Goal: Task Accomplishment & Management: Complete application form

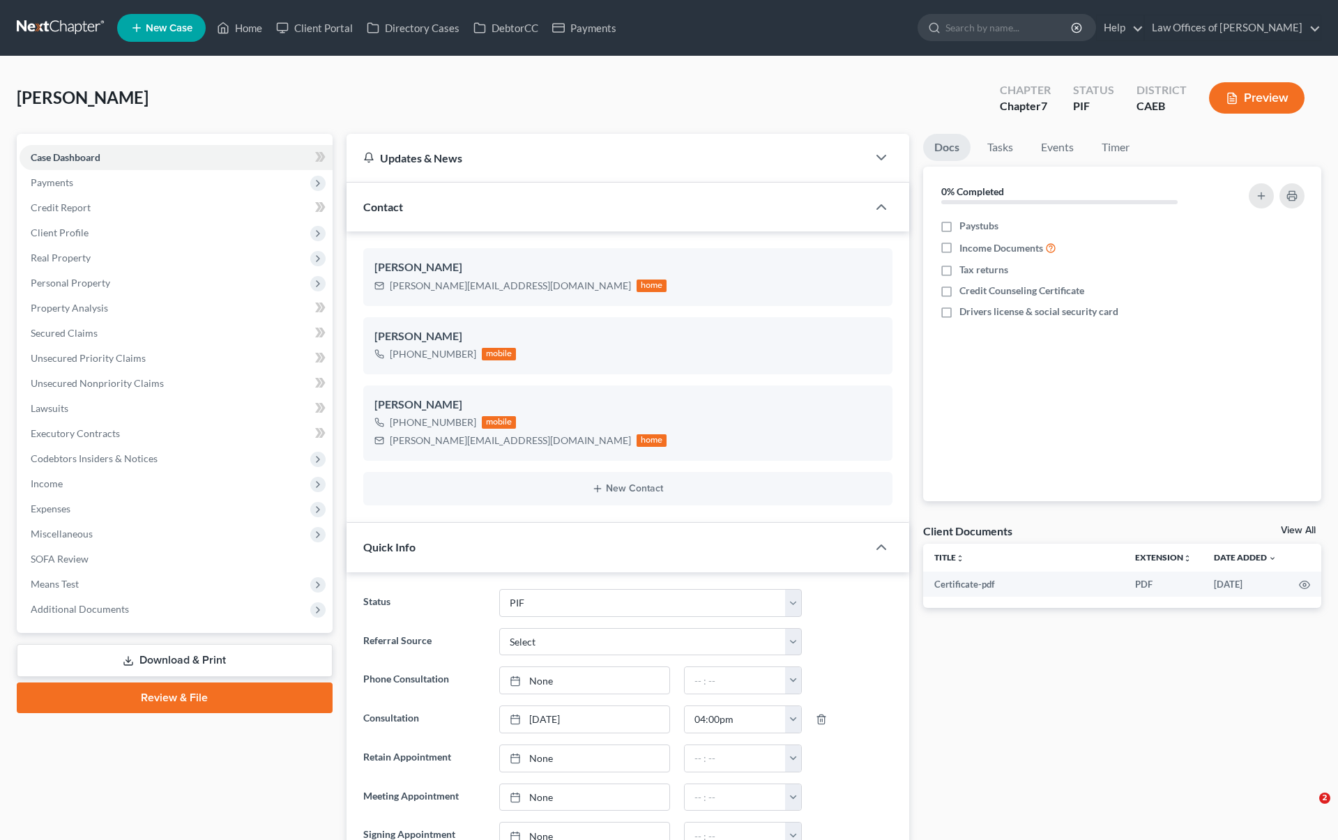
select select "11"
select select "0"
click at [254, 33] on link "Home" at bounding box center [239, 27] width 59 height 25
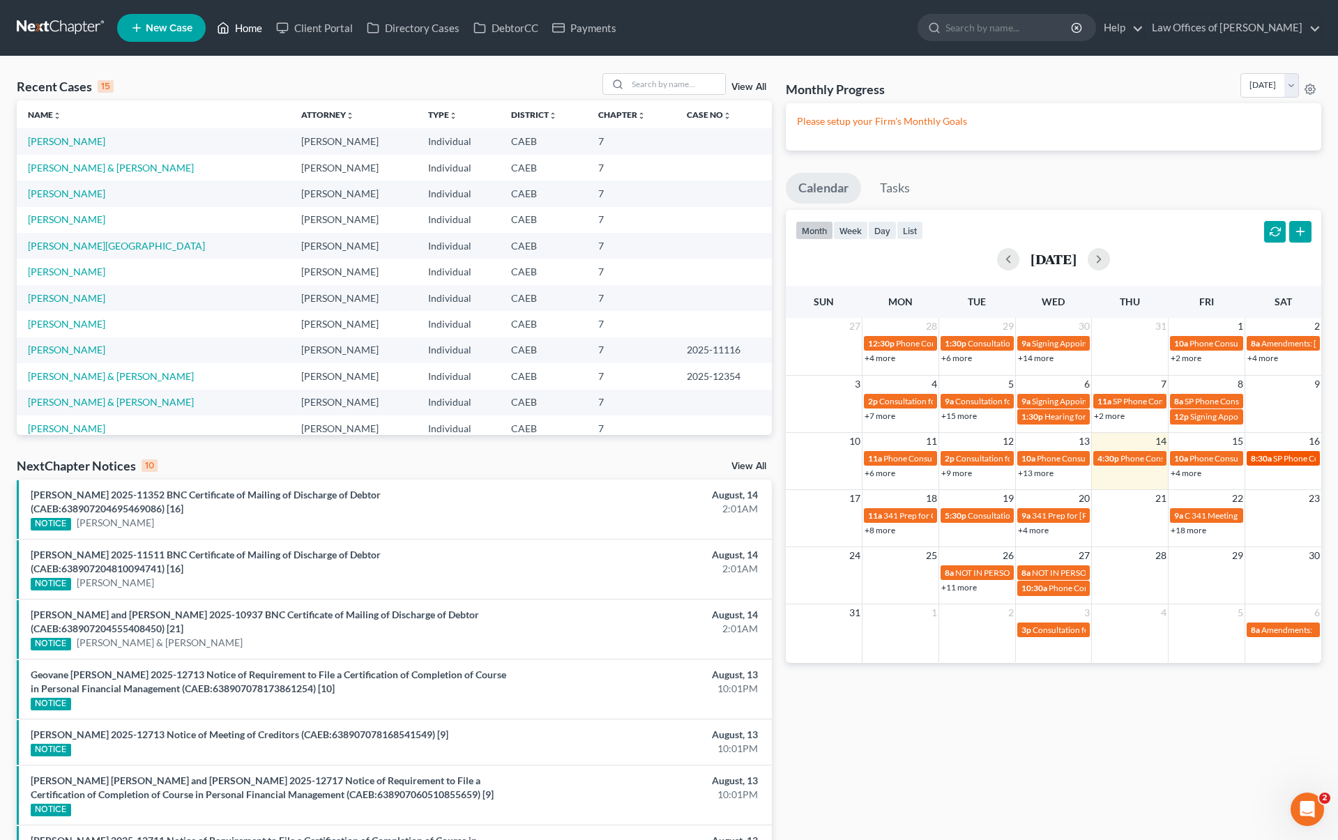
click at [1289, 459] on span "SP Phone Consultation for [PERSON_NAME]" at bounding box center [1354, 458] width 162 height 10
select select "Days"
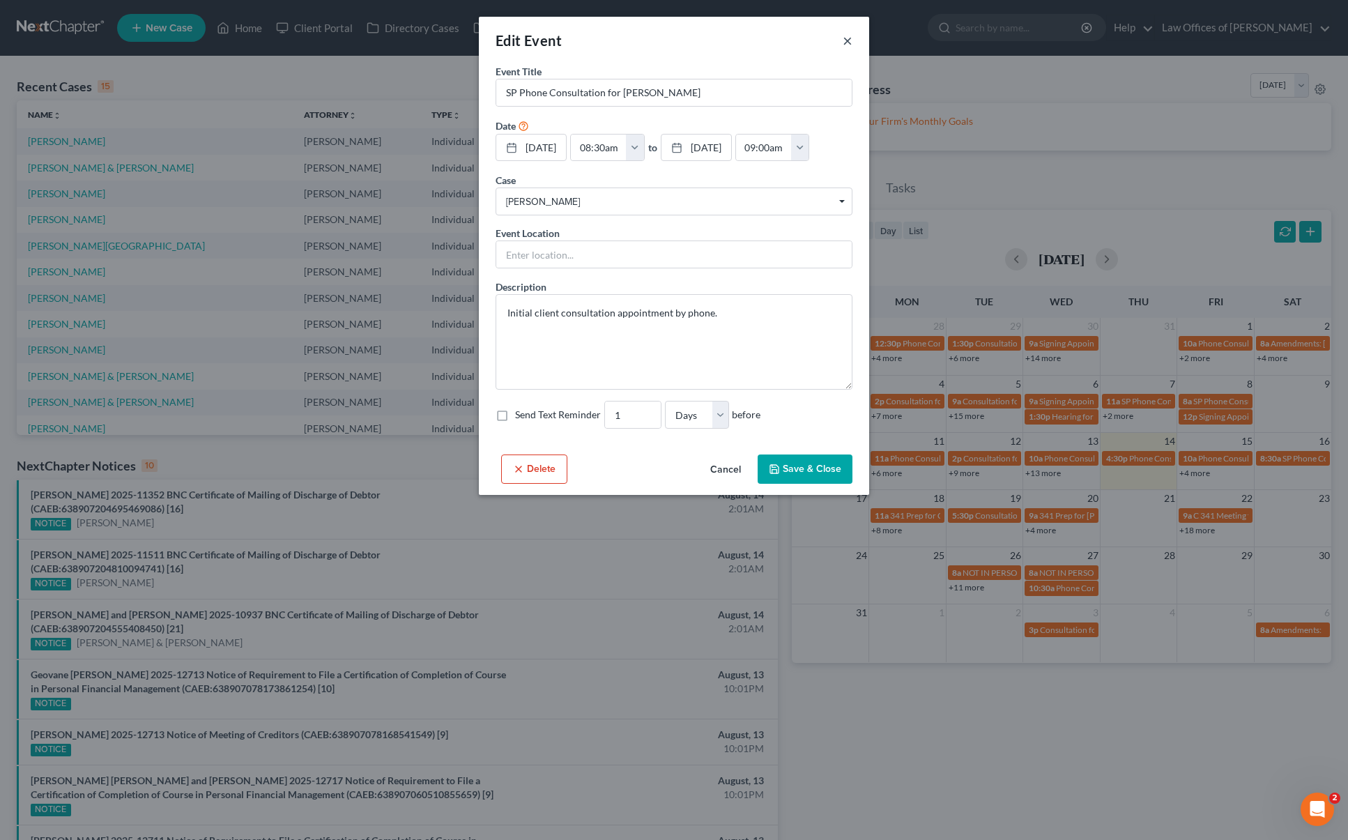
click at [846, 38] on button "×" at bounding box center [848, 40] width 10 height 17
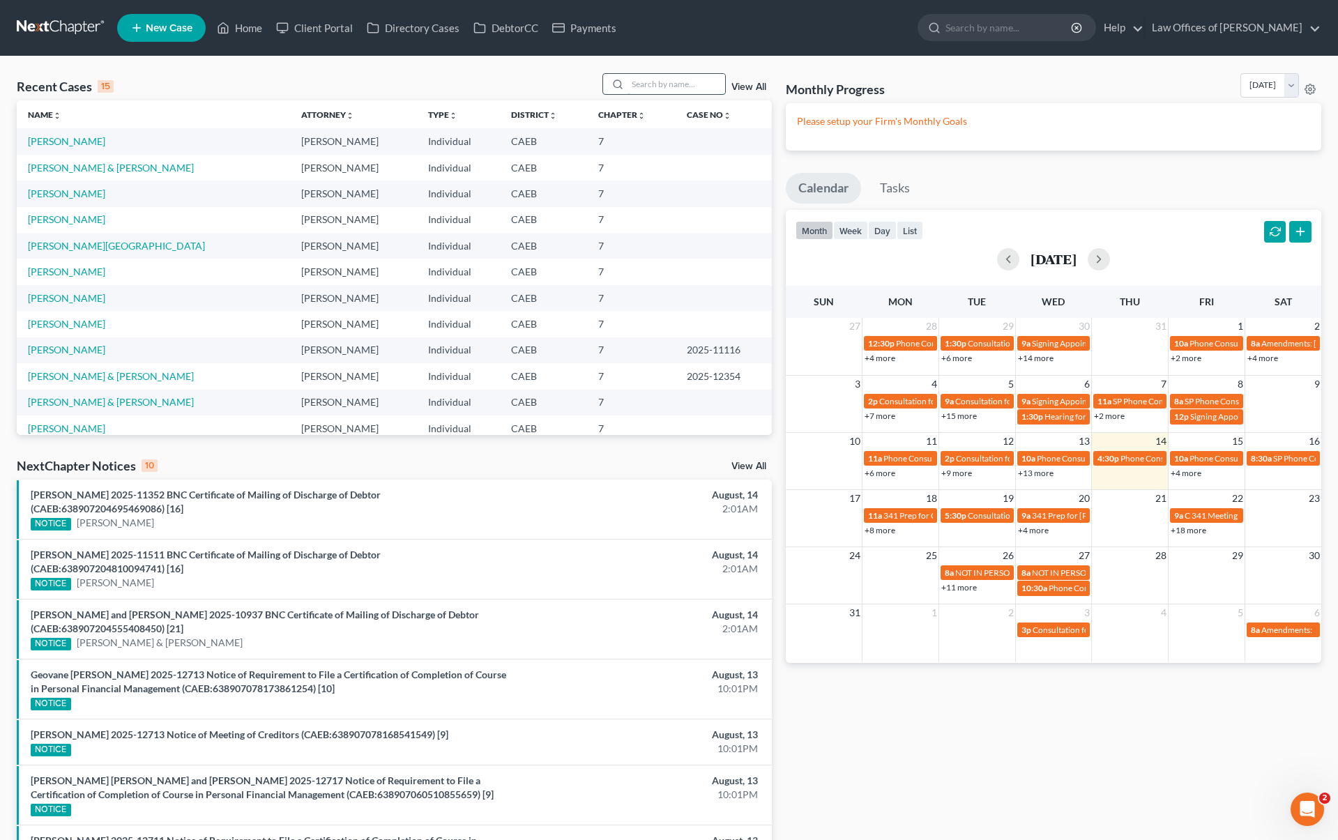
click at [657, 84] on input "search" at bounding box center [676, 84] width 98 height 20
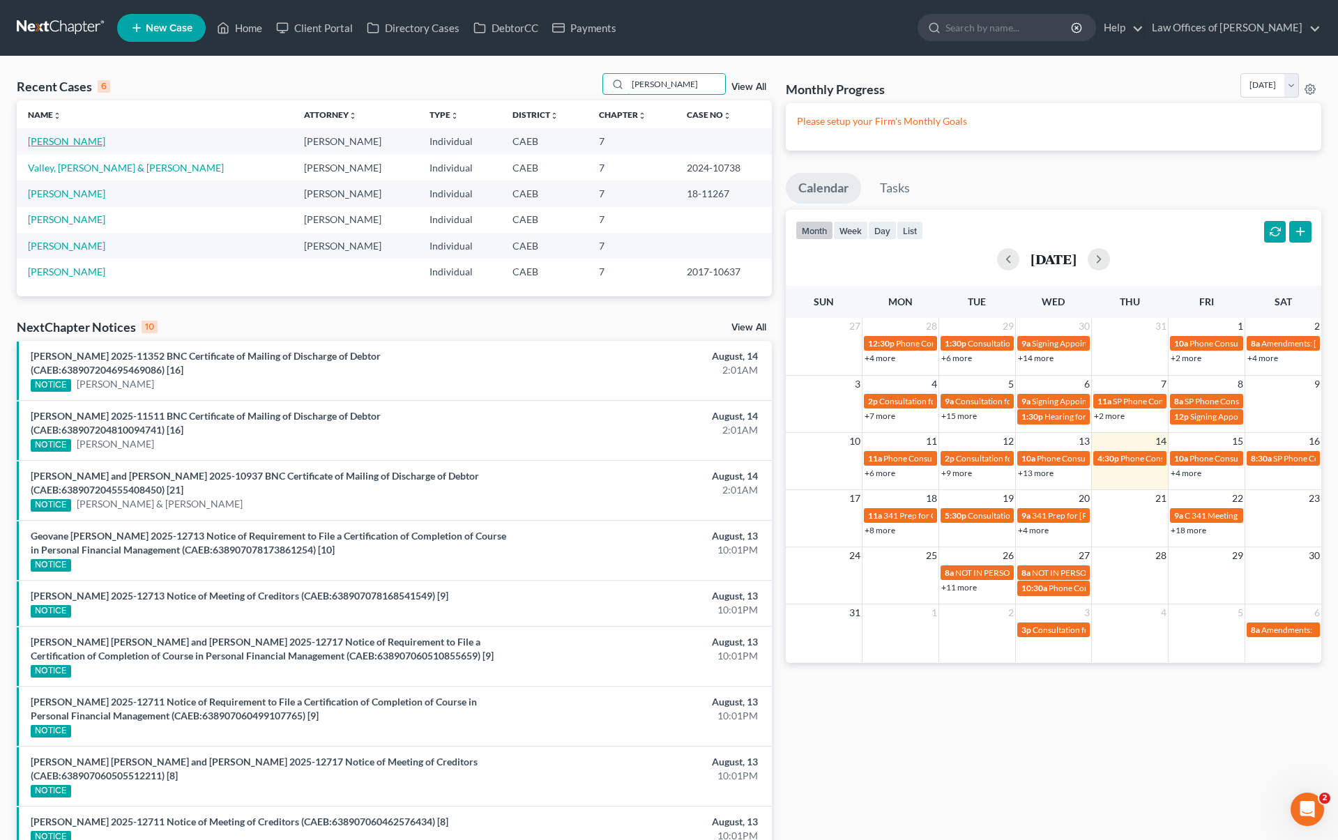
type input "[PERSON_NAME]"
click at [100, 146] on link "[PERSON_NAME]" at bounding box center [66, 141] width 77 height 12
select select "6"
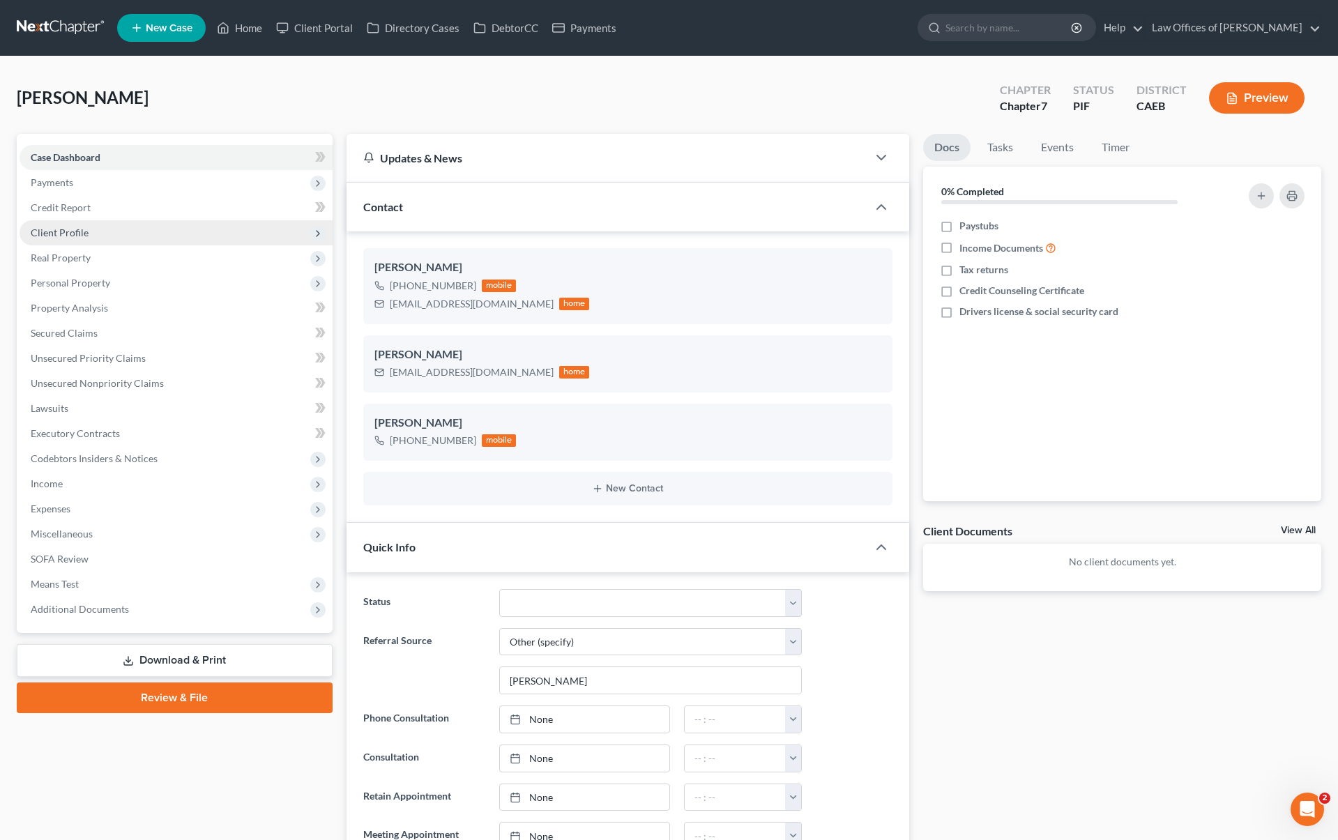
click at [82, 230] on span "Client Profile" at bounding box center [60, 233] width 58 height 12
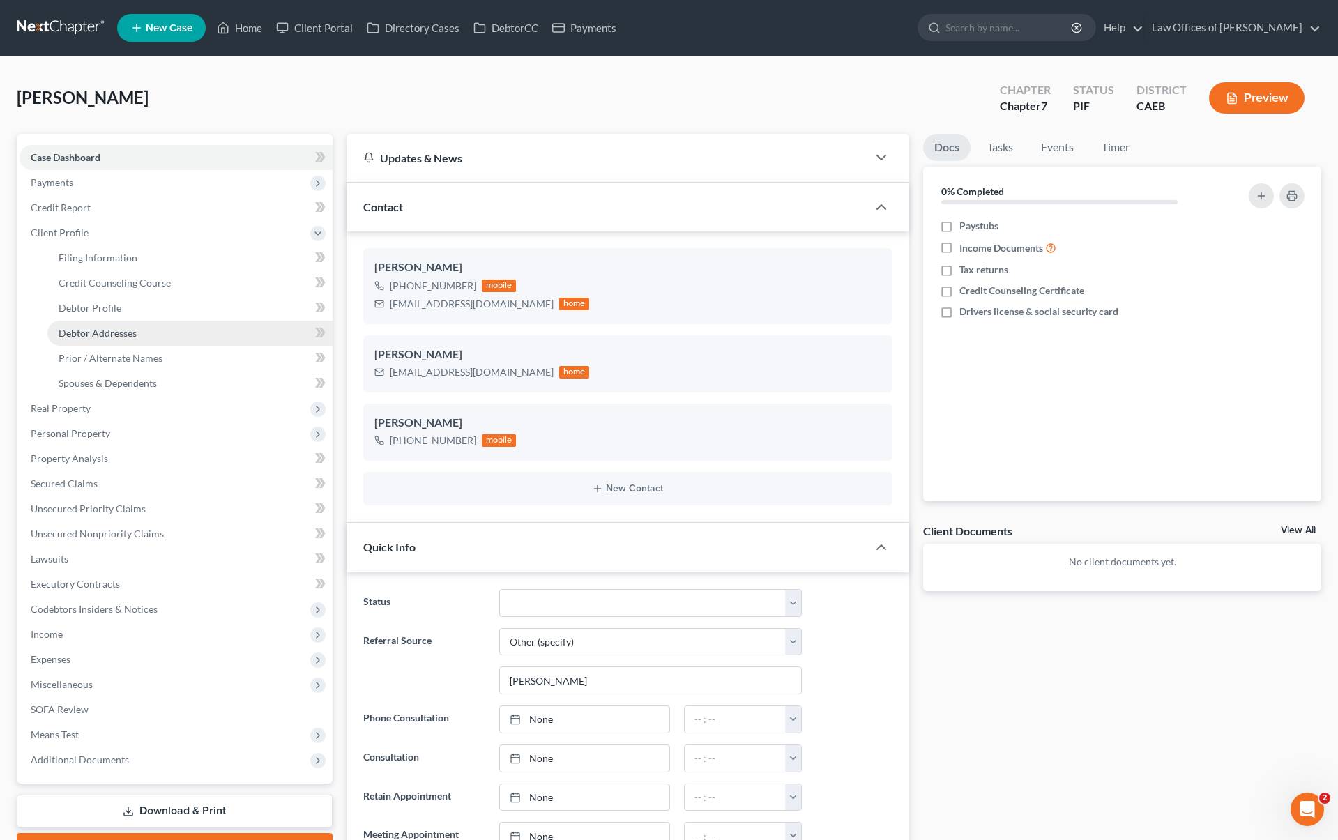
click at [126, 327] on span "Debtor Addresses" at bounding box center [98, 333] width 78 height 12
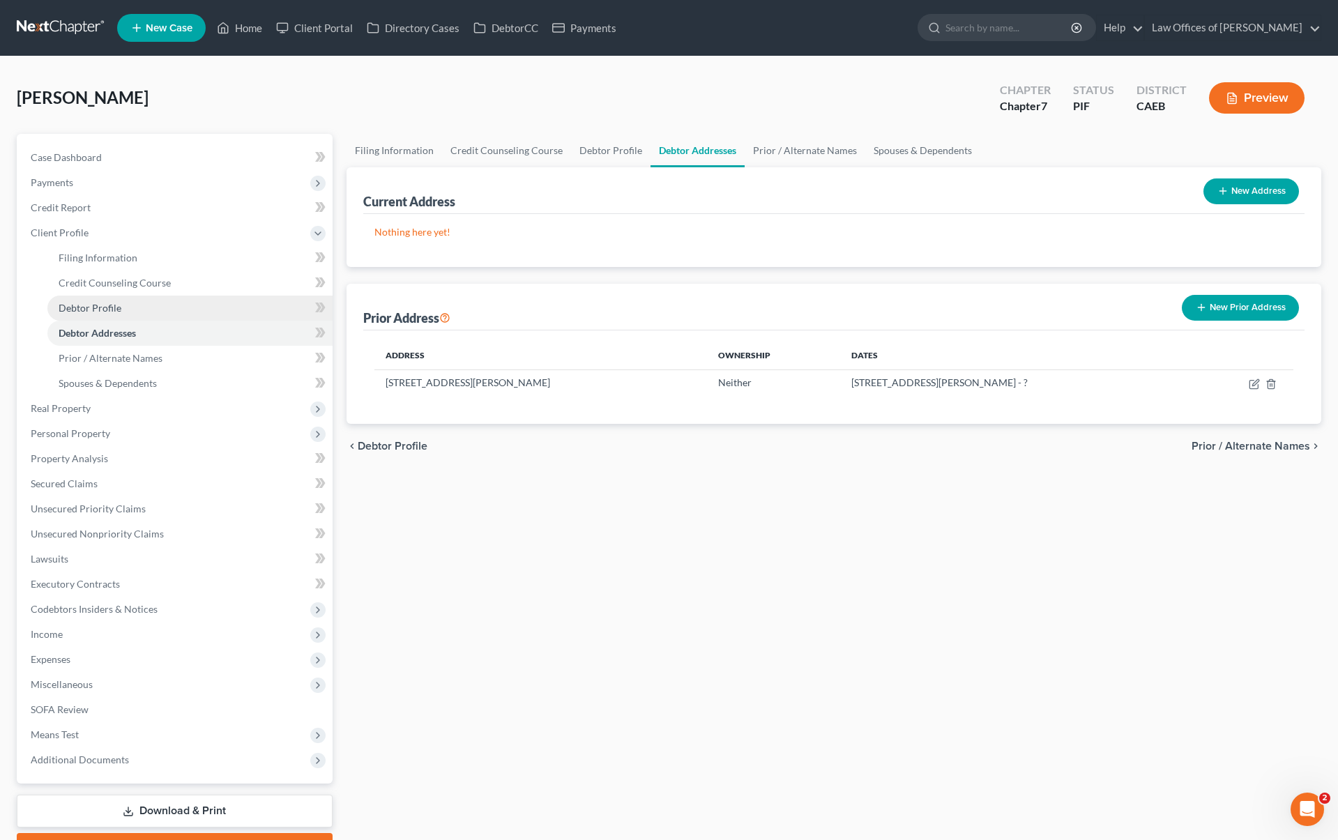
click at [128, 312] on link "Debtor Profile" at bounding box center [189, 308] width 285 height 25
select select "0"
select select "4"
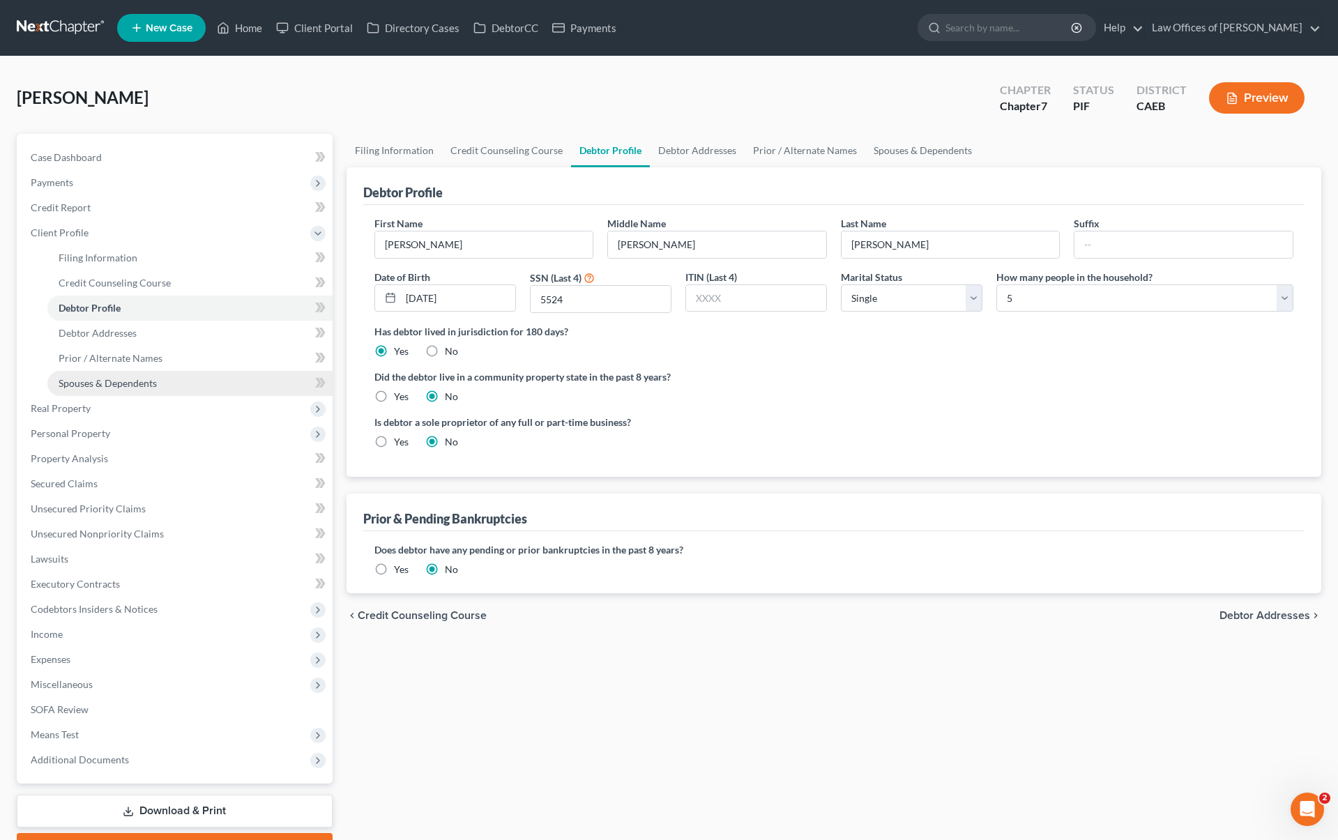
click at [137, 383] on span "Spouses & Dependents" at bounding box center [108, 383] width 98 height 12
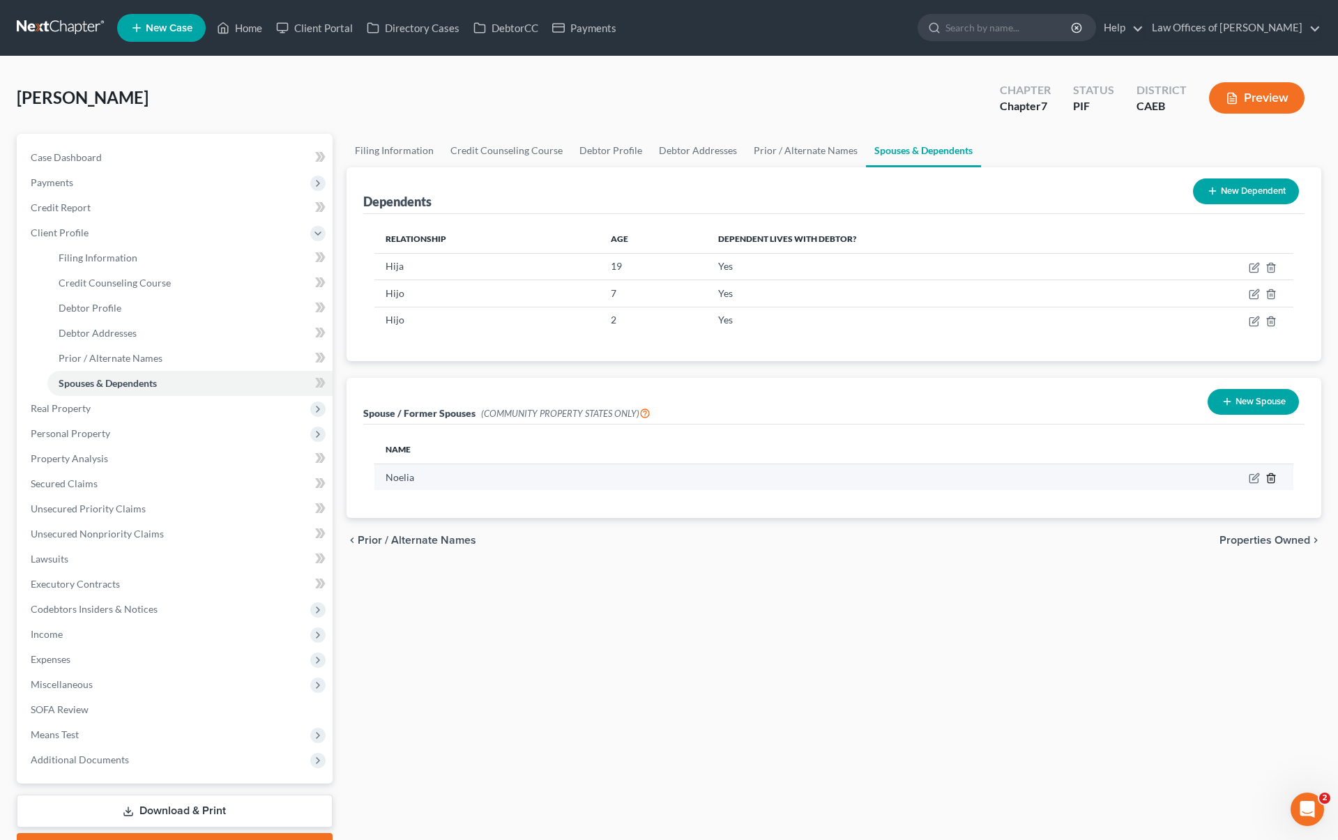
click at [1270, 474] on icon "button" at bounding box center [1270, 478] width 11 height 11
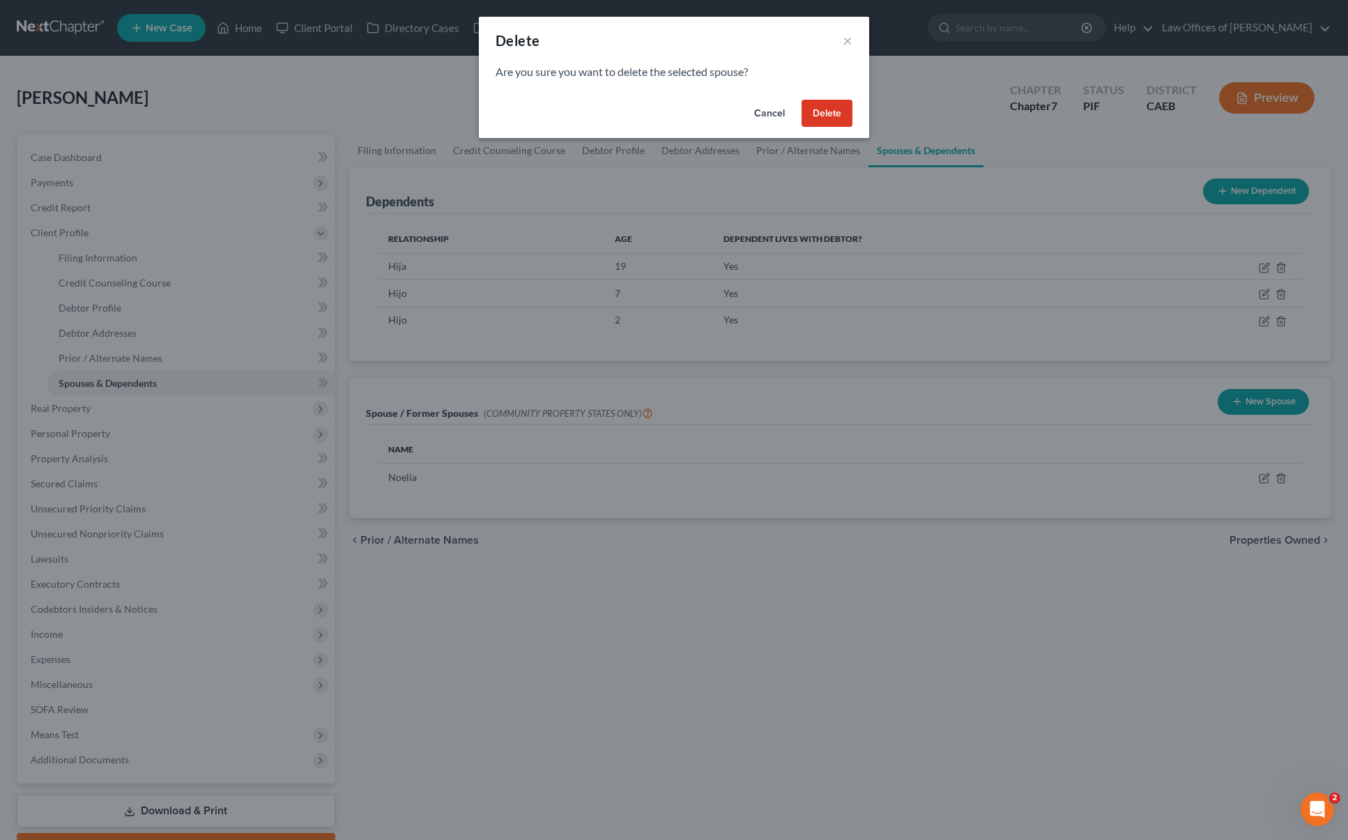
click at [823, 114] on button "Delete" at bounding box center [827, 114] width 51 height 28
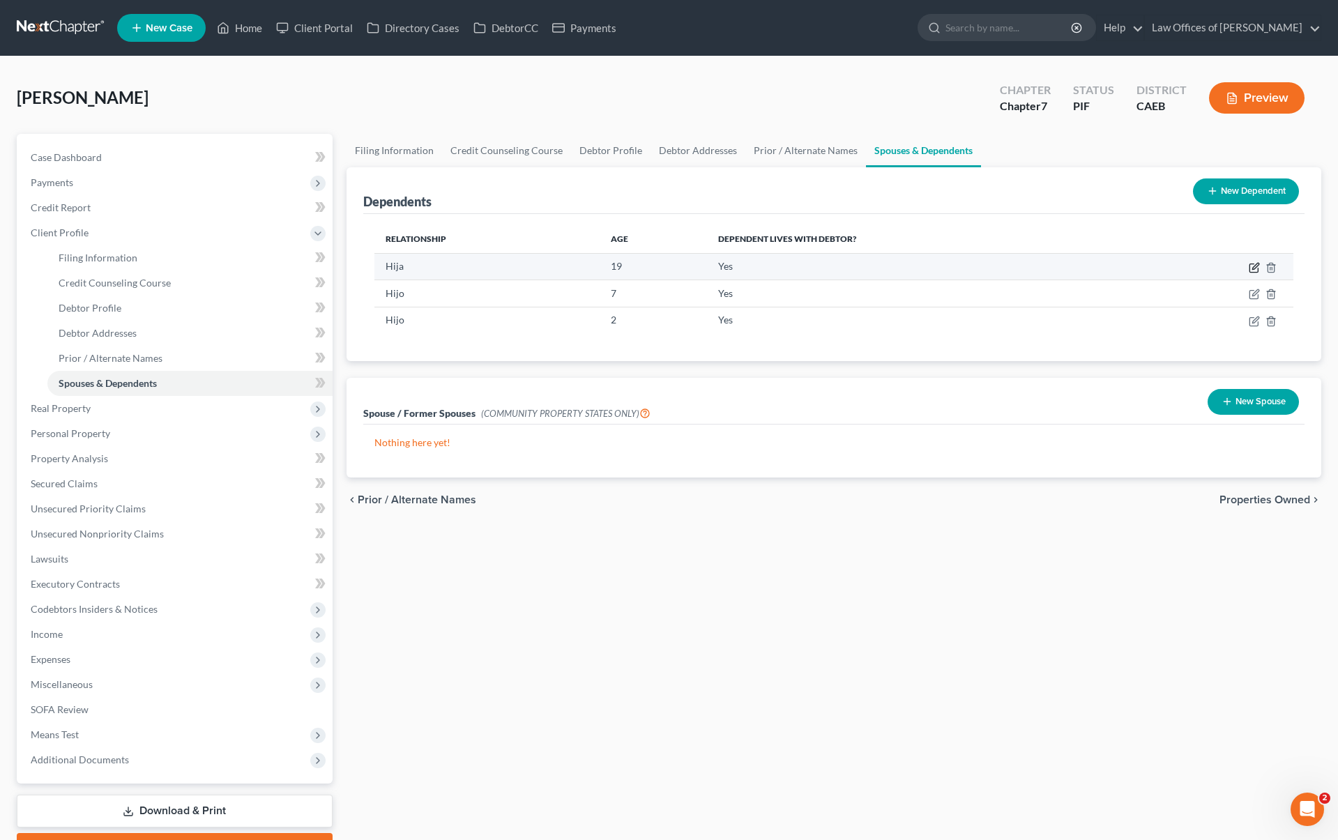
click at [1252, 270] on icon "button" at bounding box center [1254, 267] width 11 height 11
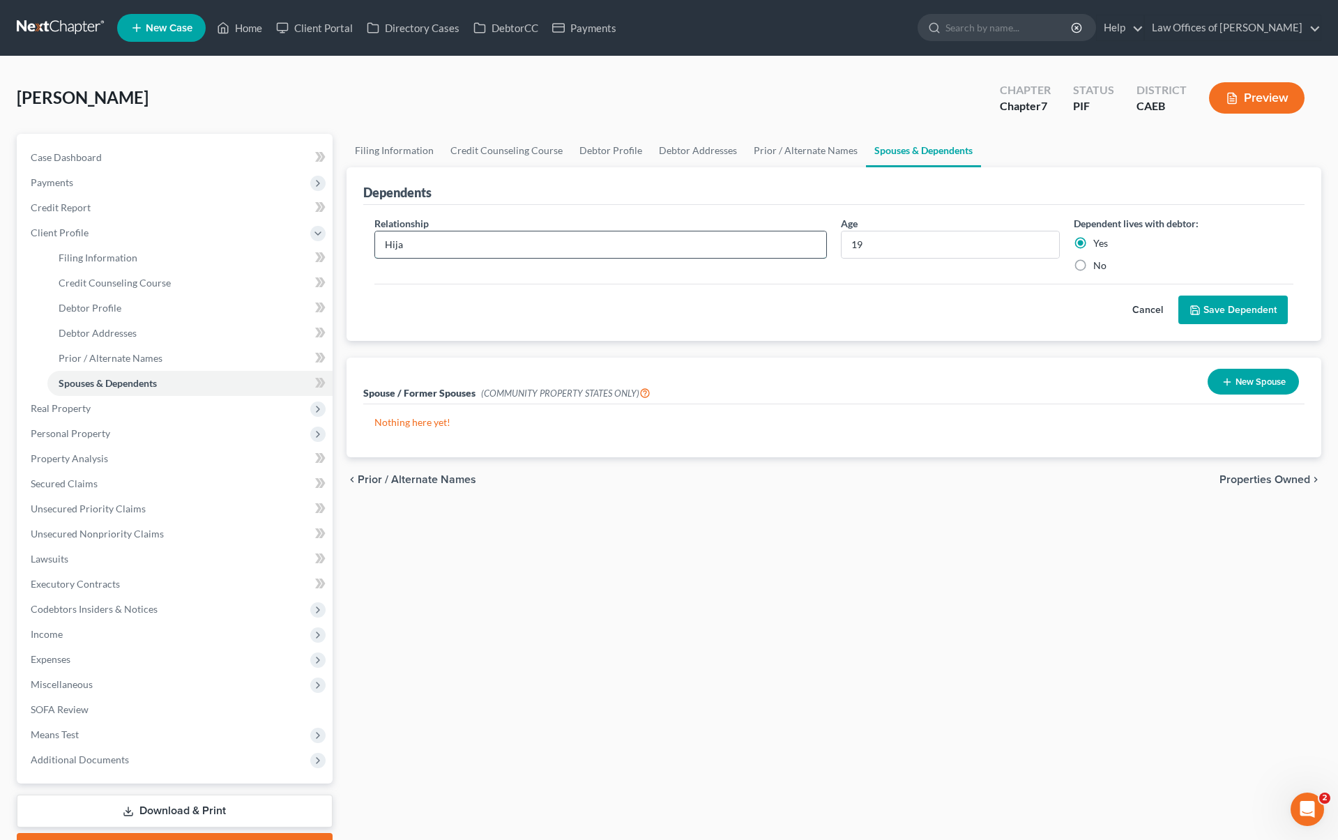
click at [526, 251] on input "Hija" at bounding box center [600, 244] width 451 height 26
drag, startPoint x: 410, startPoint y: 247, endPoint x: 367, endPoint y: 246, distance: 43.2
click at [367, 246] on div "Relationship * Hija" at bounding box center [600, 244] width 466 height 56
type input "Daughter"
click at [1206, 313] on button "Save Dependent" at bounding box center [1232, 310] width 109 height 29
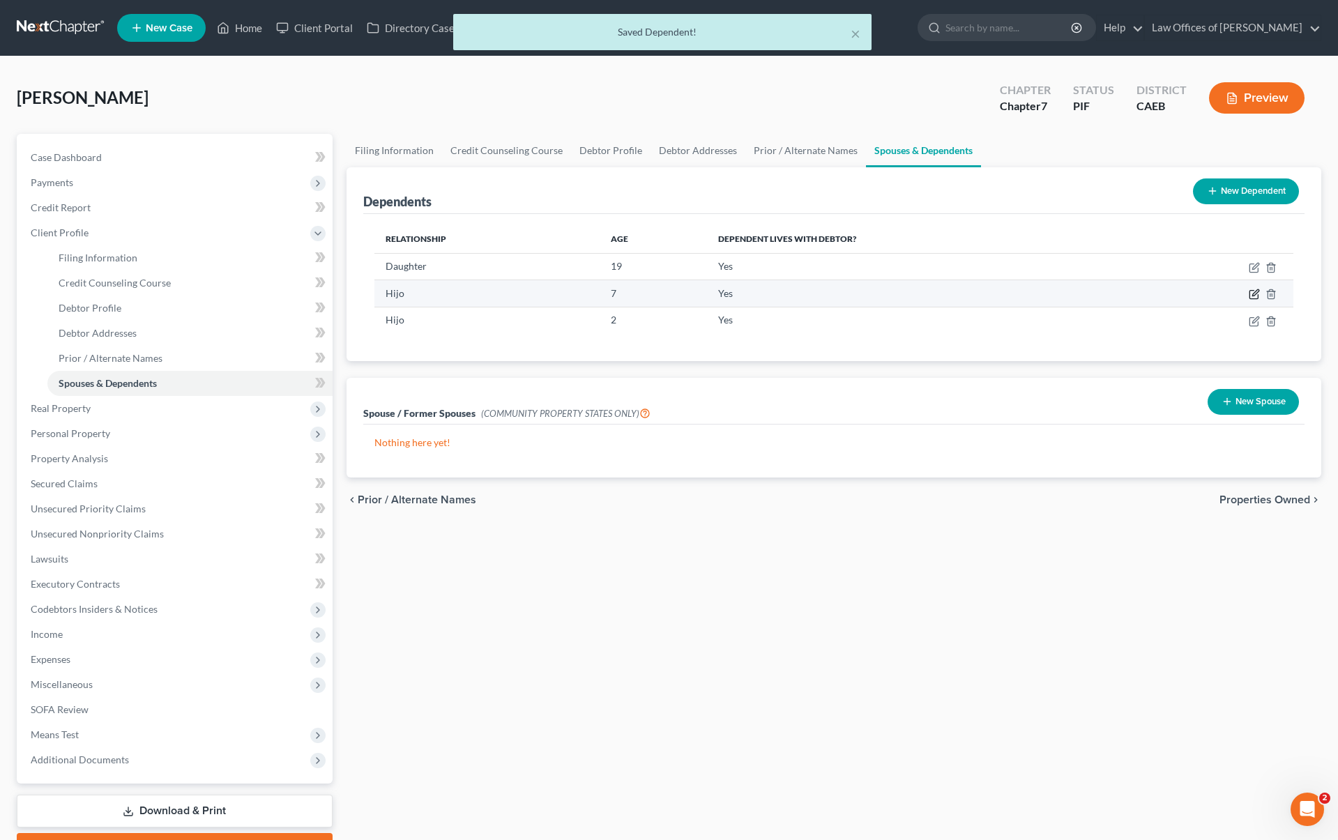
click at [1250, 291] on icon "button" at bounding box center [1254, 294] width 11 height 11
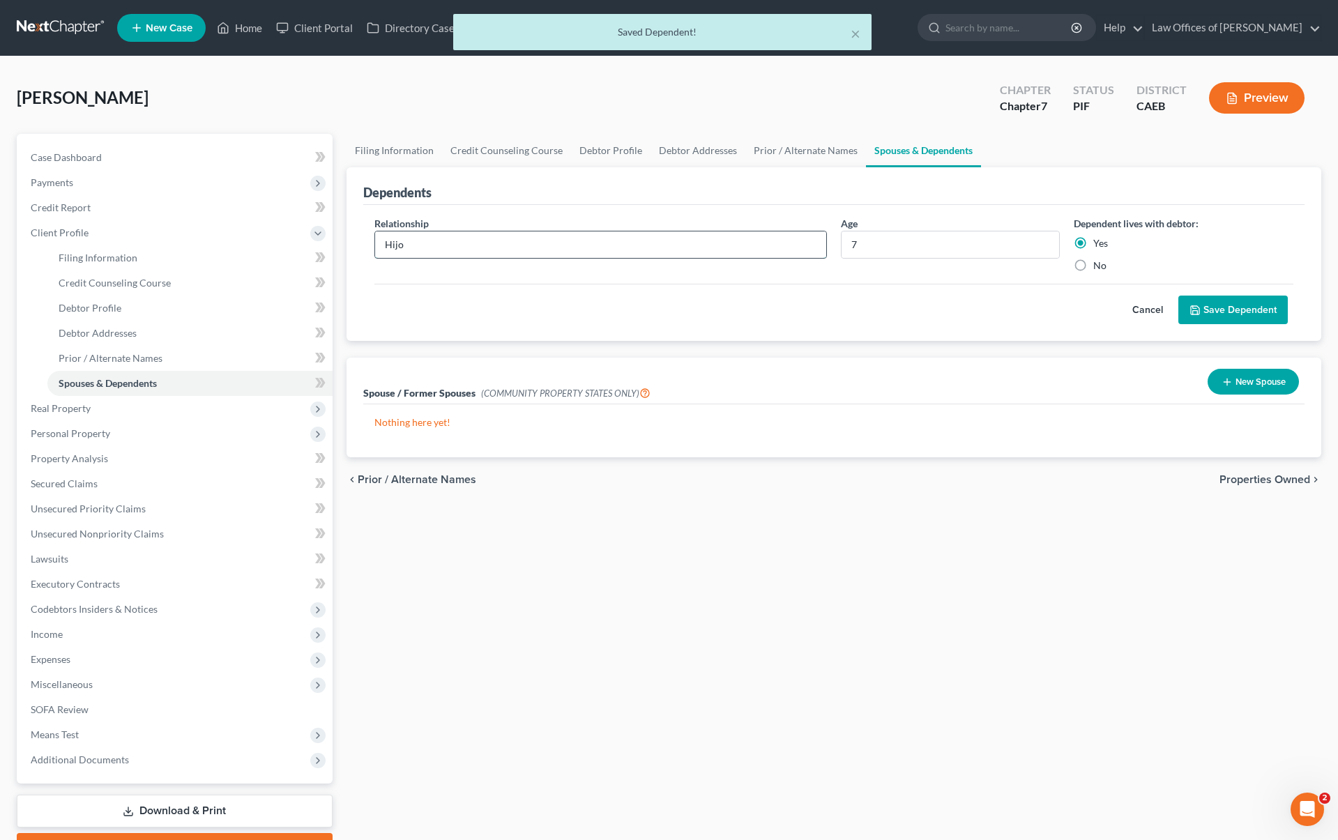
click at [425, 247] on input "Hijo" at bounding box center [600, 244] width 451 height 26
drag, startPoint x: 425, startPoint y: 247, endPoint x: 337, endPoint y: 241, distance: 88.7
click at [337, 241] on div "Petition Navigation Case Dashboard Payments Invoices Payments Payments Credit R…" at bounding box center [669, 499] width 1318 height 730
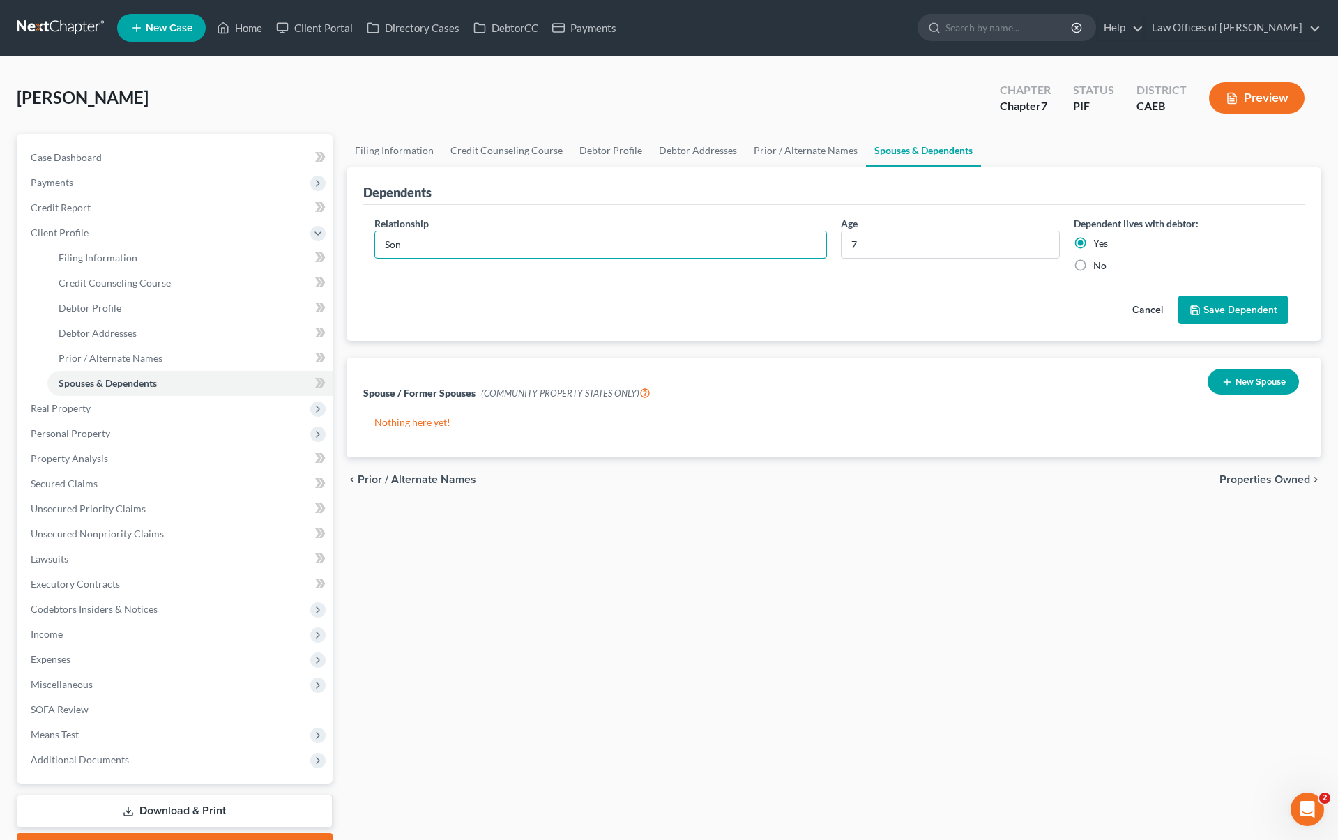
type input "Son"
click at [1181, 302] on button "Save Dependent" at bounding box center [1232, 310] width 109 height 29
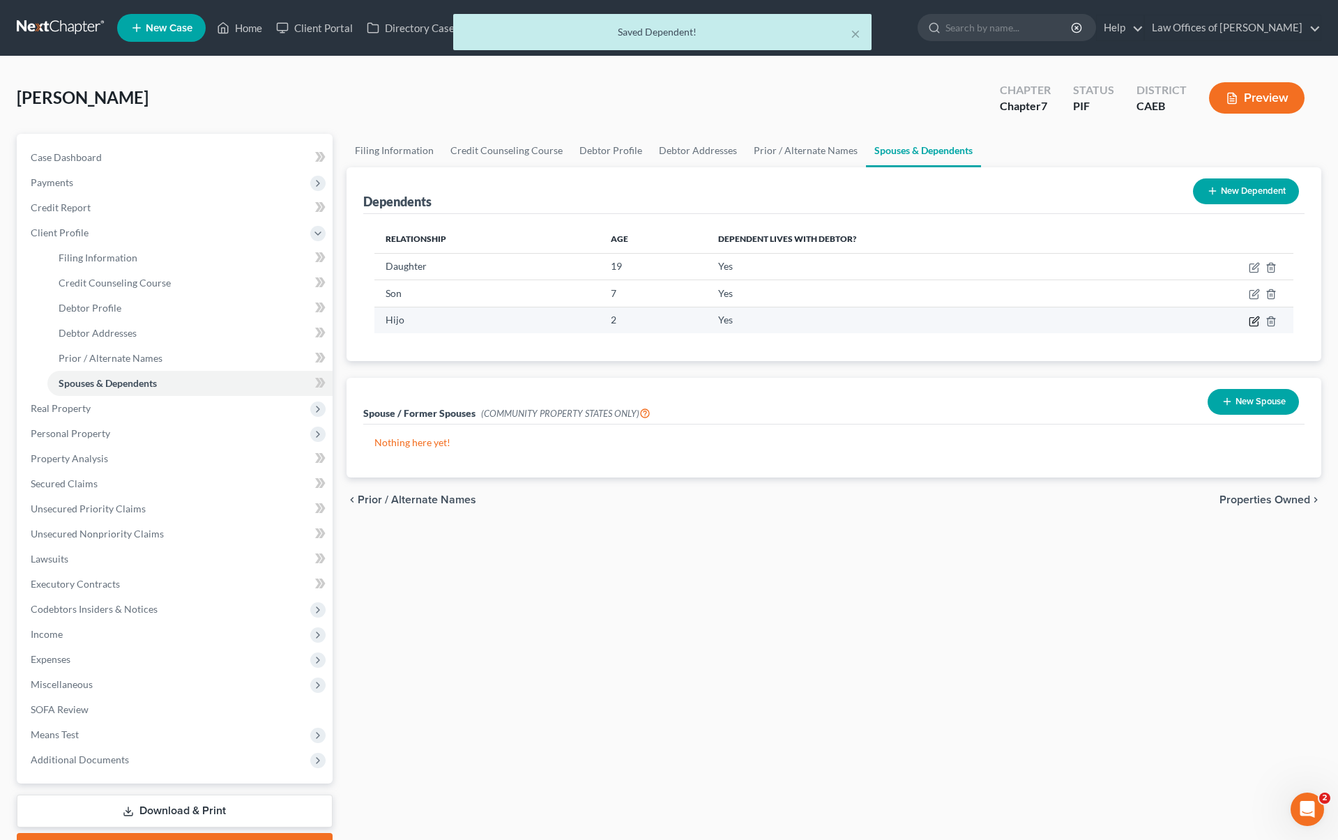
click at [1252, 323] on icon "button" at bounding box center [1254, 321] width 11 height 11
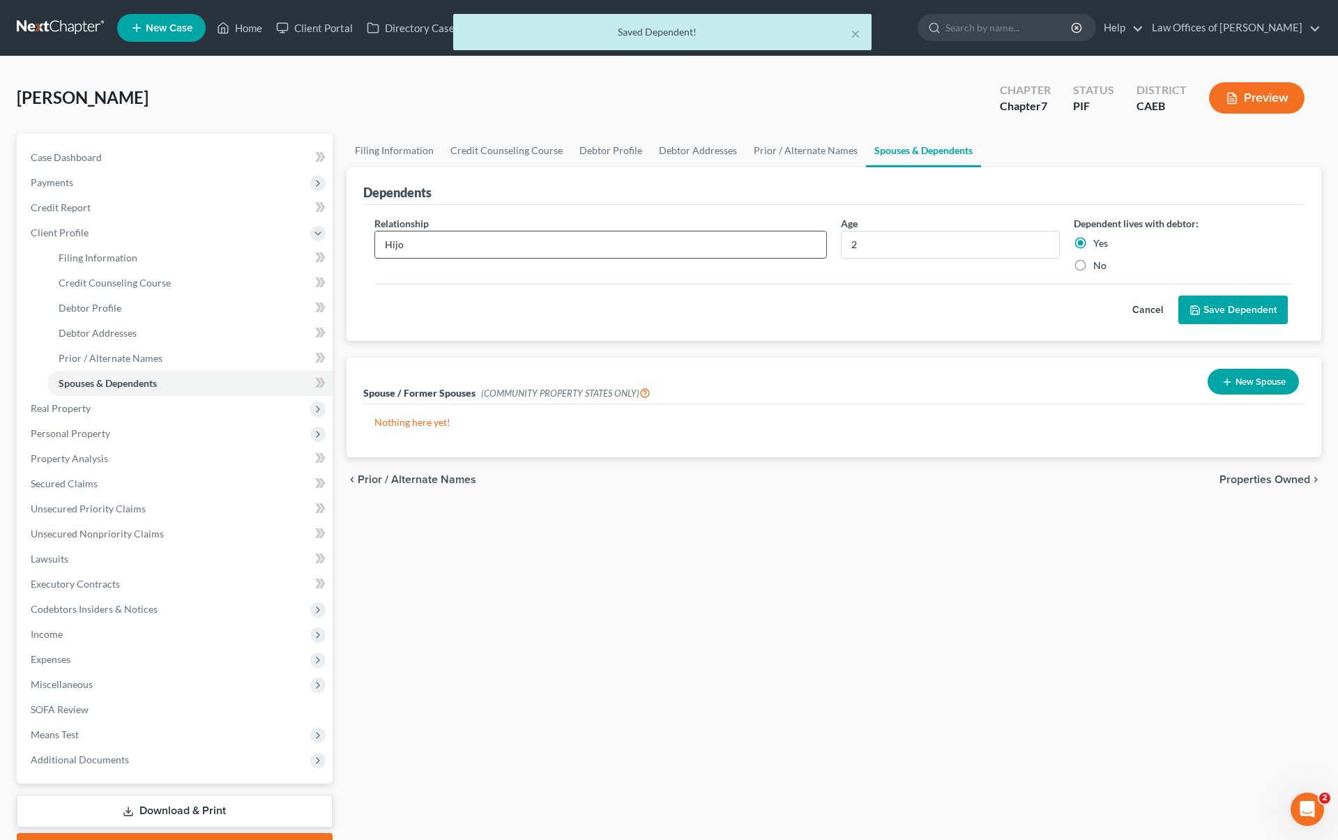
click at [425, 253] on input "Hijo" at bounding box center [600, 244] width 451 height 26
drag, startPoint x: 408, startPoint y: 247, endPoint x: 344, endPoint y: 242, distance: 64.4
click at [344, 242] on div "Dependents Relationship * Hijo Age [DEMOGRAPHIC_DATA] Dependent lives with debt…" at bounding box center [834, 254] width 989 height 174
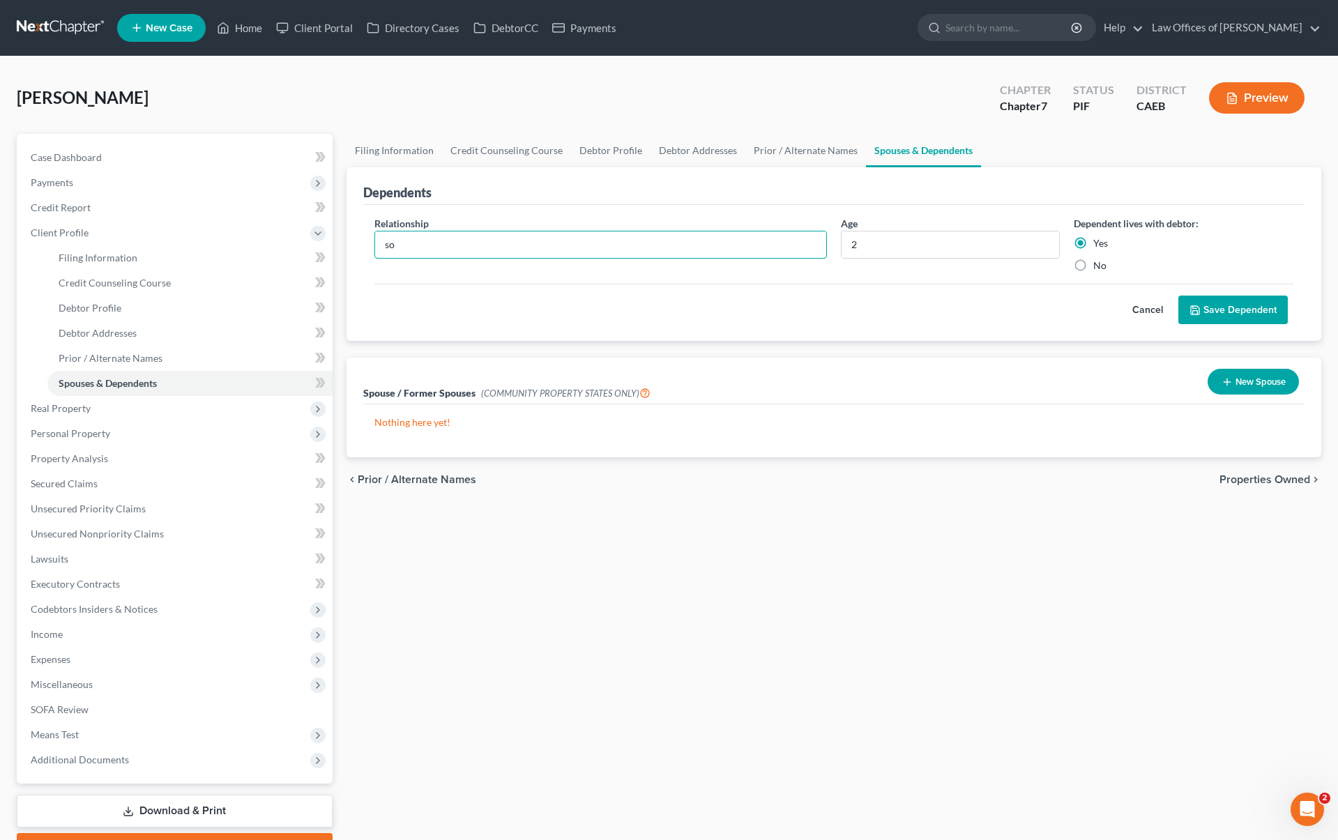
type input "s"
type input "Son"
click at [1225, 305] on button "Save Dependent" at bounding box center [1232, 310] width 109 height 29
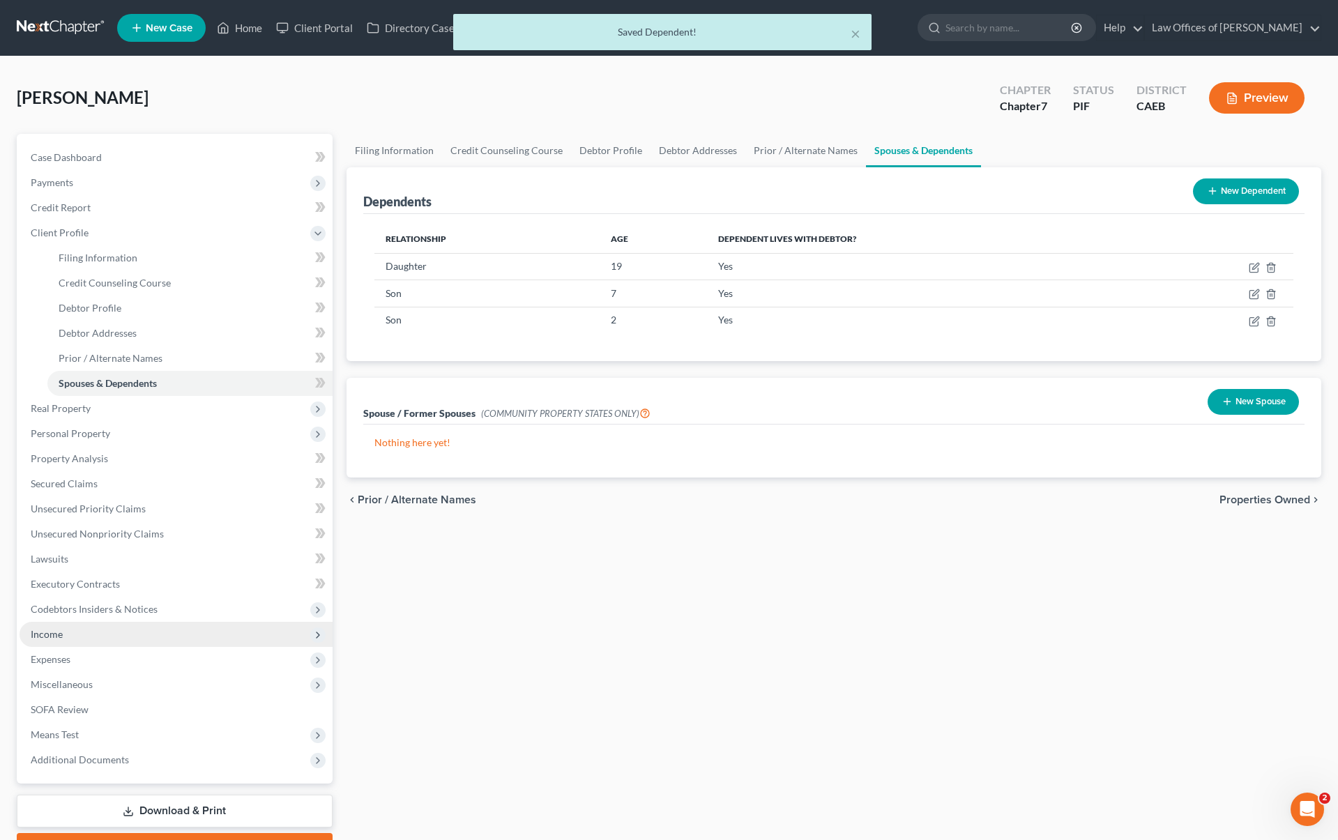
click at [77, 639] on span "Income" at bounding box center [176, 634] width 313 height 25
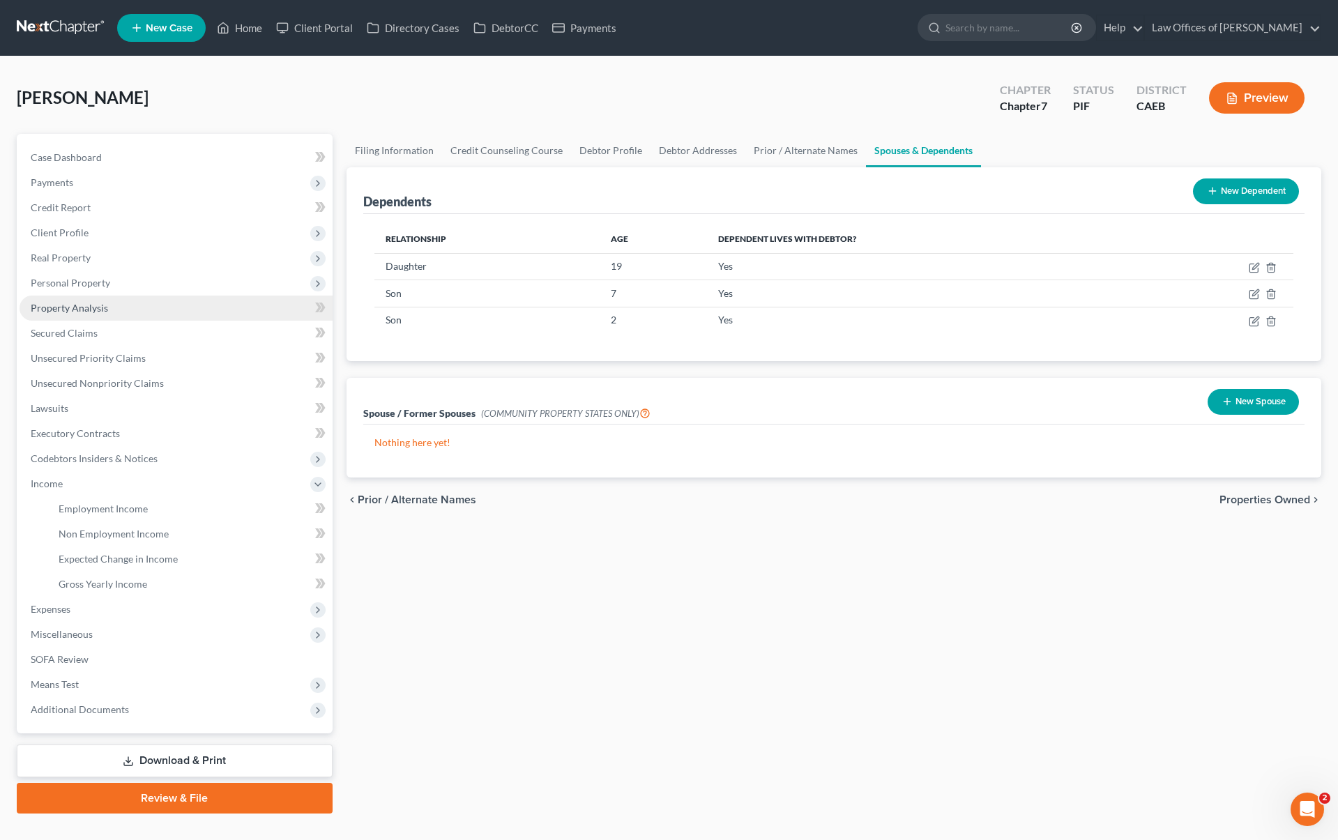
click at [125, 307] on link "Property Analysis" at bounding box center [176, 308] width 313 height 25
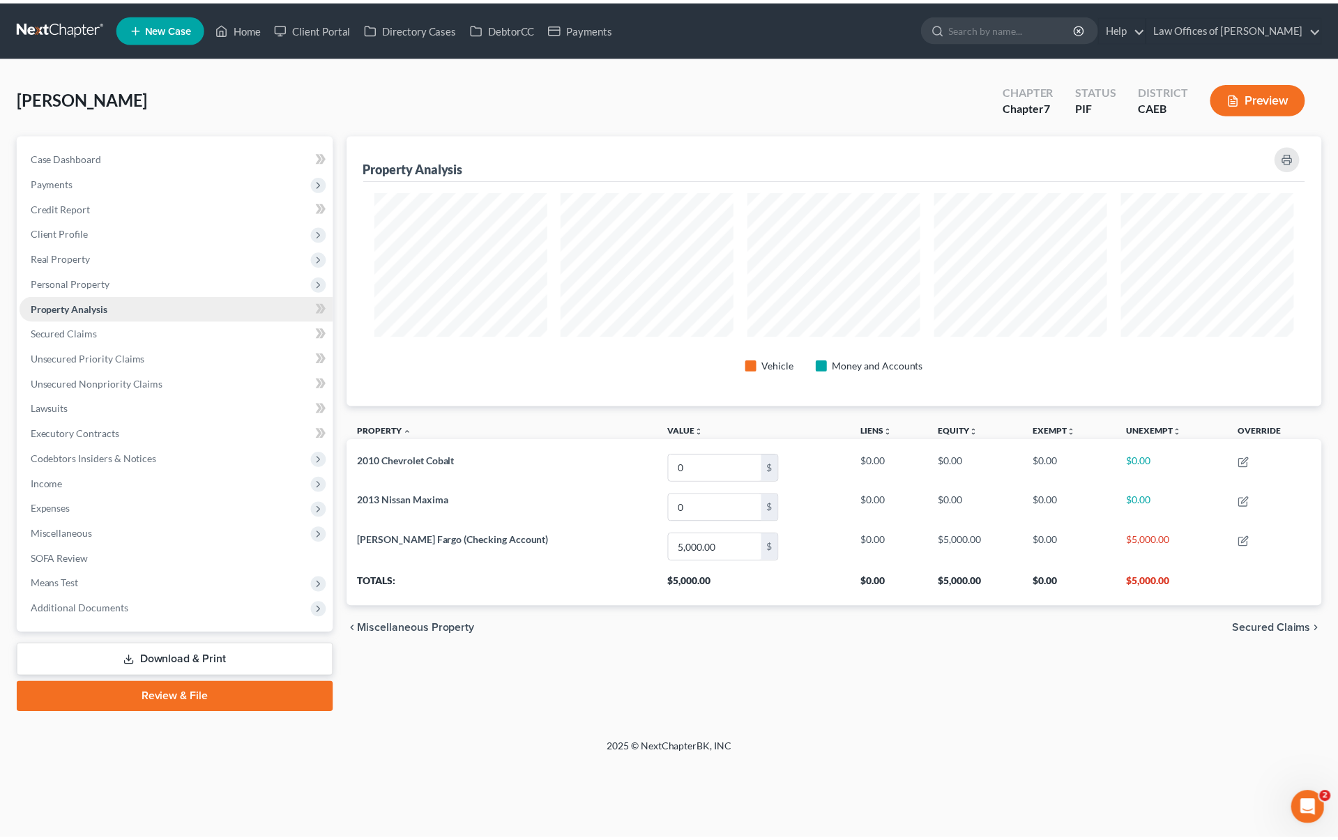
scroll to position [272, 982]
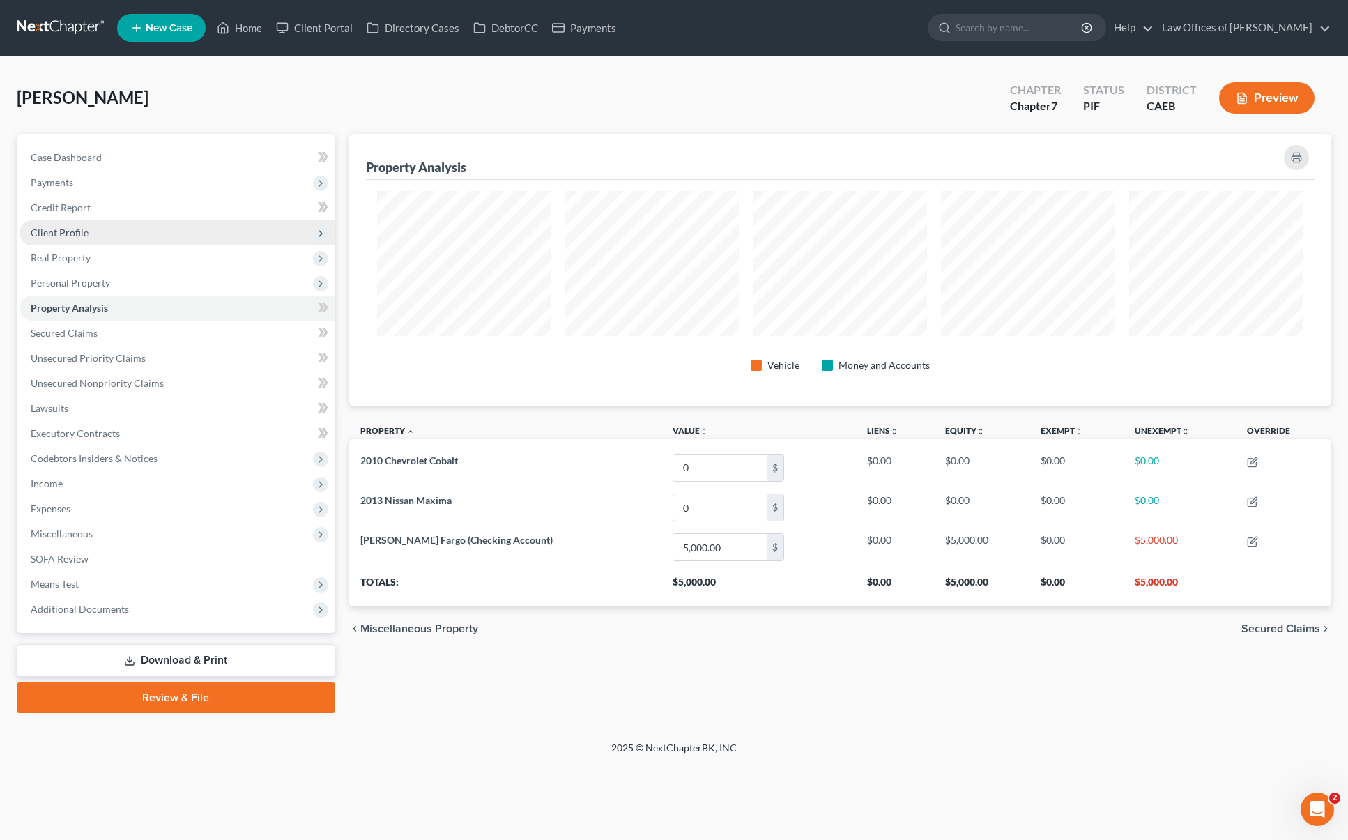
click at [100, 235] on span "Client Profile" at bounding box center [178, 232] width 316 height 25
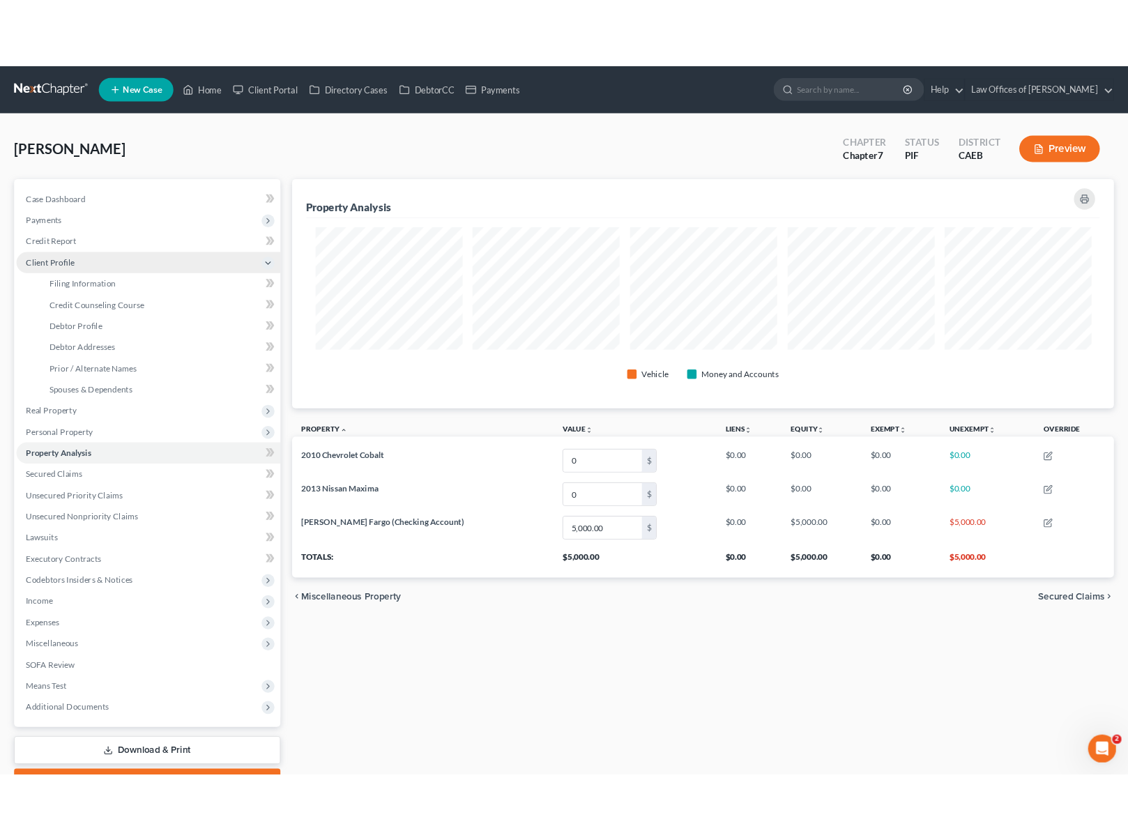
scroll to position [696905, 696200]
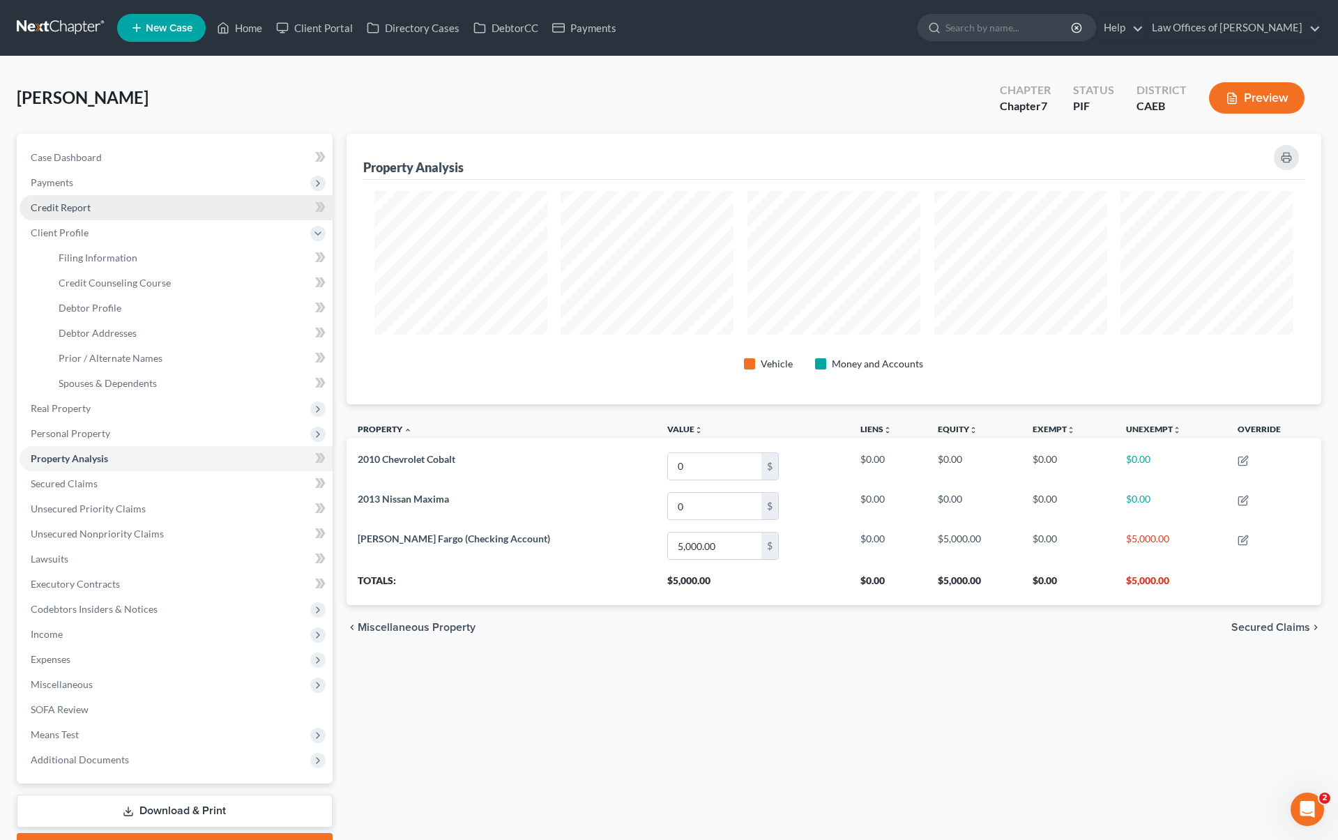
click at [101, 205] on link "Credit Report" at bounding box center [176, 207] width 313 height 25
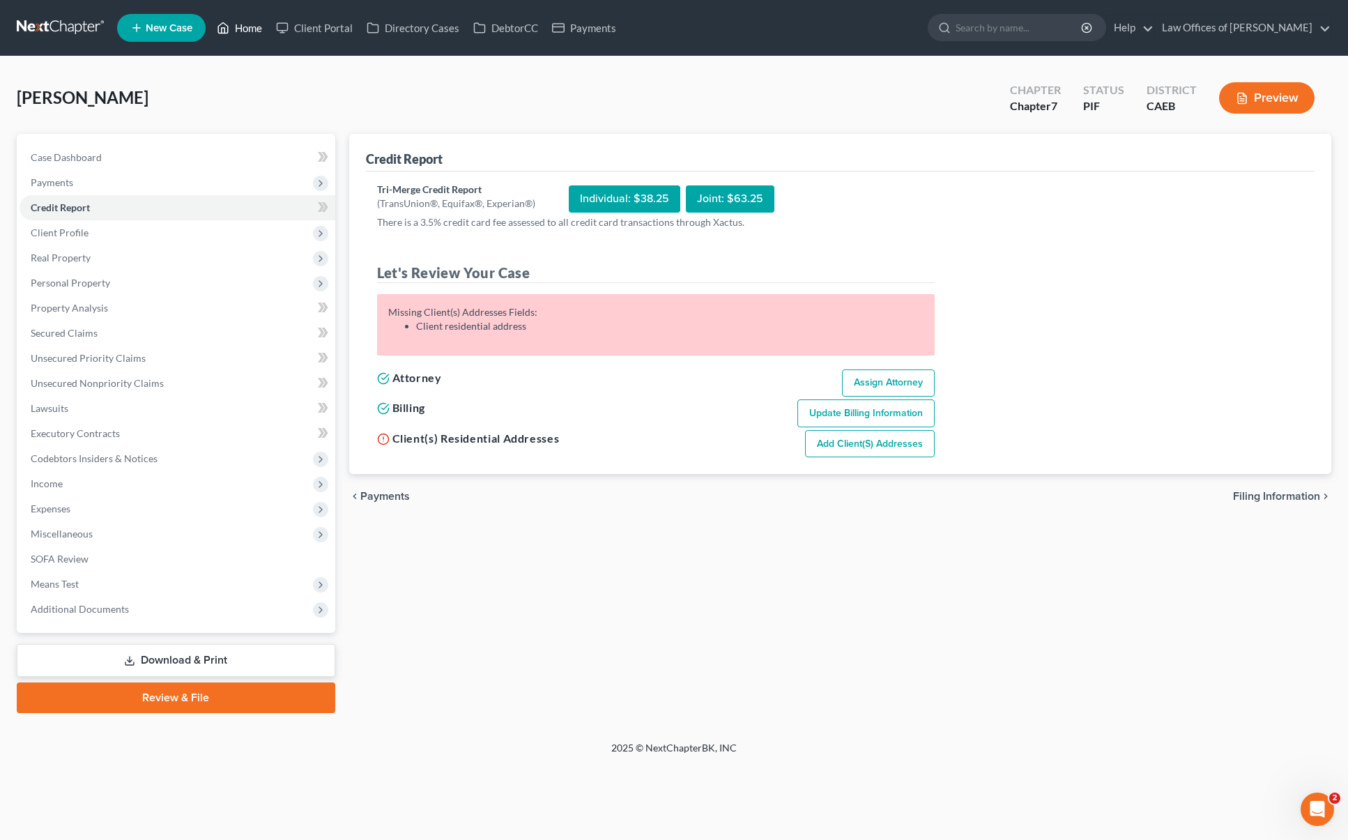
click at [252, 33] on link "Home" at bounding box center [239, 27] width 59 height 25
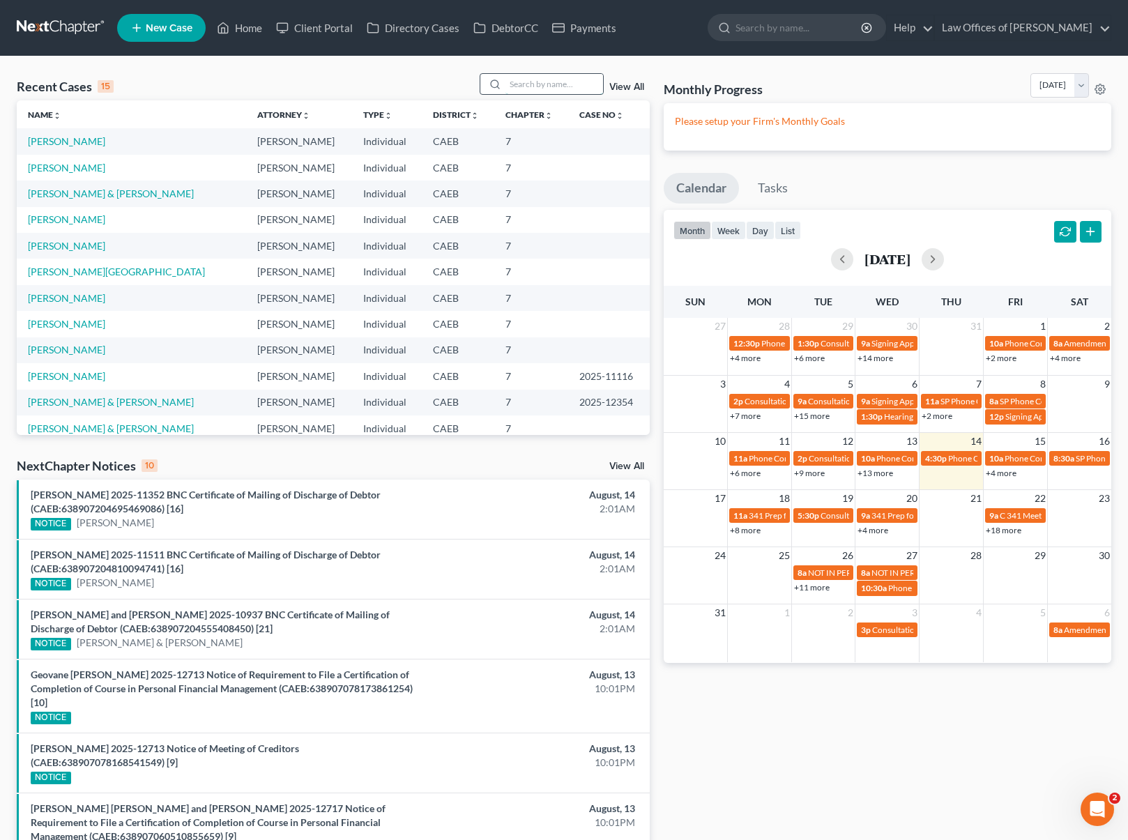
click at [533, 86] on input "search" at bounding box center [554, 84] width 98 height 20
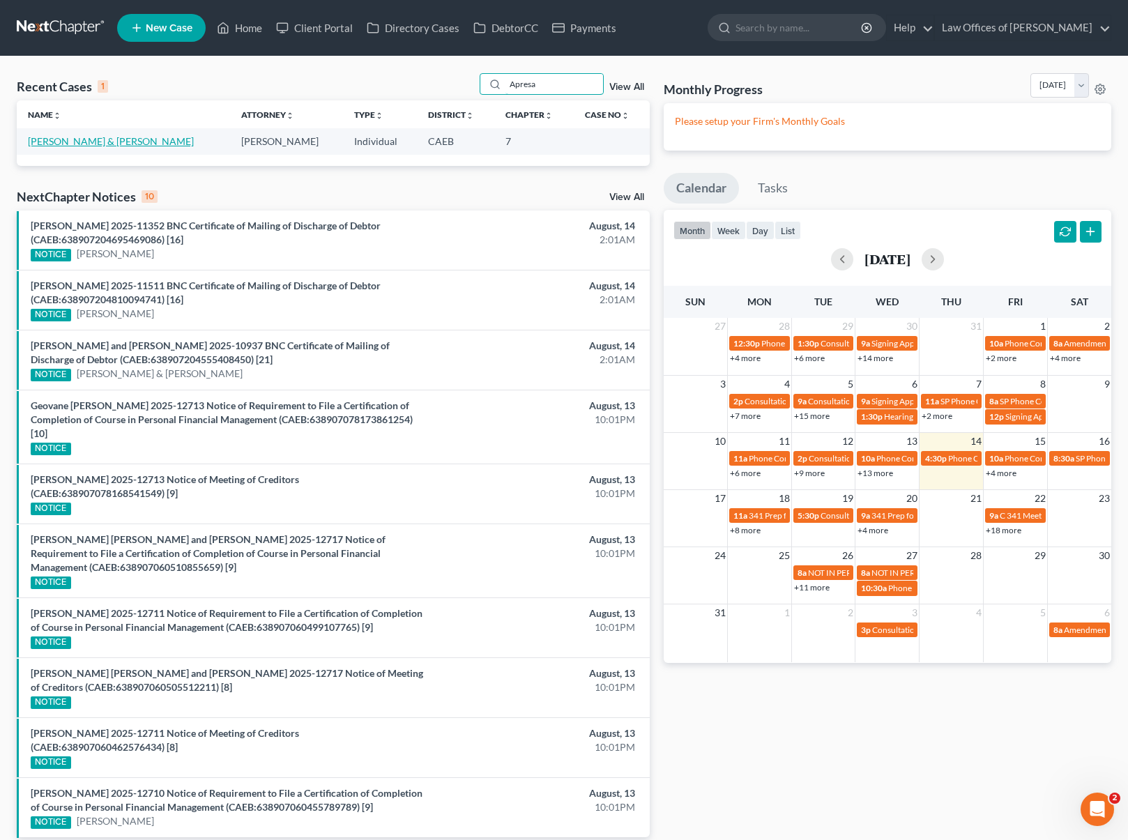
type input "Apresa"
click at [79, 135] on link "[PERSON_NAME] & [PERSON_NAME]" at bounding box center [111, 141] width 166 height 12
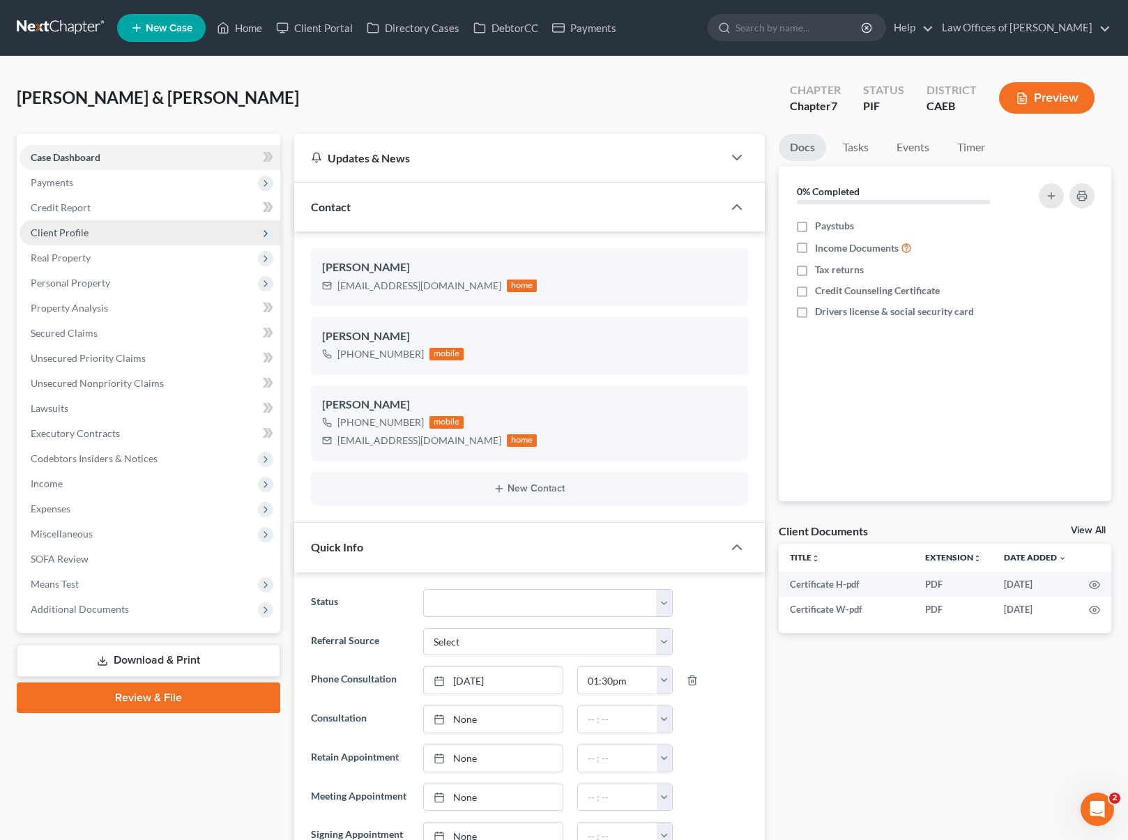
click at [96, 235] on span "Client Profile" at bounding box center [150, 232] width 261 height 25
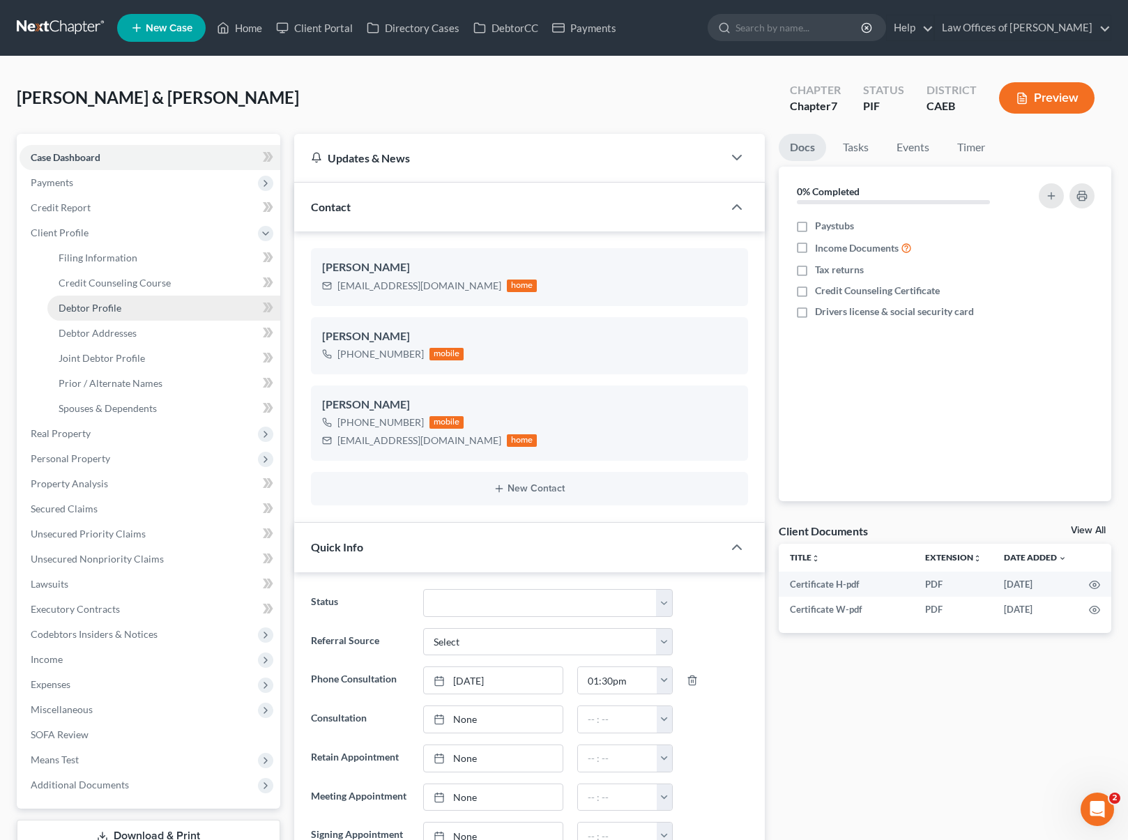
click at [127, 310] on link "Debtor Profile" at bounding box center [163, 308] width 233 height 25
select select "1"
select select "2"
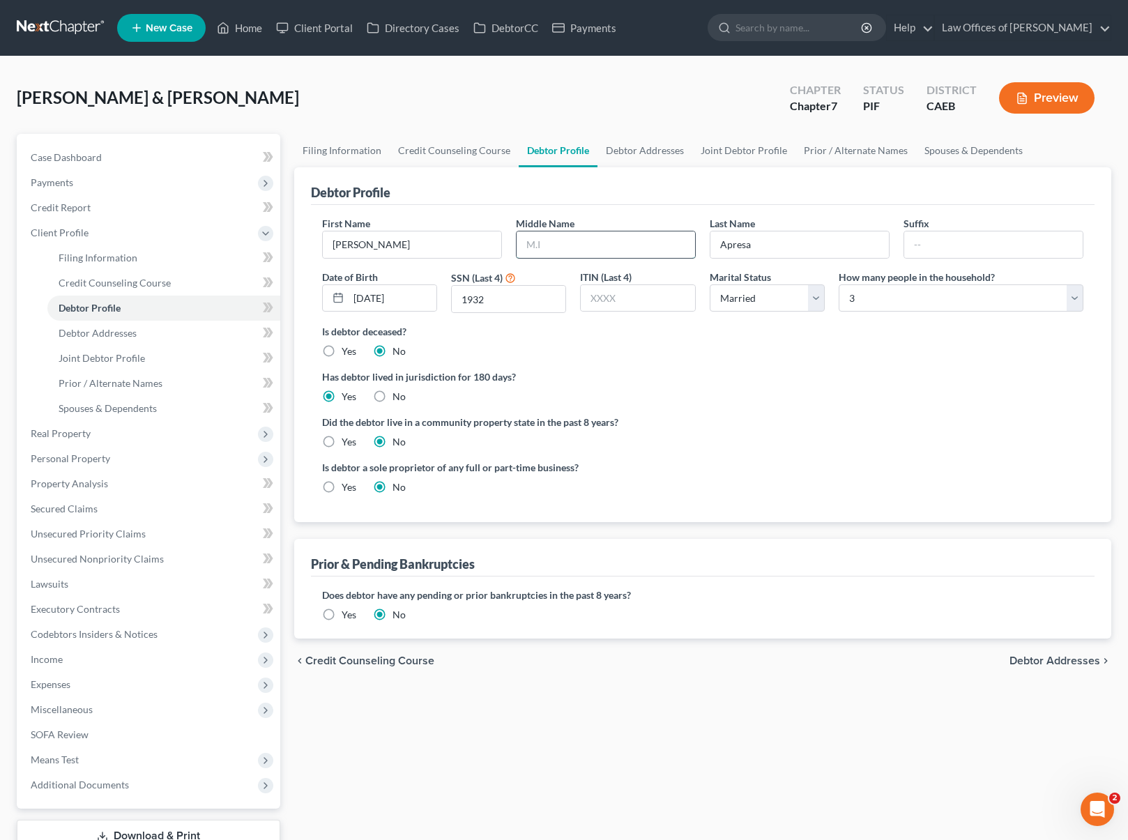
click at [585, 245] on input "text" at bounding box center [606, 244] width 178 height 26
type input "[PERSON_NAME]"
click at [125, 358] on span "Joint Debtor Profile" at bounding box center [102, 358] width 86 height 12
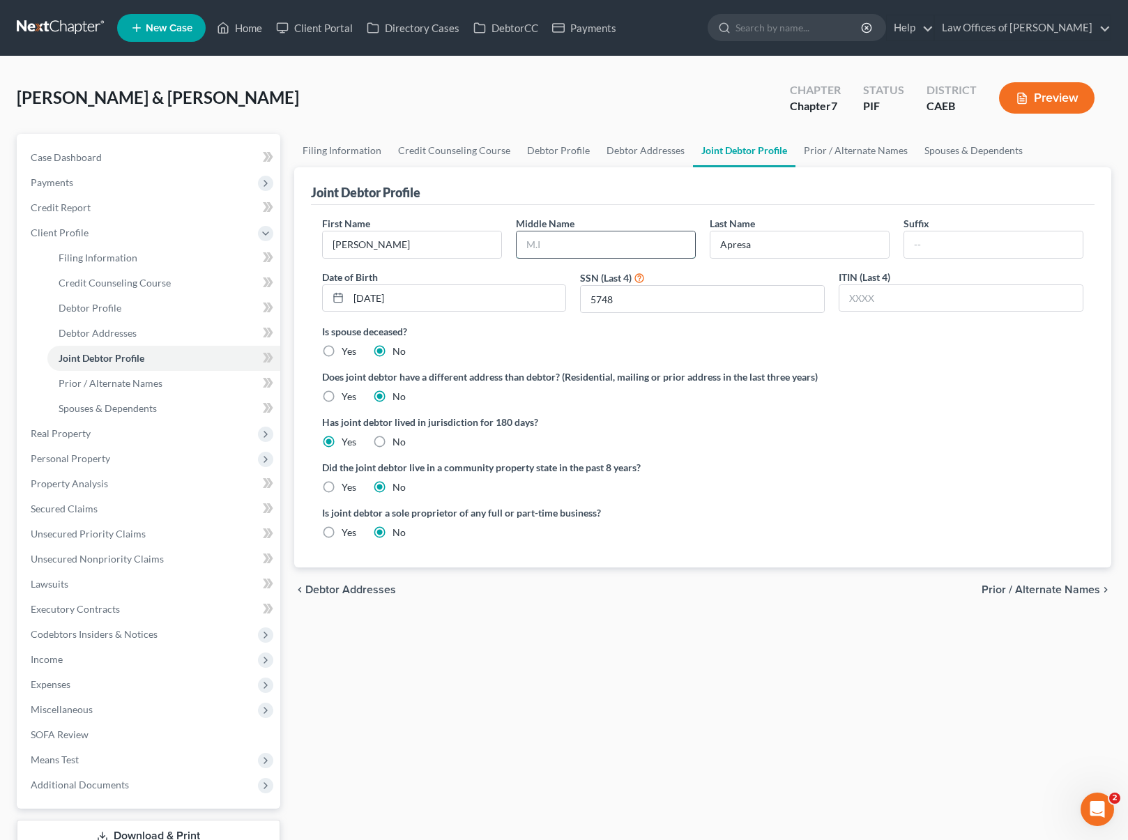
click at [585, 242] on input "text" at bounding box center [606, 244] width 178 height 26
type input "[PERSON_NAME]"
click at [106, 482] on span "Property Analysis" at bounding box center [69, 484] width 77 height 12
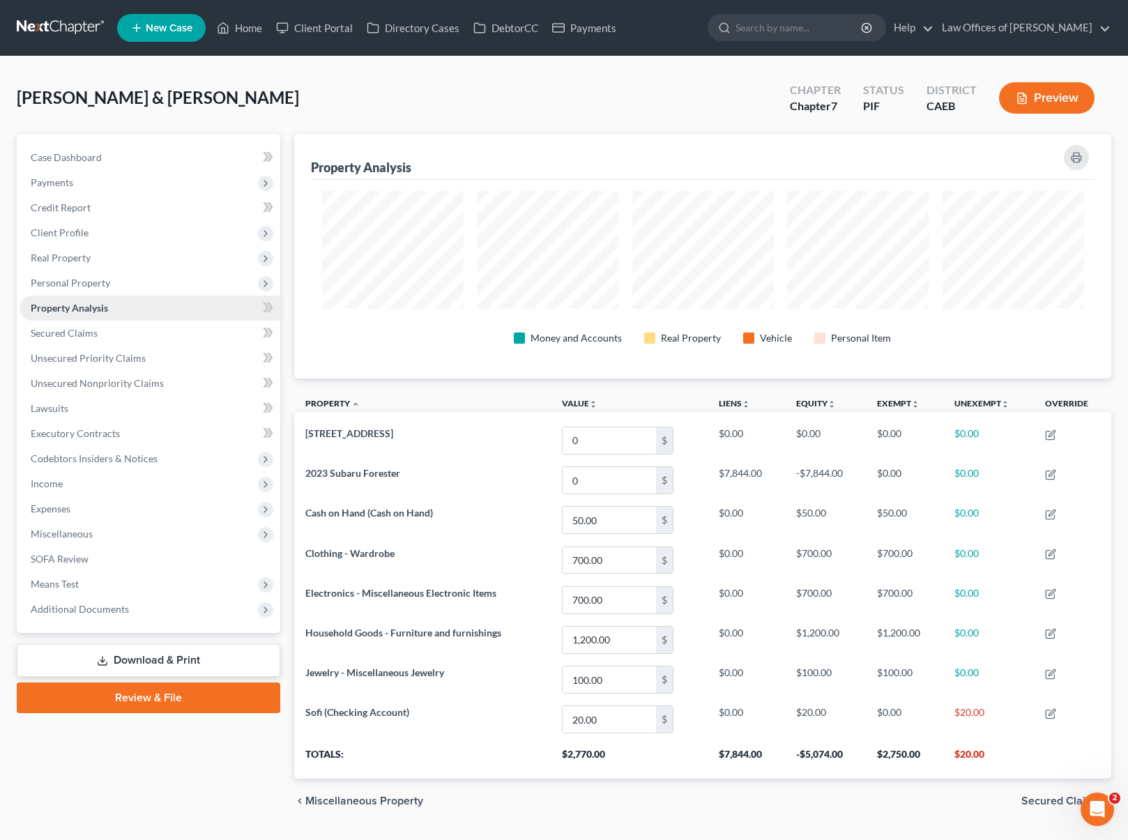
scroll to position [245, 817]
click at [93, 239] on span "Client Profile" at bounding box center [150, 232] width 261 height 25
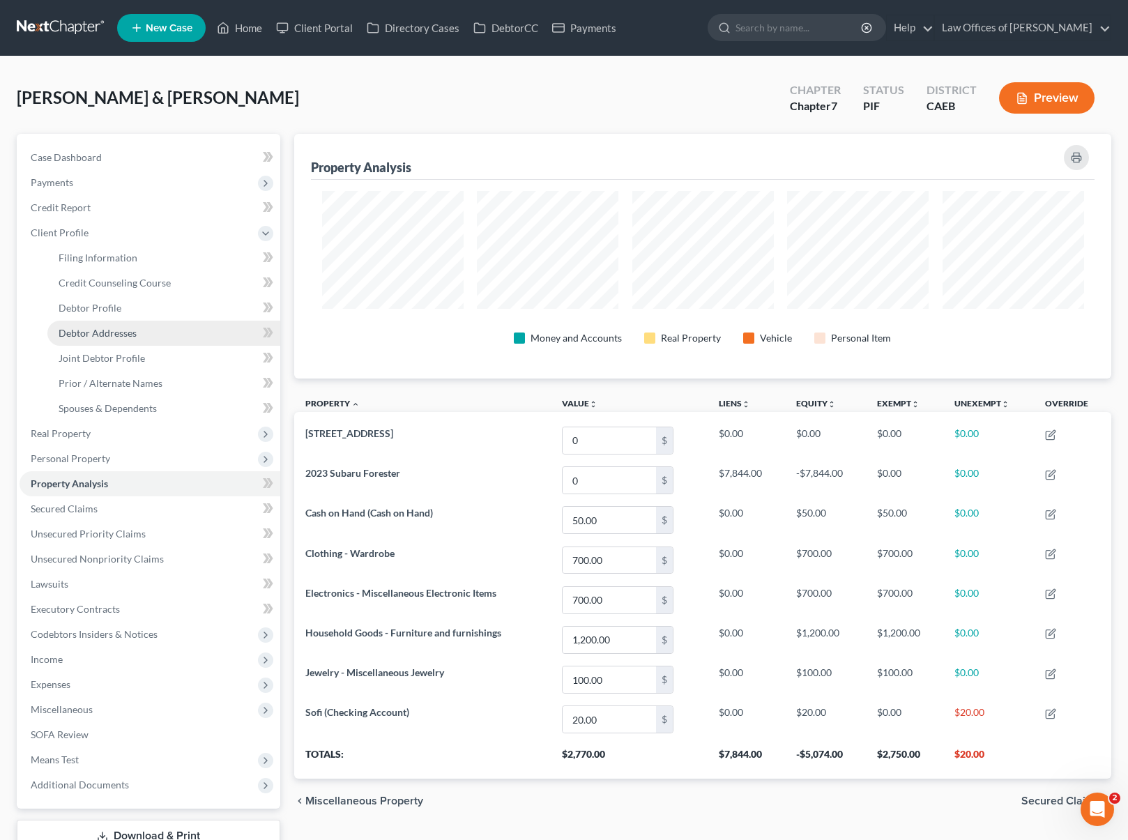
click at [116, 329] on span "Debtor Addresses" at bounding box center [98, 333] width 78 height 12
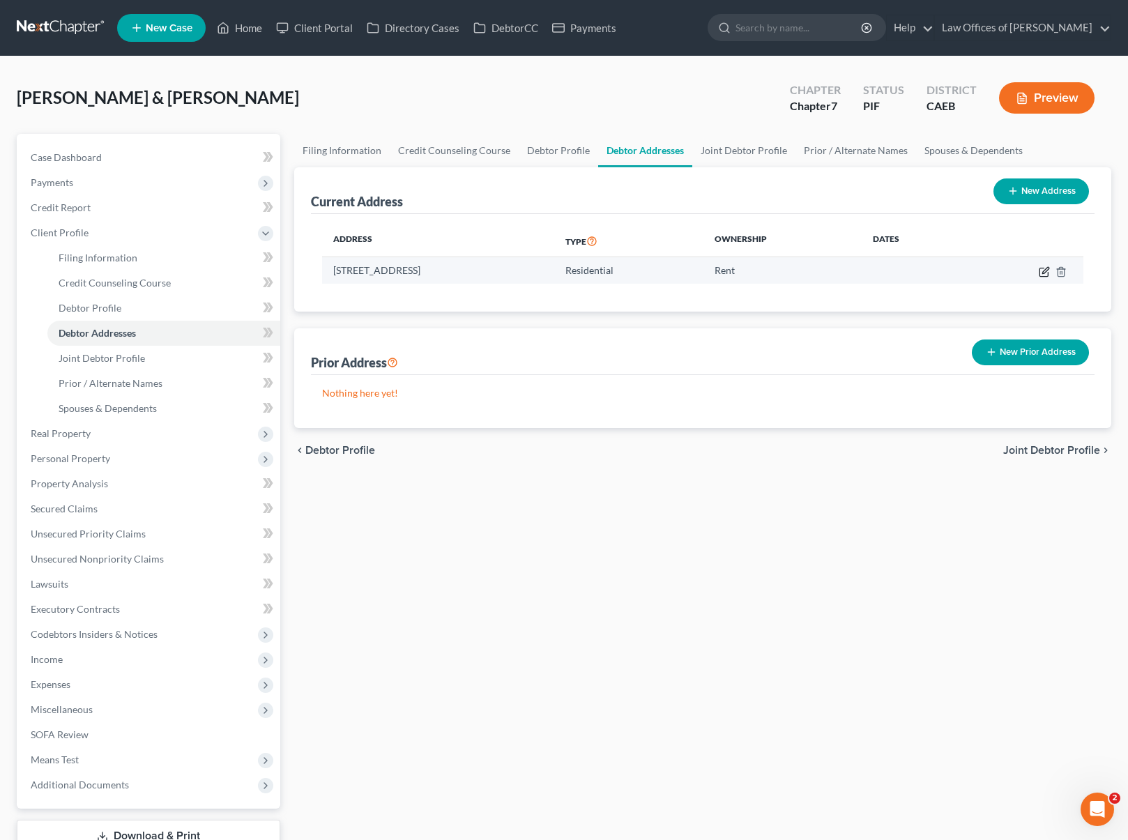
click at [1045, 274] on icon "button" at bounding box center [1044, 271] width 11 height 11
select select "4"
select select "0"
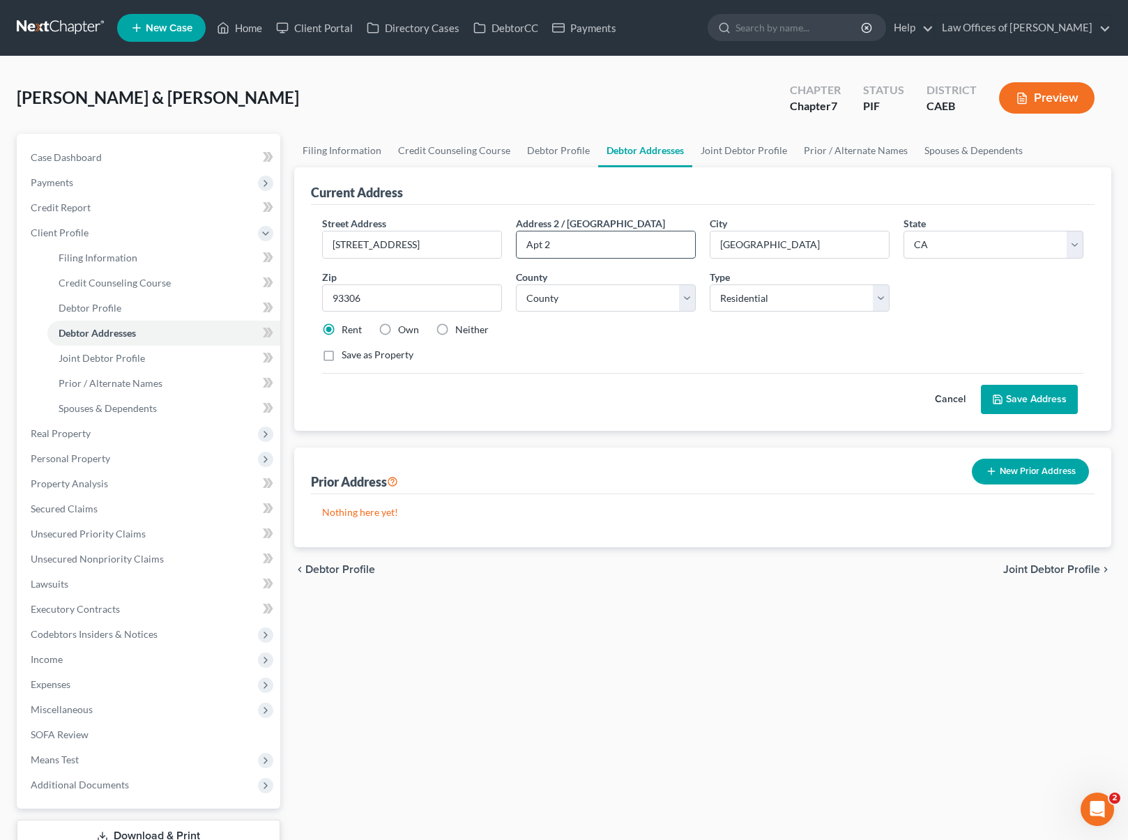
click at [575, 236] on input "Apt 2" at bounding box center [606, 244] width 178 height 26
drag, startPoint x: 570, startPoint y: 243, endPoint x: 519, endPoint y: 231, distance: 52.8
click at [503, 242] on div "Street Address * [STREET_ADDRESS] * [GEOGRAPHIC_DATA] * State [US_STATE] AK AR …" at bounding box center [703, 295] width 776 height 158
click at [459, 238] on input "[STREET_ADDRESS]" at bounding box center [412, 244] width 178 height 26
type input "[STREET_ADDRESS]"
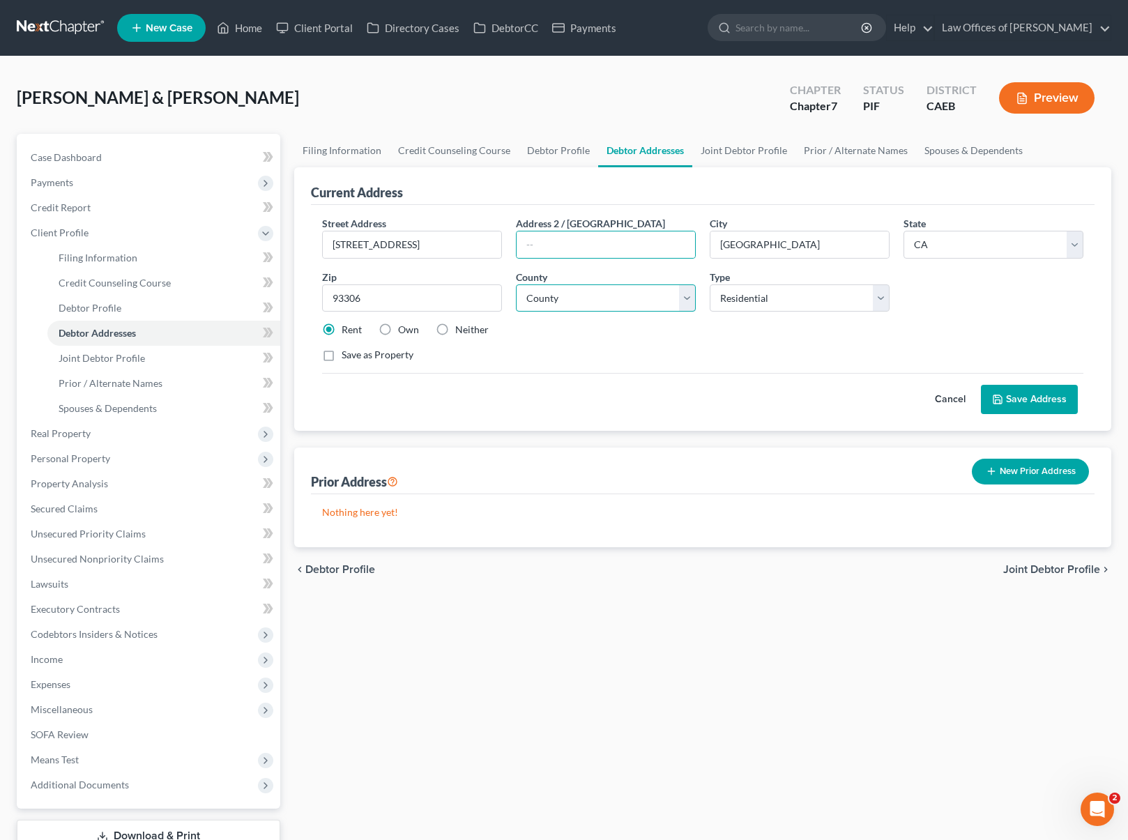
click at [687, 298] on select "County [GEOGRAPHIC_DATA] [GEOGRAPHIC_DATA] [GEOGRAPHIC_DATA] [GEOGRAPHIC_DATA] …" at bounding box center [606, 298] width 180 height 28
select select "14"
click at [1050, 399] on button "Save Address" at bounding box center [1029, 399] width 97 height 29
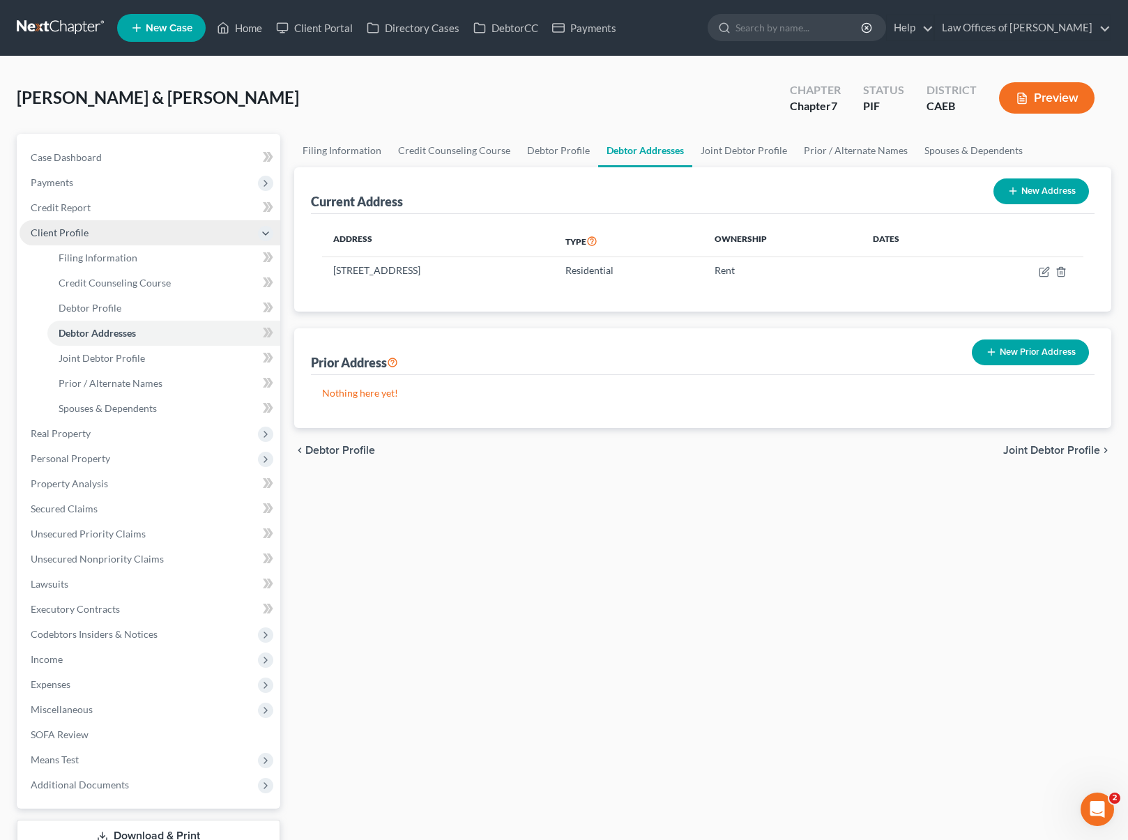
click at [82, 233] on span "Client Profile" at bounding box center [60, 233] width 58 height 12
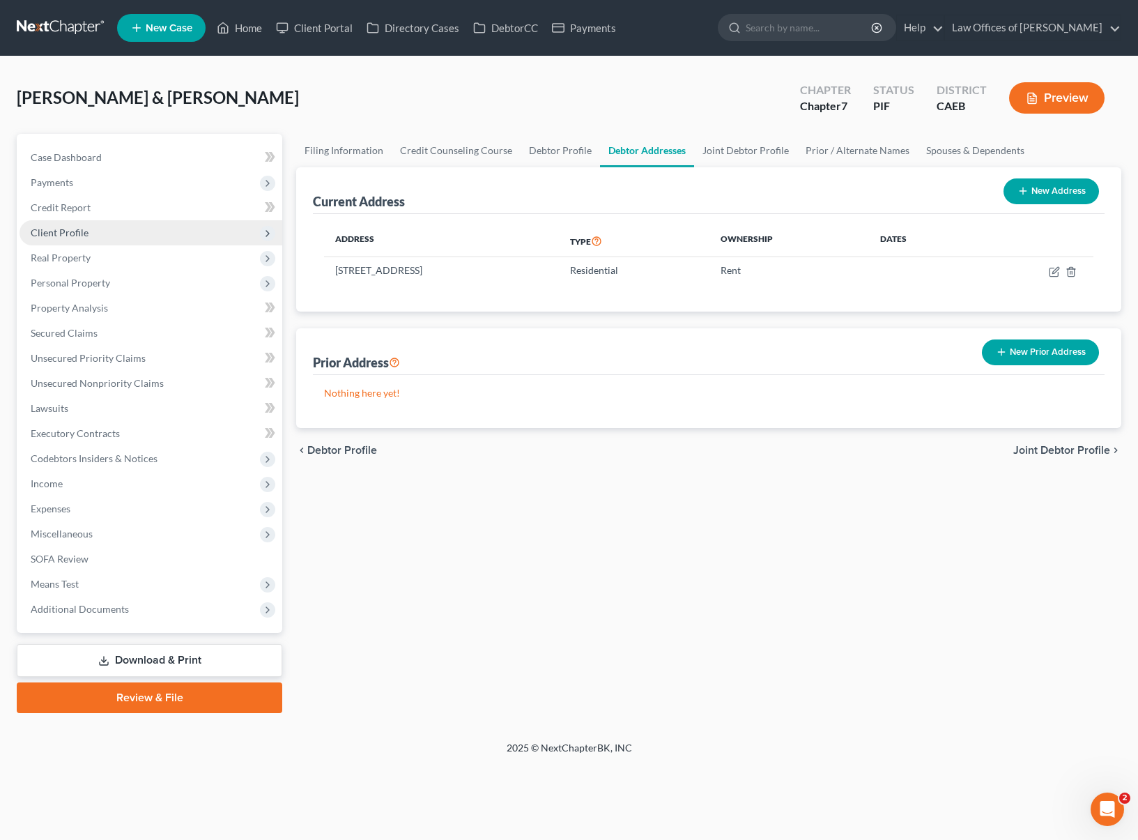
click at [83, 233] on span "Client Profile" at bounding box center [60, 233] width 58 height 12
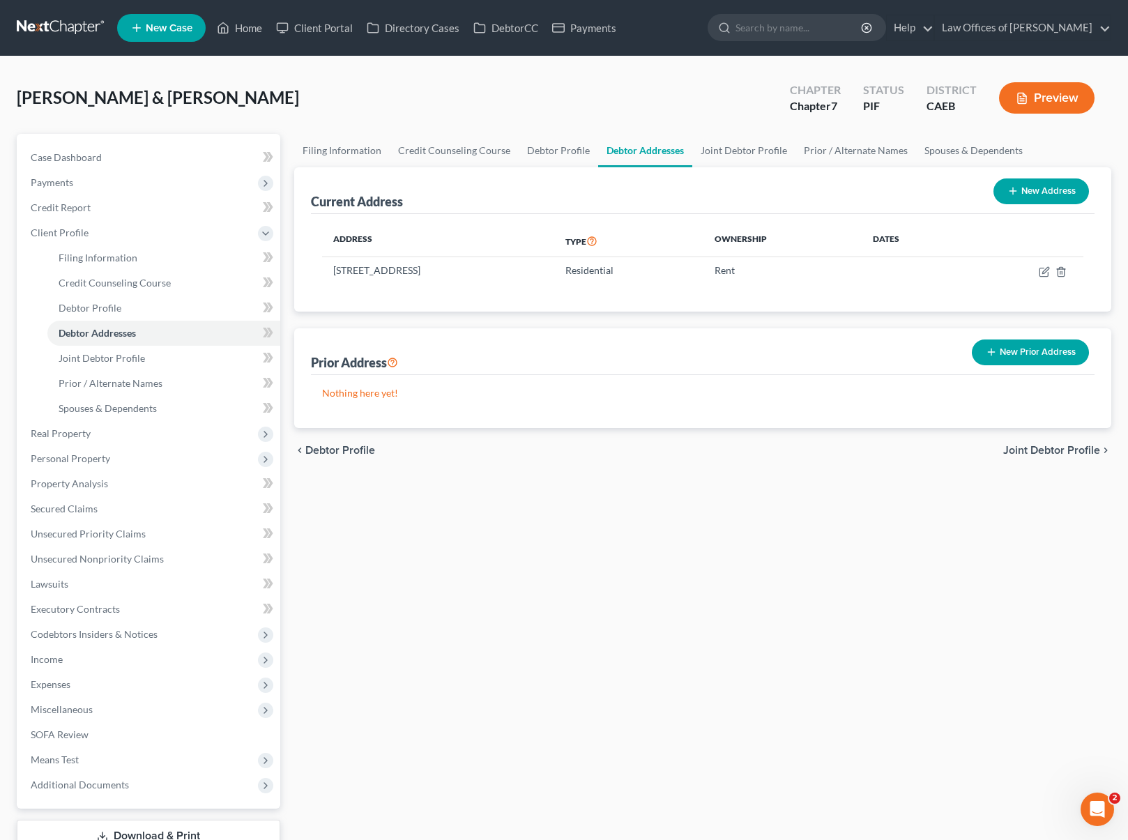
click at [112, 446] on li "Personal Property Vehicles Owned Vehicles Leased Machinery and Vehicles Office …" at bounding box center [150, 458] width 261 height 25
click at [108, 435] on span "Real Property" at bounding box center [150, 433] width 261 height 25
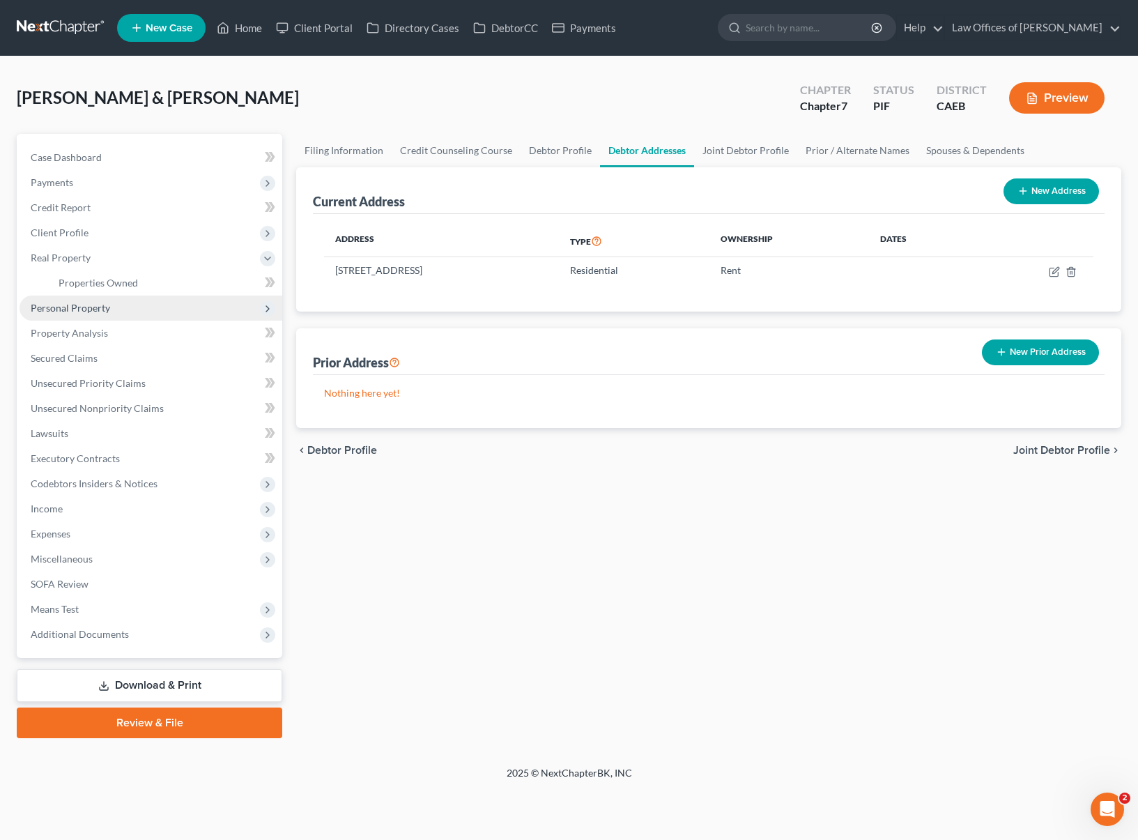
click at [118, 308] on span "Personal Property" at bounding box center [151, 308] width 263 height 25
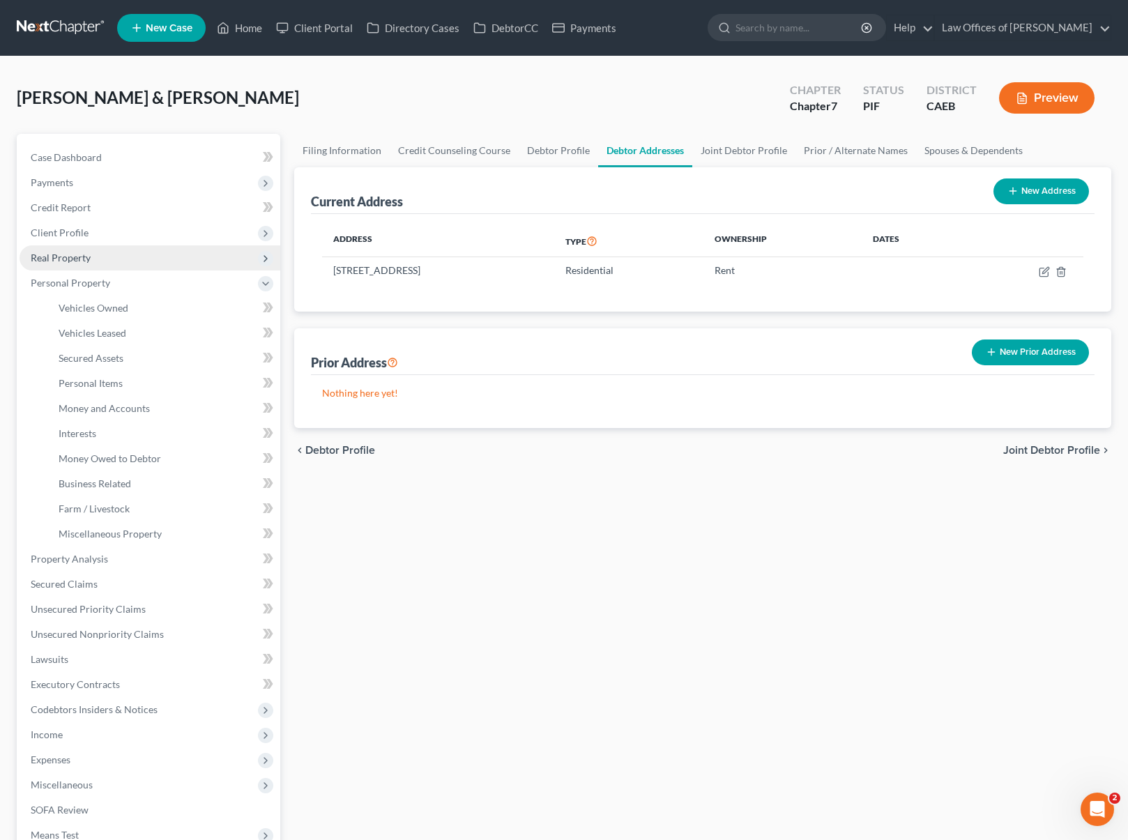
click at [106, 259] on span "Real Property" at bounding box center [150, 257] width 261 height 25
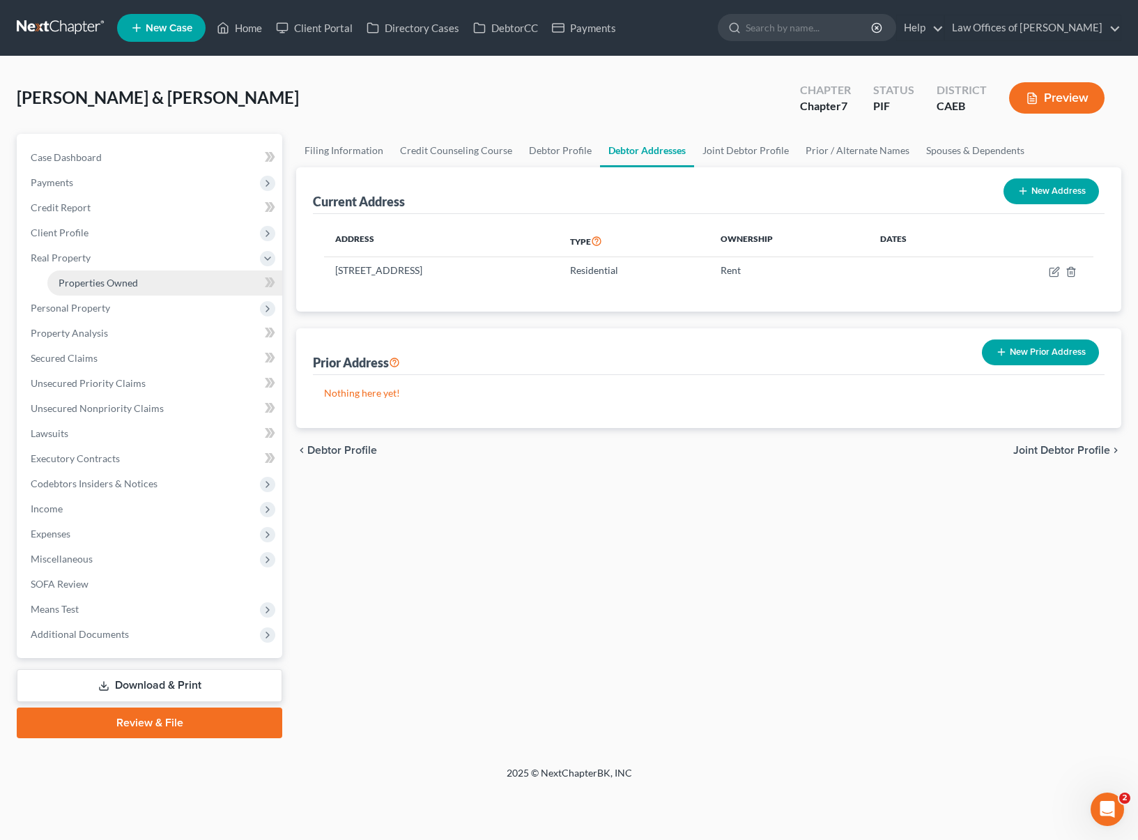
click at [130, 279] on span "Properties Owned" at bounding box center [98, 283] width 79 height 12
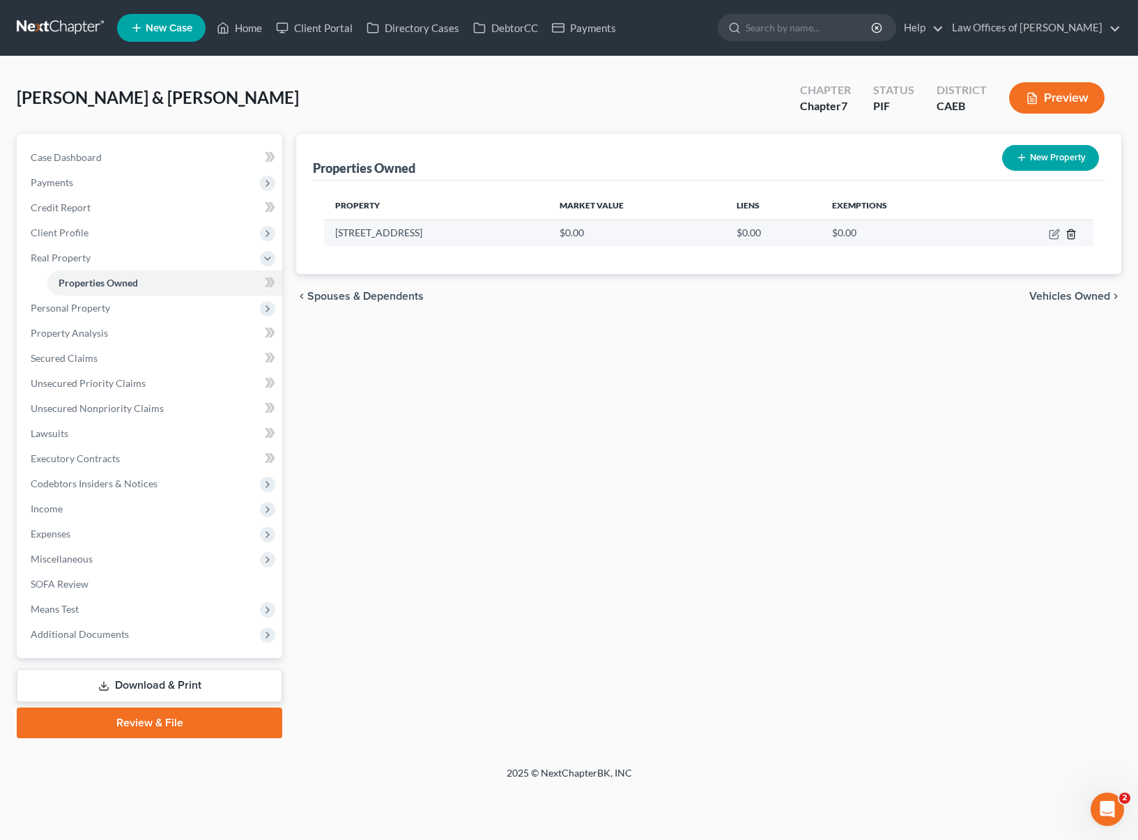
click at [1067, 234] on icon "button" at bounding box center [1071, 234] width 11 height 11
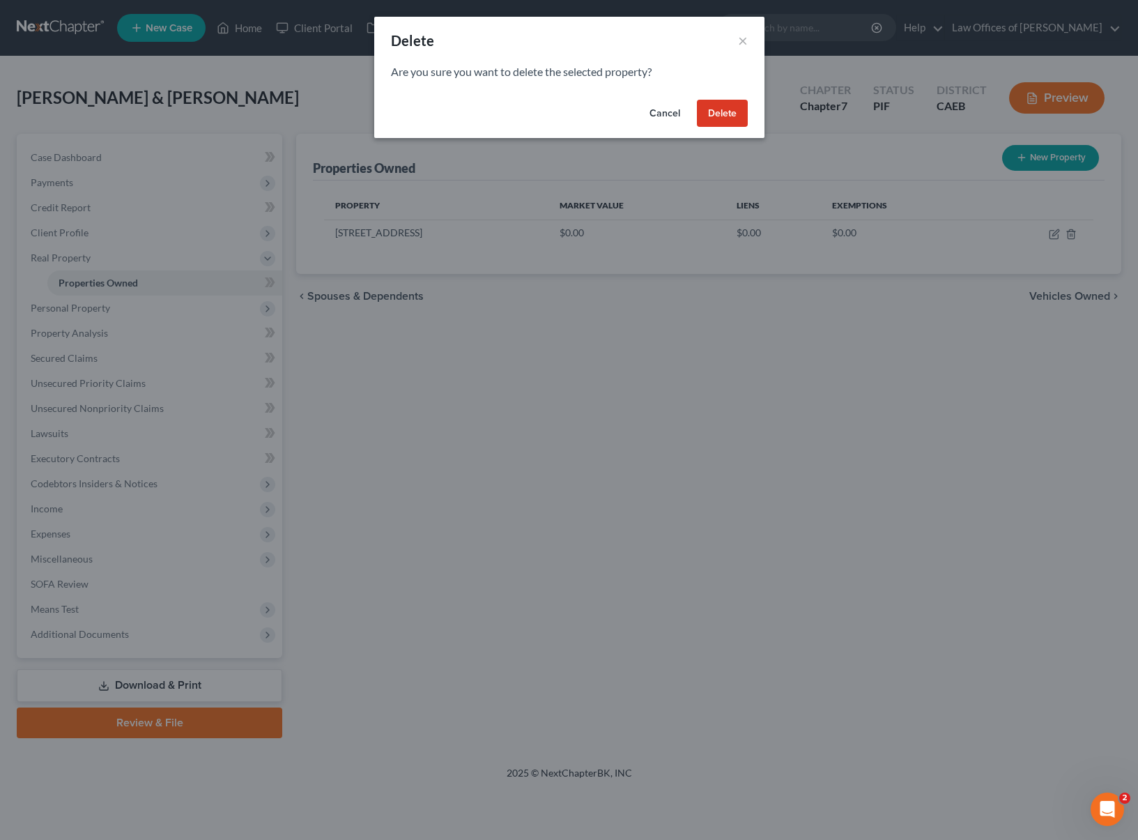
click at [731, 116] on button "Delete" at bounding box center [722, 114] width 51 height 28
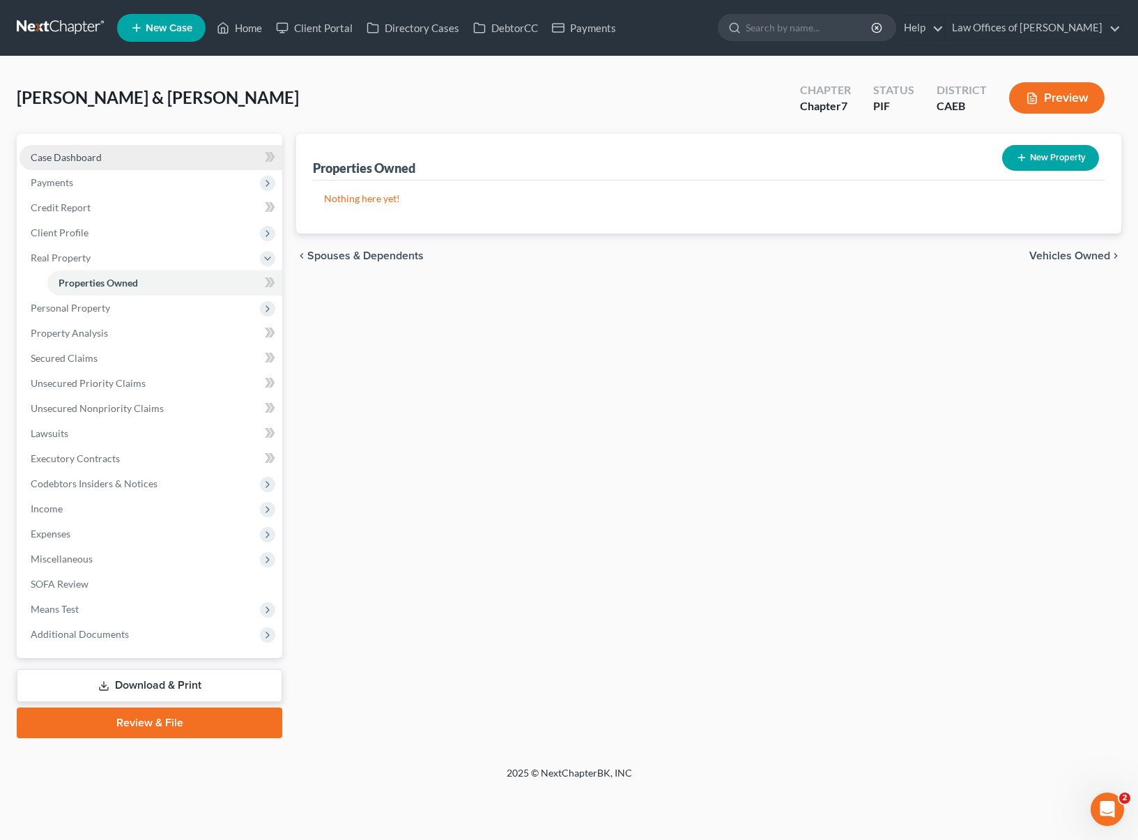
click at [169, 159] on link "Case Dashboard" at bounding box center [151, 157] width 263 height 25
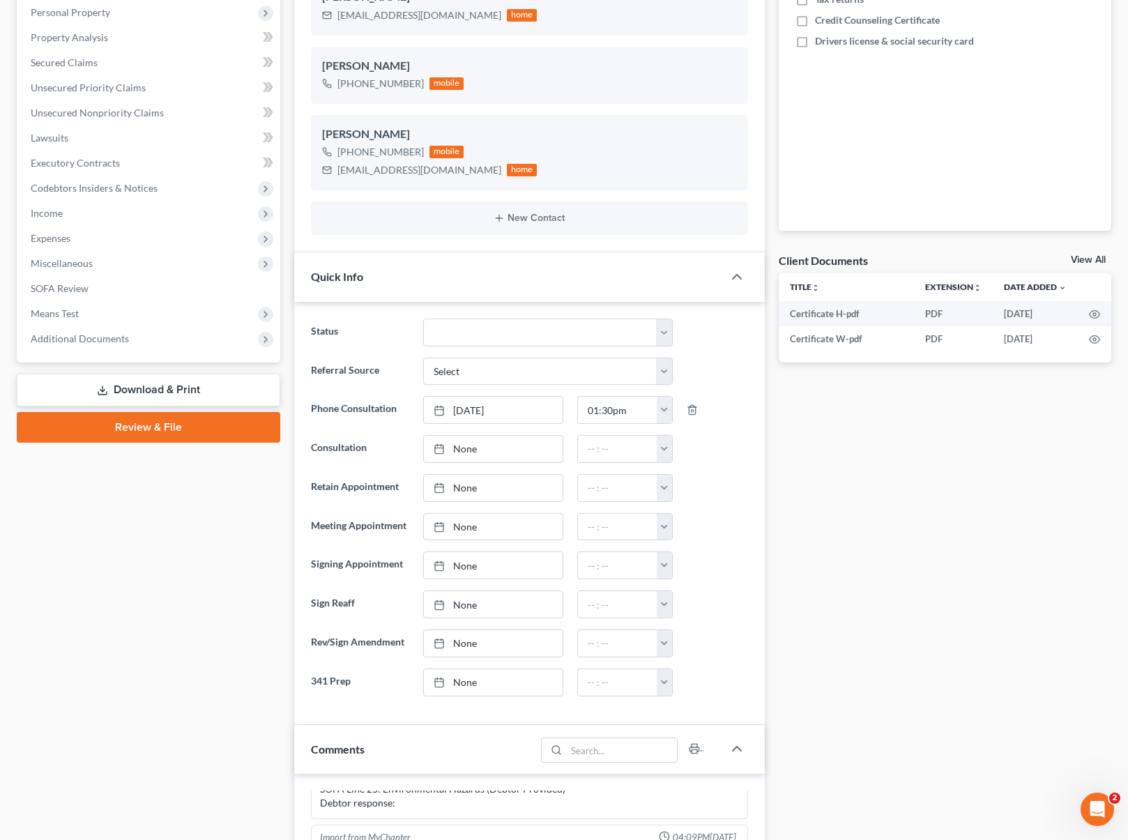
scroll to position [281, 0]
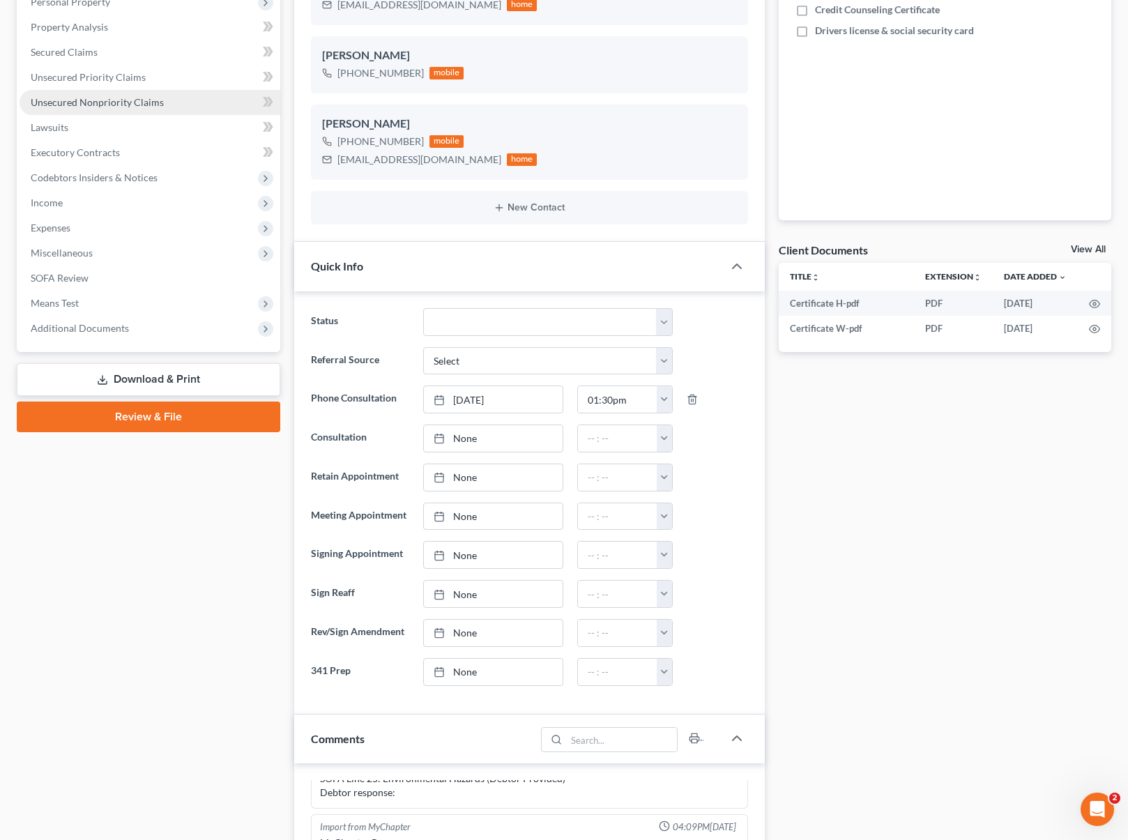
click at [132, 101] on span "Unsecured Nonpriority Claims" at bounding box center [97, 102] width 133 height 12
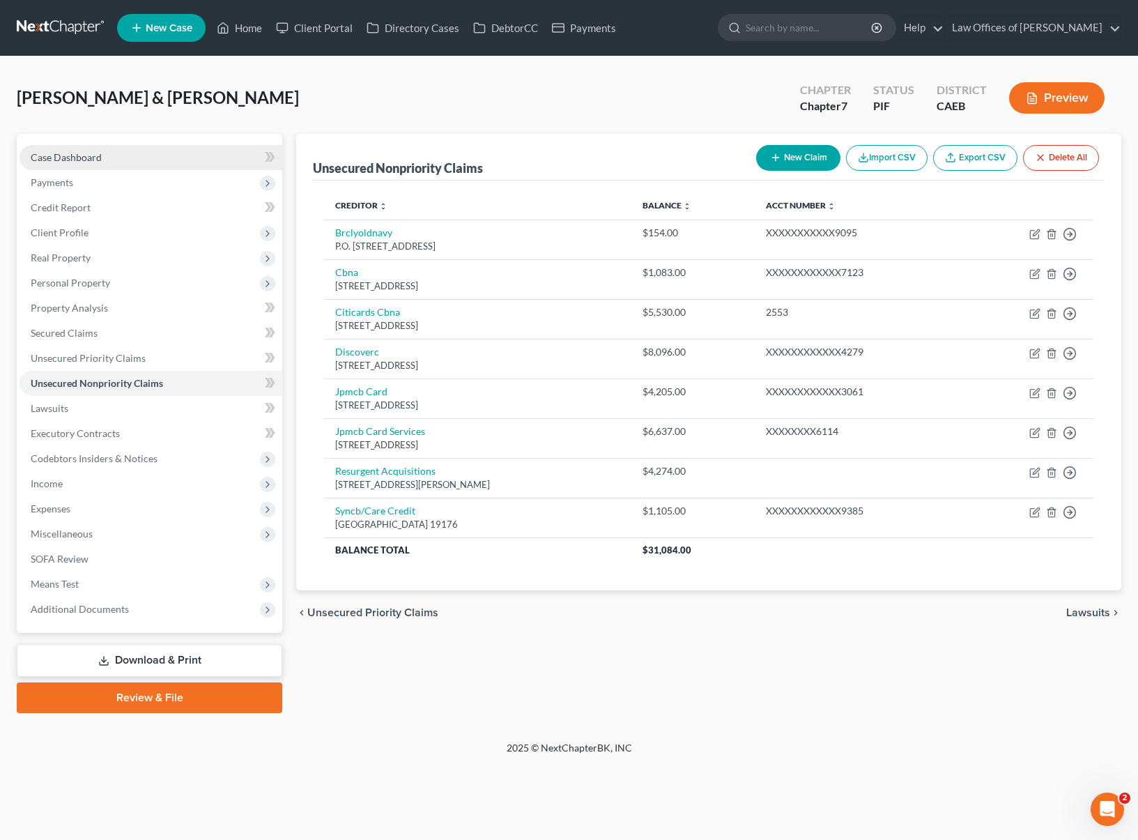
click at [151, 162] on link "Case Dashboard" at bounding box center [151, 157] width 263 height 25
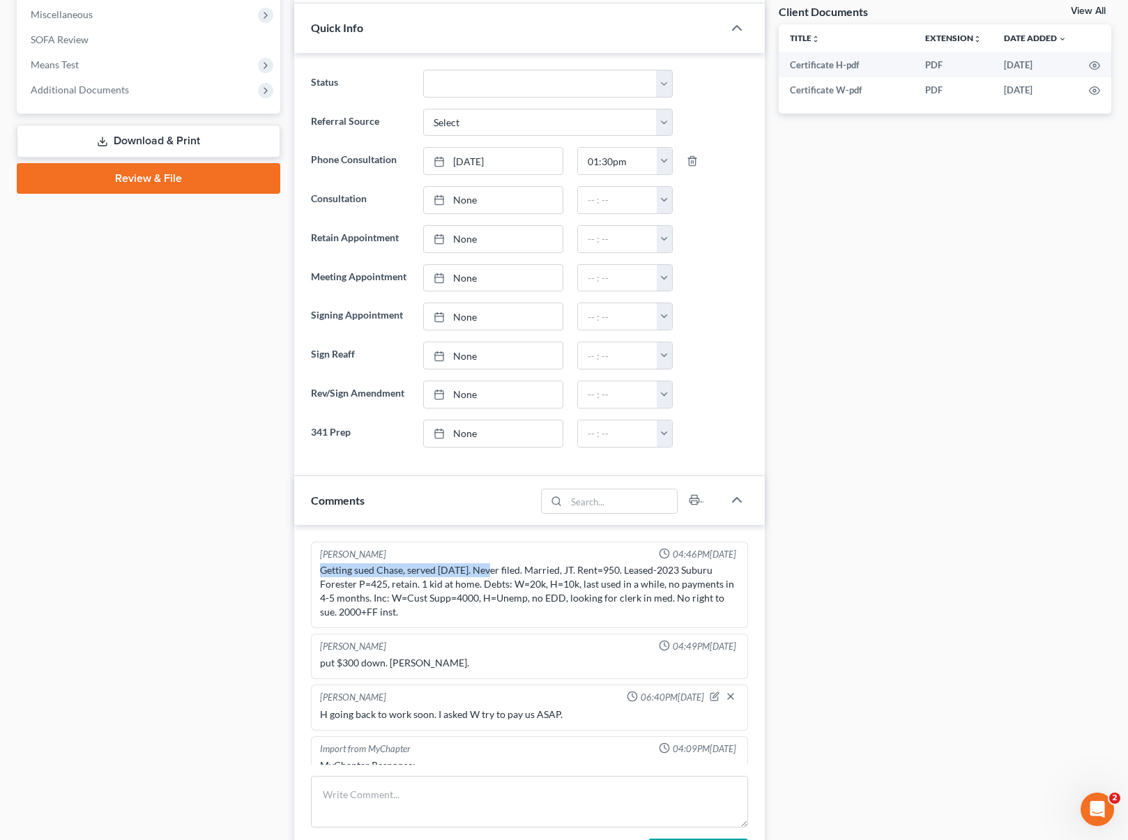
drag, startPoint x: 317, startPoint y: 569, endPoint x: 645, endPoint y: 601, distance: 329.9
click at [512, 577] on div "Getting sued Chase, served [DATE]. Never filed. Married, JT. Rent=950. Leased-2…" at bounding box center [529, 591] width 425 height 61
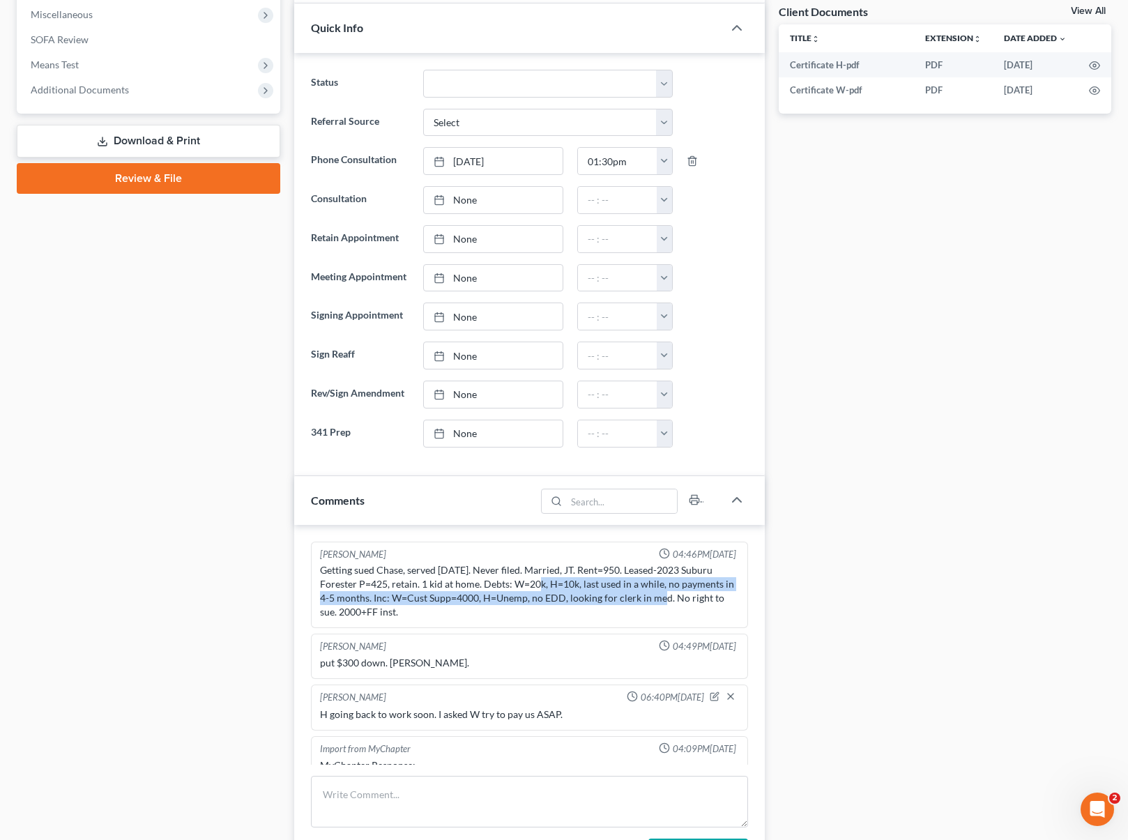
click at [648, 604] on div "Getting sued Chase, served [DATE]. Never filed. Married, JT. Rent=950. Leased-2…" at bounding box center [530, 591] width 420 height 56
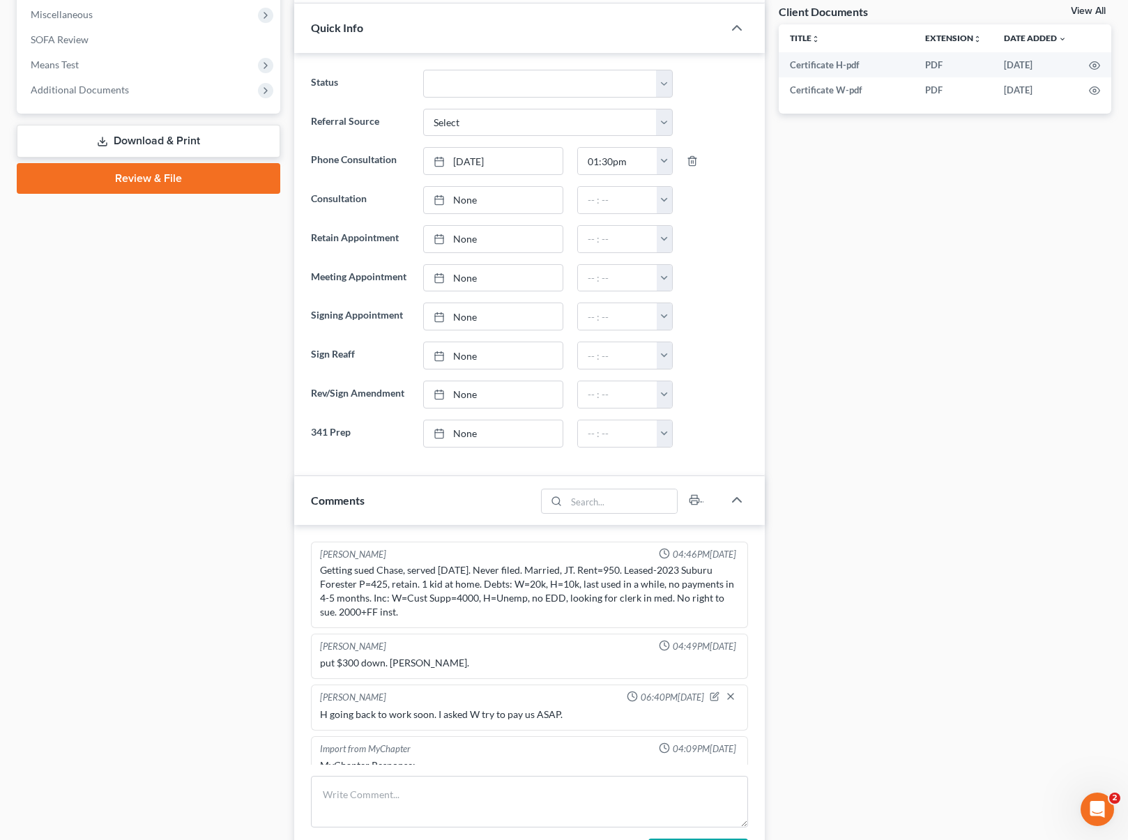
click at [490, 558] on div "[PERSON_NAME] 04:46PM[DATE]" at bounding box center [529, 554] width 425 height 13
drag, startPoint x: 319, startPoint y: 566, endPoint x: 660, endPoint y: 605, distance: 343.1
click at [660, 605] on div "Getting sued Chase, served [DATE]. Never filed. Married, JT. Rent=950. Leased-2…" at bounding box center [529, 591] width 425 height 61
copy div "Getting sued Chase, served [DATE]. Never filed. Married, JT. Rent=950. Leased-2…"
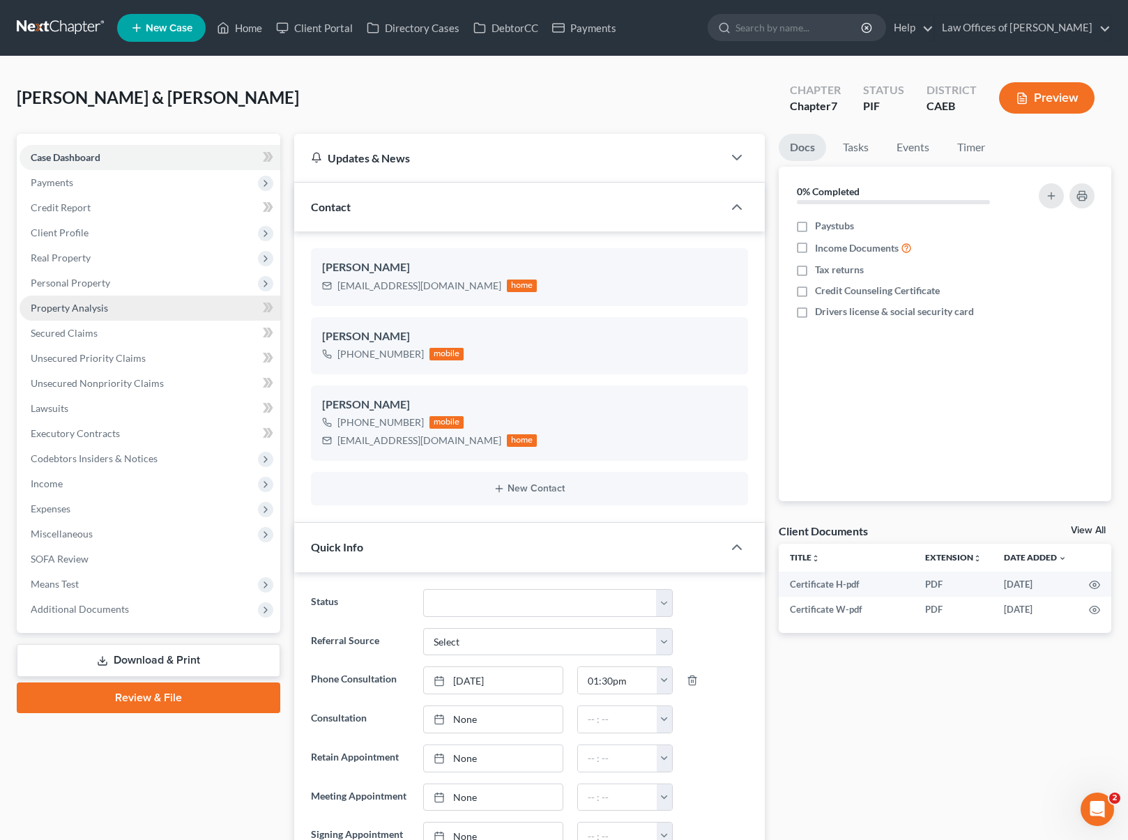
click at [105, 305] on span "Property Analysis" at bounding box center [69, 308] width 77 height 12
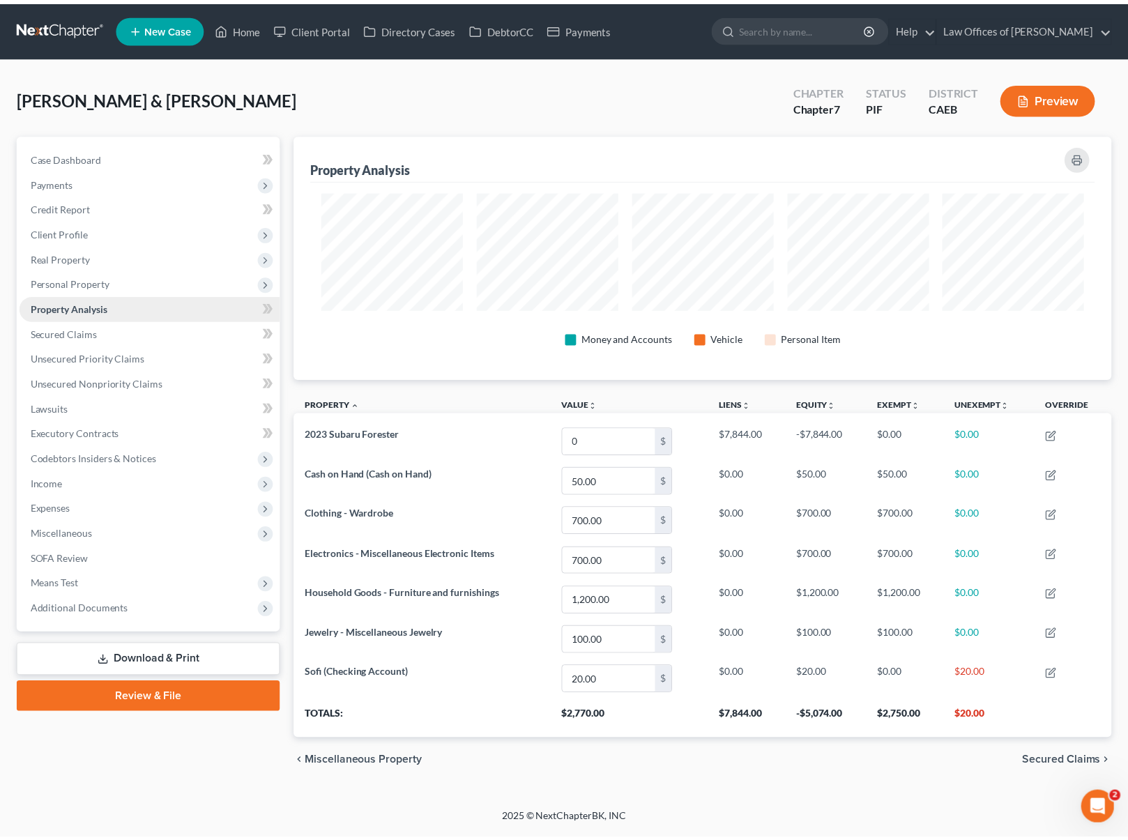
scroll to position [245, 825]
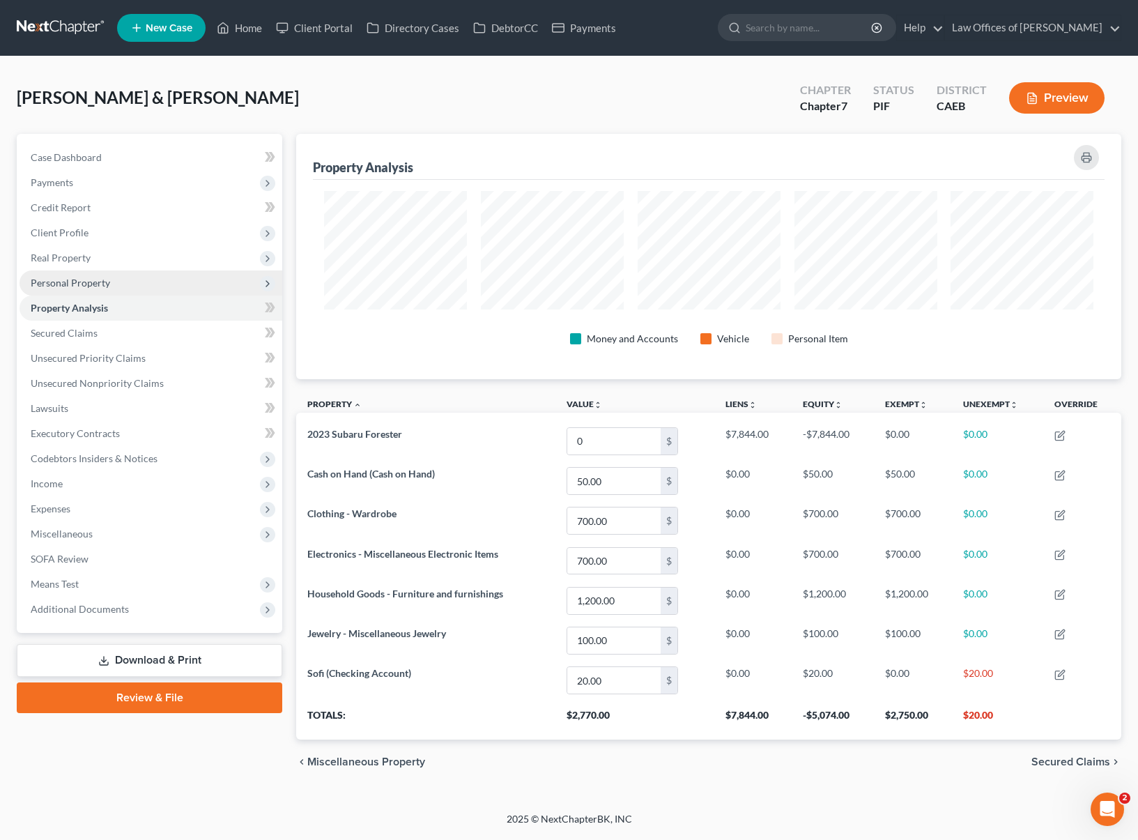
click at [121, 285] on span "Personal Property" at bounding box center [151, 283] width 263 height 25
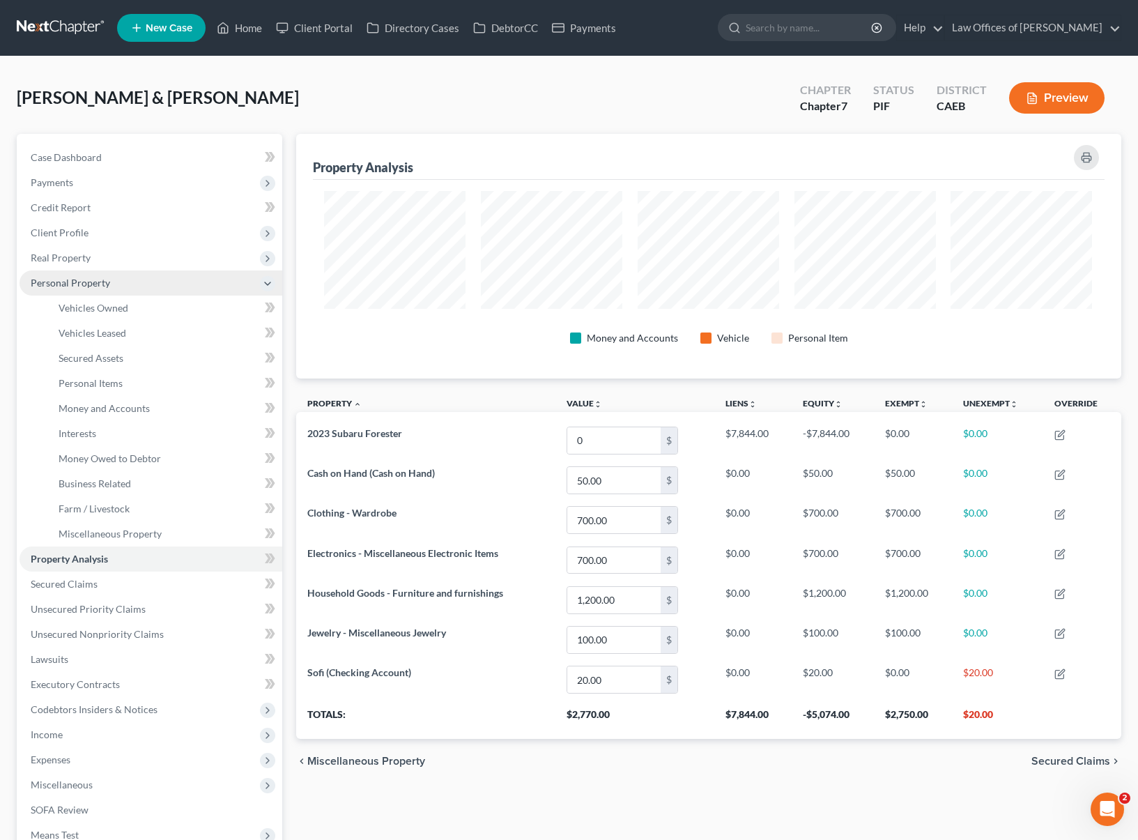
scroll to position [696931, 696358]
click at [120, 308] on span "Vehicles Owned" at bounding box center [94, 308] width 70 height 12
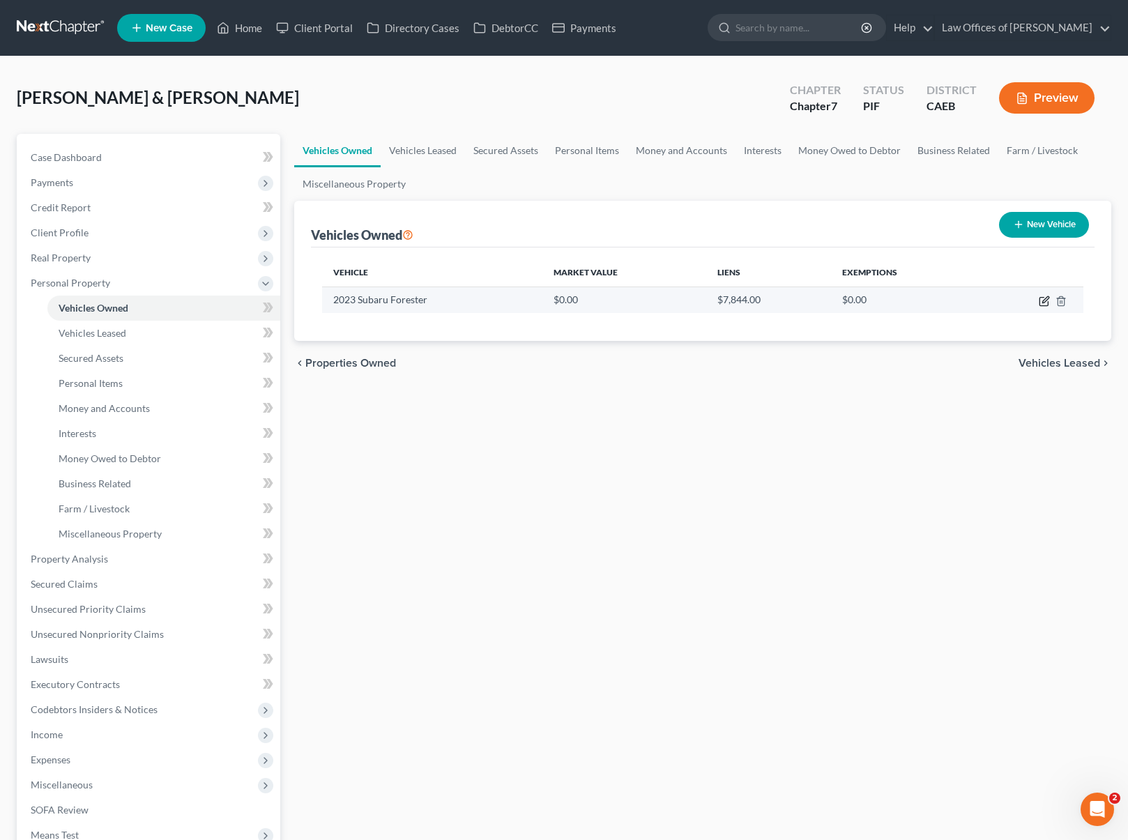
click at [1047, 303] on icon "button" at bounding box center [1044, 301] width 11 height 11
select select "0"
select select "3"
select select "2"
select select "0"
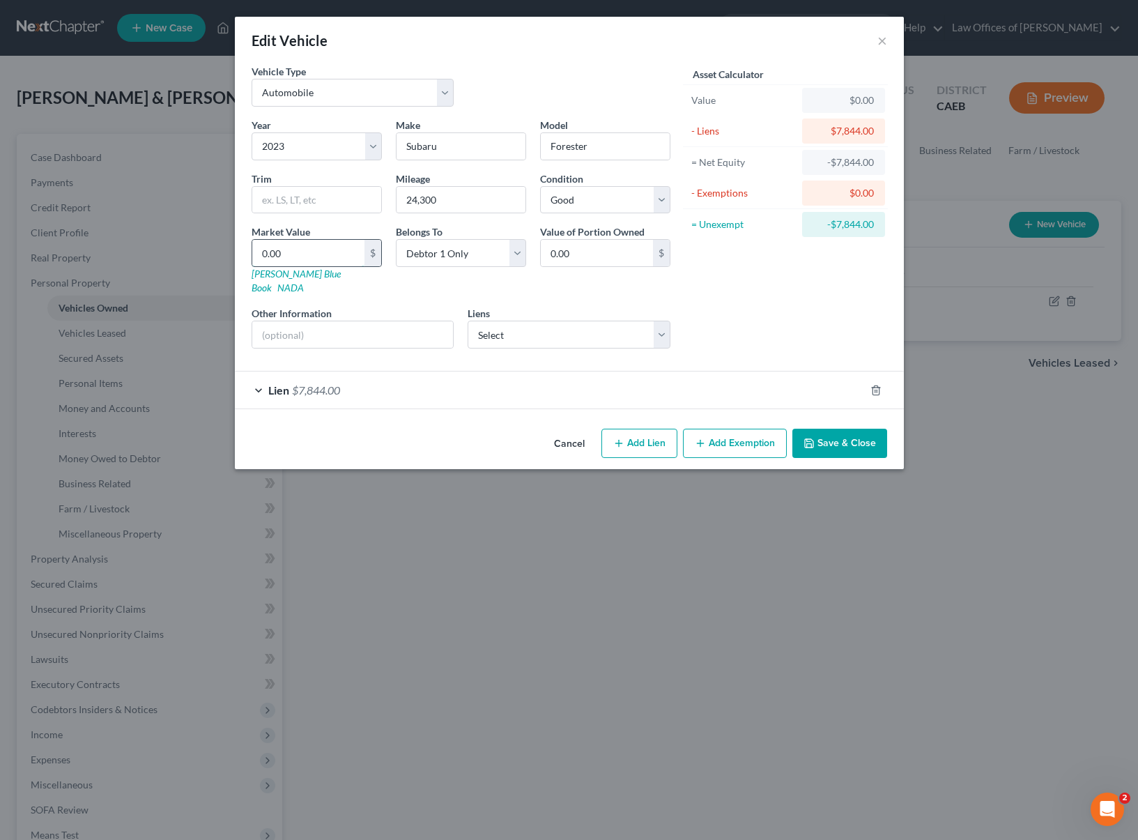
click at [296, 253] on input "0.00" at bounding box center [308, 253] width 112 height 26
type input "6"
type input "6.00"
type input "62"
type input "62.00"
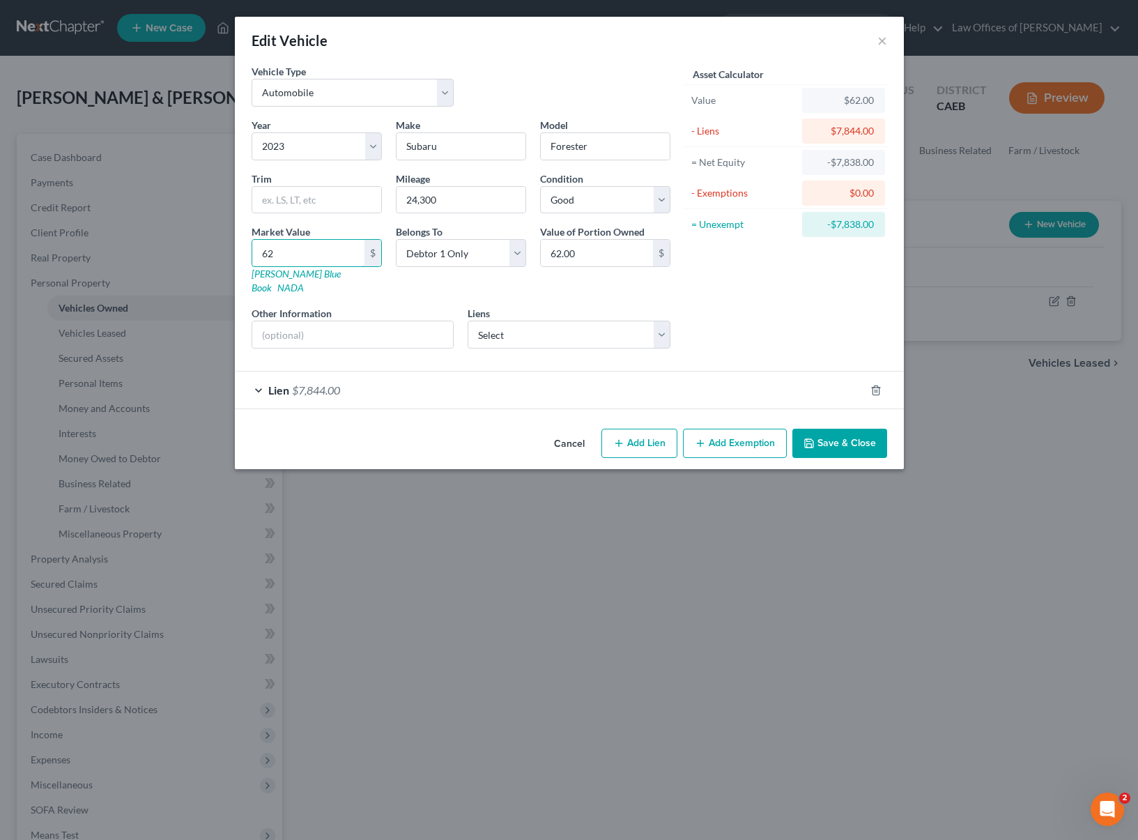
type input "620"
type input "620.00"
type input "6200"
type input "6,200.00"
type input "6,200"
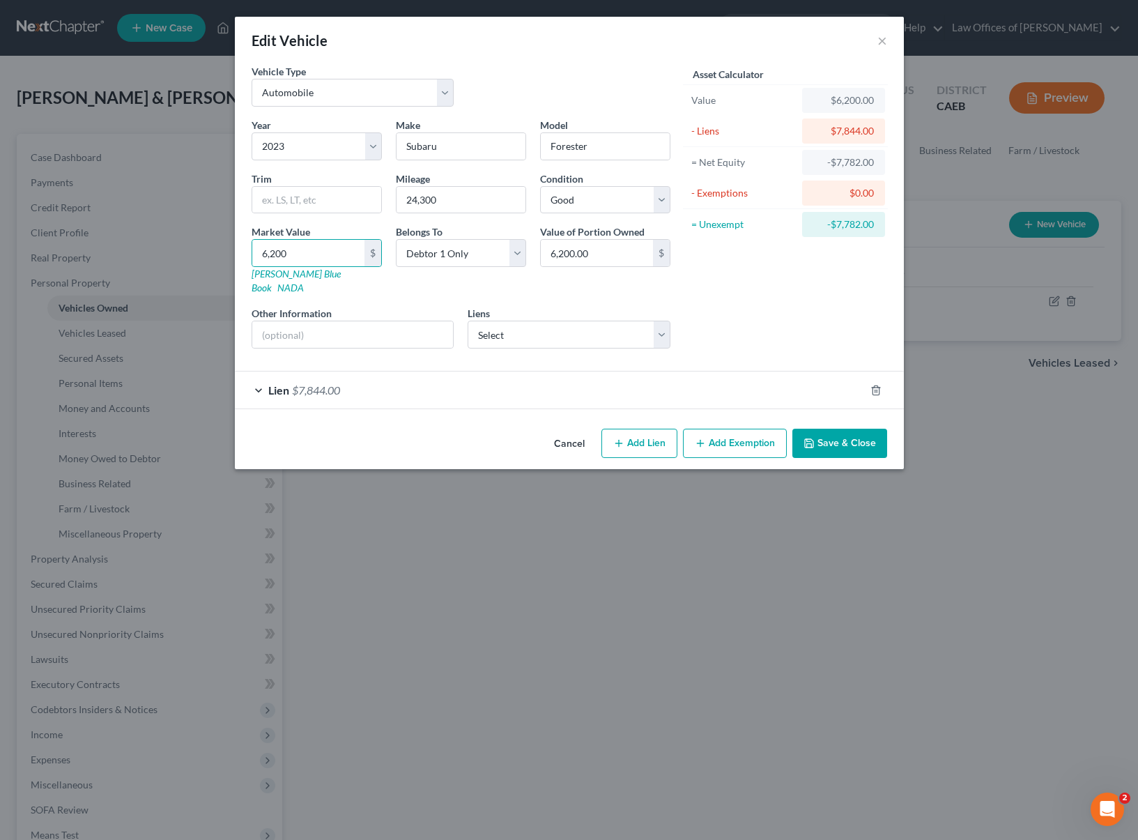
click at [852, 434] on button "Save & Close" at bounding box center [840, 443] width 95 height 29
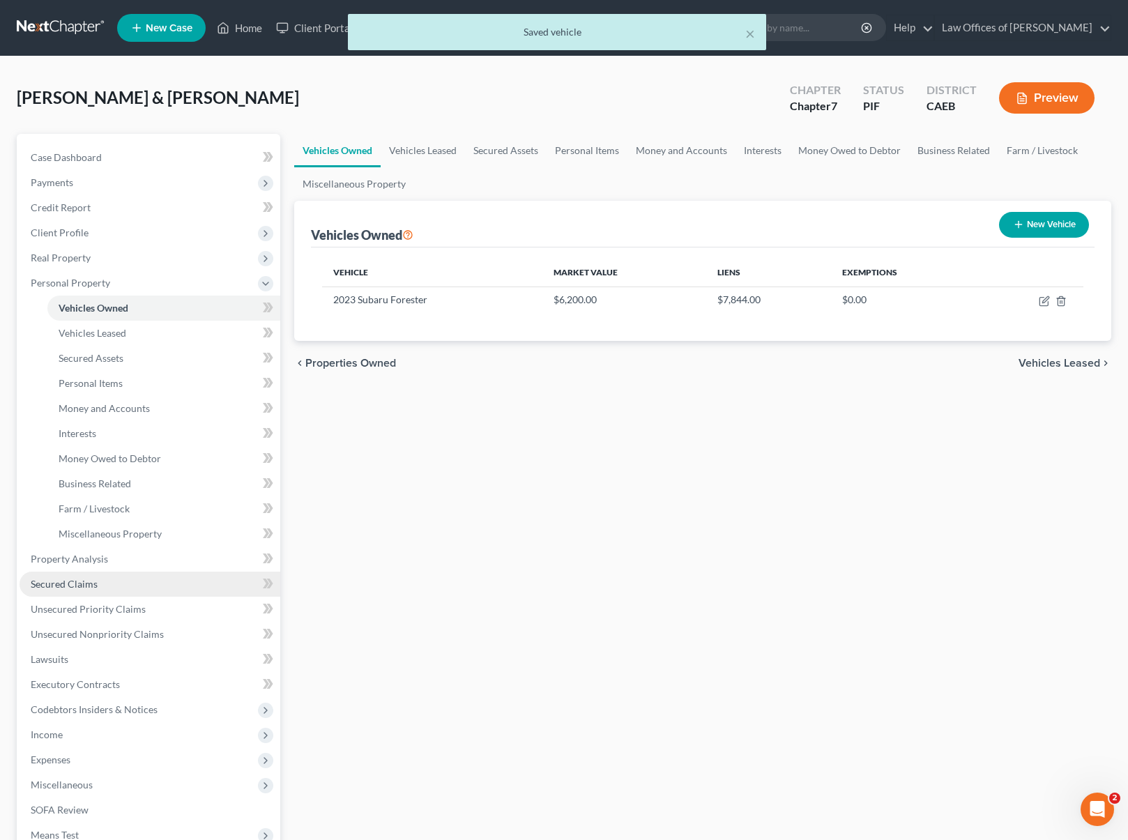
click at [108, 586] on link "Secured Claims" at bounding box center [150, 584] width 261 height 25
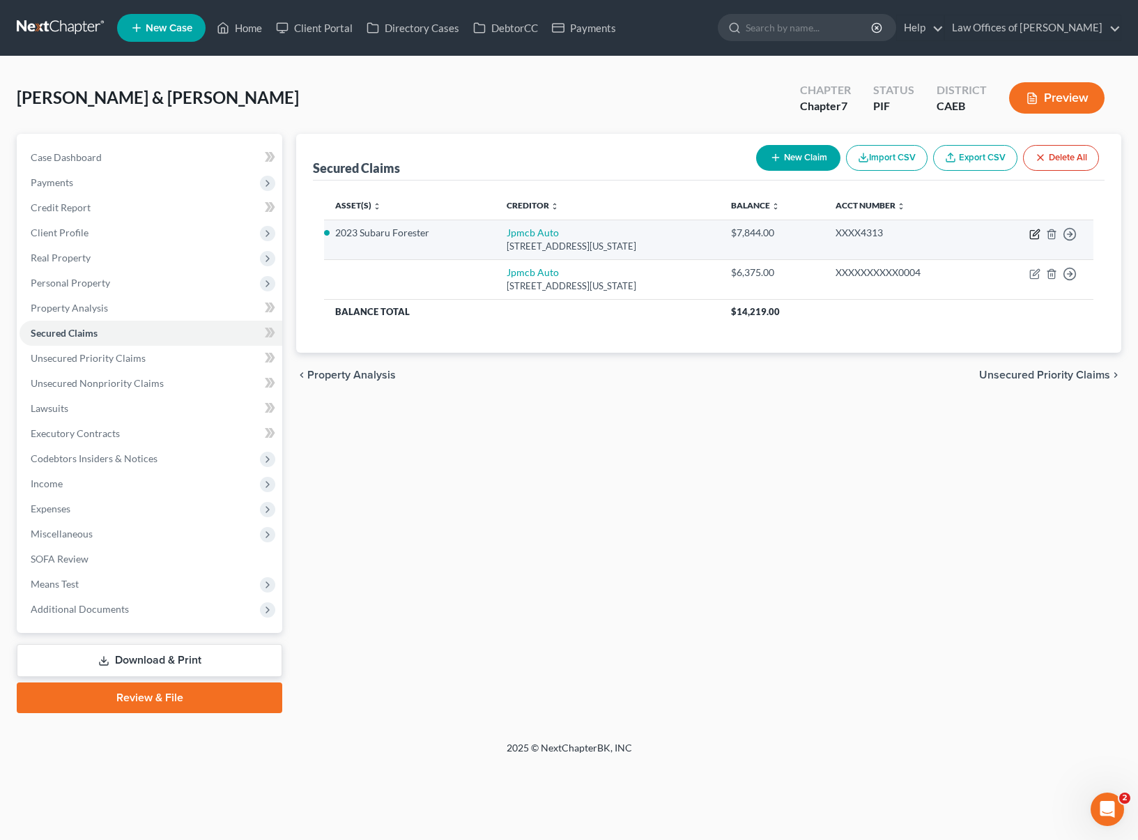
click at [1033, 233] on icon "button" at bounding box center [1035, 234] width 11 height 11
select select "19"
select select "4"
select select "2"
select select "0"
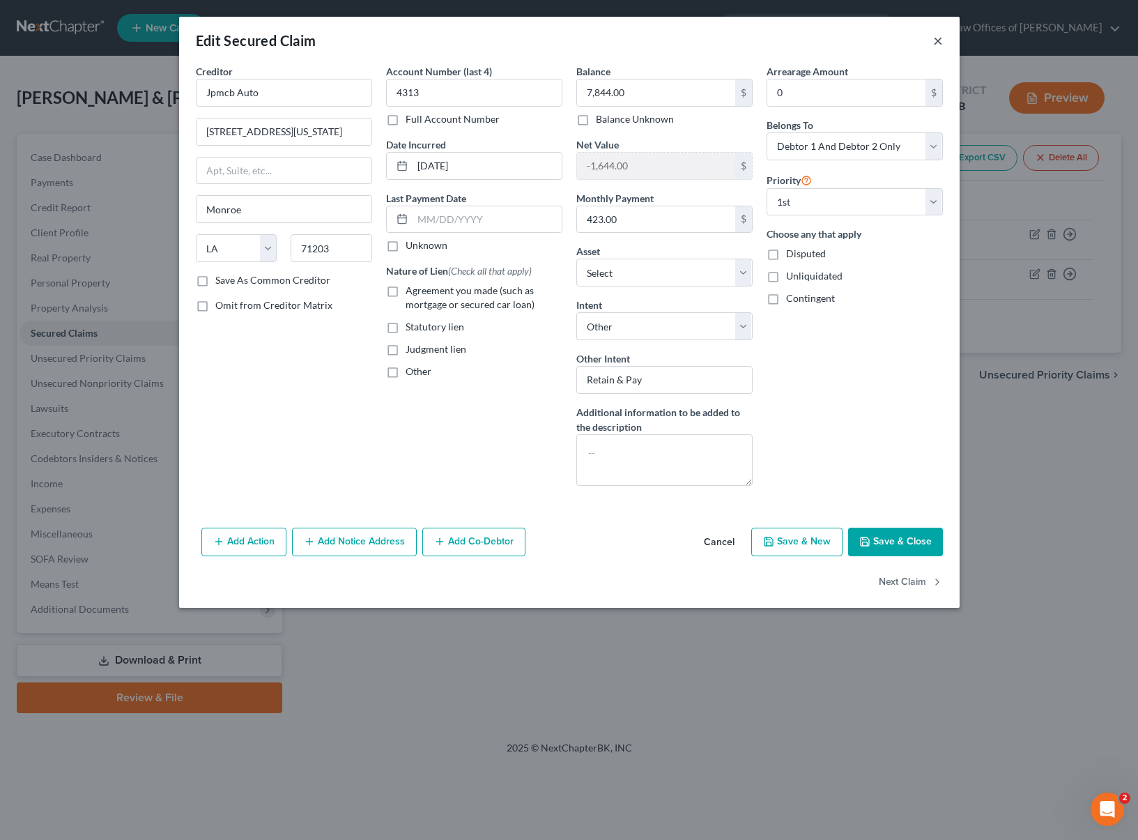
click at [934, 40] on button "×" at bounding box center [939, 40] width 10 height 17
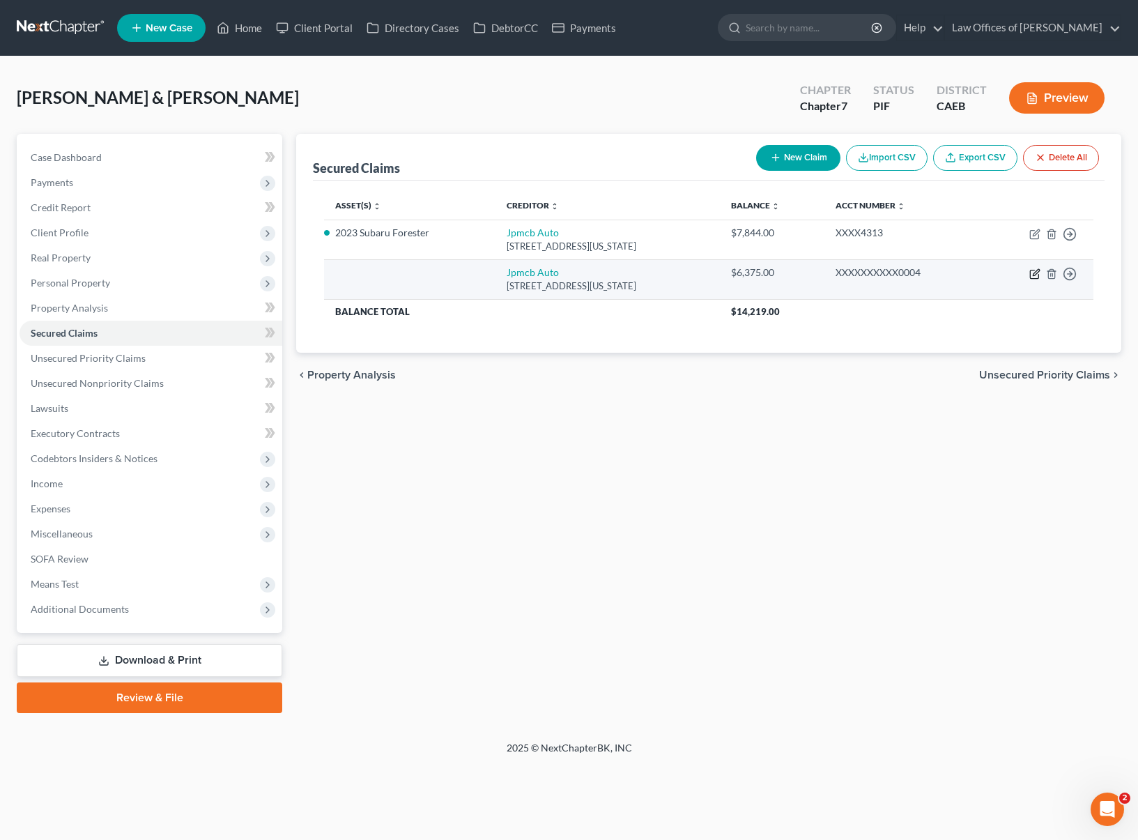
click at [1033, 272] on icon "button" at bounding box center [1035, 273] width 11 height 11
select select "19"
select select "0"
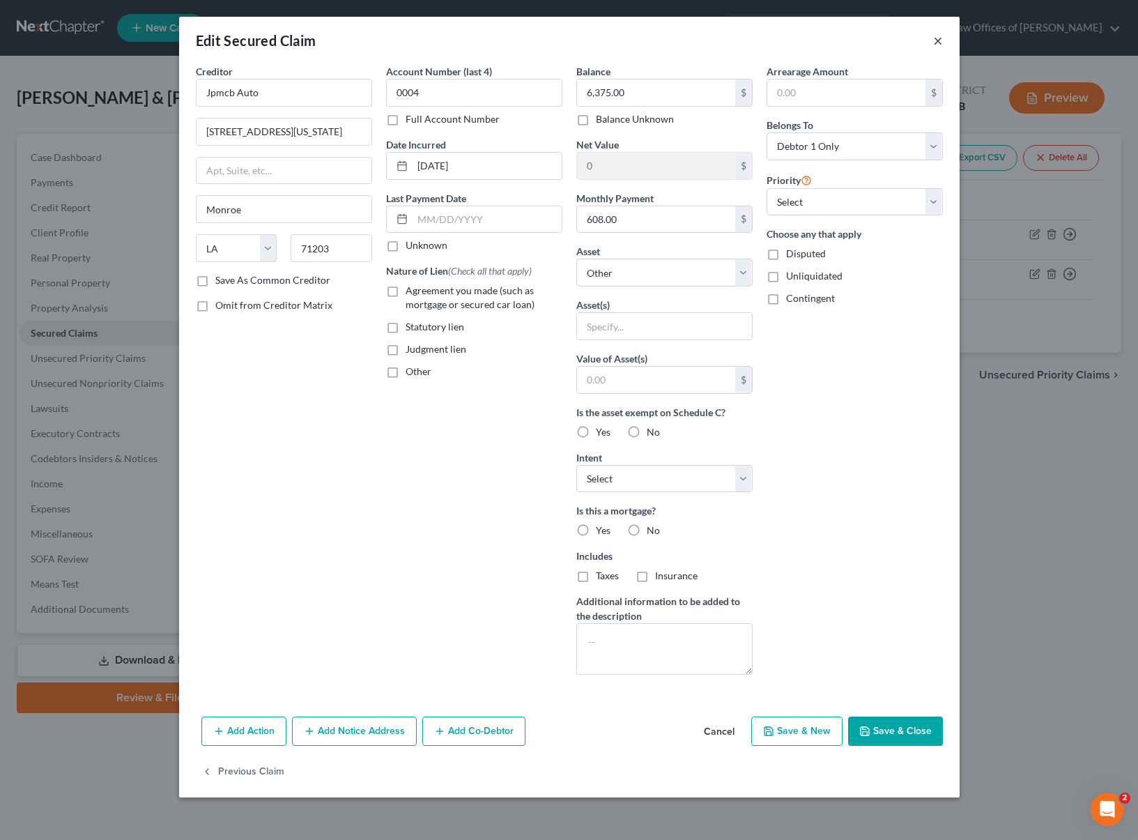
click at [938, 38] on button "×" at bounding box center [939, 40] width 10 height 17
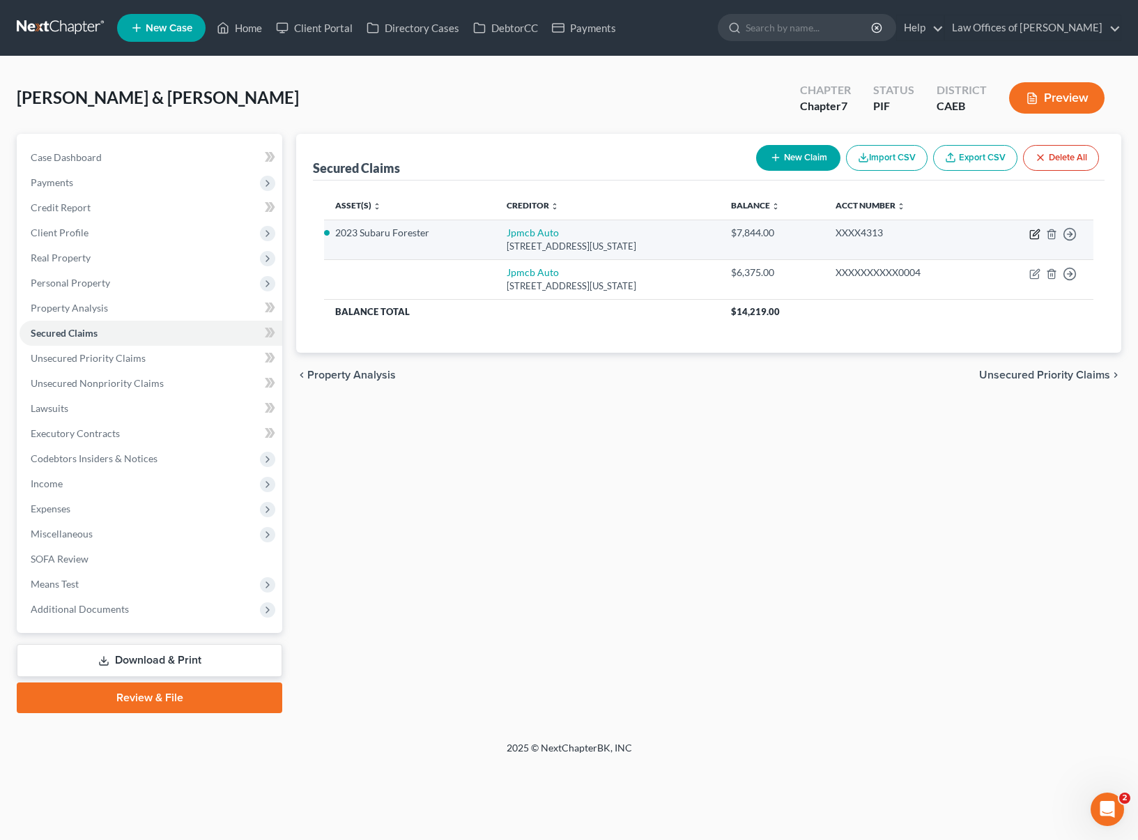
click at [1033, 232] on icon "button" at bounding box center [1035, 234] width 11 height 11
select select "19"
select select "9"
select select "4"
select select "2"
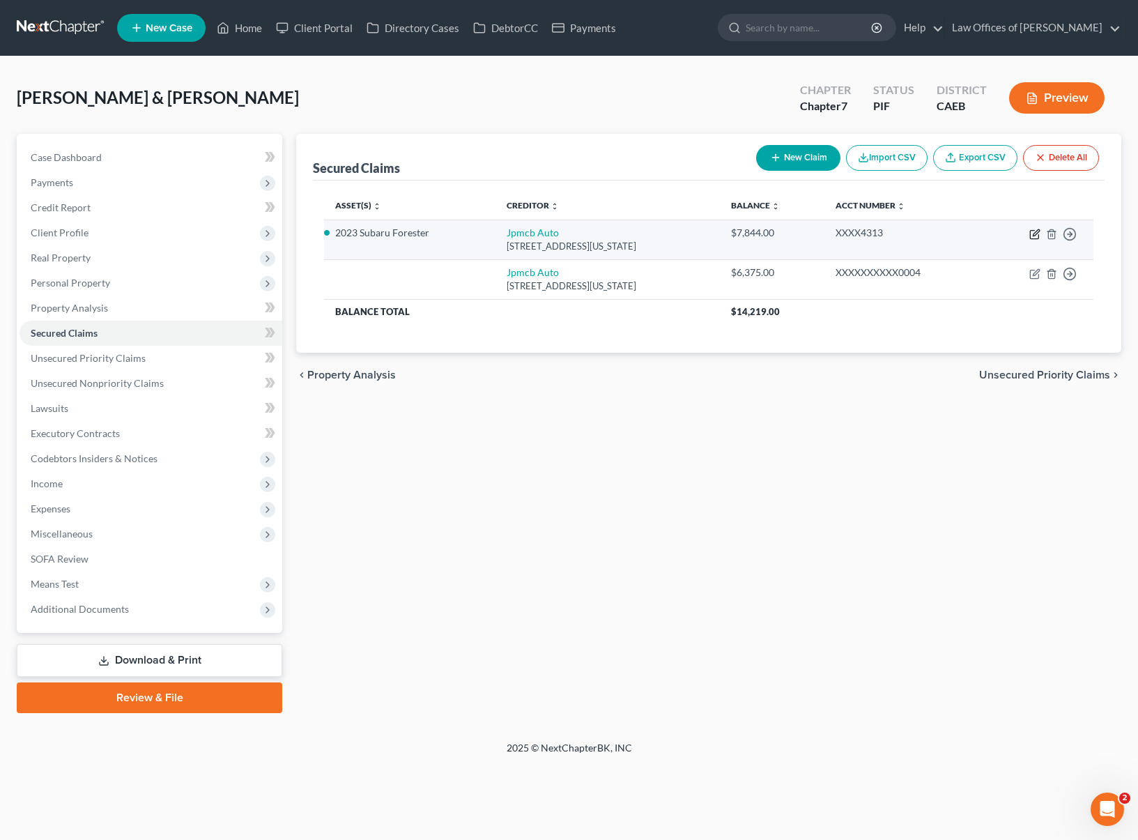
select select "0"
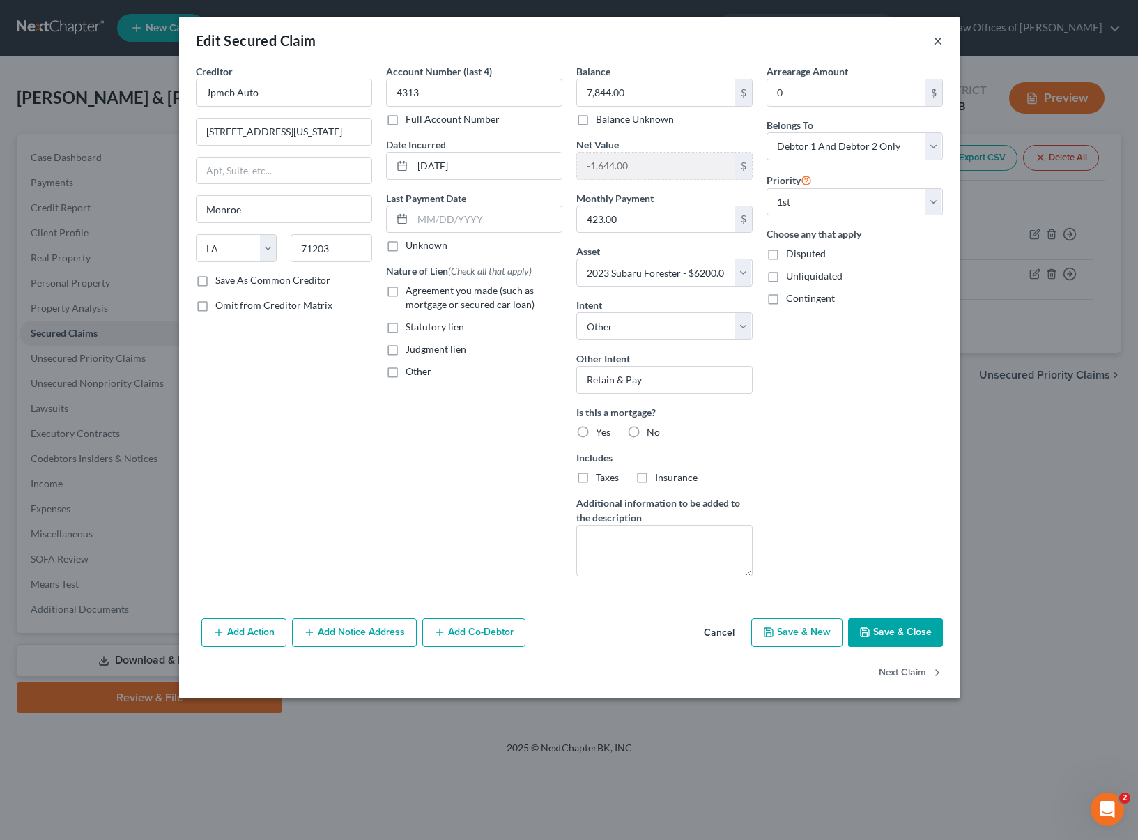
click at [939, 41] on button "×" at bounding box center [939, 40] width 10 height 17
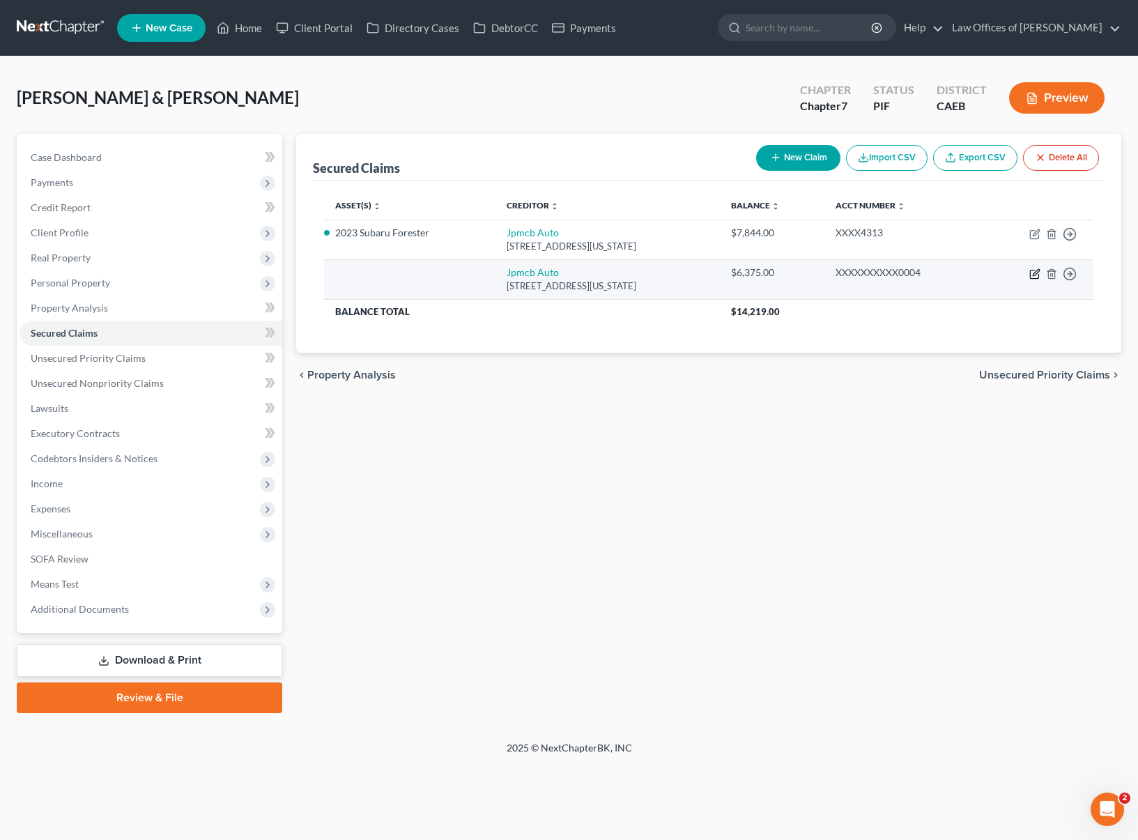
click at [1031, 275] on icon "button" at bounding box center [1035, 273] width 11 height 11
select select "19"
select select "0"
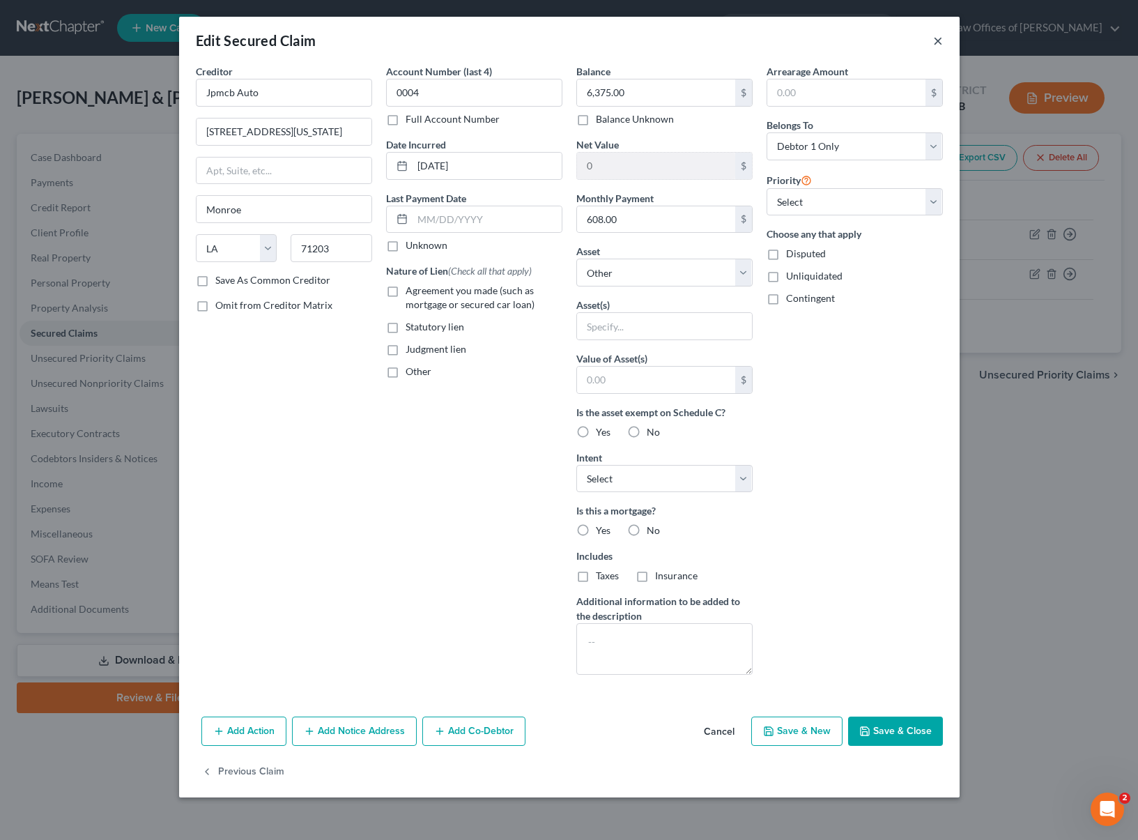
click at [937, 42] on button "×" at bounding box center [939, 40] width 10 height 17
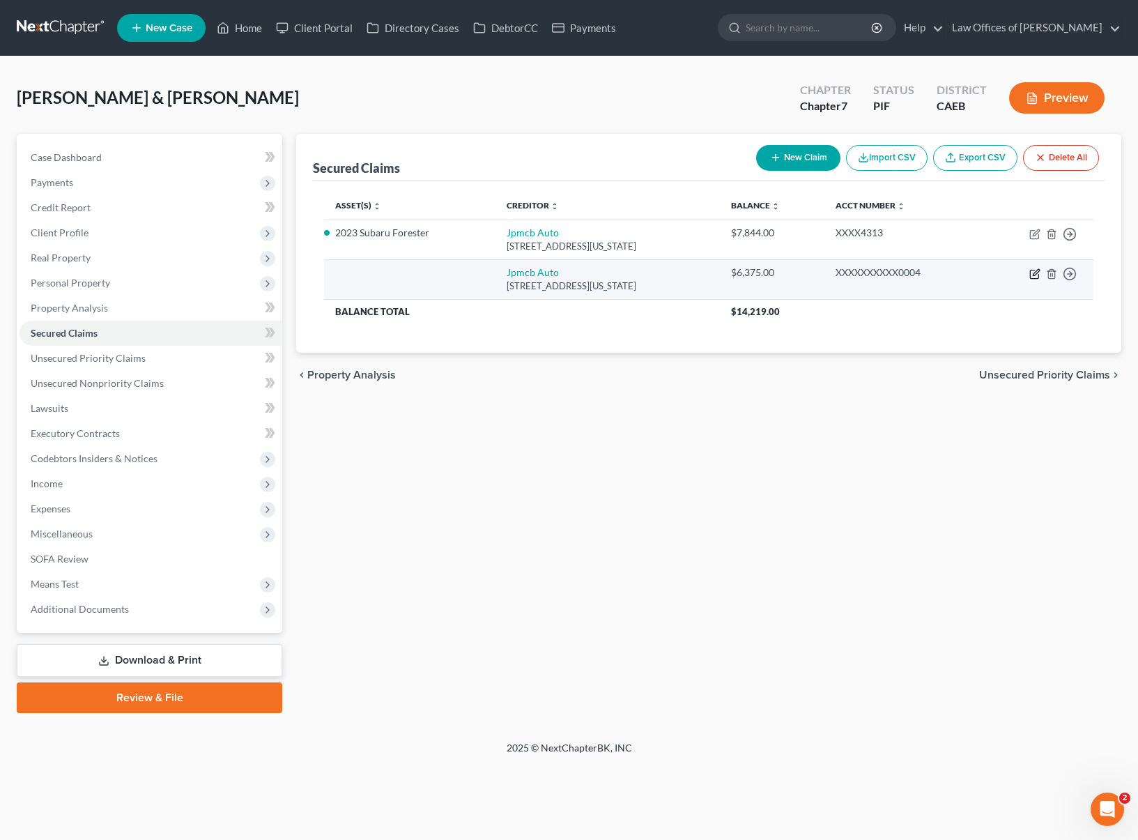
click at [1037, 273] on icon "button" at bounding box center [1036, 272] width 6 height 6
select select "19"
select select "0"
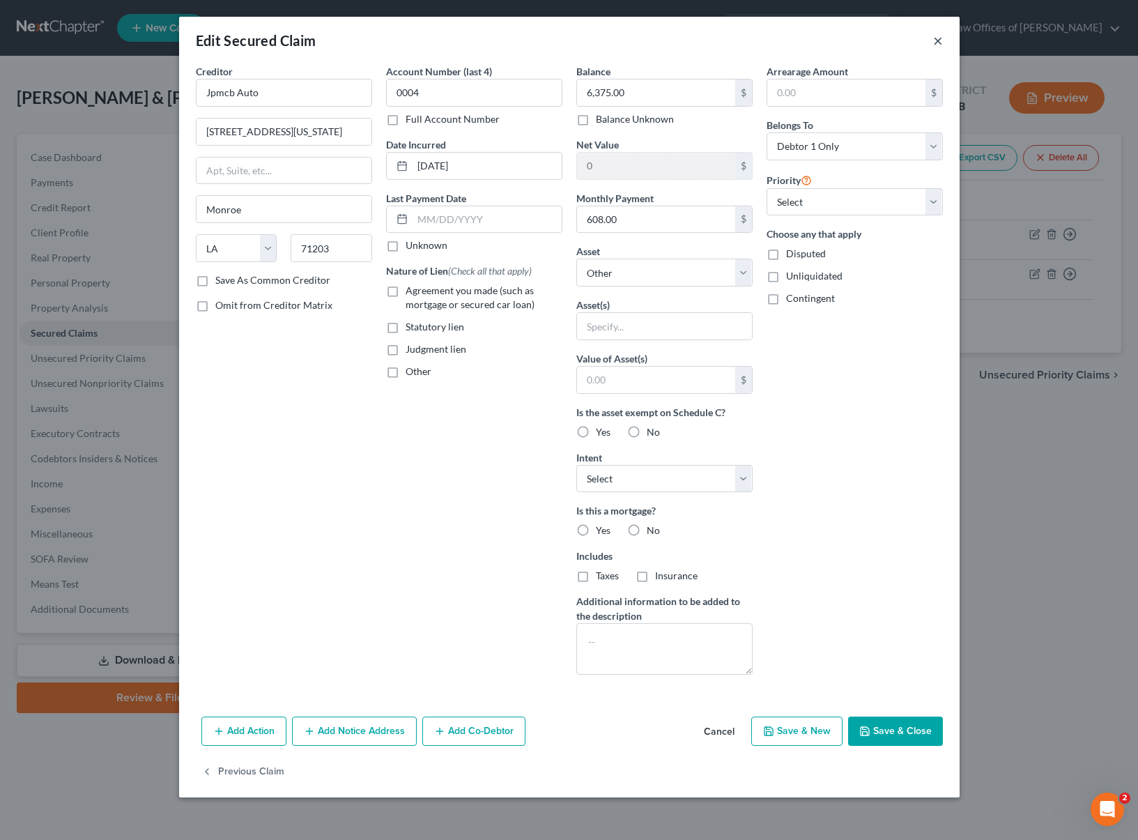
click at [939, 42] on button "×" at bounding box center [939, 40] width 10 height 17
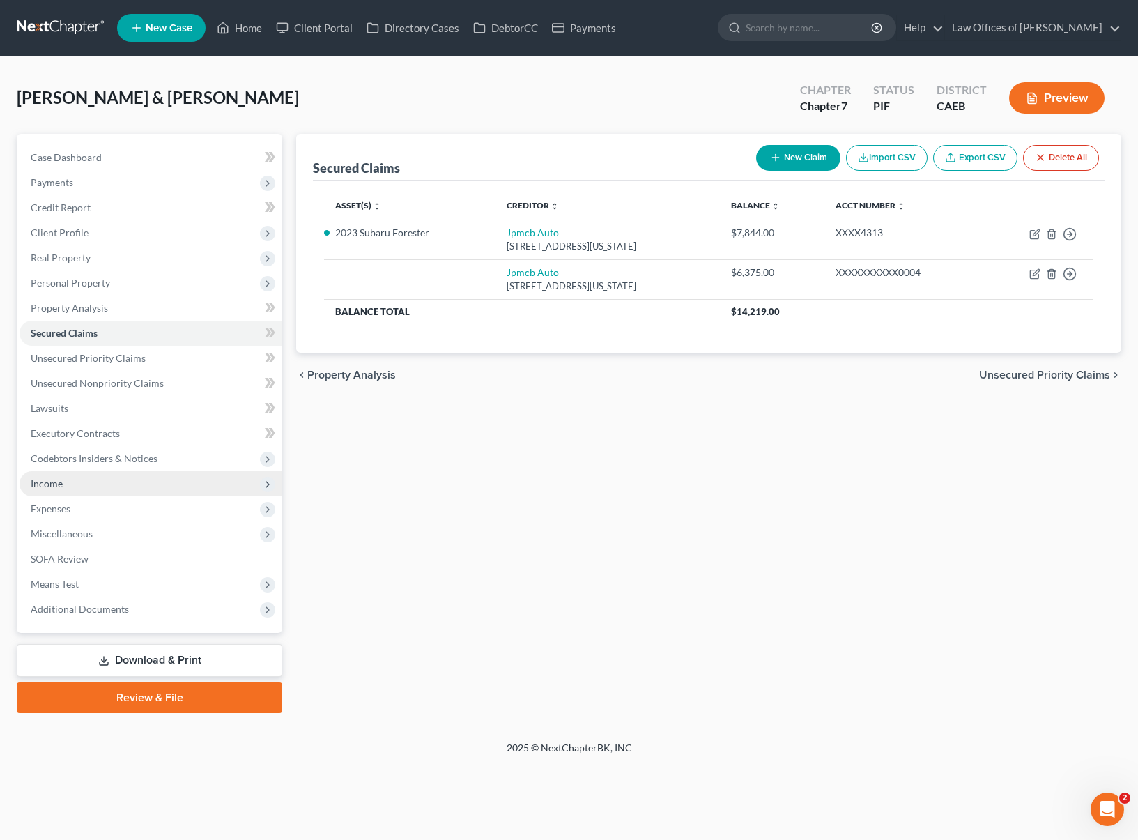
click at [61, 487] on span "Income" at bounding box center [47, 484] width 32 height 12
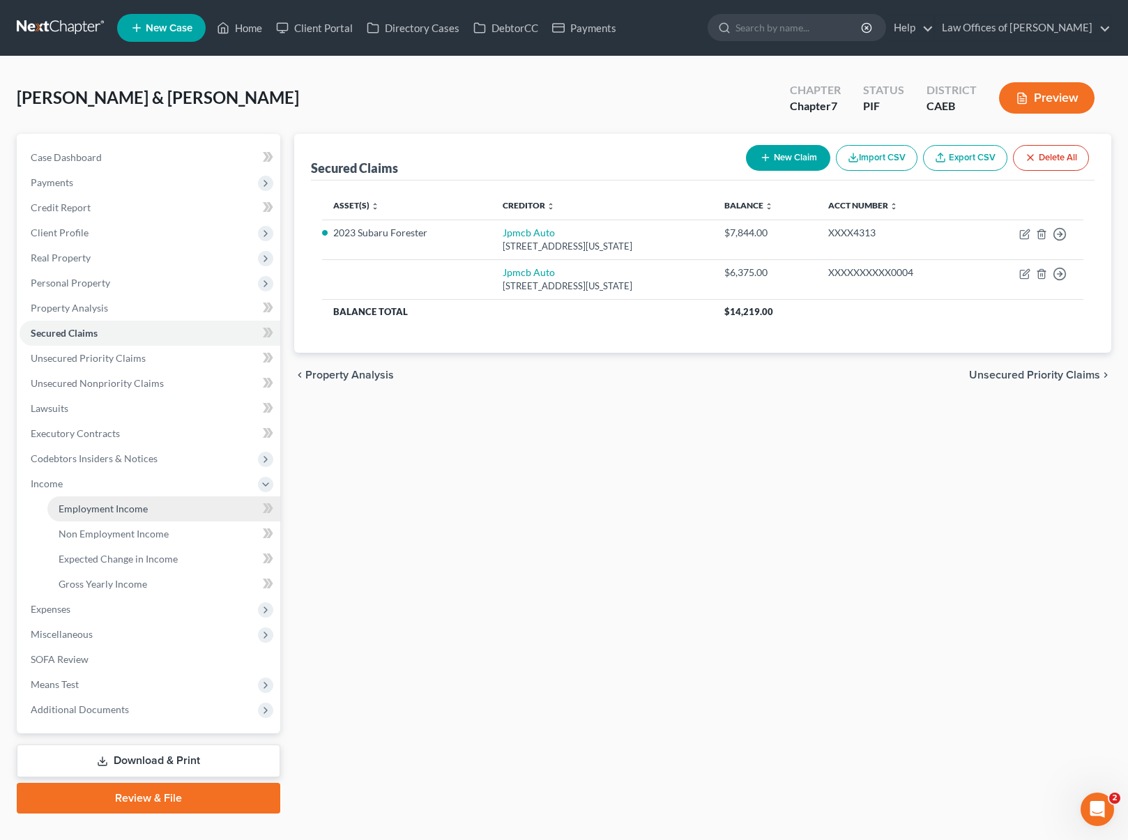
click at [74, 499] on link "Employment Income" at bounding box center [163, 508] width 233 height 25
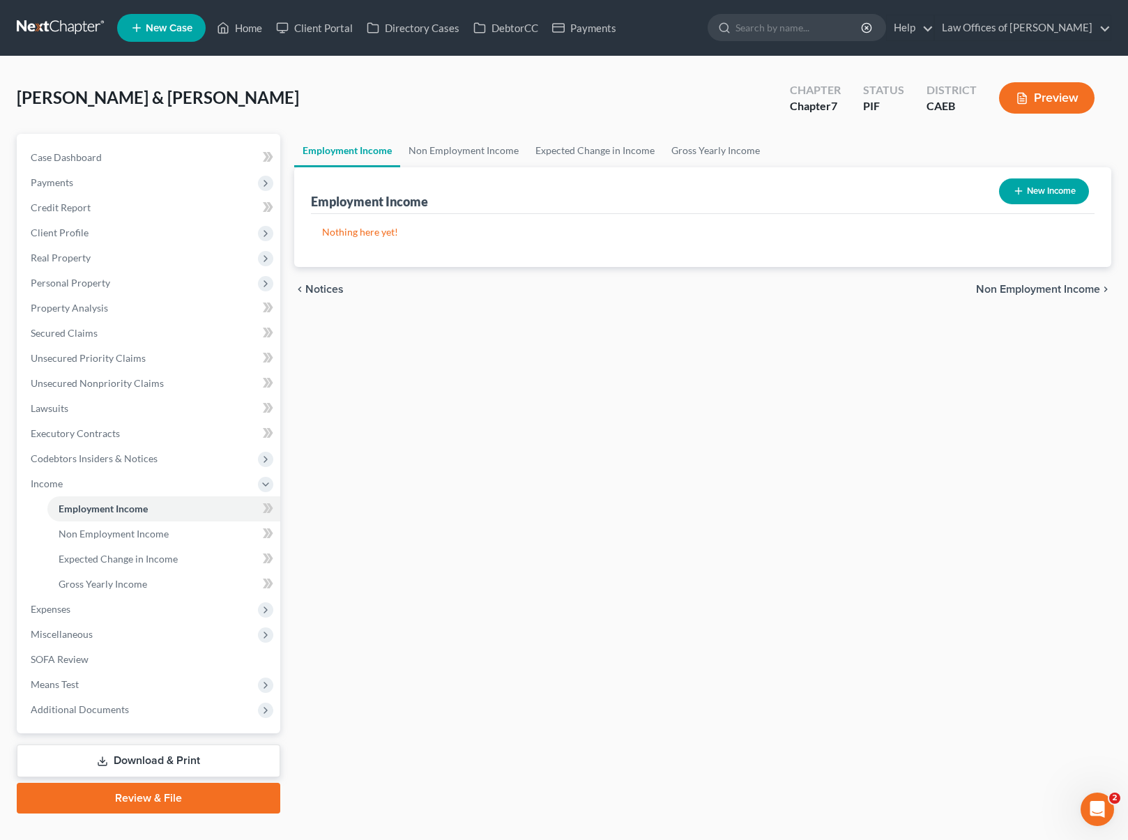
click at [1019, 187] on icon "button" at bounding box center [1018, 190] width 11 height 11
select select "0"
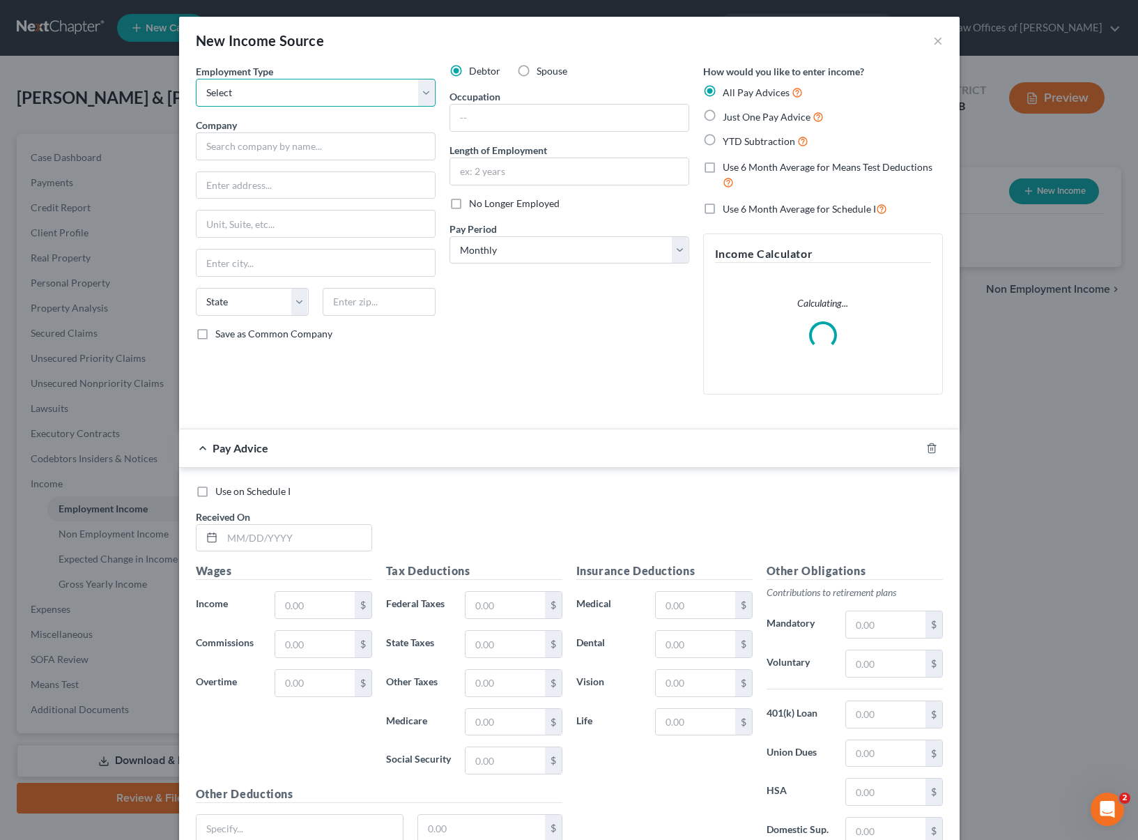
click at [420, 91] on select "Select Full or [DEMOGRAPHIC_DATA] Employment Self Employment" at bounding box center [316, 93] width 240 height 28
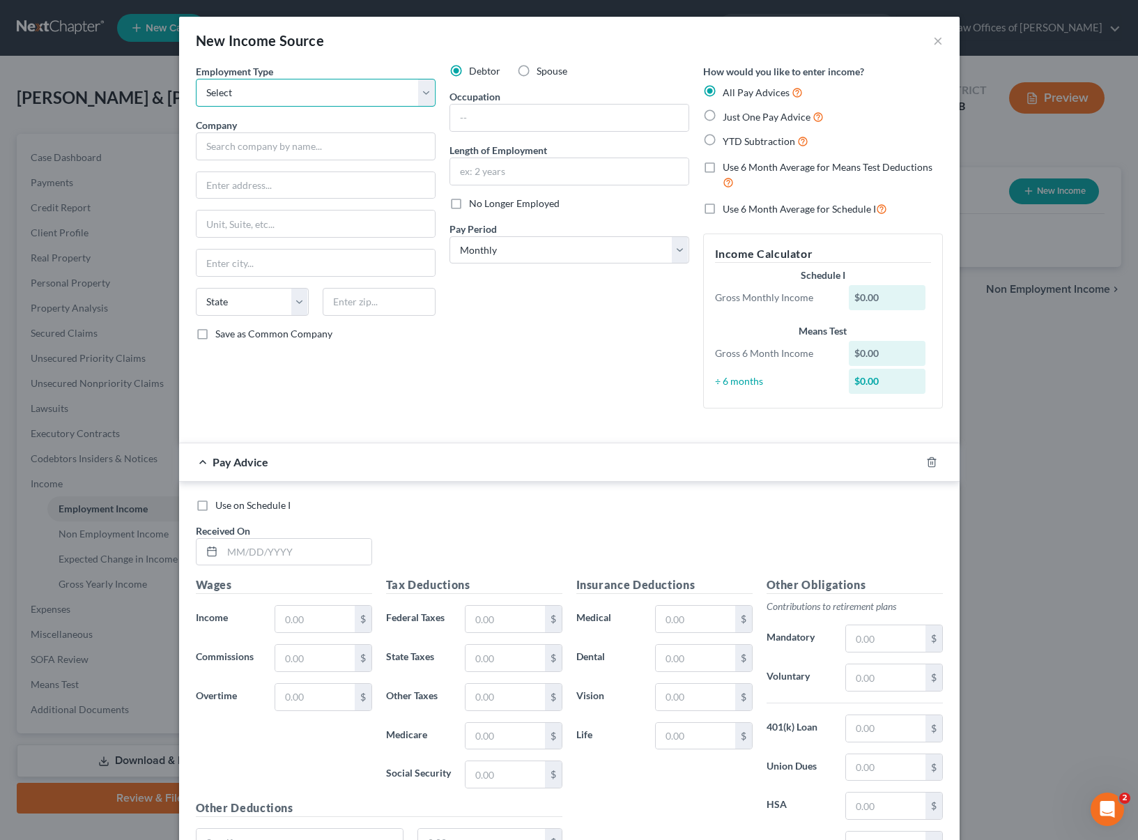
select select "0"
click at [220, 146] on input "text" at bounding box center [316, 146] width 240 height 28
click at [221, 146] on input "text" at bounding box center [316, 146] width 240 height 28
type input "[STREET_ADDRESS][PERSON_NAME]"
type input "92614"
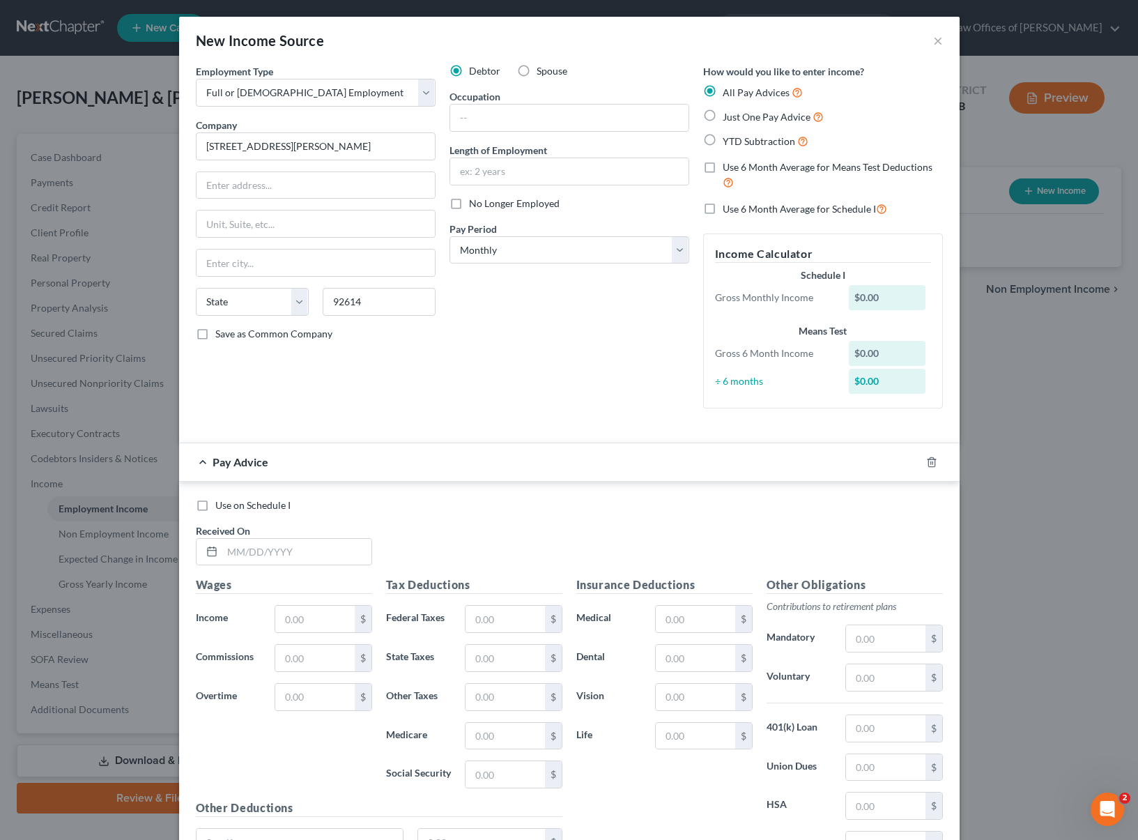
type input "Irvine"
select select "4"
click at [473, 119] on input "text" at bounding box center [569, 118] width 238 height 26
type input "Clerk"
type input "3 Years"
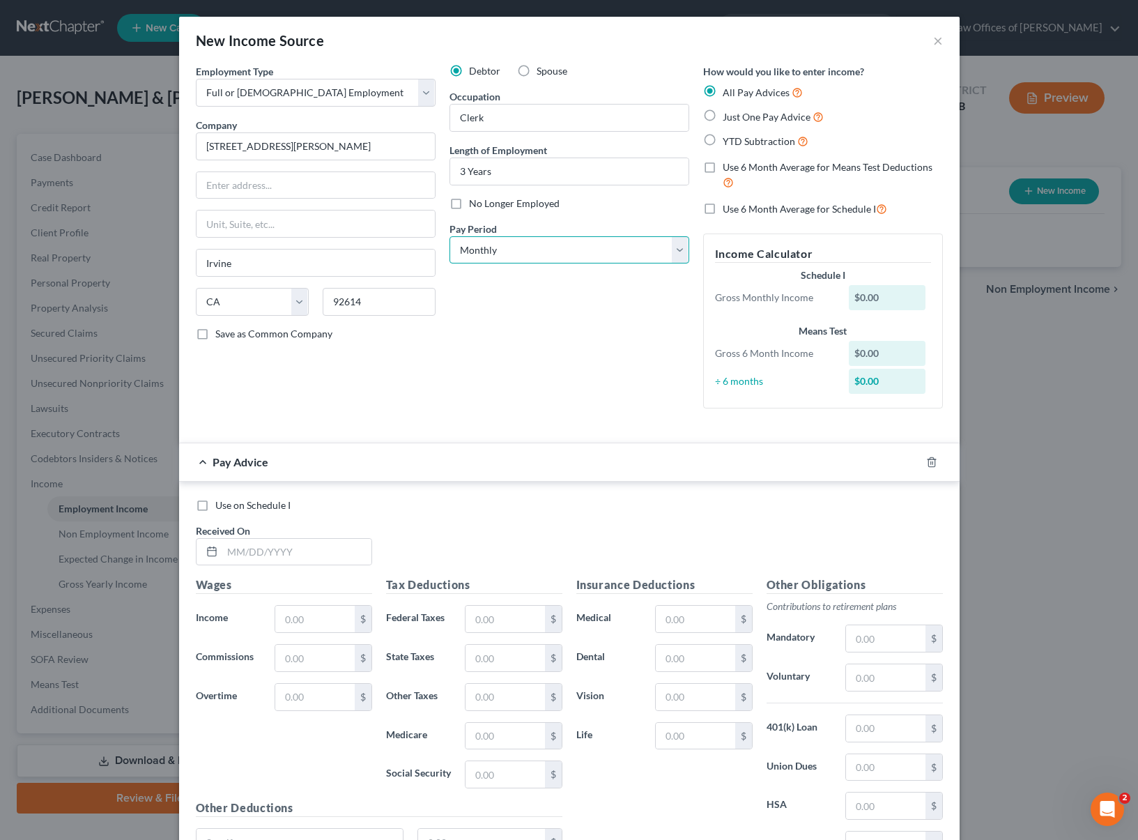
click at [678, 252] on select "Select Monthly Twice Monthly Every Other Week Weekly" at bounding box center [570, 250] width 240 height 28
select select "2"
click at [723, 141] on label "YTD Subtraction" at bounding box center [766, 141] width 86 height 16
click at [729, 141] on input "YTD Subtraction" at bounding box center [733, 137] width 9 height 9
radio input "true"
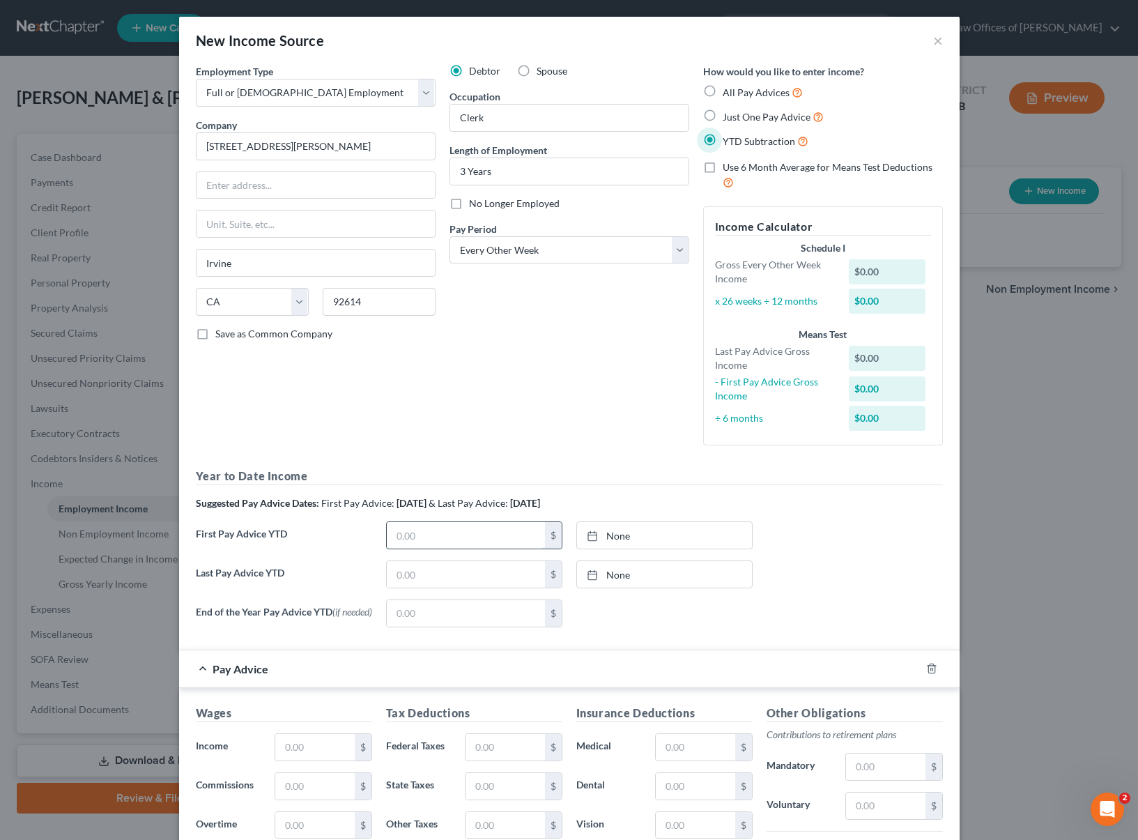
click at [437, 535] on input "text" at bounding box center [466, 535] width 158 height 26
type input "4,878"
click at [317, 745] on input "text" at bounding box center [314, 747] width 79 height 26
type input "2,712"
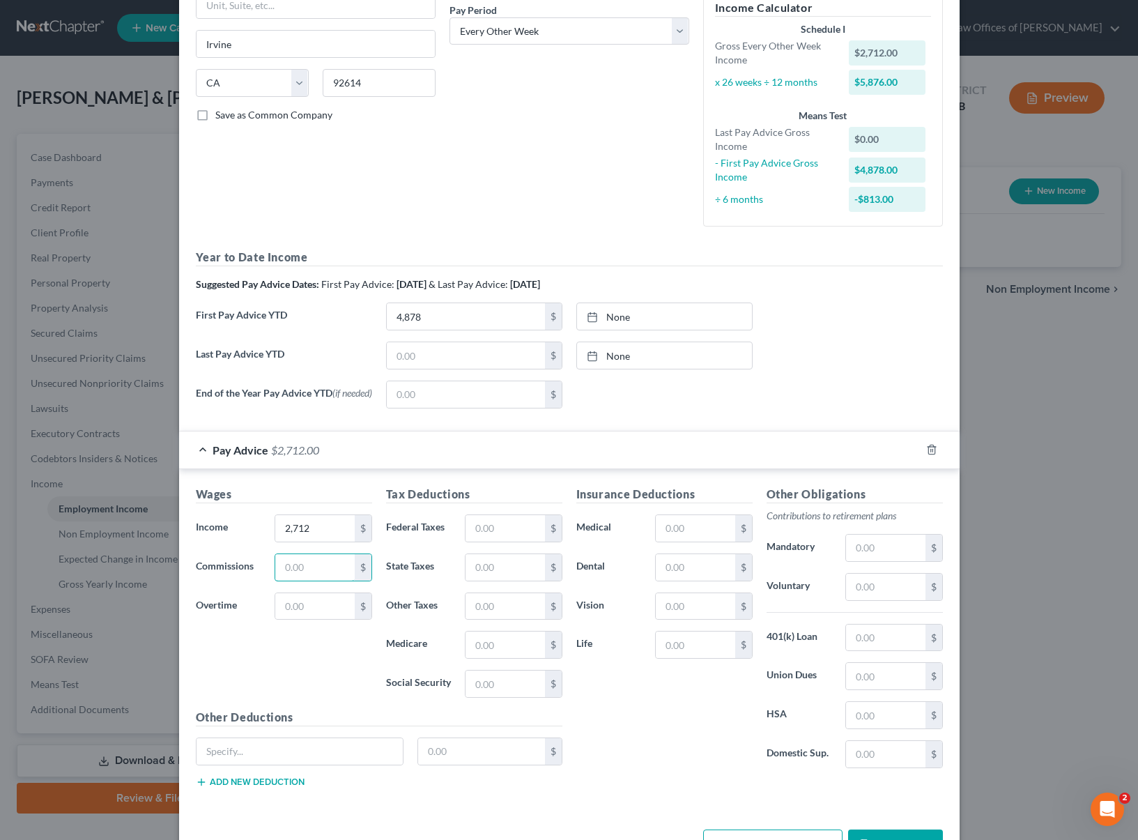
scroll to position [257, 0]
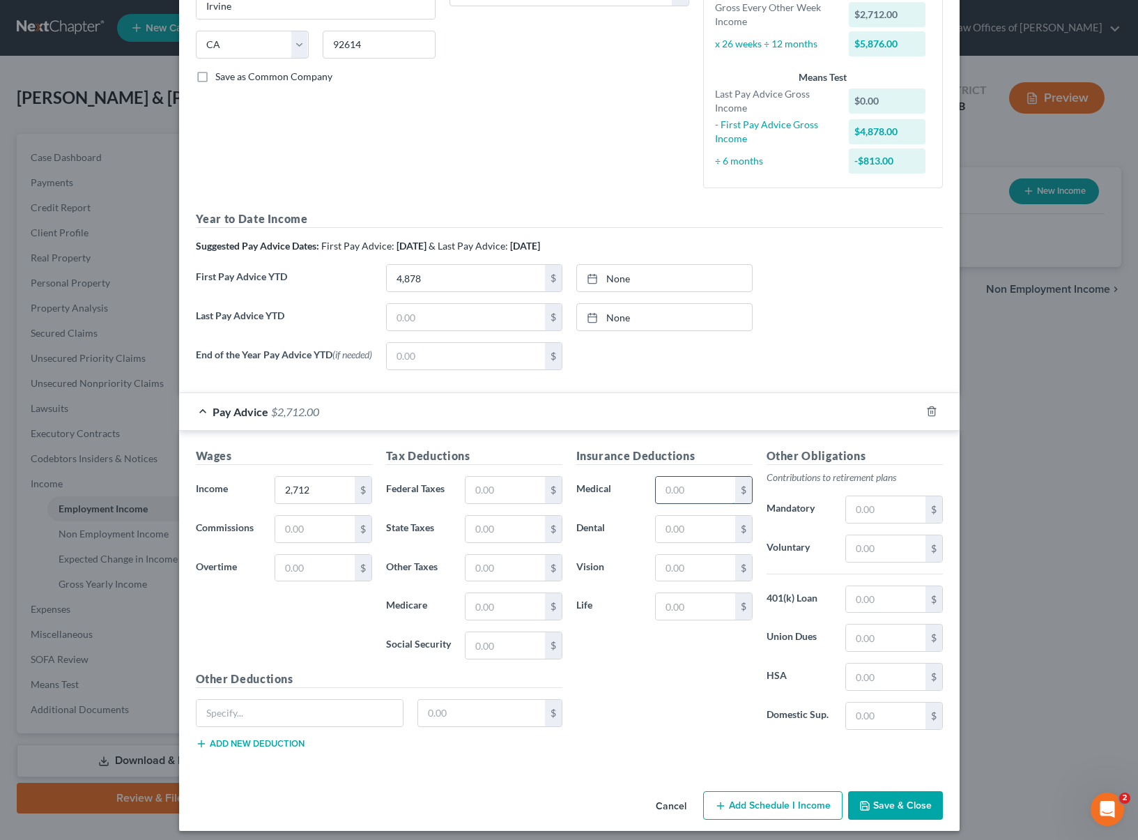
click at [696, 491] on input "text" at bounding box center [695, 490] width 79 height 26
type input "57"
click at [512, 494] on input "text" at bounding box center [505, 490] width 79 height 26
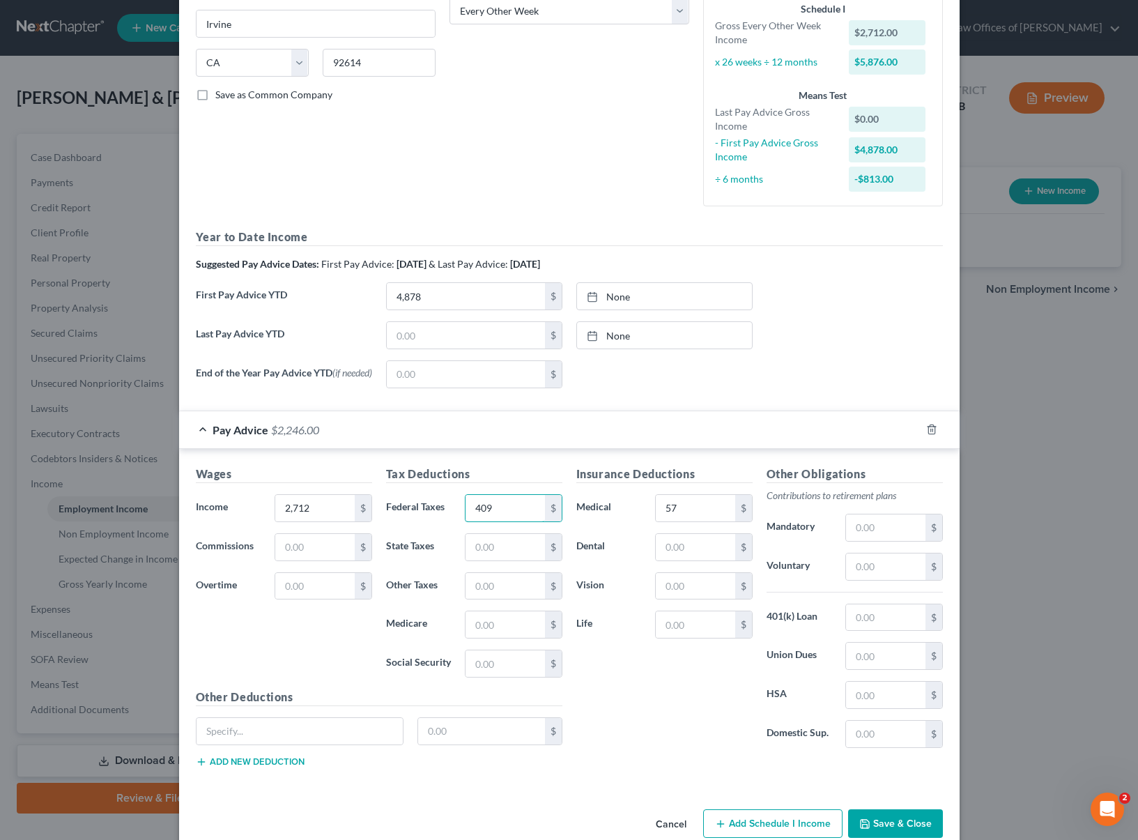
scroll to position [268, 0]
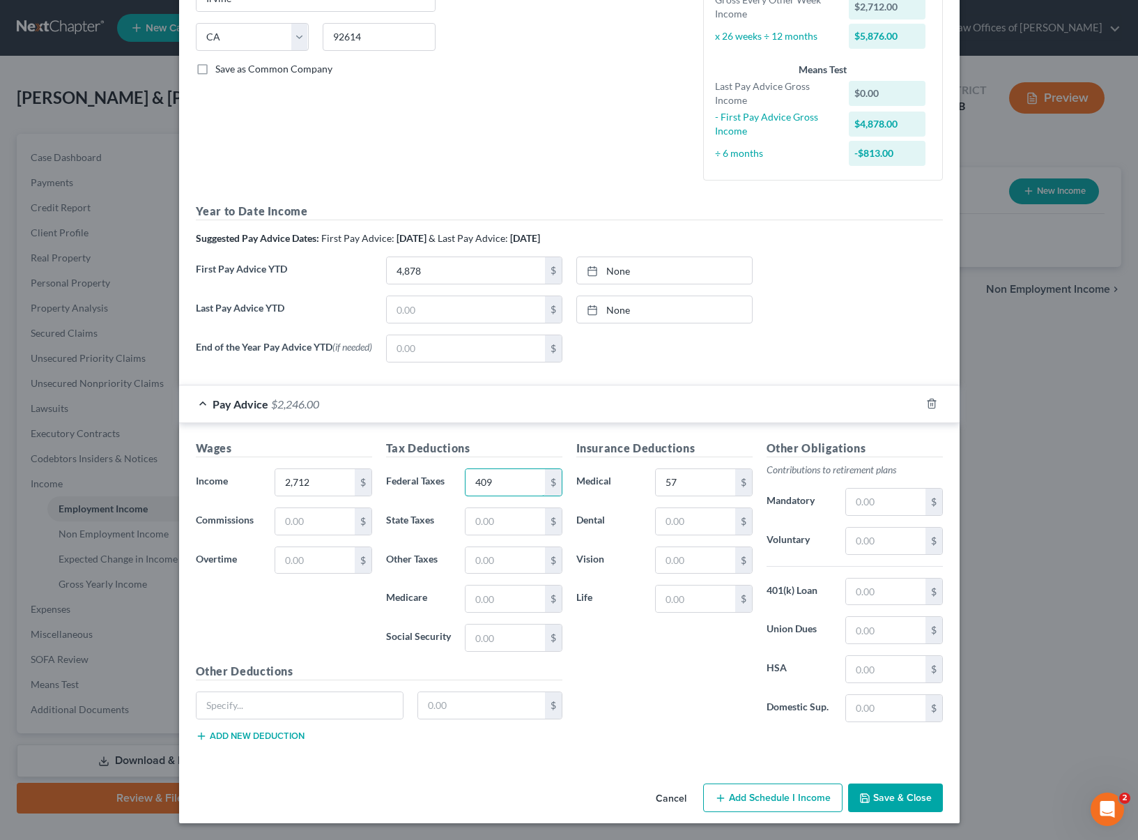
type input "409"
click at [897, 800] on button "Save & Close" at bounding box center [895, 798] width 95 height 29
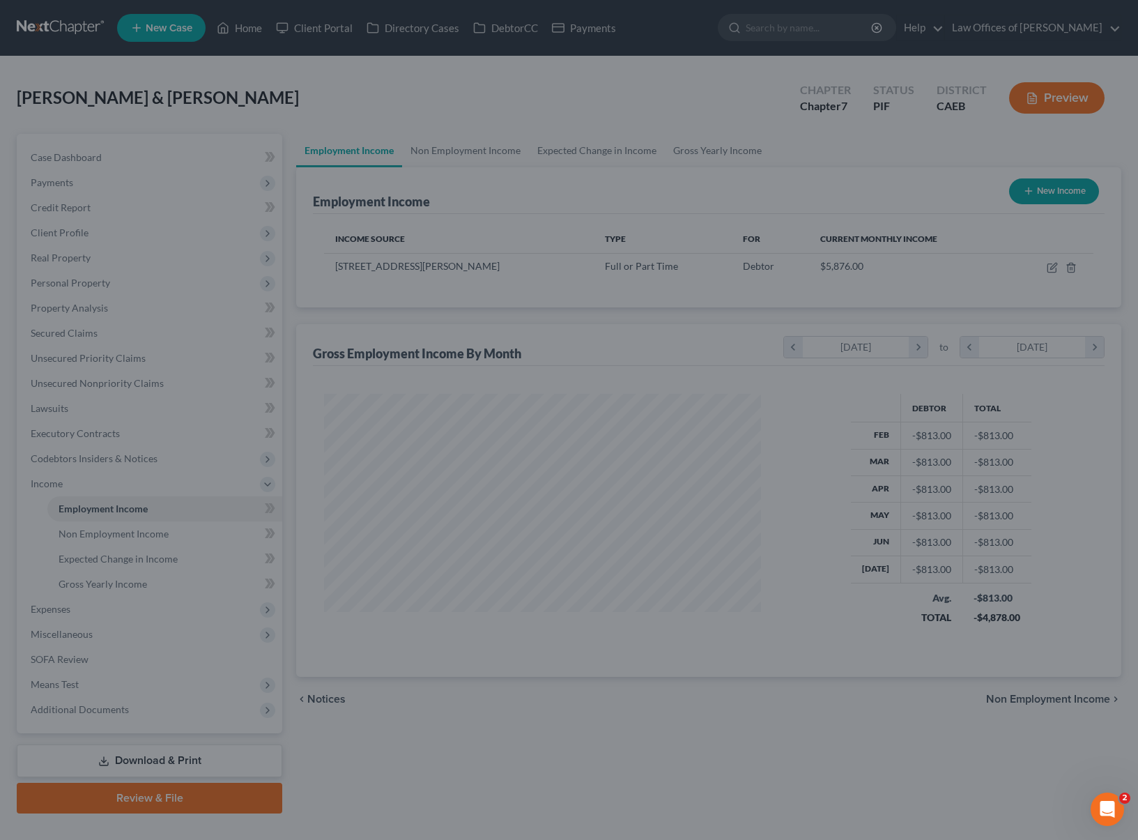
scroll to position [250, 461]
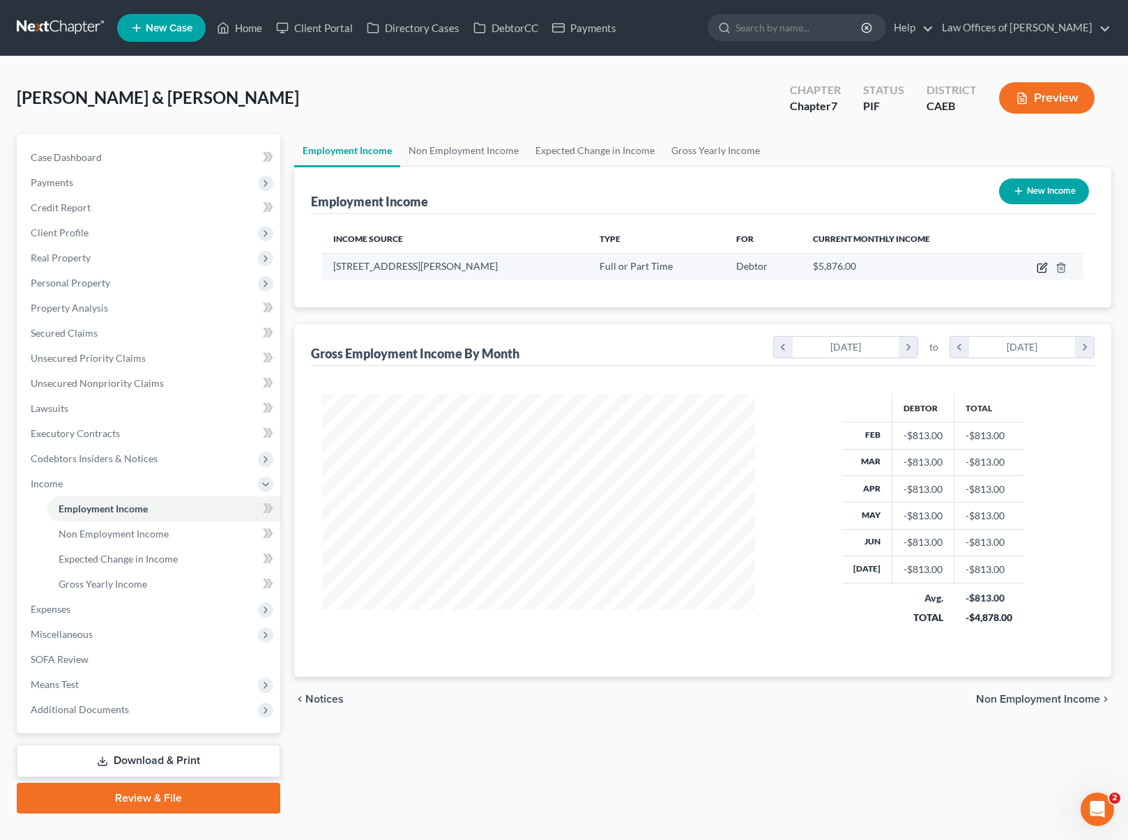
click at [1041, 266] on icon "button" at bounding box center [1043, 266] width 6 height 6
select select "0"
select select "4"
select select "2"
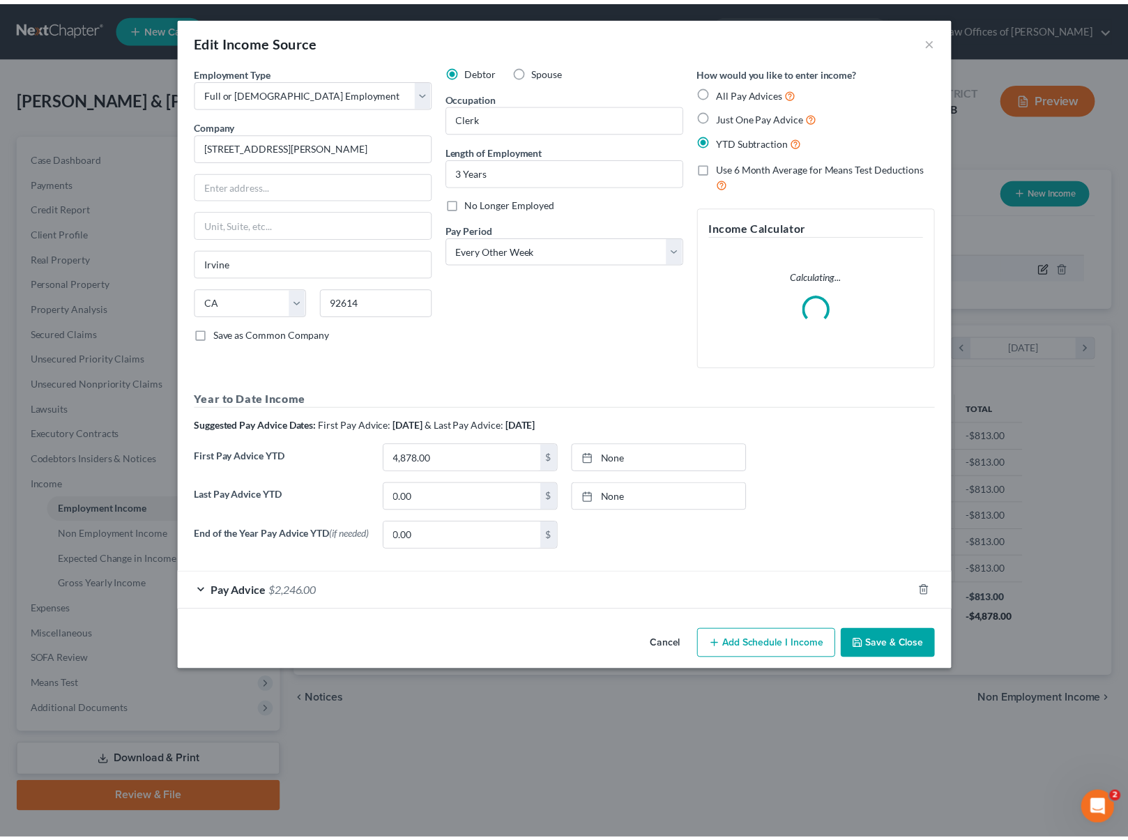
scroll to position [250, 465]
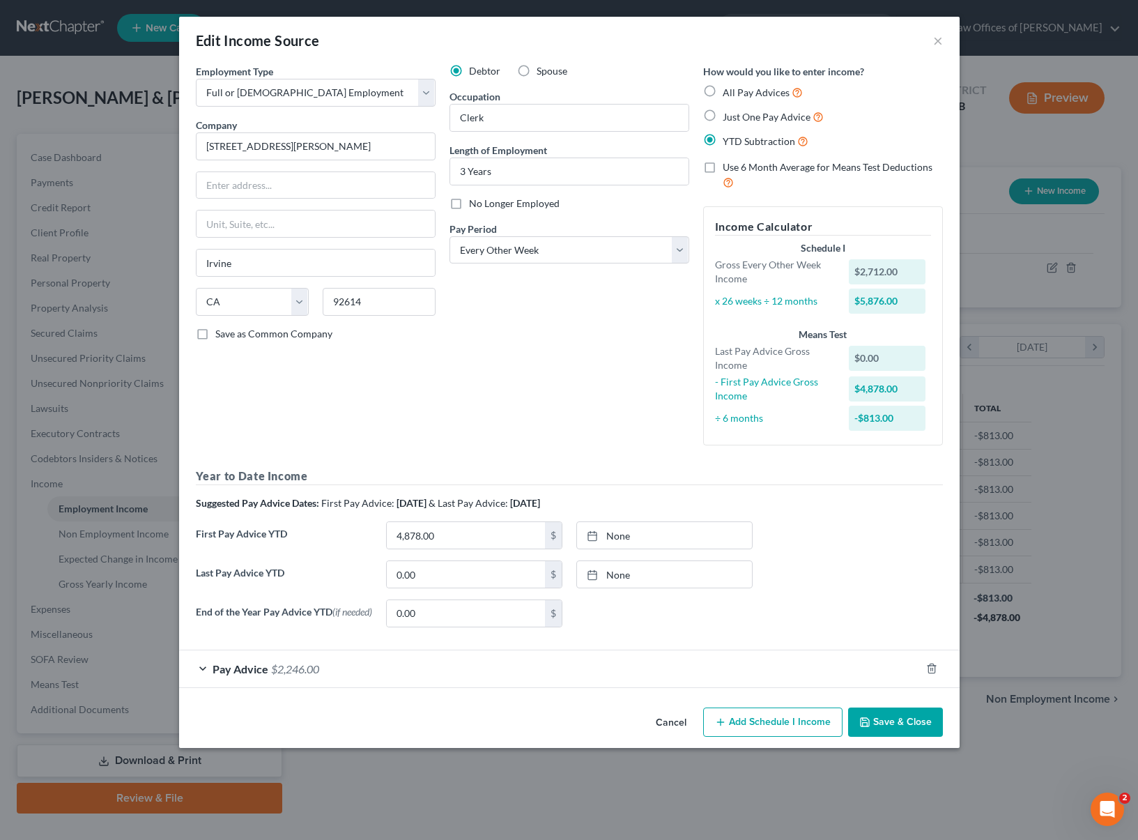
click at [537, 70] on label "Spouse" at bounding box center [552, 71] width 31 height 14
click at [542, 70] on input "Spouse" at bounding box center [546, 68] width 9 height 9
radio input "true"
click at [888, 716] on button "Save & Close" at bounding box center [895, 722] width 95 height 29
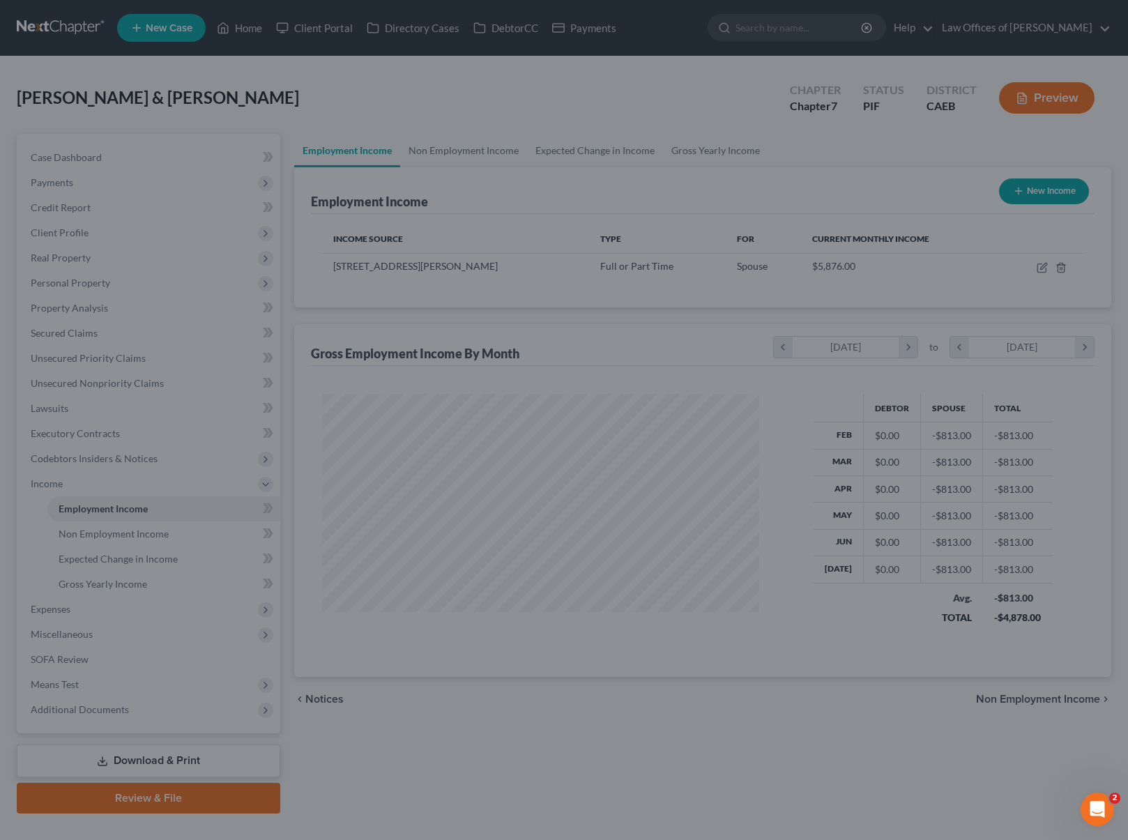
scroll to position [696925, 696715]
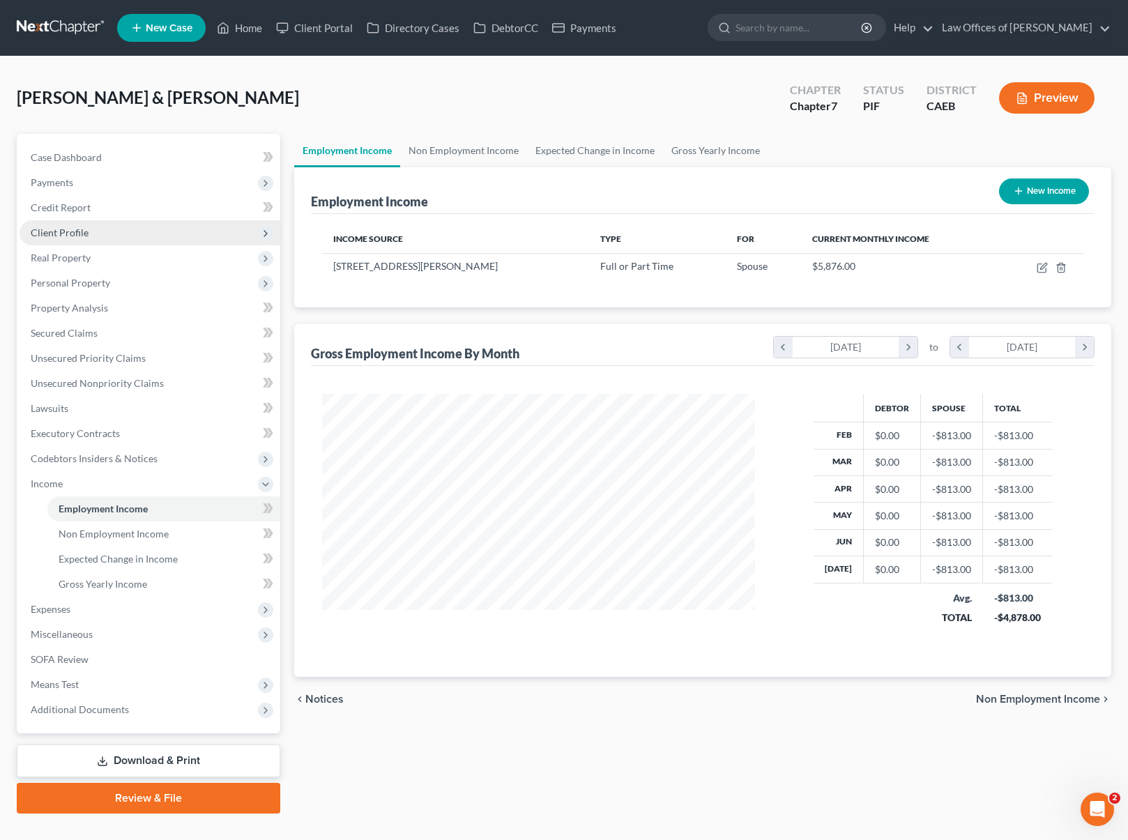
click at [82, 234] on span "Client Profile" at bounding box center [60, 233] width 58 height 12
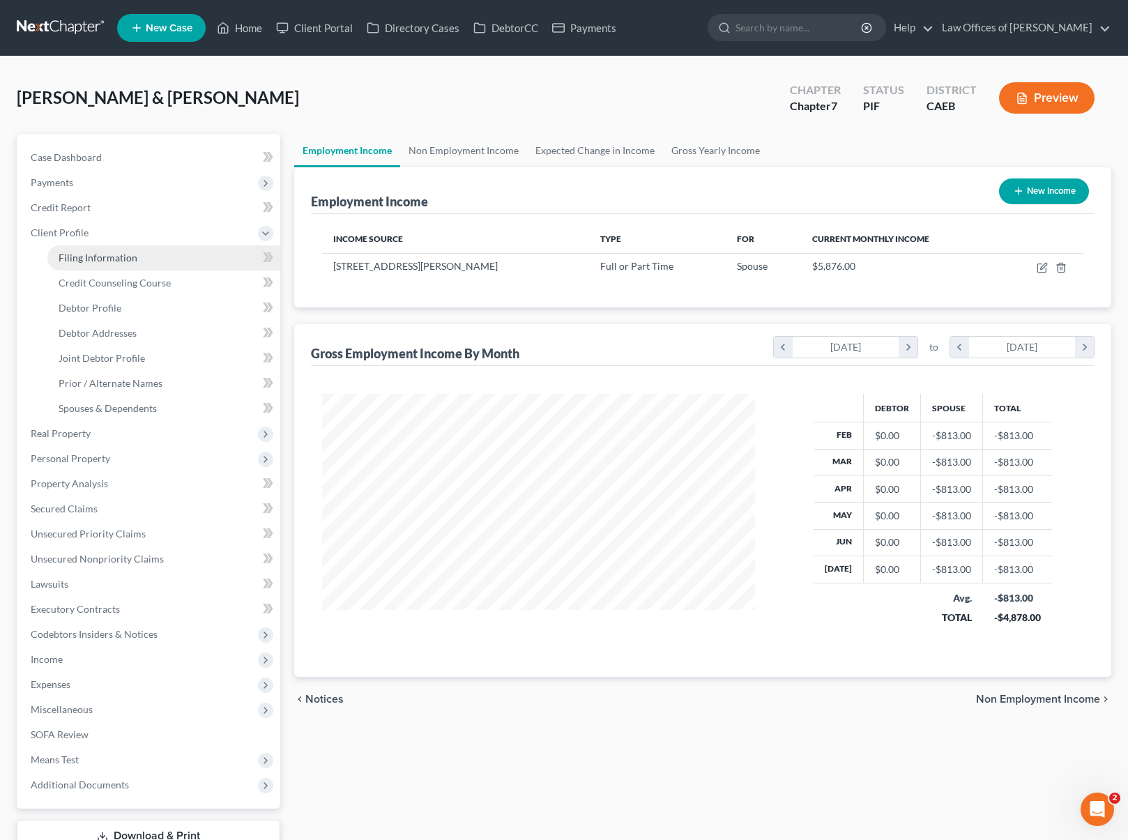
click at [88, 253] on span "Filing Information" at bounding box center [98, 258] width 79 height 12
select select "1"
select select "0"
select select "4"
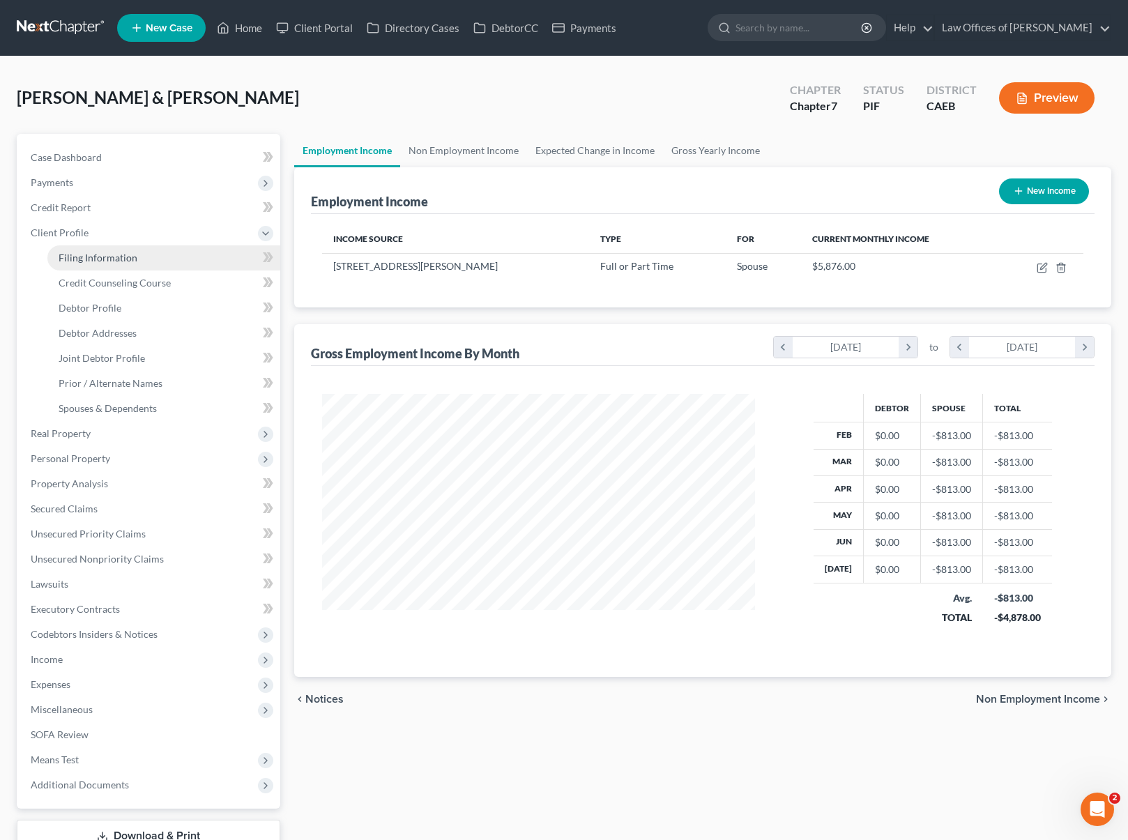
select select "0"
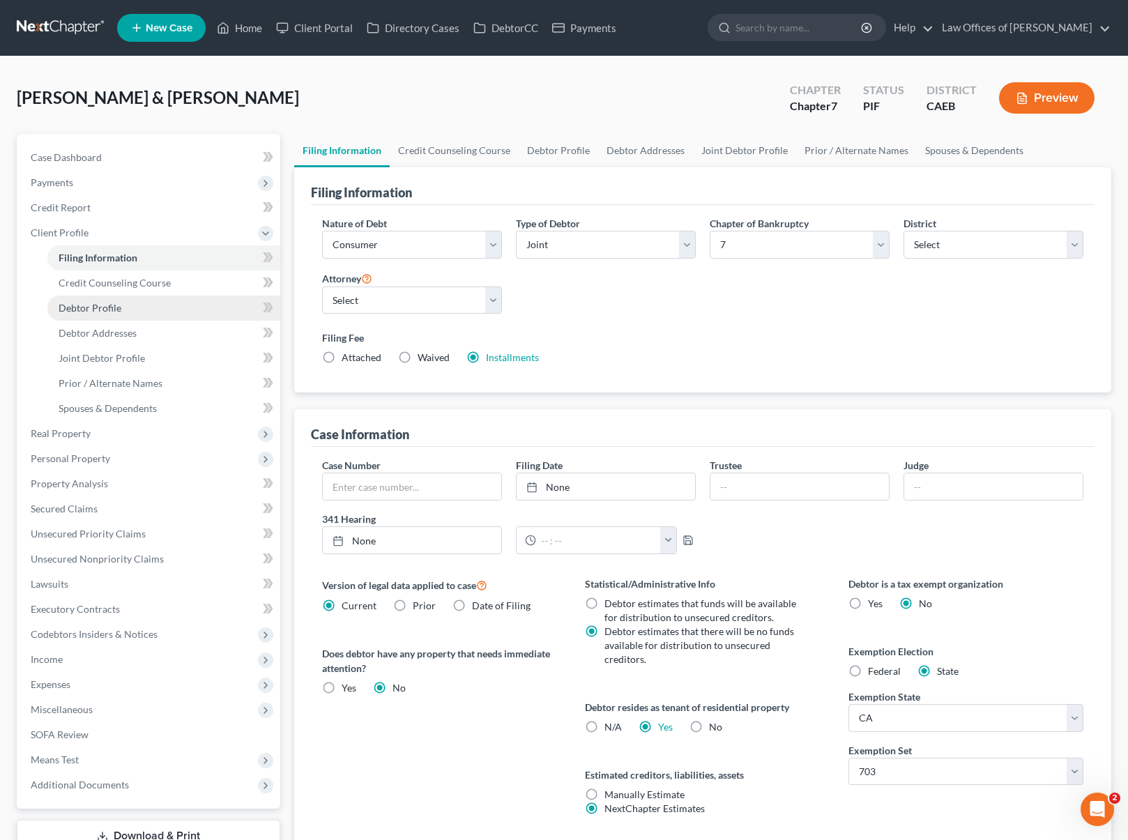
click at [137, 305] on link "Debtor Profile" at bounding box center [163, 308] width 233 height 25
select select "1"
select select "2"
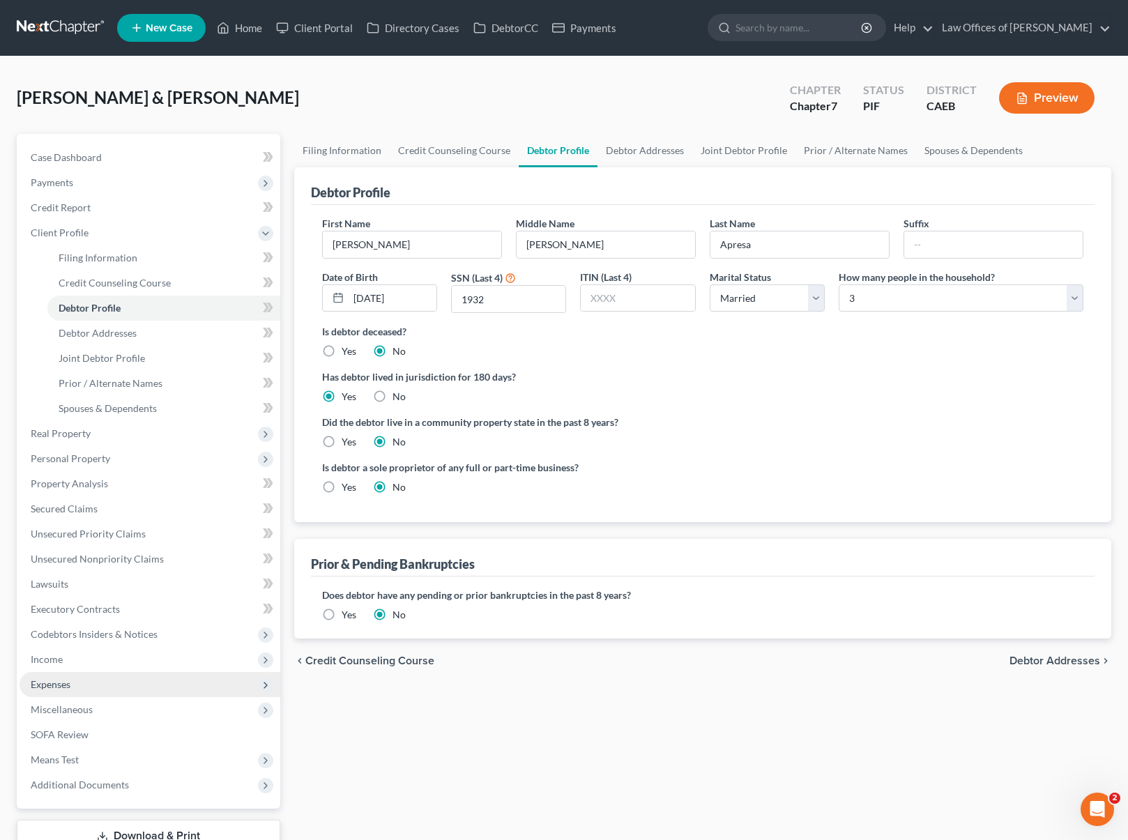
click at [96, 681] on span "Expenses" at bounding box center [150, 684] width 261 height 25
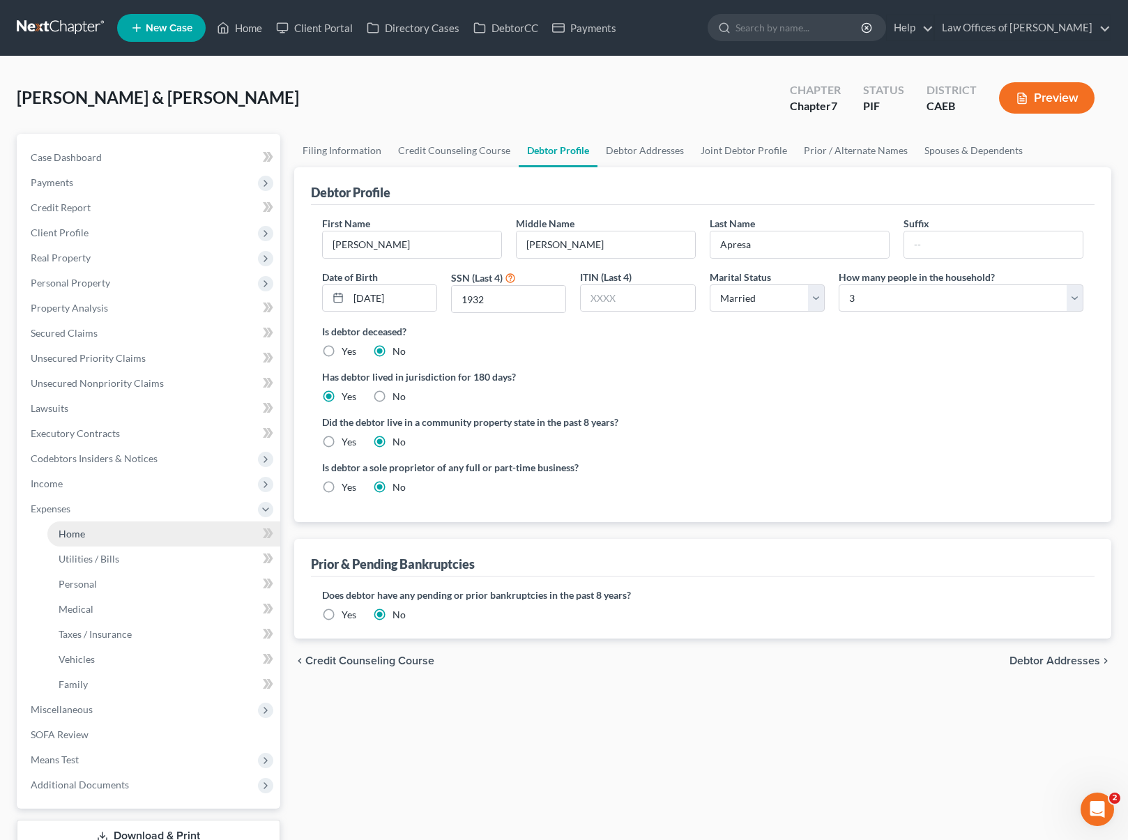
click at [106, 531] on link "Home" at bounding box center [163, 533] width 233 height 25
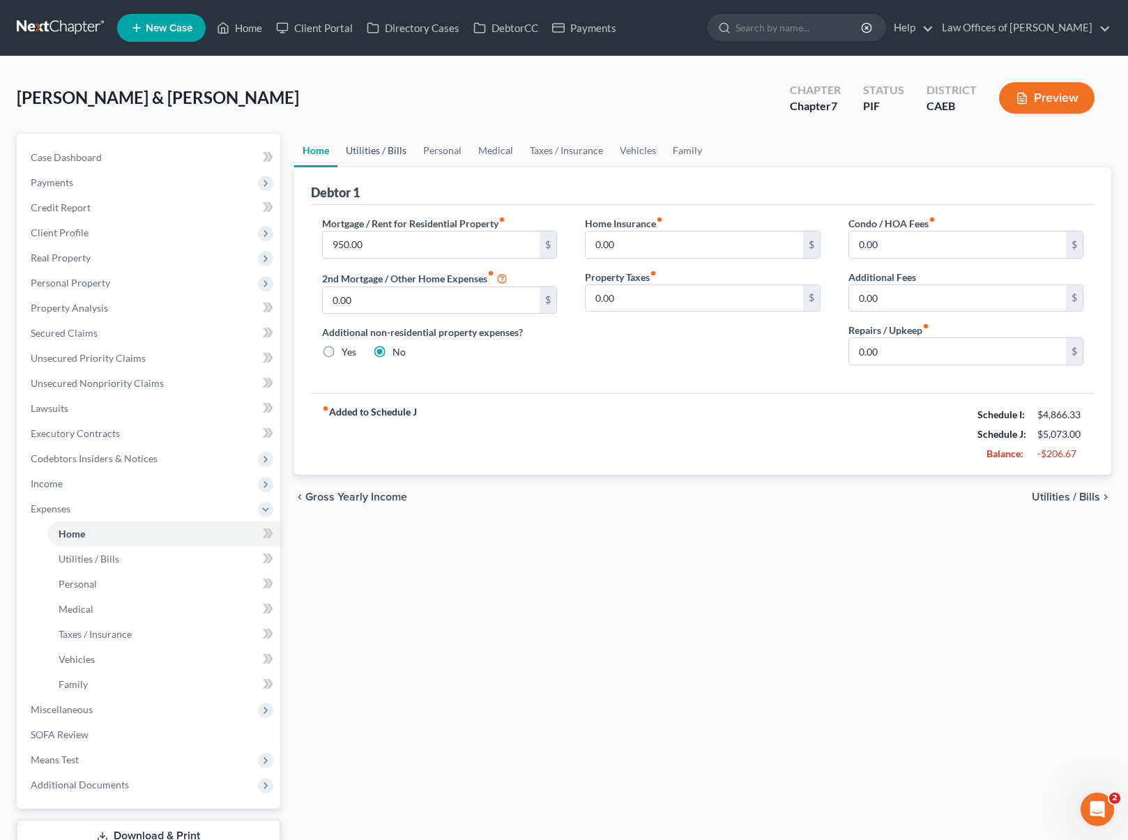
click at [385, 153] on link "Utilities / Bills" at bounding box center [375, 150] width 77 height 33
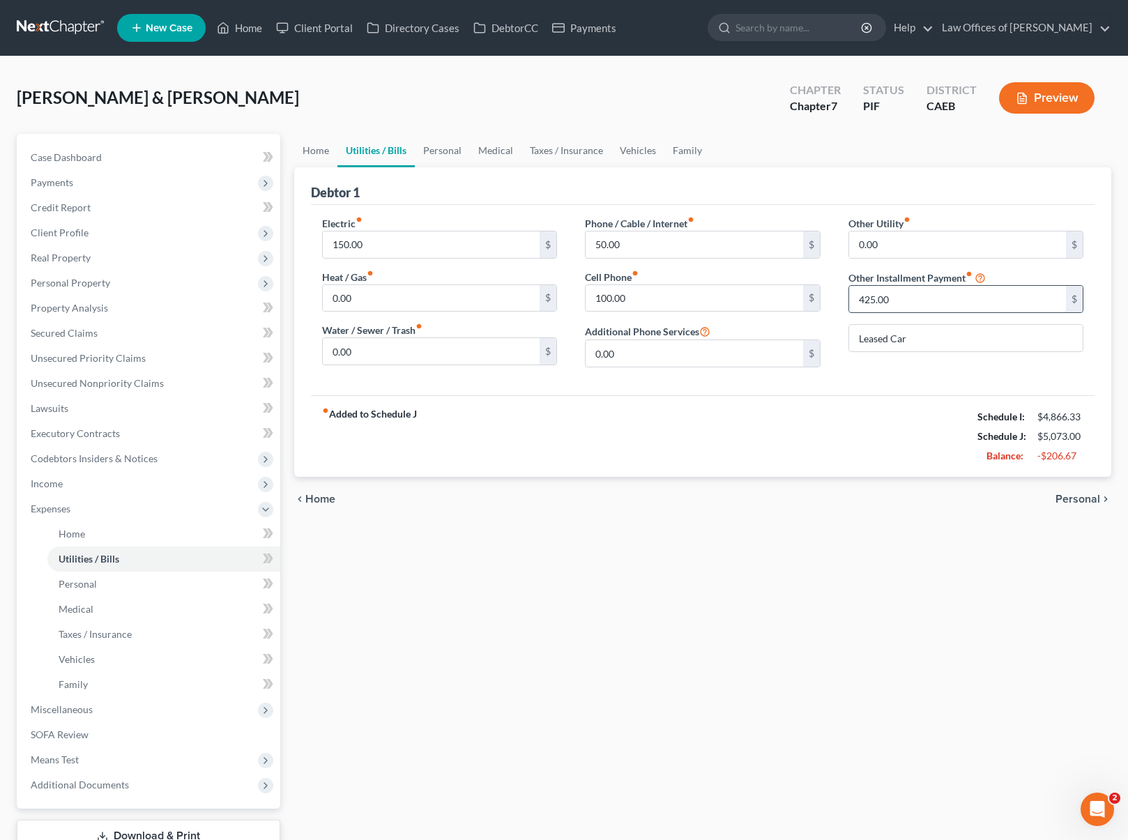
click at [918, 303] on input "425.00" at bounding box center [958, 299] width 218 height 26
click at [459, 151] on link "Personal" at bounding box center [442, 150] width 55 height 33
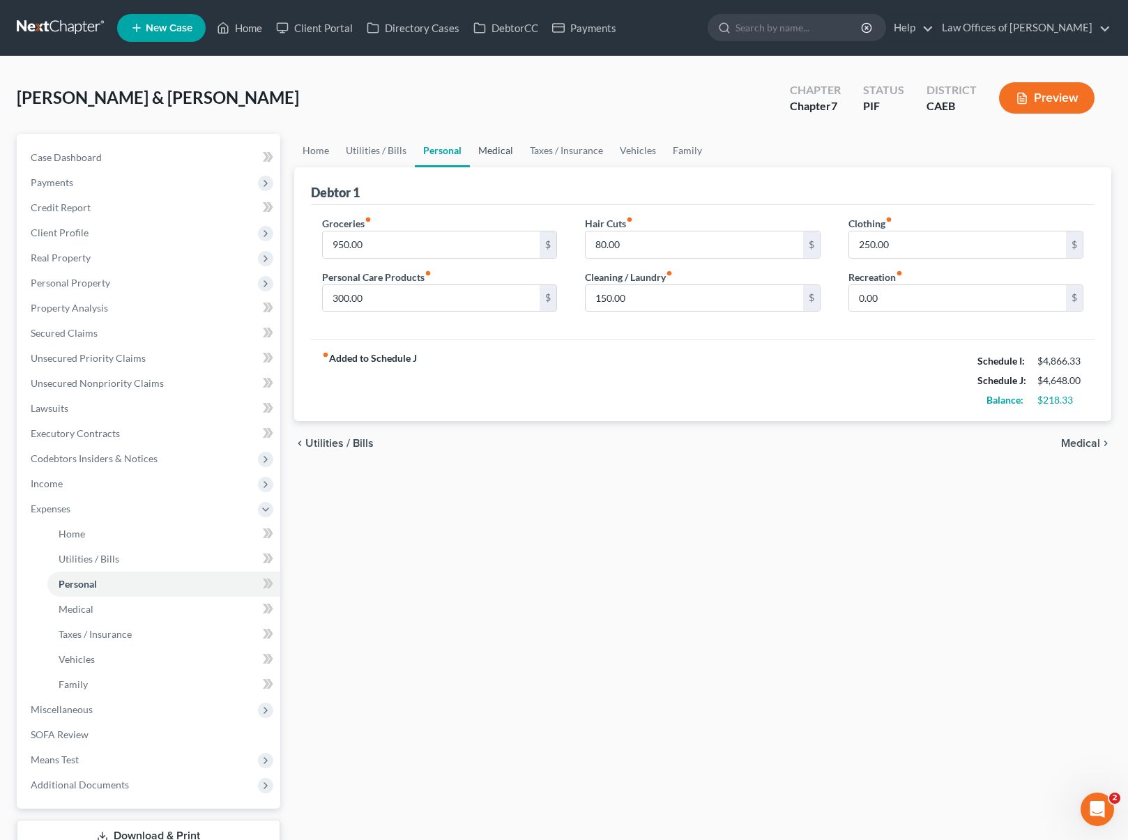
click at [503, 149] on link "Medical" at bounding box center [496, 150] width 52 height 33
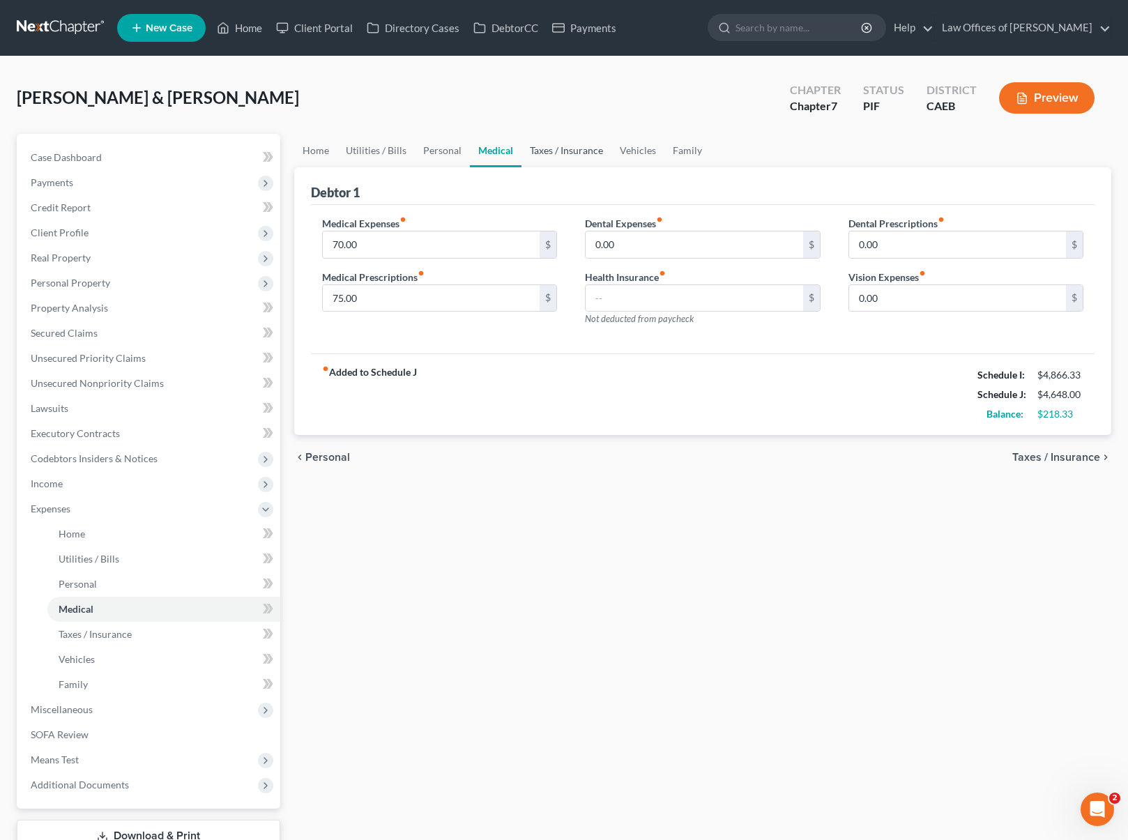
click at [537, 151] on link "Taxes / Insurance" at bounding box center [566, 150] width 90 height 33
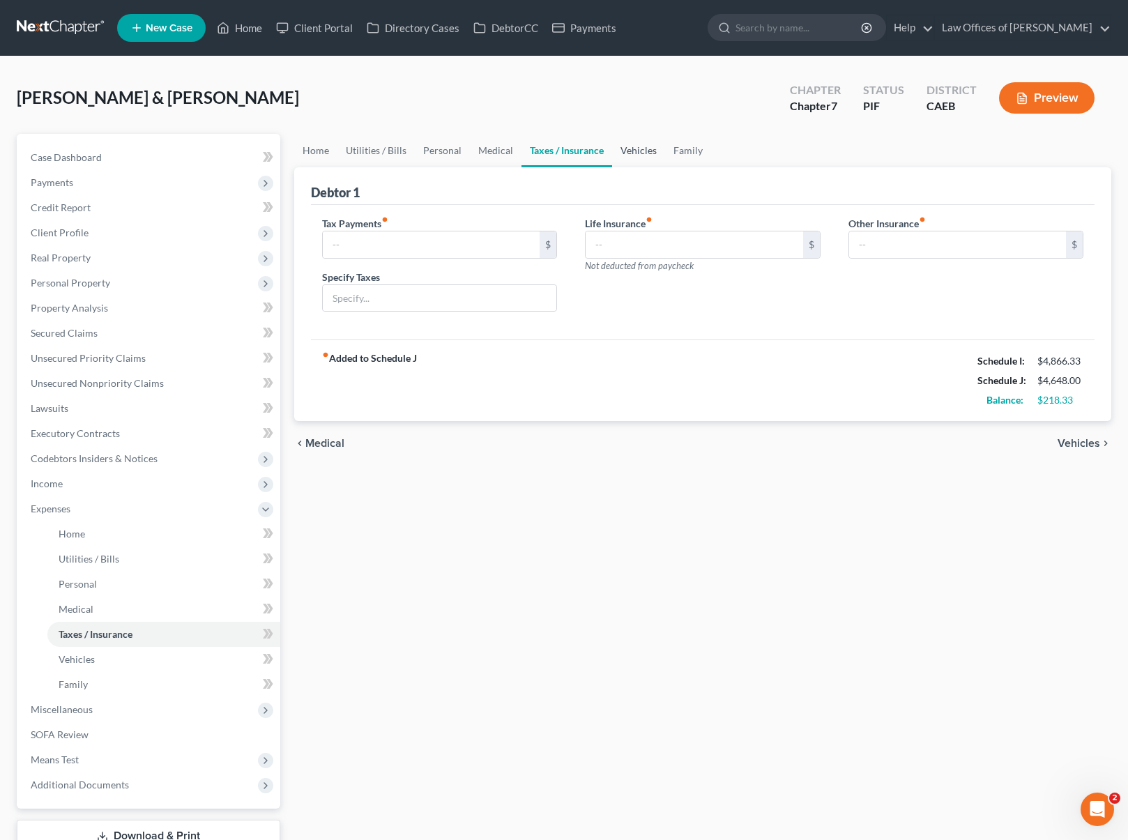
click at [633, 152] on link "Vehicles" at bounding box center [638, 150] width 53 height 33
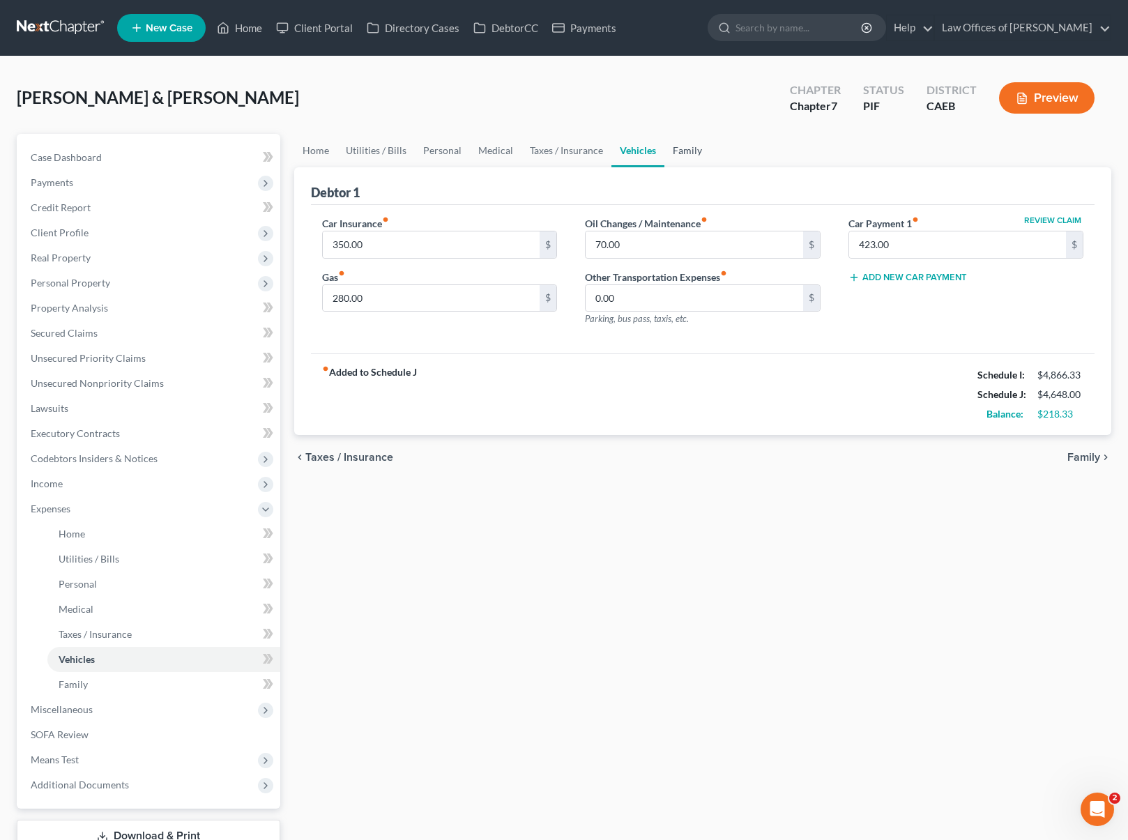
click at [676, 147] on link "Family" at bounding box center [687, 150] width 46 height 33
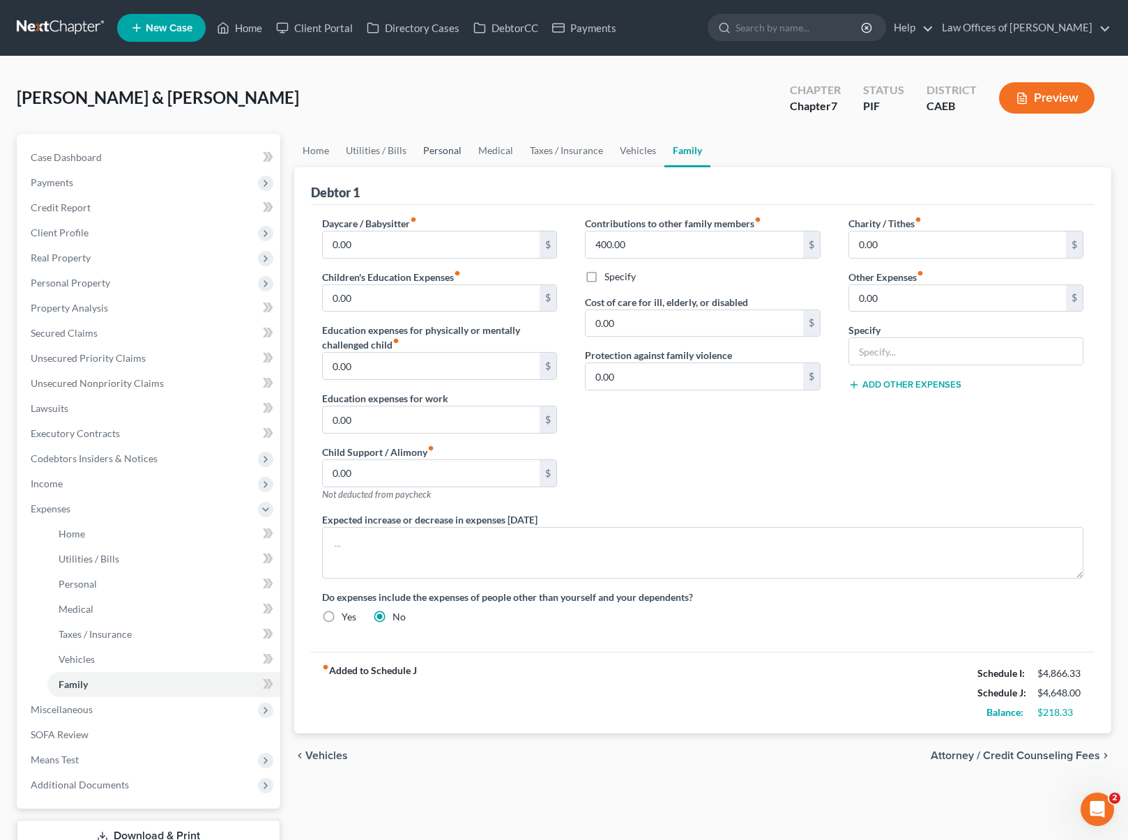
click at [438, 147] on link "Personal" at bounding box center [442, 150] width 55 height 33
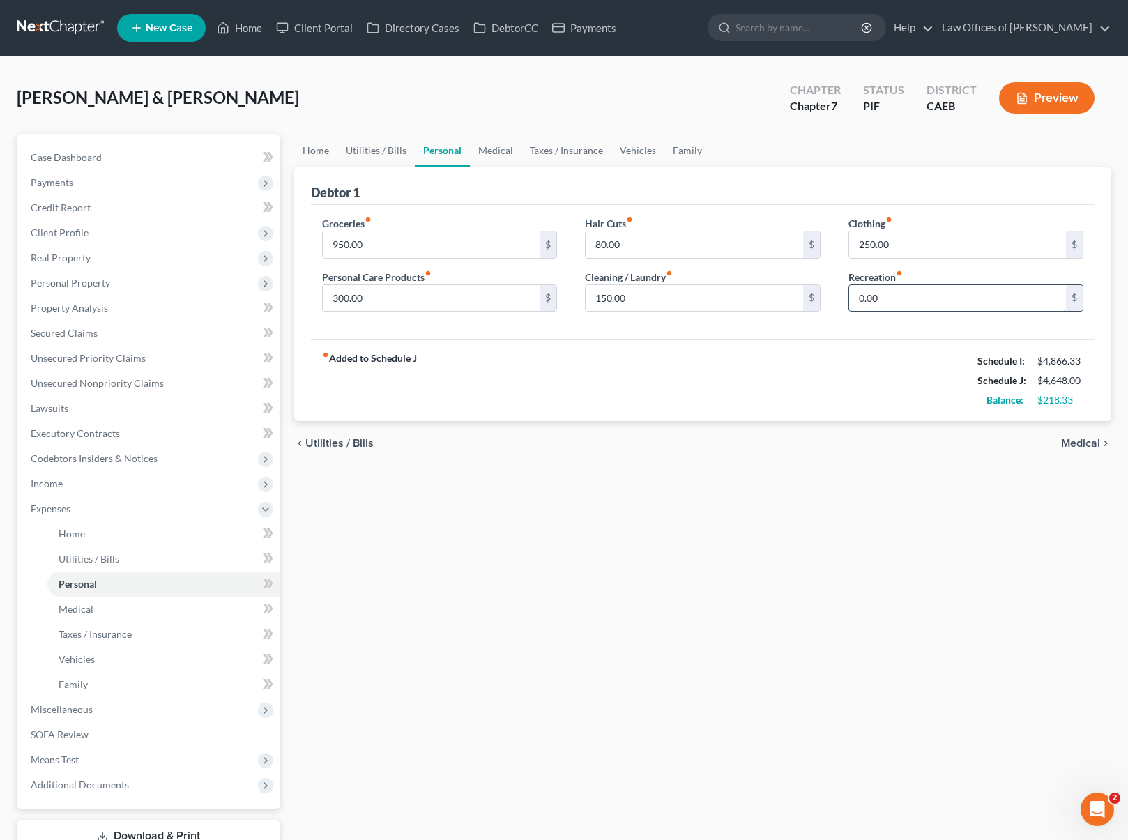
click at [852, 296] on input "0.00" at bounding box center [958, 298] width 218 height 26
type input "100"
click at [916, 241] on input "250.00" at bounding box center [958, 244] width 218 height 26
click at [362, 153] on link "Utilities / Bills" at bounding box center [375, 150] width 77 height 33
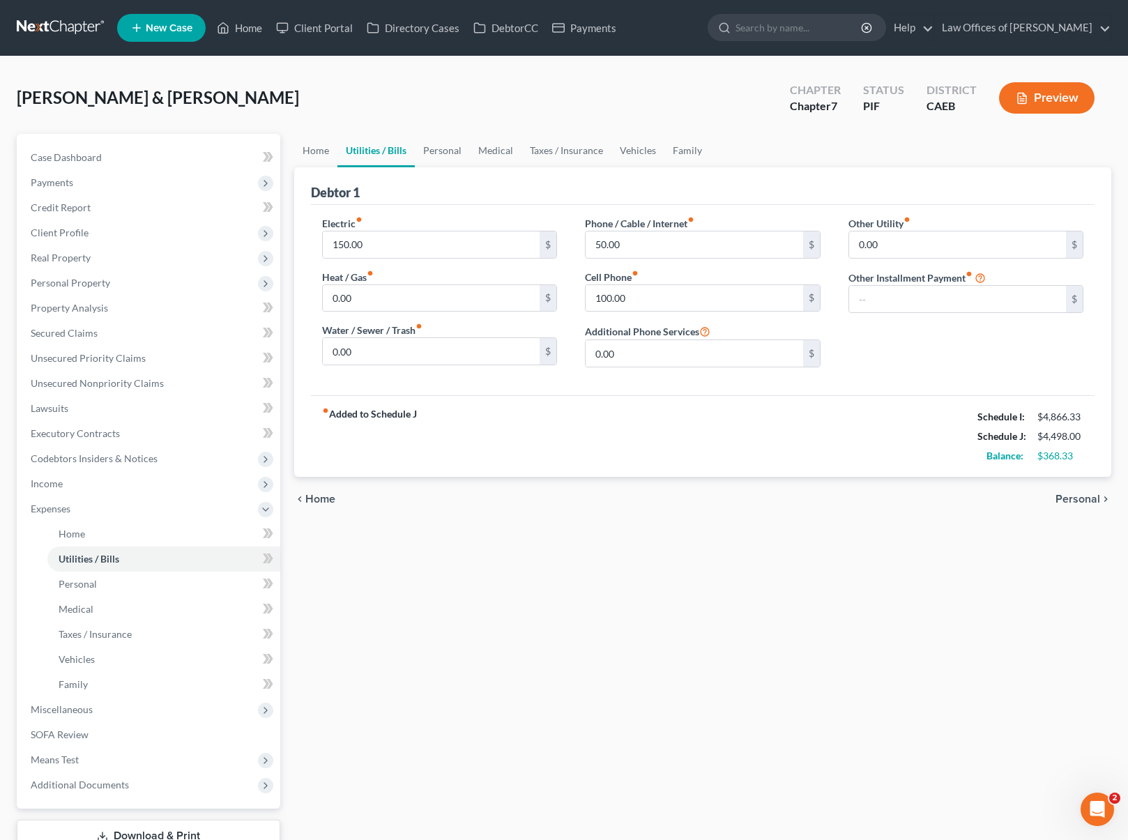
click at [321, 296] on div "Electric fiber_manual_record 150.00 $ Heat / Gas fiber_manual_record 0.00 $ Wat…" at bounding box center [440, 297] width 264 height 162
click at [326, 297] on input "0.00" at bounding box center [432, 298] width 218 height 26
type input "250."
drag, startPoint x: 645, startPoint y: 300, endPoint x: 604, endPoint y: 295, distance: 41.5
click at [604, 295] on input "100.00" at bounding box center [695, 298] width 218 height 26
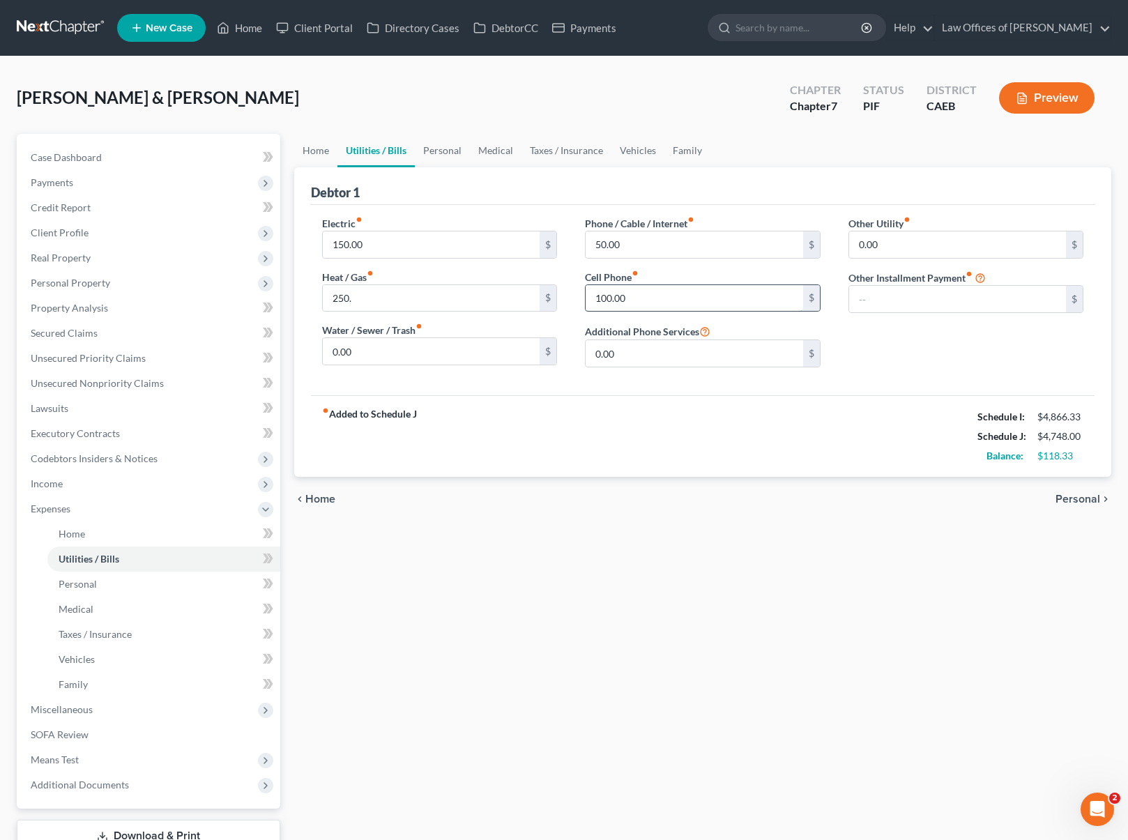
click at [665, 293] on input "100.00" at bounding box center [695, 298] width 218 height 26
drag, startPoint x: 665, startPoint y: 293, endPoint x: 585, endPoint y: 295, distance: 80.2
click at [582, 295] on div "Phone / Cable / Internet fiber_manual_record 50.00 $ Cell Phone fiber_manual_re…" at bounding box center [703, 297] width 264 height 162
type input "225."
click at [431, 351] on input "0.00" at bounding box center [432, 351] width 218 height 26
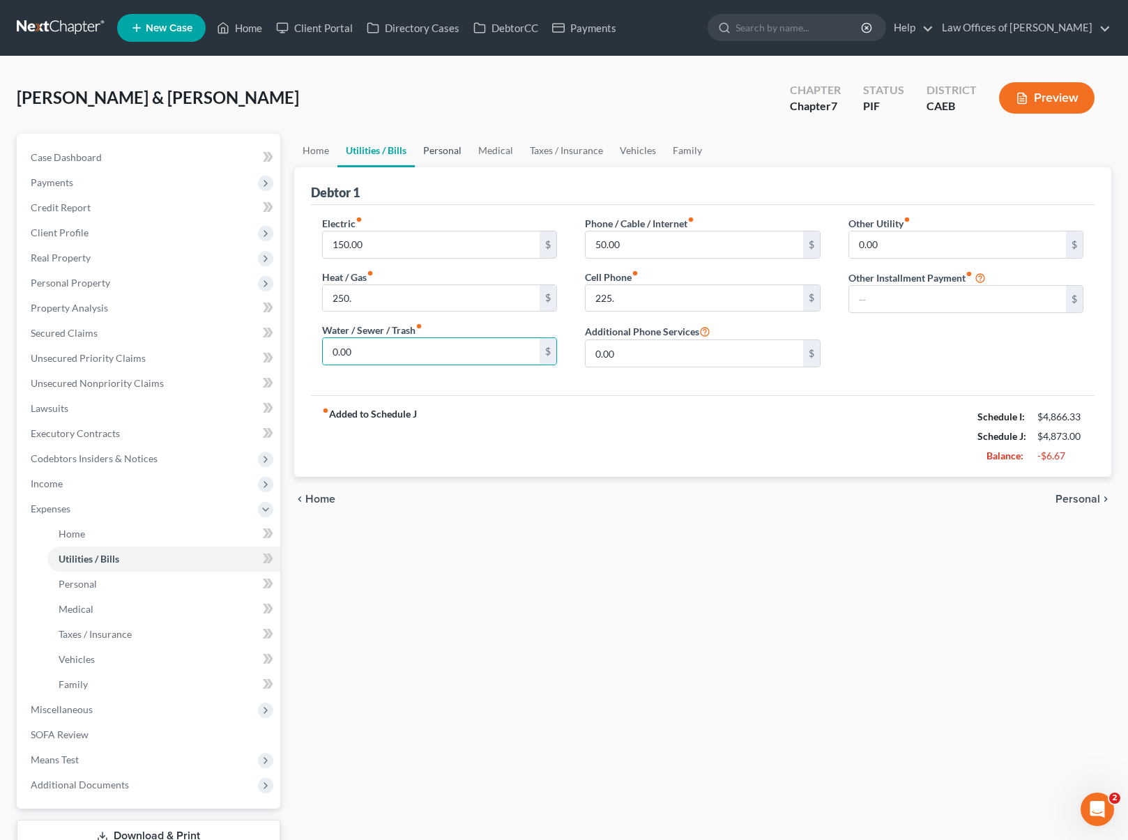
click at [446, 155] on link "Personal" at bounding box center [442, 150] width 55 height 33
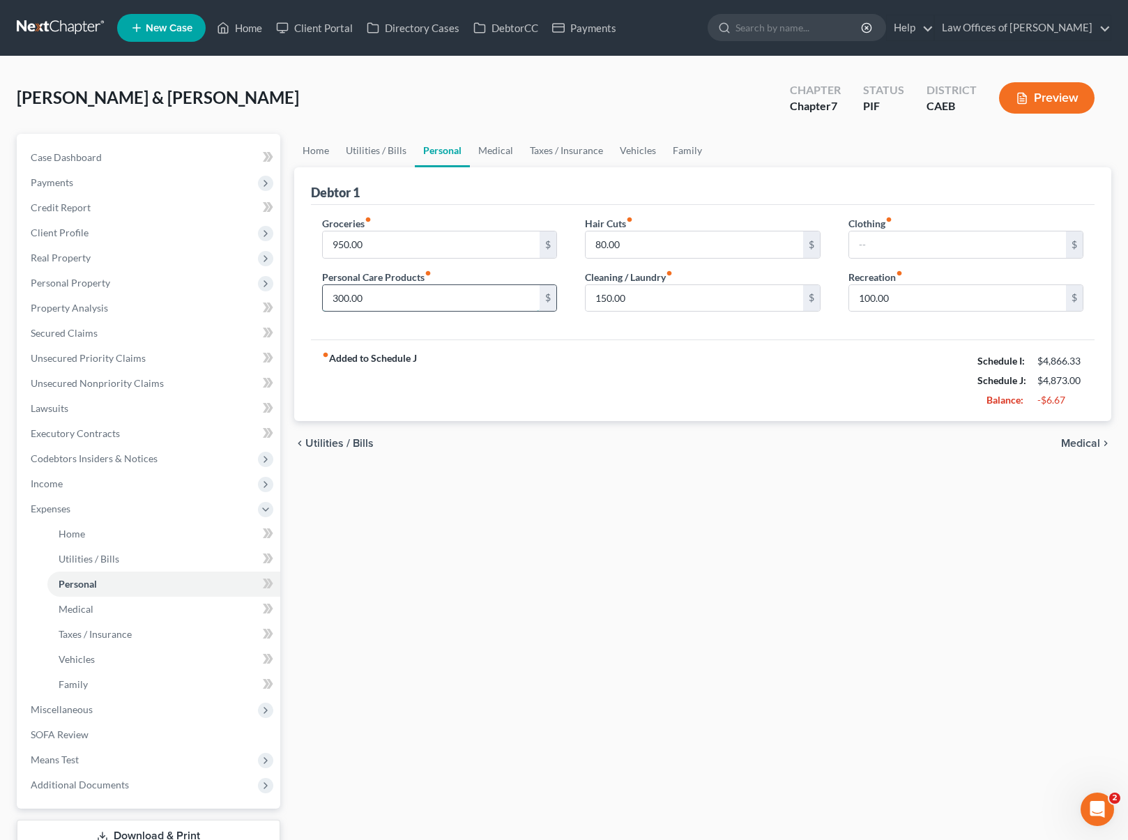
click at [381, 303] on input "300.00" at bounding box center [432, 298] width 218 height 26
type input "20."
click at [496, 154] on link "Medical" at bounding box center [496, 150] width 52 height 33
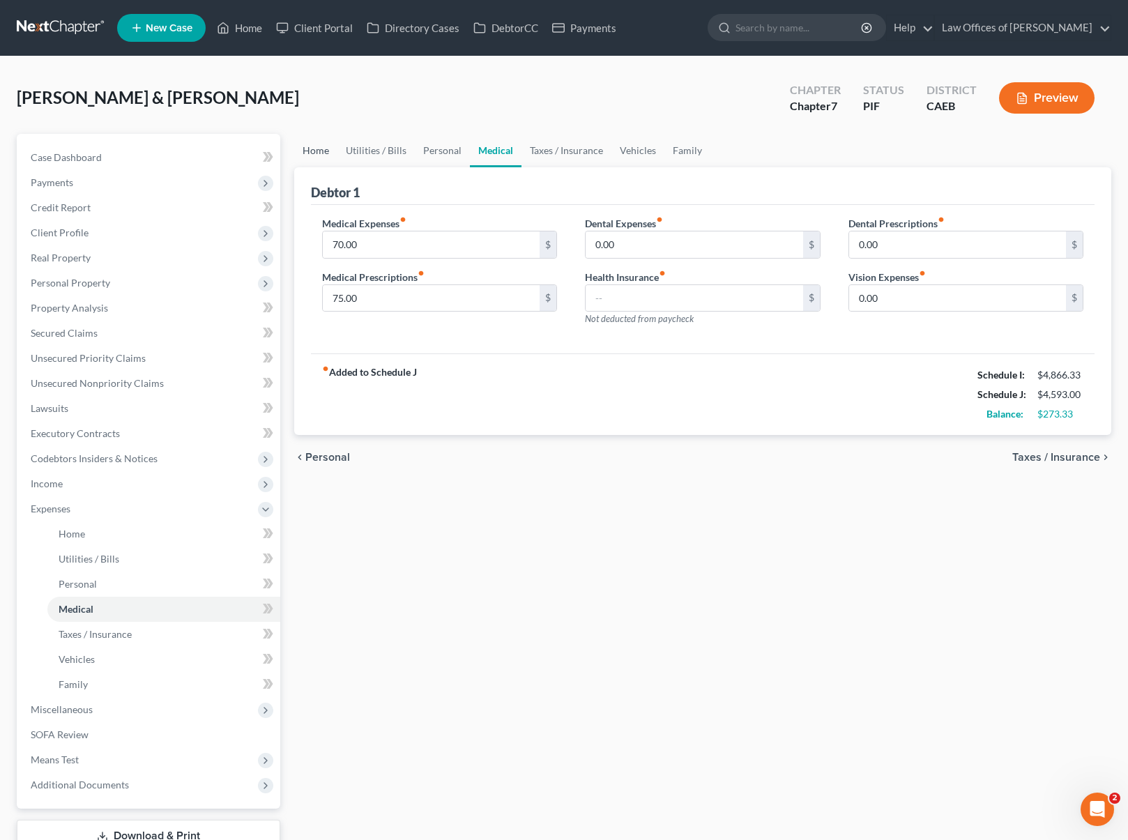
click at [320, 155] on link "Home" at bounding box center [315, 150] width 43 height 33
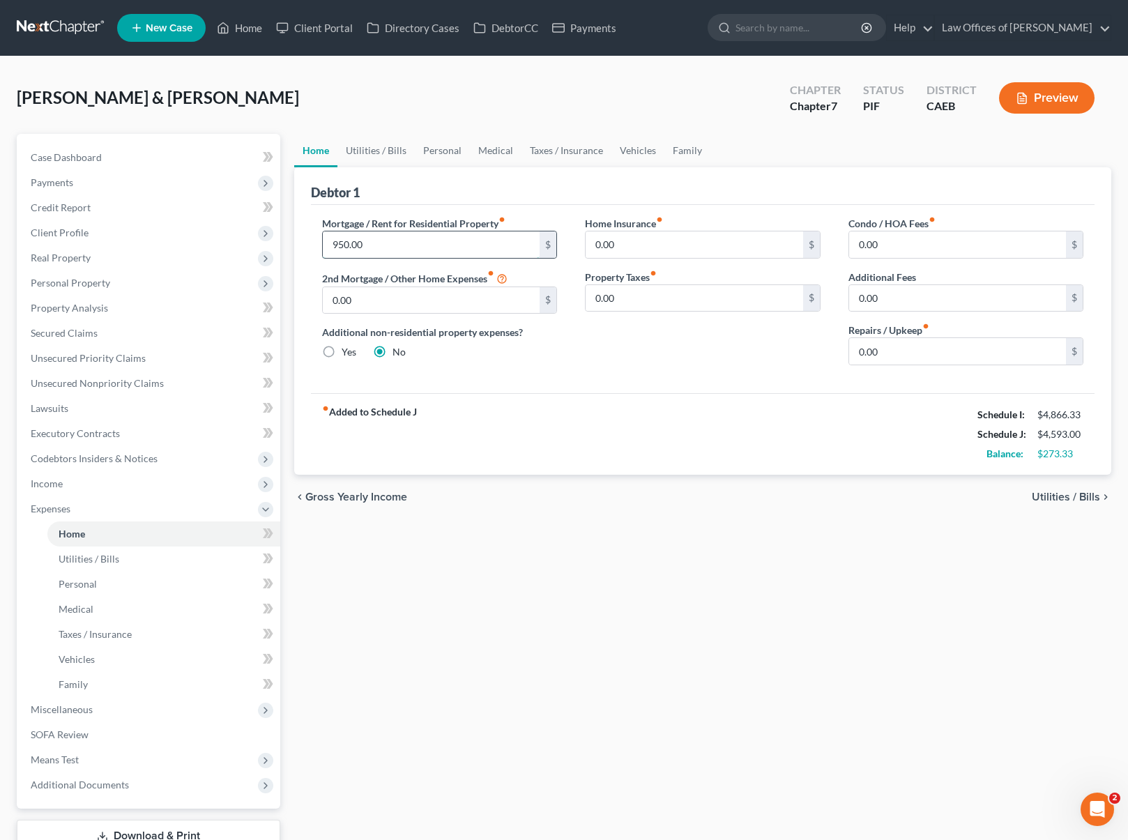
click at [379, 245] on input "950.00" at bounding box center [432, 244] width 218 height 26
type input "1,000."
click at [373, 149] on link "Utilities / Bills" at bounding box center [375, 150] width 77 height 33
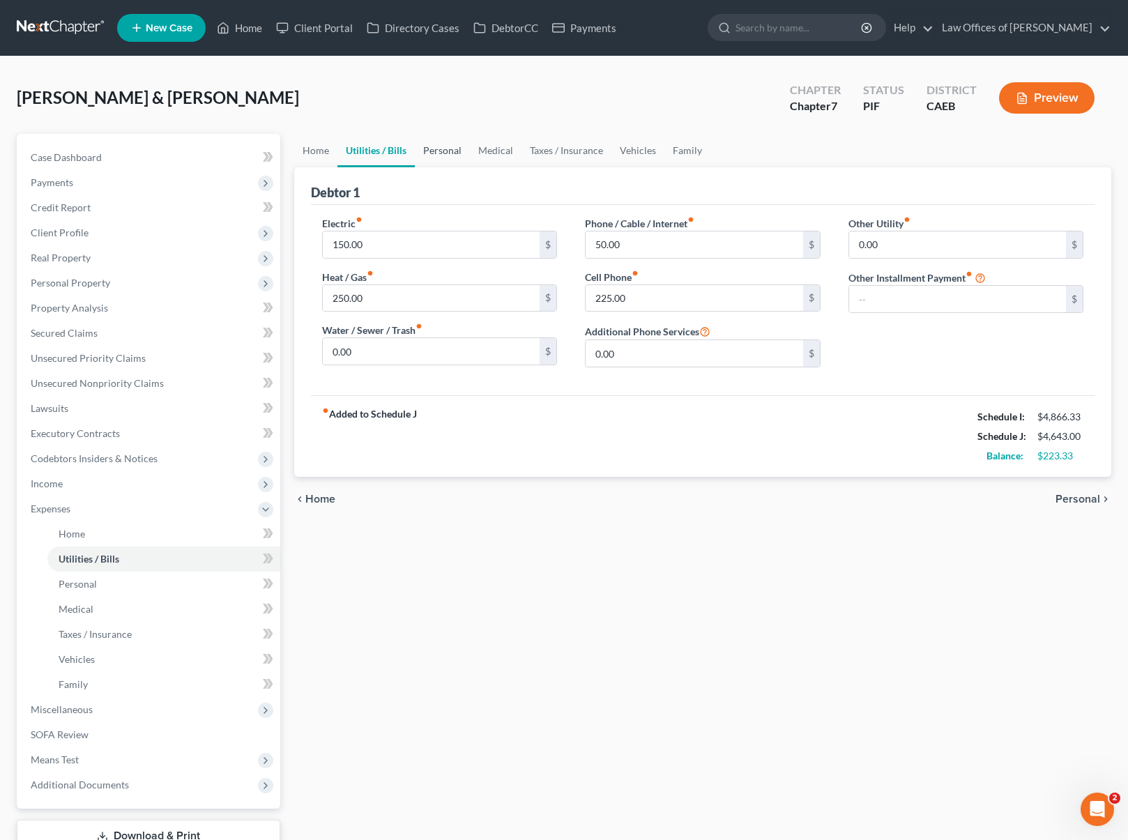
click at [434, 149] on link "Personal" at bounding box center [442, 150] width 55 height 33
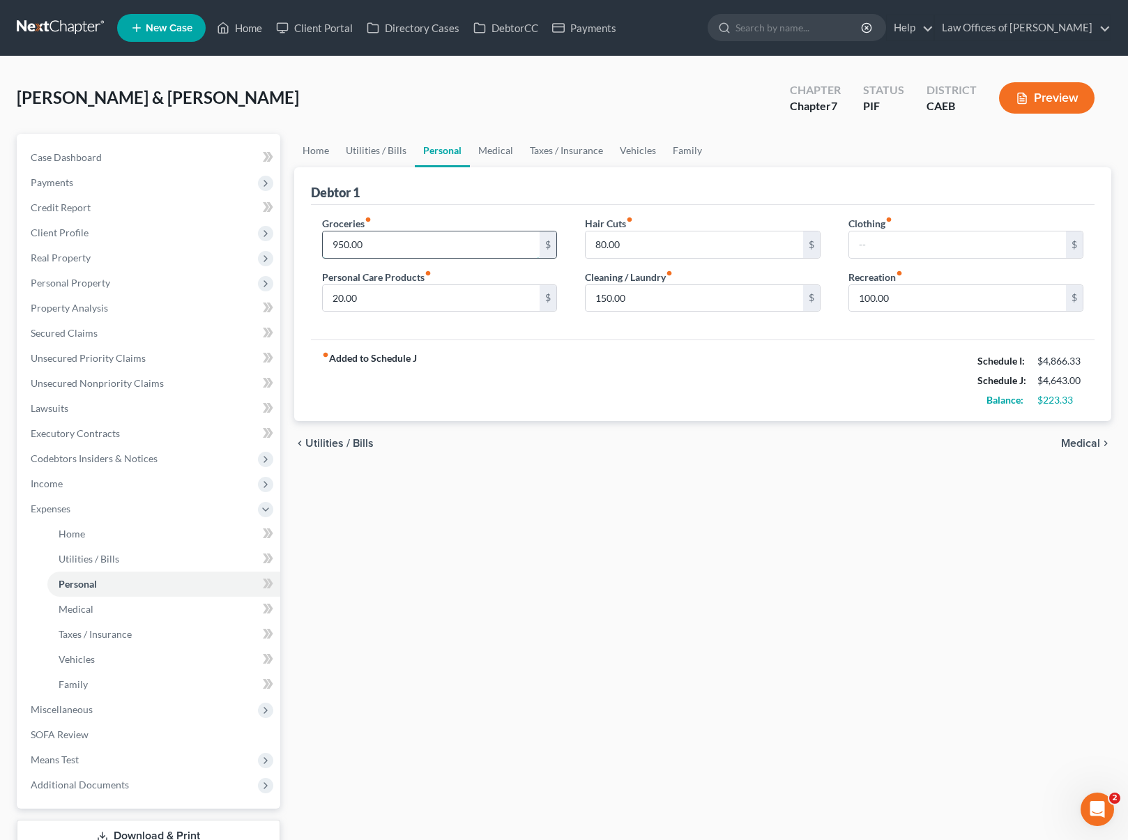
click at [406, 235] on input "950.00" at bounding box center [432, 244] width 218 height 26
drag, startPoint x: 400, startPoint y: 244, endPoint x: 281, endPoint y: 231, distance: 119.9
click at [281, 231] on div "Petition Navigation Case Dashboard Payments Invoices Payments Payments Credit R…" at bounding box center [564, 511] width 1109 height 755
type input "1,000"
click at [644, 152] on link "Vehicles" at bounding box center [637, 150] width 53 height 33
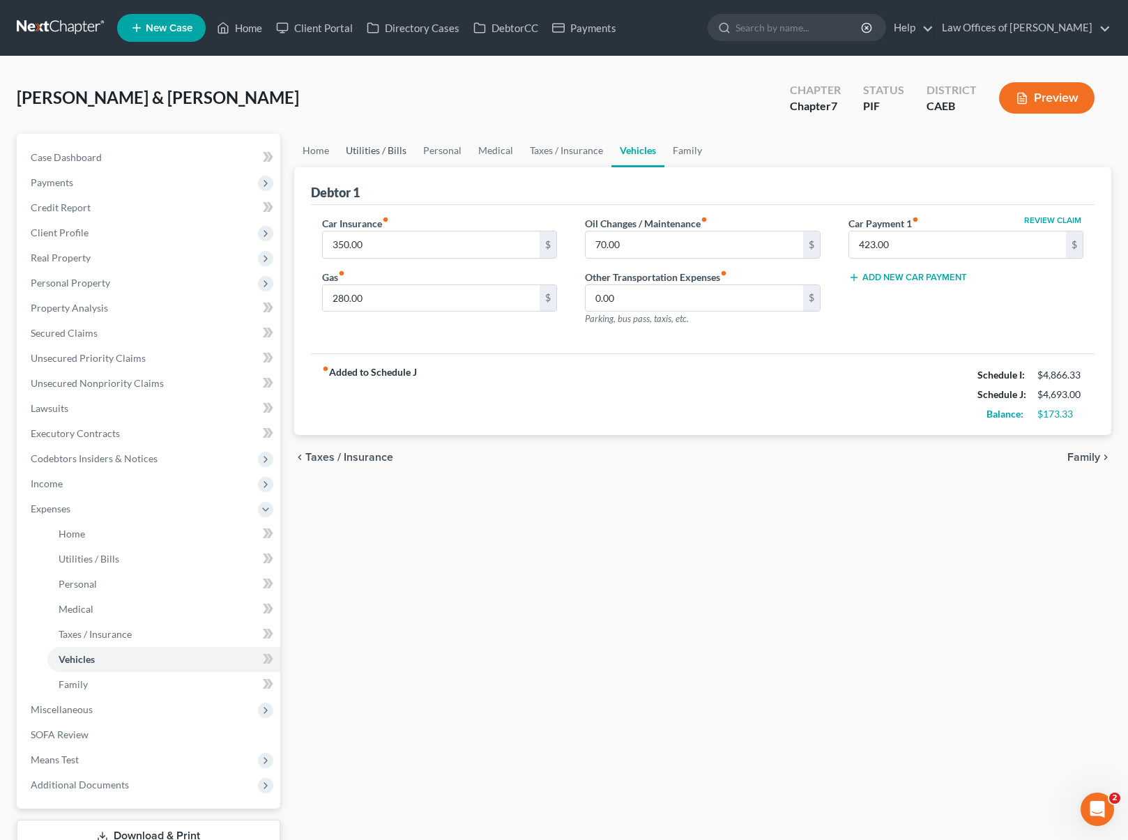
click at [378, 150] on link "Utilities / Bills" at bounding box center [375, 150] width 77 height 33
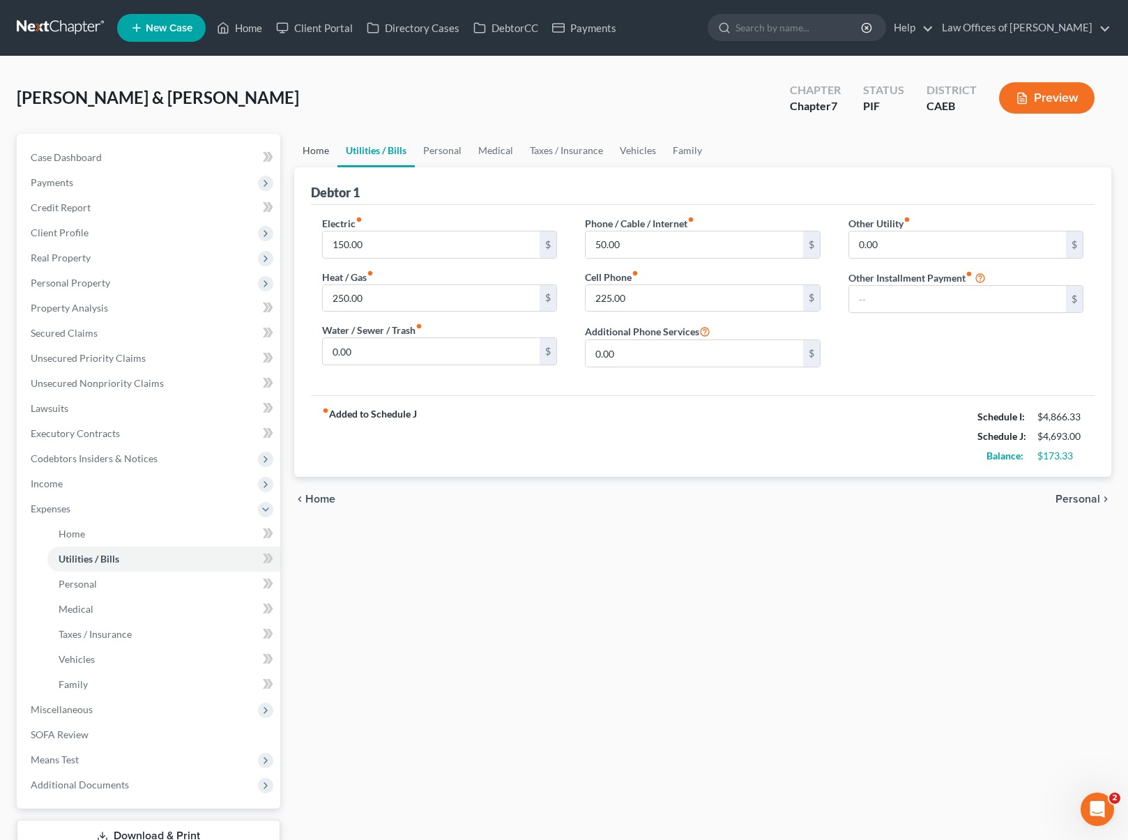
click at [321, 148] on link "Home" at bounding box center [315, 150] width 43 height 33
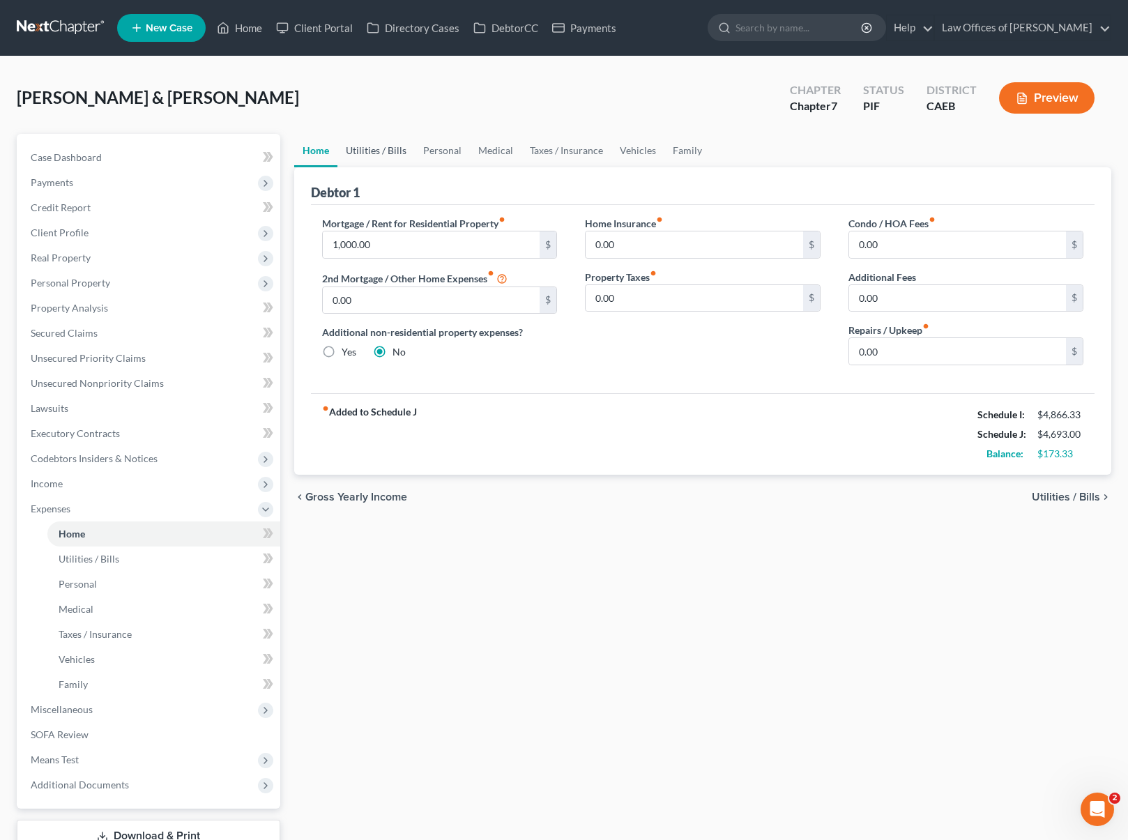
click at [356, 146] on link "Utilities / Bills" at bounding box center [375, 150] width 77 height 33
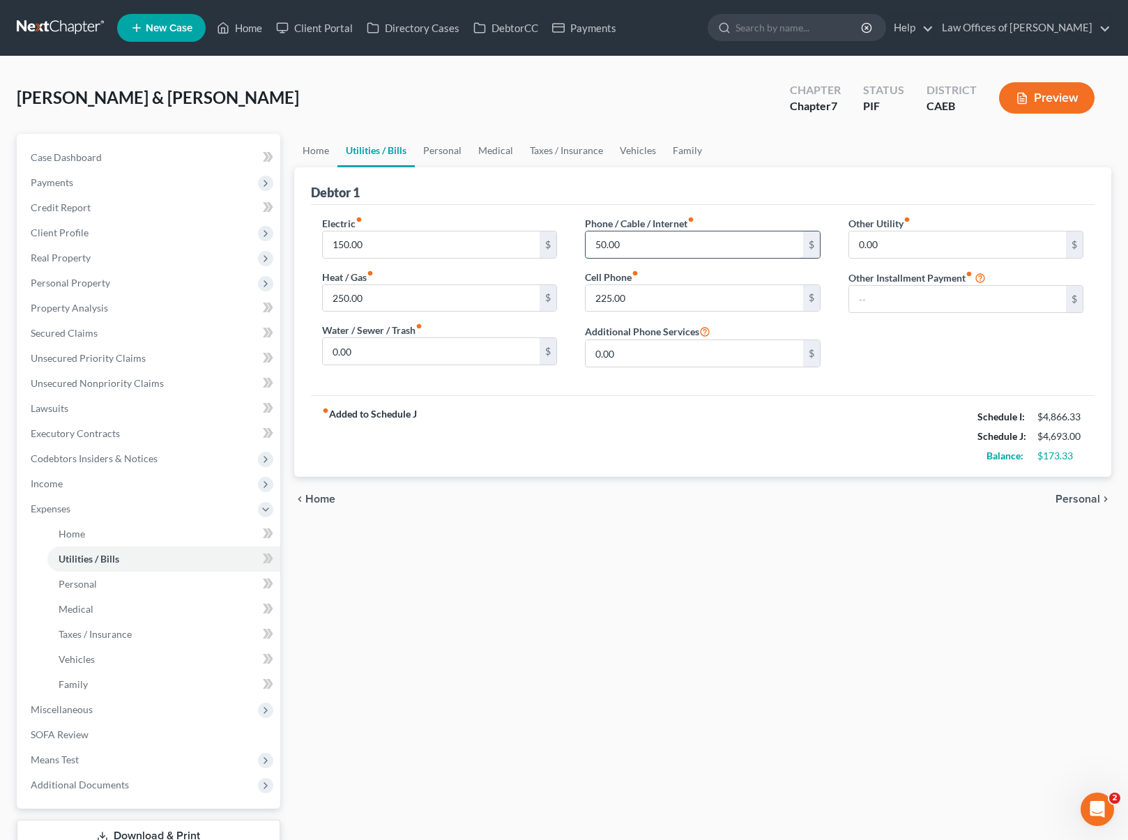
click at [591, 250] on input "50.00" at bounding box center [695, 244] width 218 height 26
type input "100."
click at [416, 299] on input "250.00" at bounding box center [432, 298] width 218 height 26
click at [630, 152] on link "Vehicles" at bounding box center [637, 150] width 53 height 33
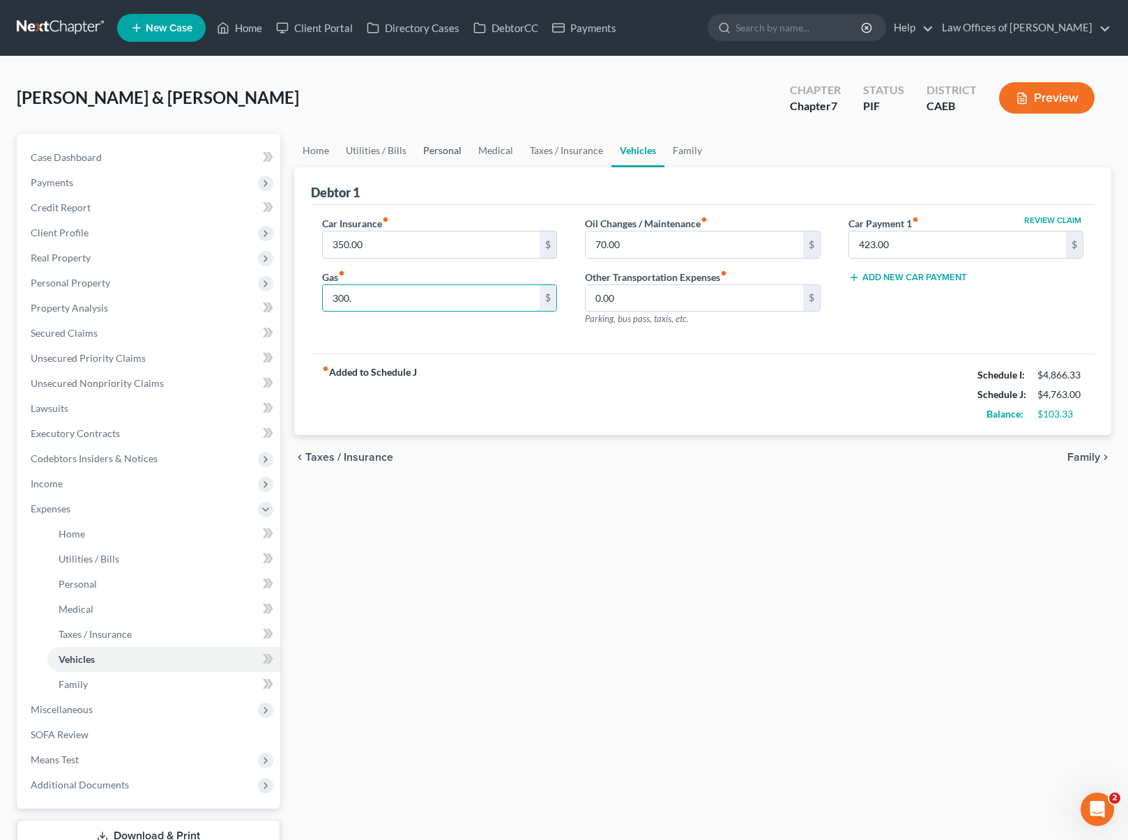
type input "300."
click at [430, 148] on link "Personal" at bounding box center [442, 150] width 55 height 33
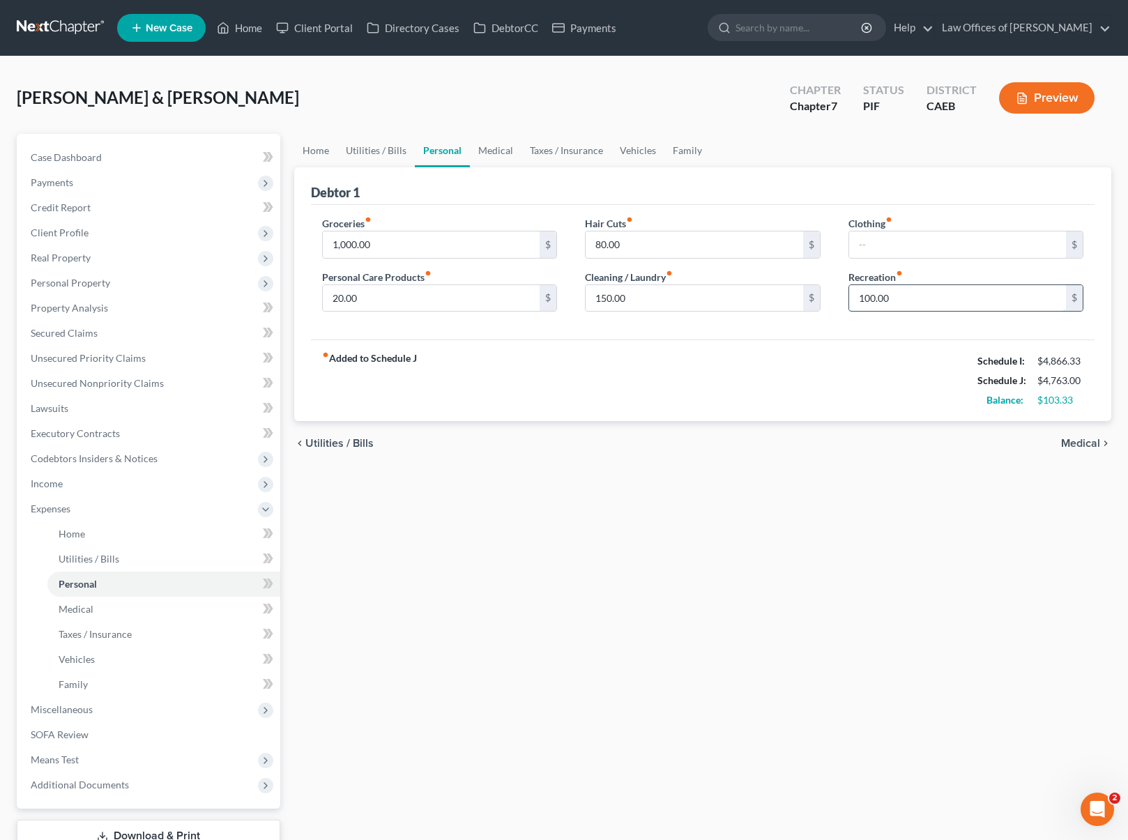
click at [913, 294] on input "100.00" at bounding box center [958, 298] width 218 height 26
click at [473, 386] on div "fiber_manual_record Added to Schedule J Schedule I: $4,866.33 Schedule J: $4,81…" at bounding box center [703, 381] width 784 height 82
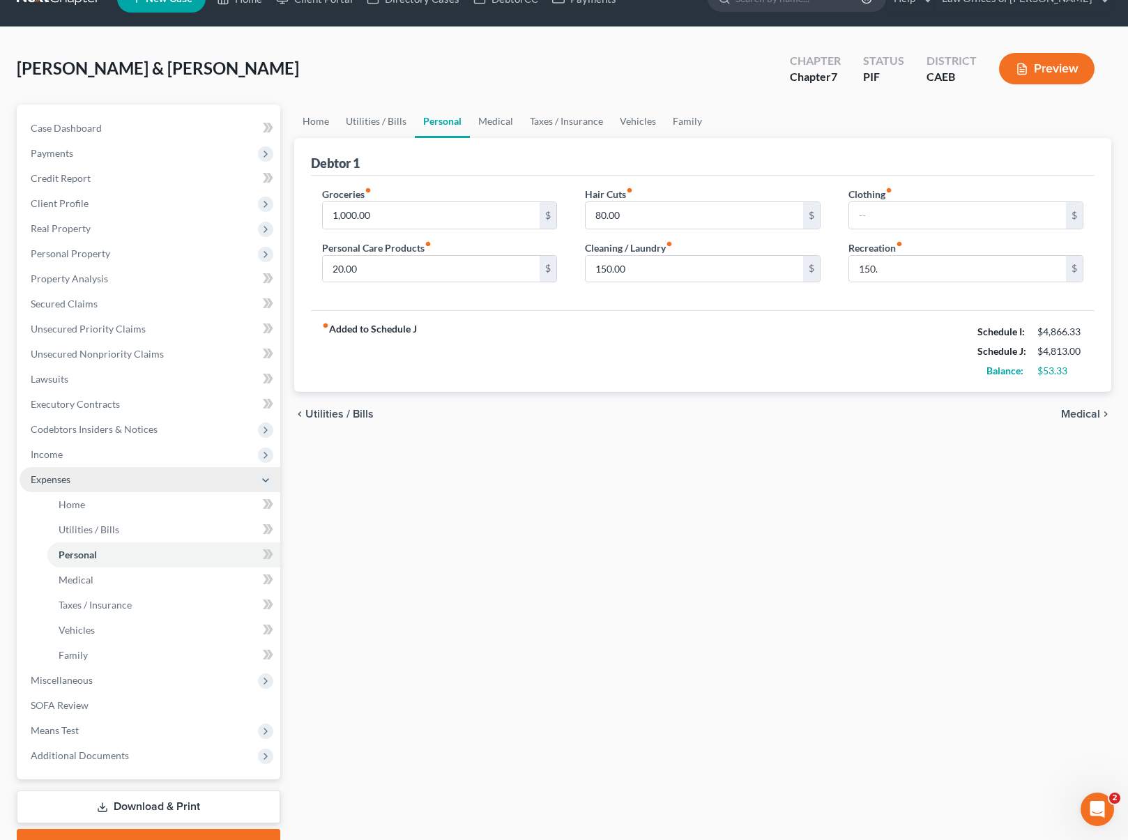
scroll to position [29, 0]
click at [63, 458] on span "Income" at bounding box center [150, 454] width 261 height 25
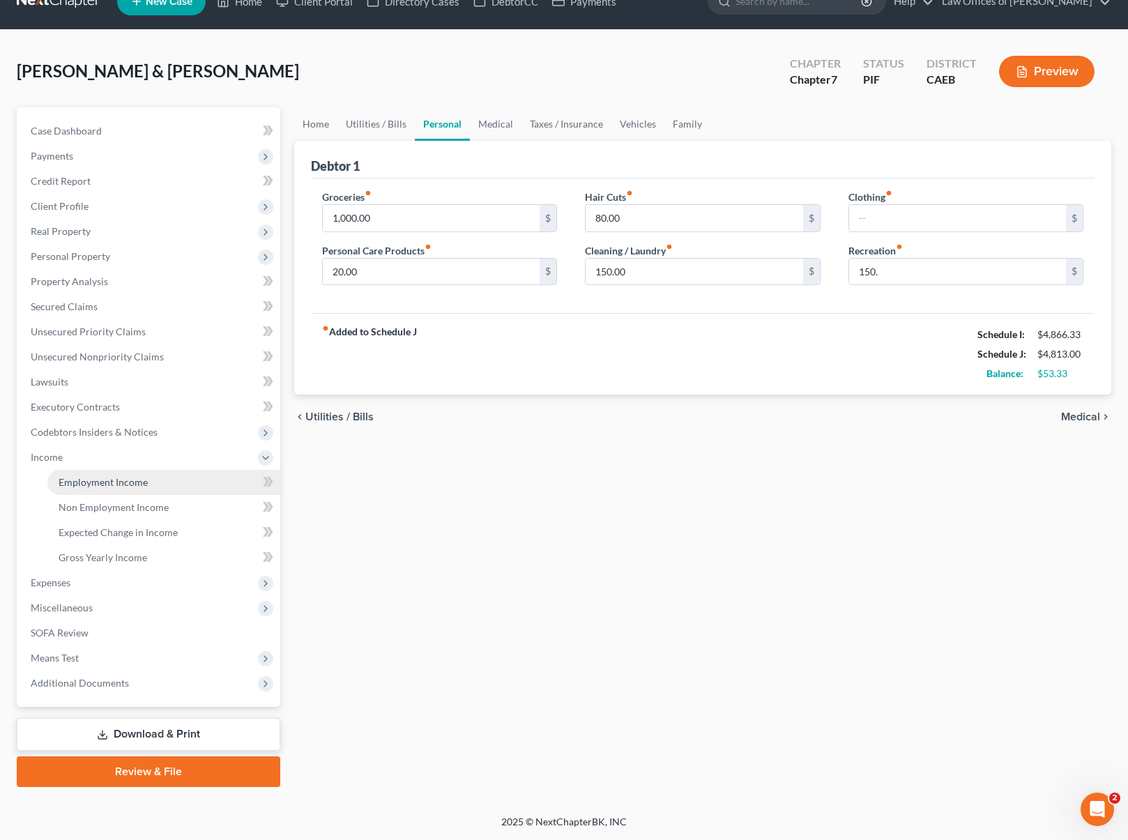
scroll to position [25, 0]
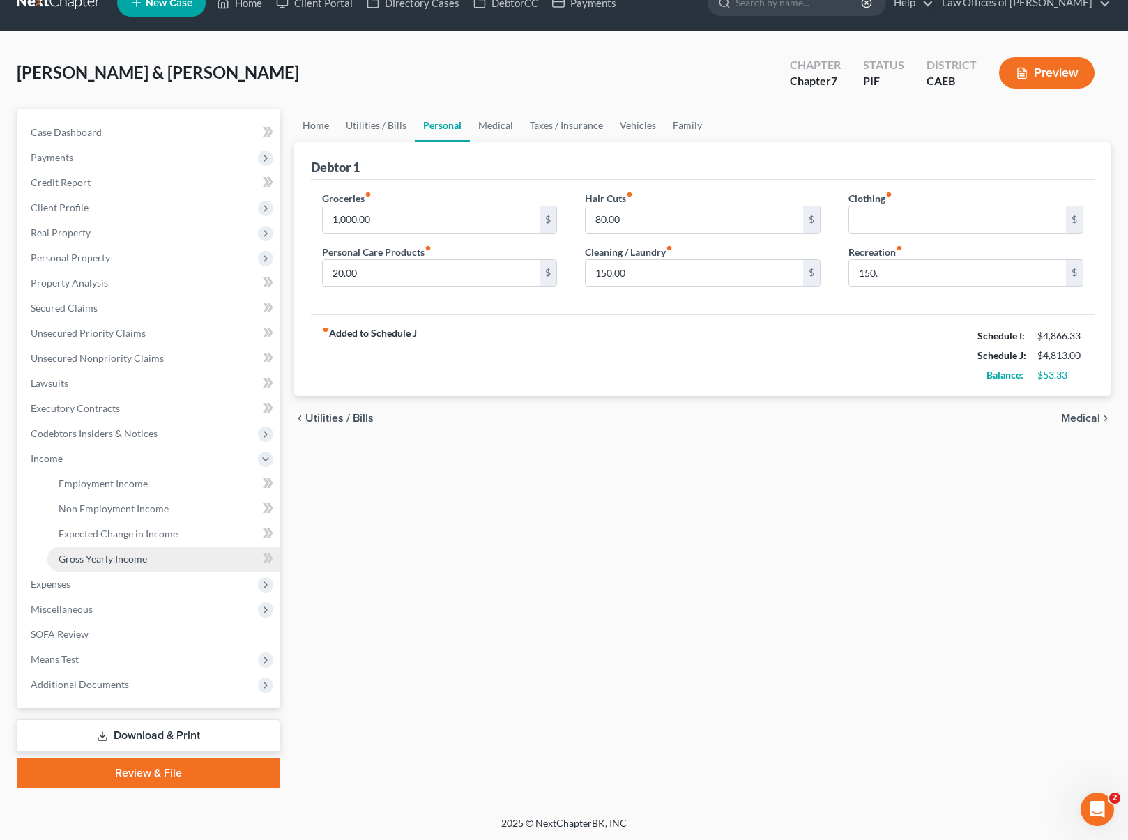
click at [123, 558] on span "Gross Yearly Income" at bounding box center [103, 559] width 89 height 12
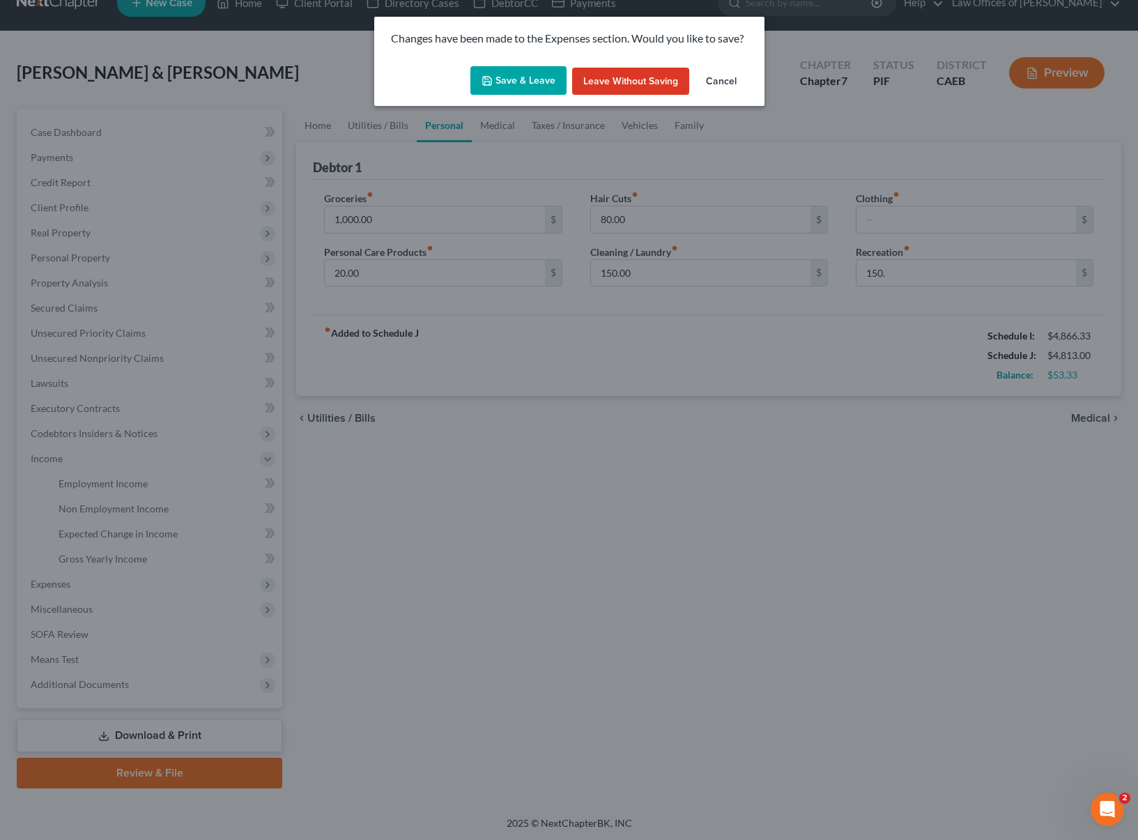
click at [501, 77] on button "Save & Leave" at bounding box center [519, 80] width 96 height 29
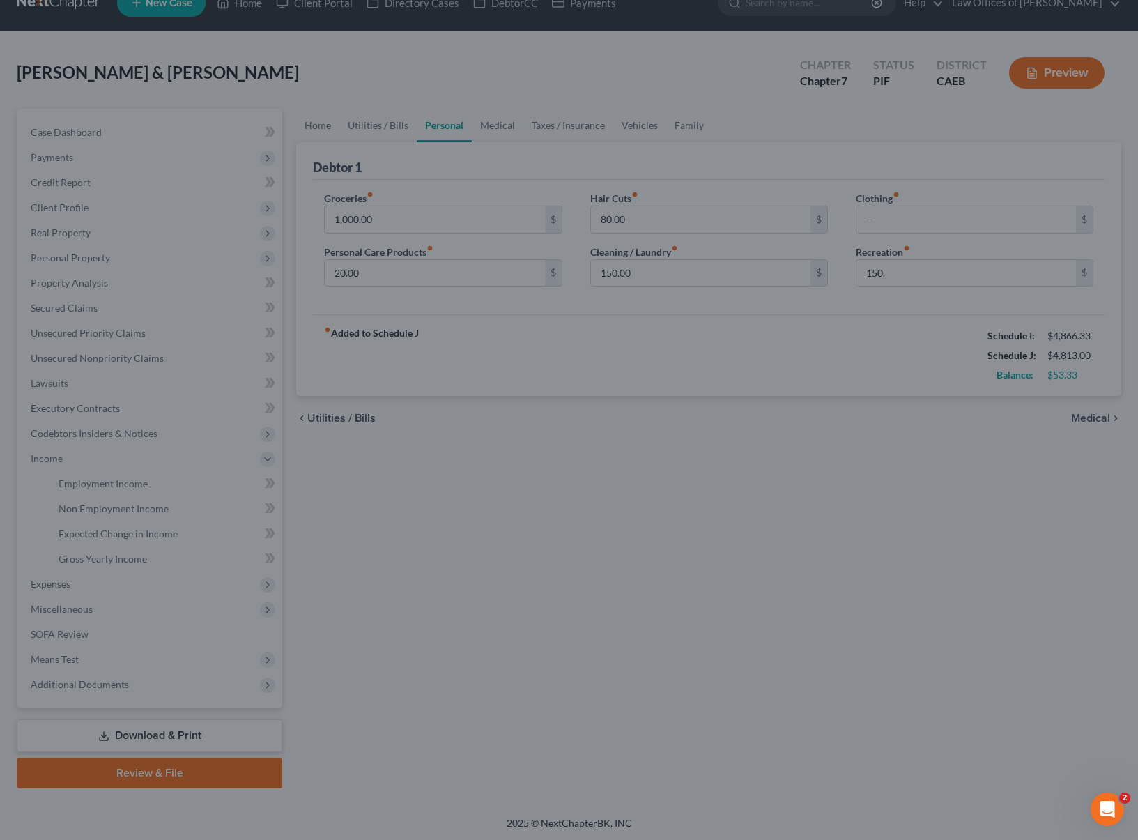
type input "150.00"
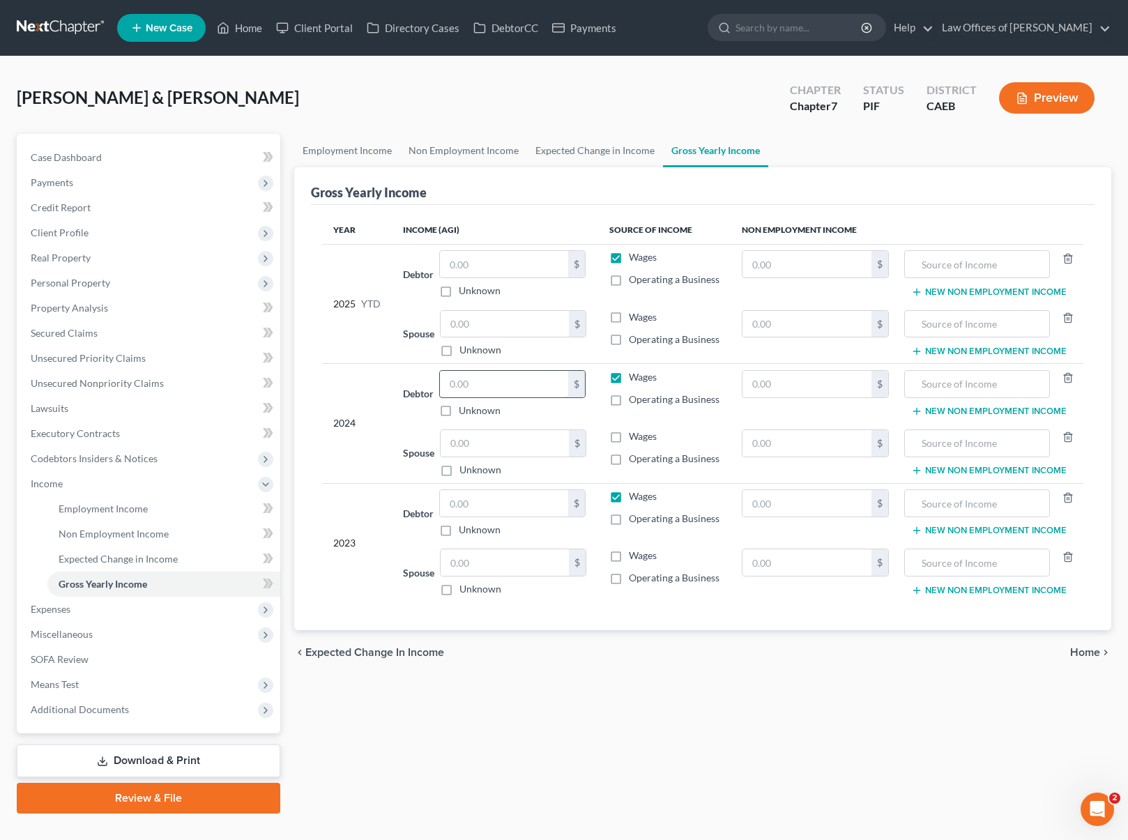
click at [496, 385] on input "text" at bounding box center [504, 384] width 128 height 26
click at [496, 441] on input "text" at bounding box center [505, 443] width 128 height 26
type input "83,506"
click at [526, 388] on input "text" at bounding box center [504, 384] width 128 height 26
type input "0"
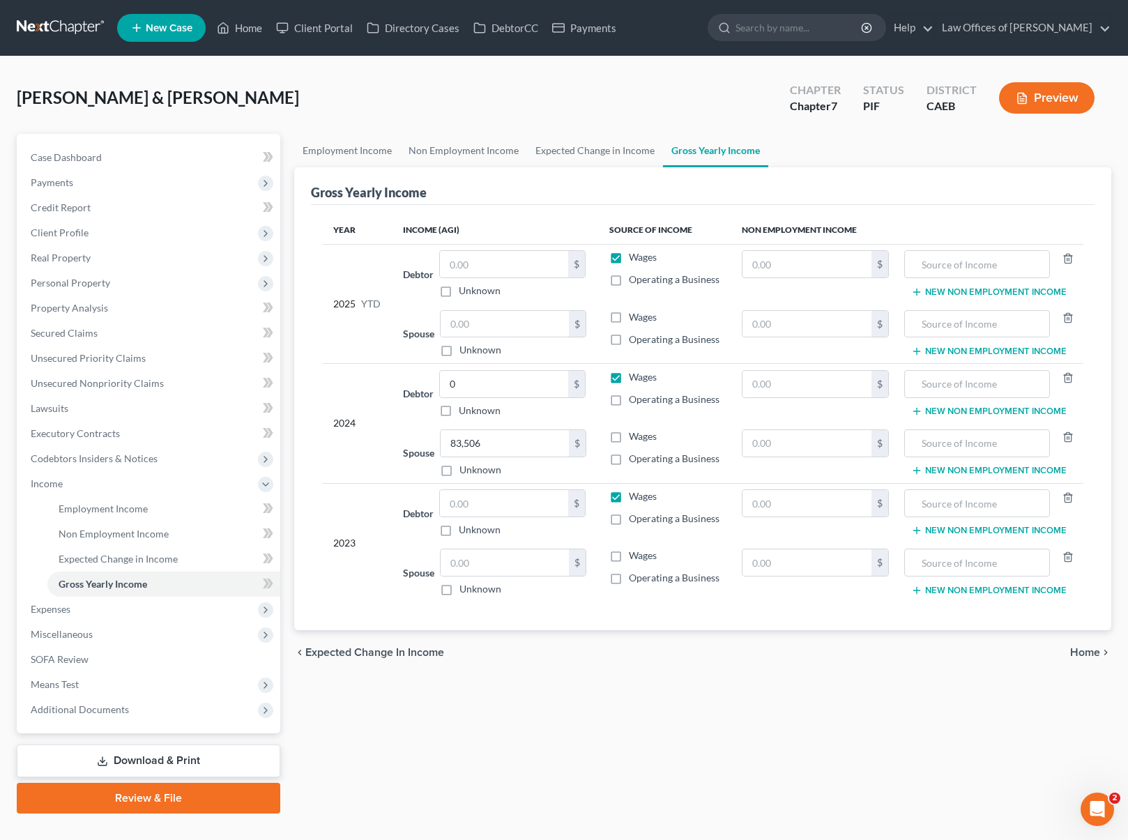
click at [629, 379] on label "Wages" at bounding box center [643, 377] width 28 height 14
click at [634, 379] on input "Wages" at bounding box center [638, 374] width 9 height 9
checkbox input "false"
click at [629, 441] on label "Wages" at bounding box center [643, 436] width 28 height 14
click at [634, 439] on input "Wages" at bounding box center [638, 433] width 9 height 9
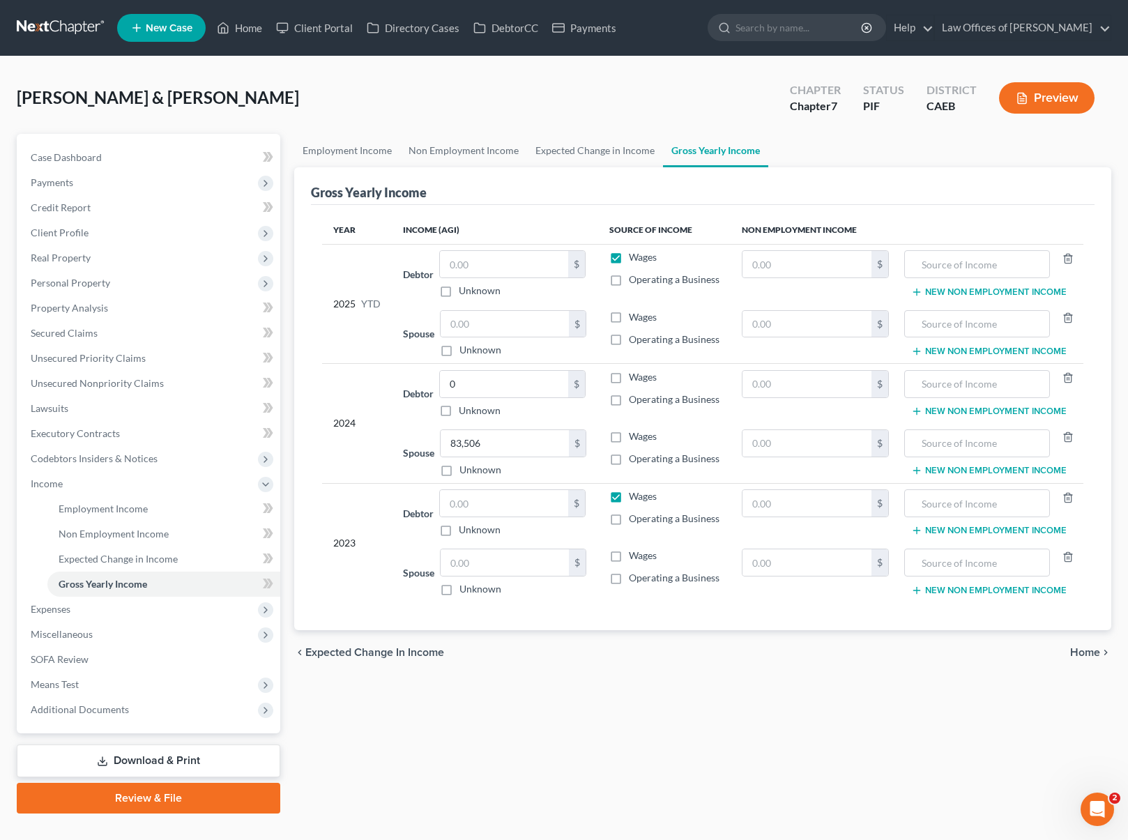
checkbox input "true"
click at [629, 500] on label "Wages" at bounding box center [643, 496] width 28 height 14
click at [634, 498] on input "Wages" at bounding box center [638, 493] width 9 height 9
checkbox input "false"
click at [629, 558] on label "Wages" at bounding box center [643, 556] width 28 height 14
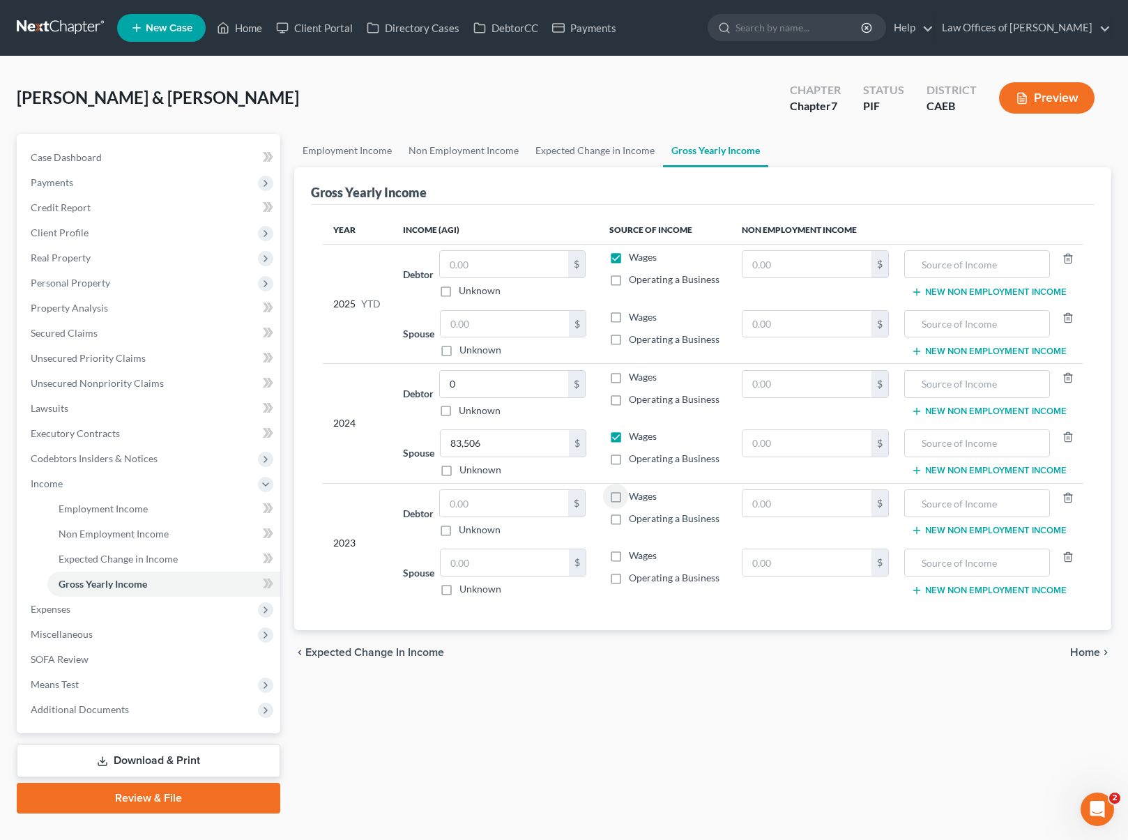
click at [634, 558] on input "Wages" at bounding box center [638, 553] width 9 height 9
checkbox input "true"
click at [530, 568] on input "text" at bounding box center [505, 562] width 128 height 26
type input "70,965"
click at [498, 503] on input "text" at bounding box center [504, 503] width 128 height 26
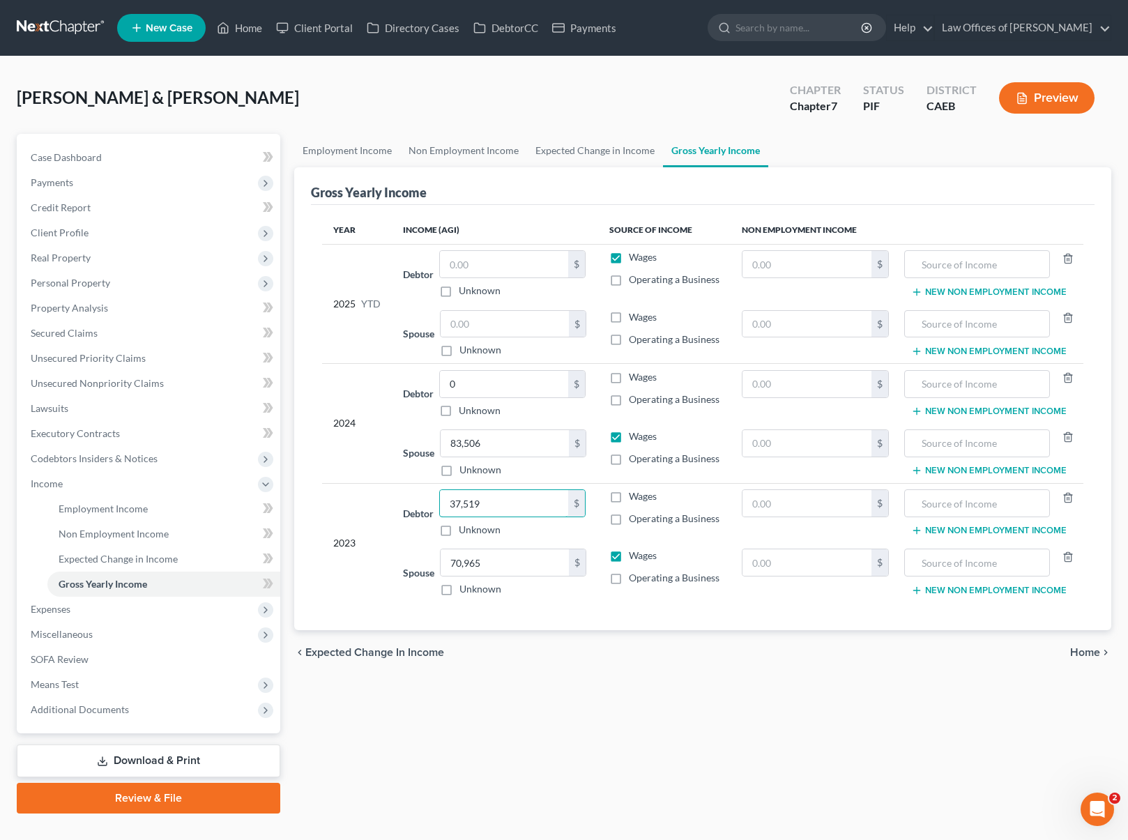
type input "37,519"
click at [492, 569] on input "70,965" at bounding box center [505, 562] width 128 height 26
type input "34,600"
click at [769, 713] on div "Employment Income Non Employment Income Expected Change in Income Gross Yearly …" at bounding box center [703, 474] width 832 height 680
click at [486, 384] on input "0" at bounding box center [504, 384] width 128 height 26
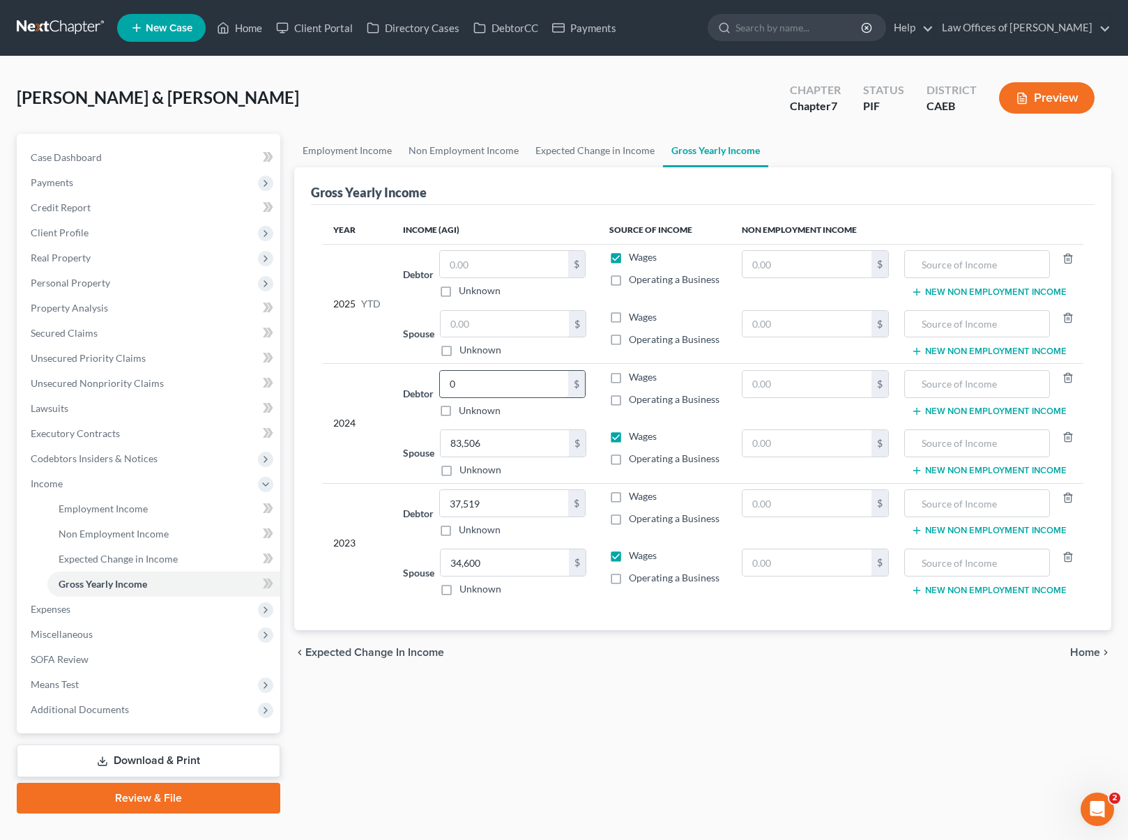
click at [486, 384] on input "0" at bounding box center [504, 384] width 128 height 26
click at [489, 443] on input "83,506" at bounding box center [505, 443] width 128 height 26
click at [490, 381] on input "14,032" at bounding box center [504, 384] width 128 height 26
type input "32,887."
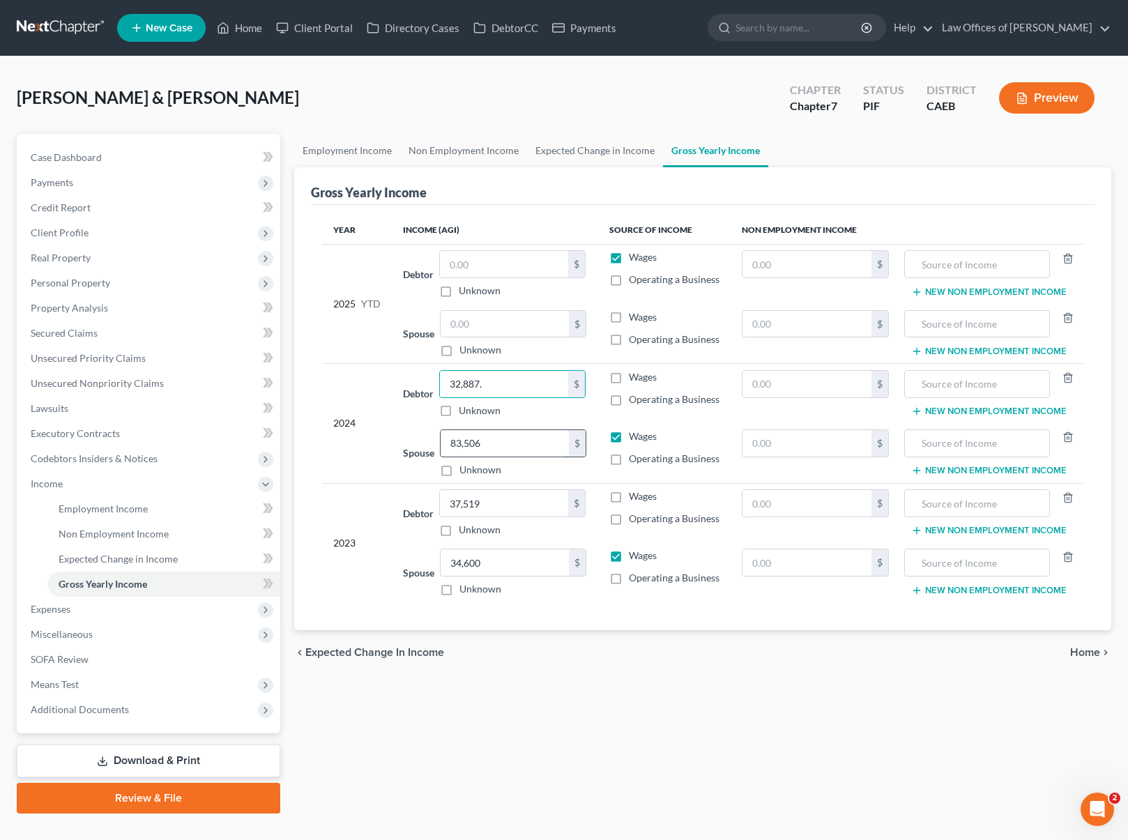
click at [505, 442] on input "83,506" at bounding box center [505, 443] width 128 height 26
type input "50,619."
click at [476, 666] on div "chevron_left Expected Change in Income Home chevron_right" at bounding box center [703, 652] width 818 height 45
click at [629, 259] on label "Wages" at bounding box center [643, 257] width 28 height 14
click at [634, 259] on input "Wages" at bounding box center [638, 254] width 9 height 9
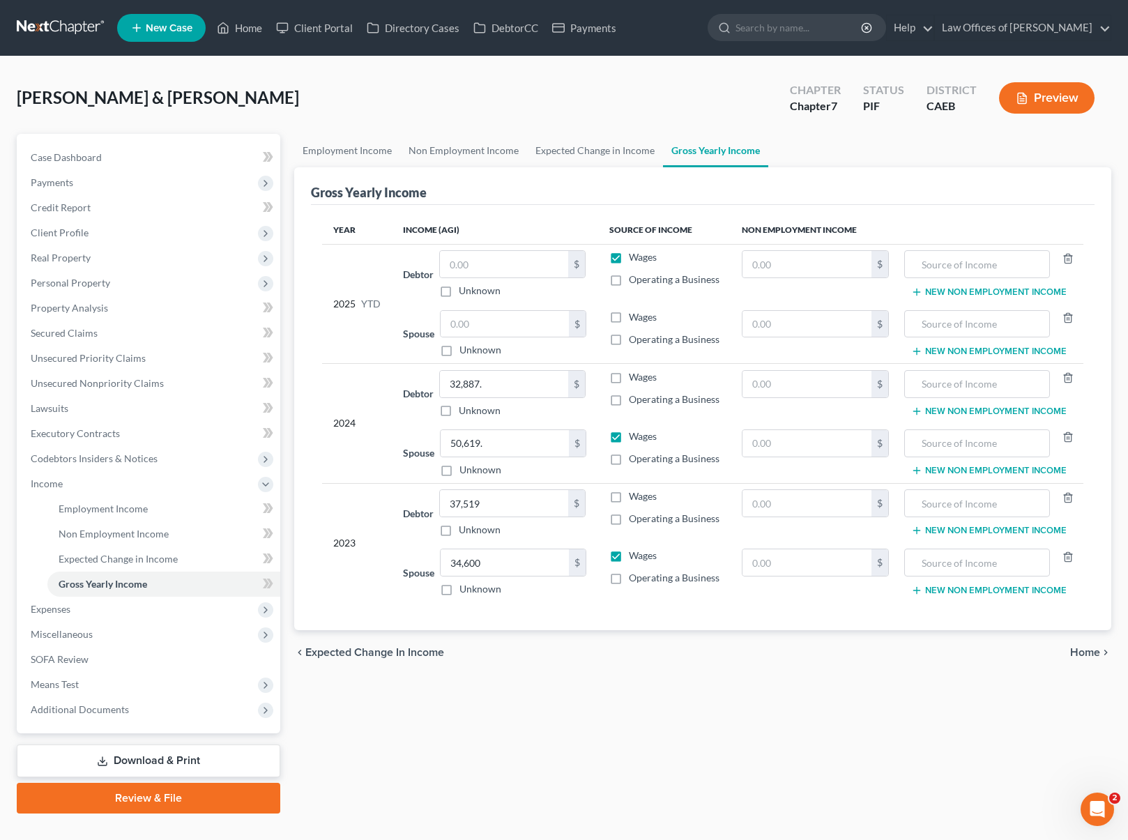
checkbox input "false"
click at [629, 319] on label "Wages" at bounding box center [643, 317] width 28 height 14
click at [634, 319] on input "Wages" at bounding box center [638, 314] width 9 height 9
checkbox input "true"
click at [489, 261] on input "text" at bounding box center [504, 264] width 128 height 26
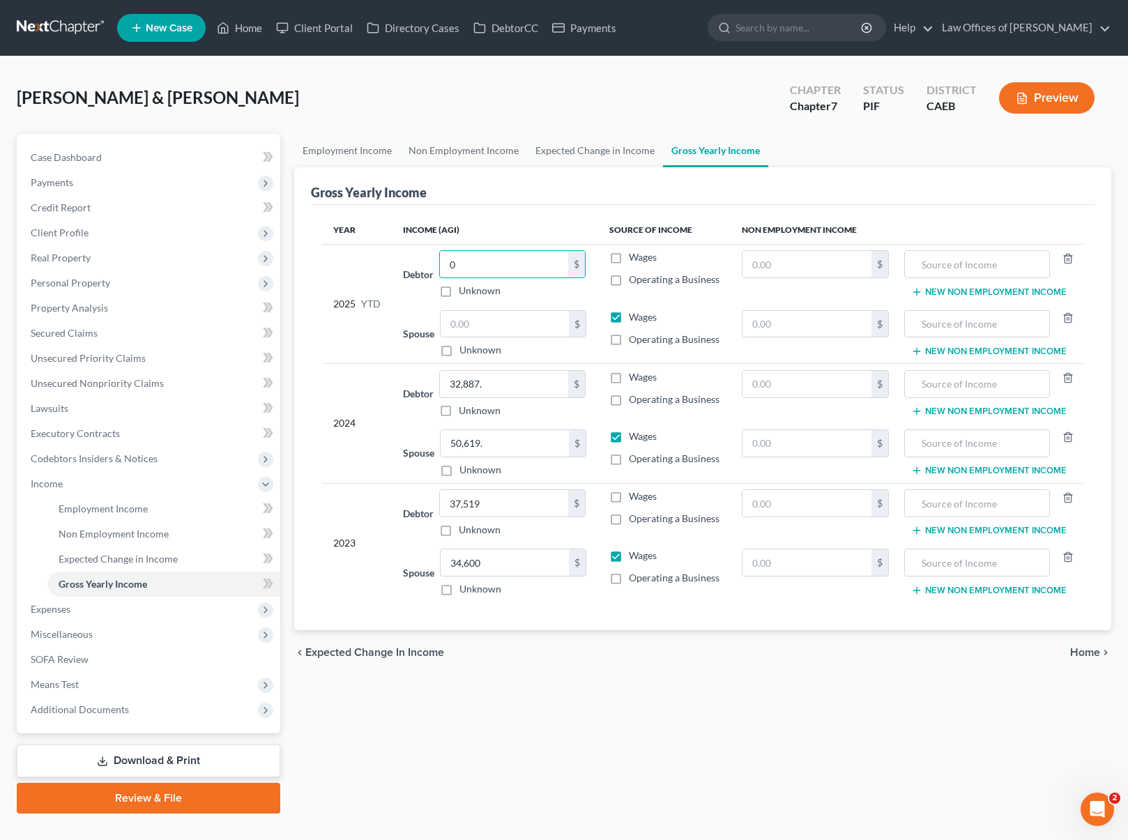
type input "0"
click at [580, 349] on div "Unknown" at bounding box center [513, 350] width 146 height 14
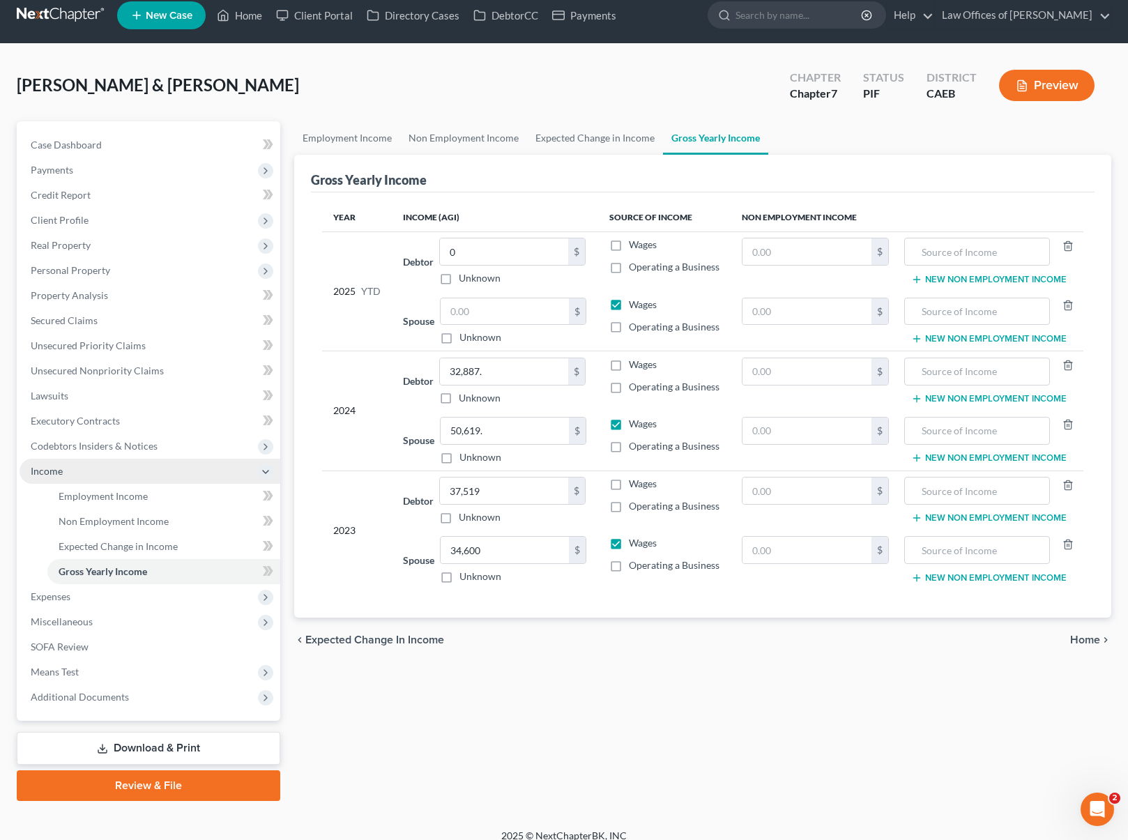
scroll to position [17, 0]
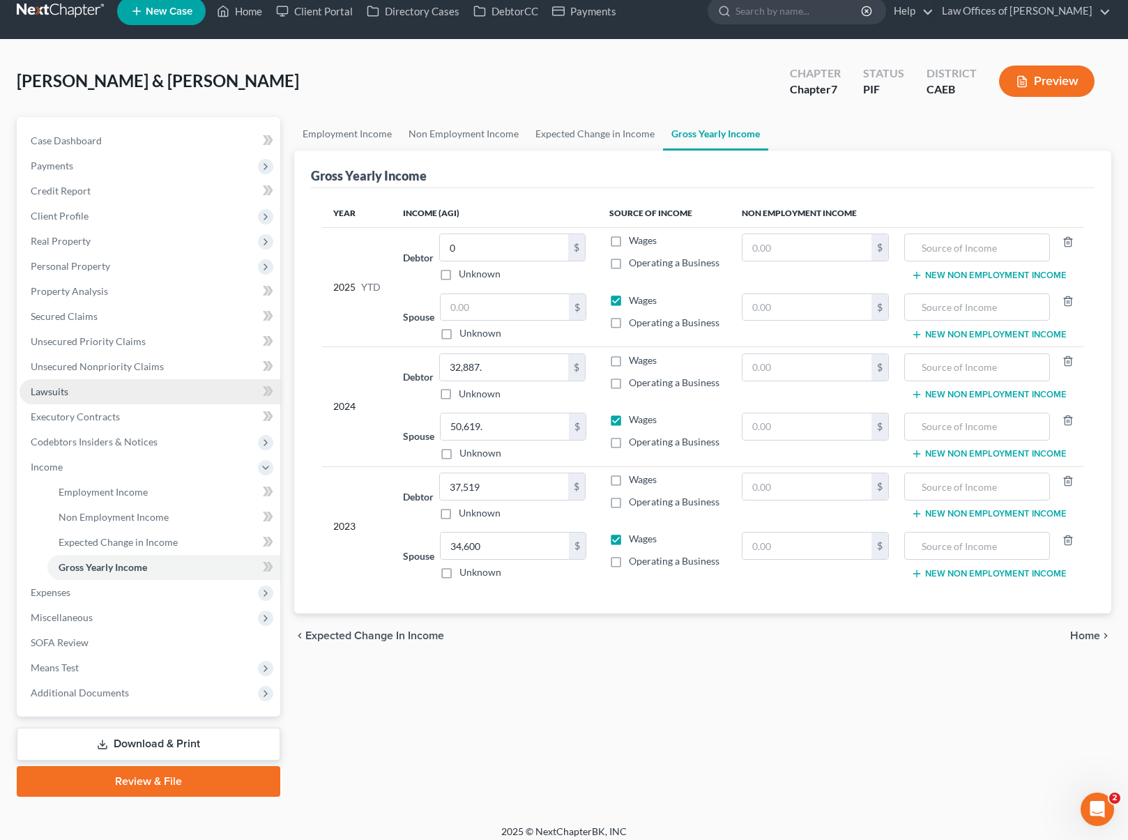
click at [79, 395] on link "Lawsuits" at bounding box center [150, 391] width 261 height 25
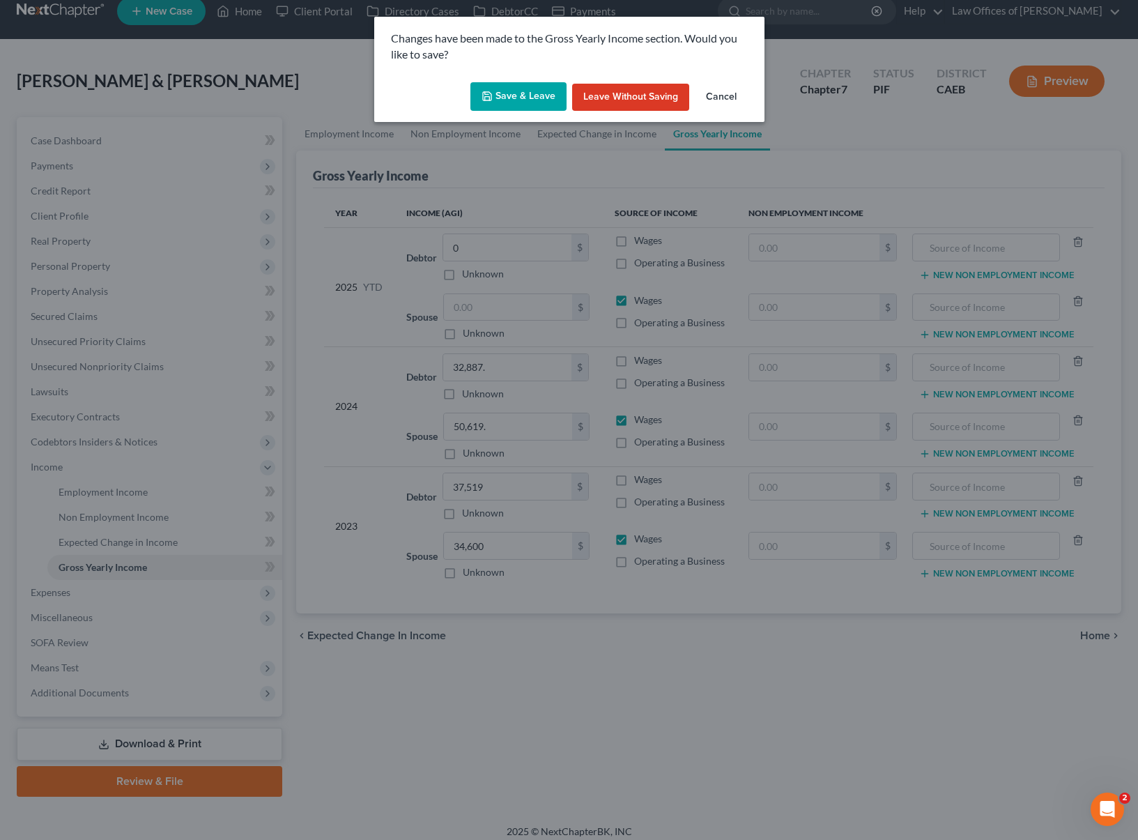
click at [496, 89] on button "Save & Leave" at bounding box center [519, 96] width 96 height 29
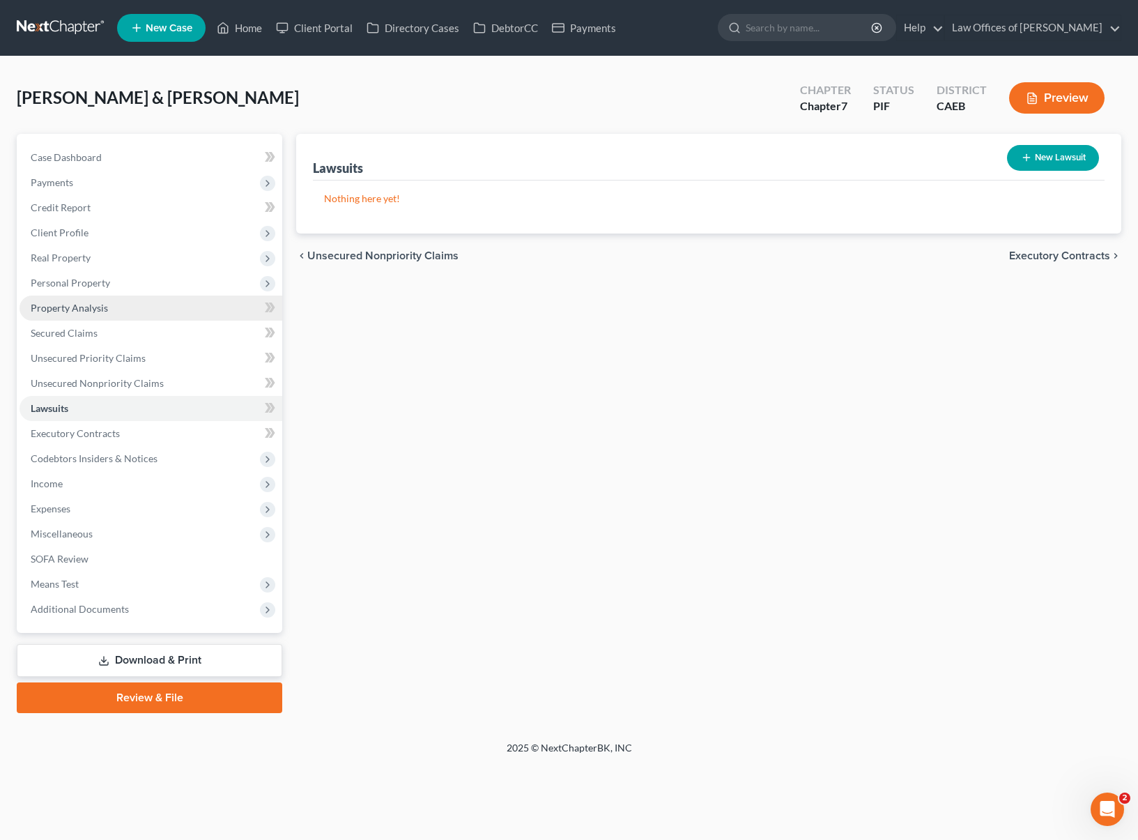
click at [109, 311] on link "Property Analysis" at bounding box center [151, 308] width 263 height 25
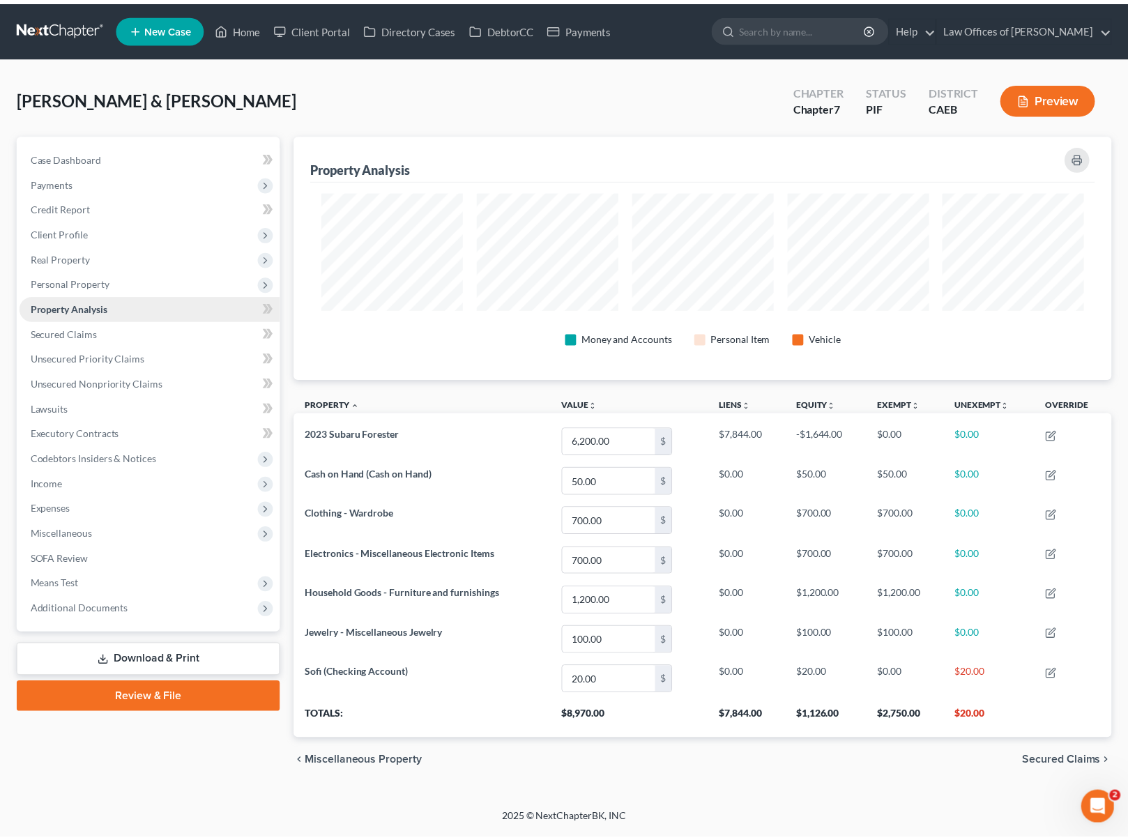
scroll to position [245, 825]
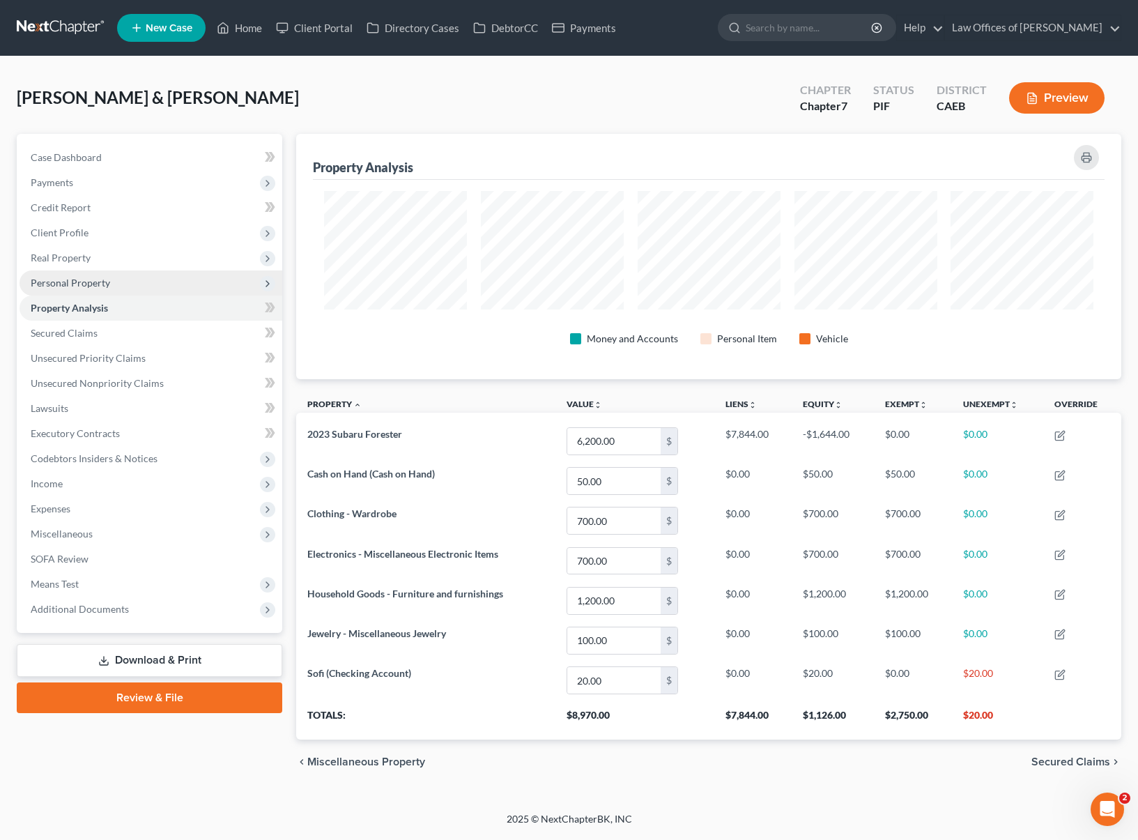
click at [109, 288] on span "Personal Property" at bounding box center [151, 283] width 263 height 25
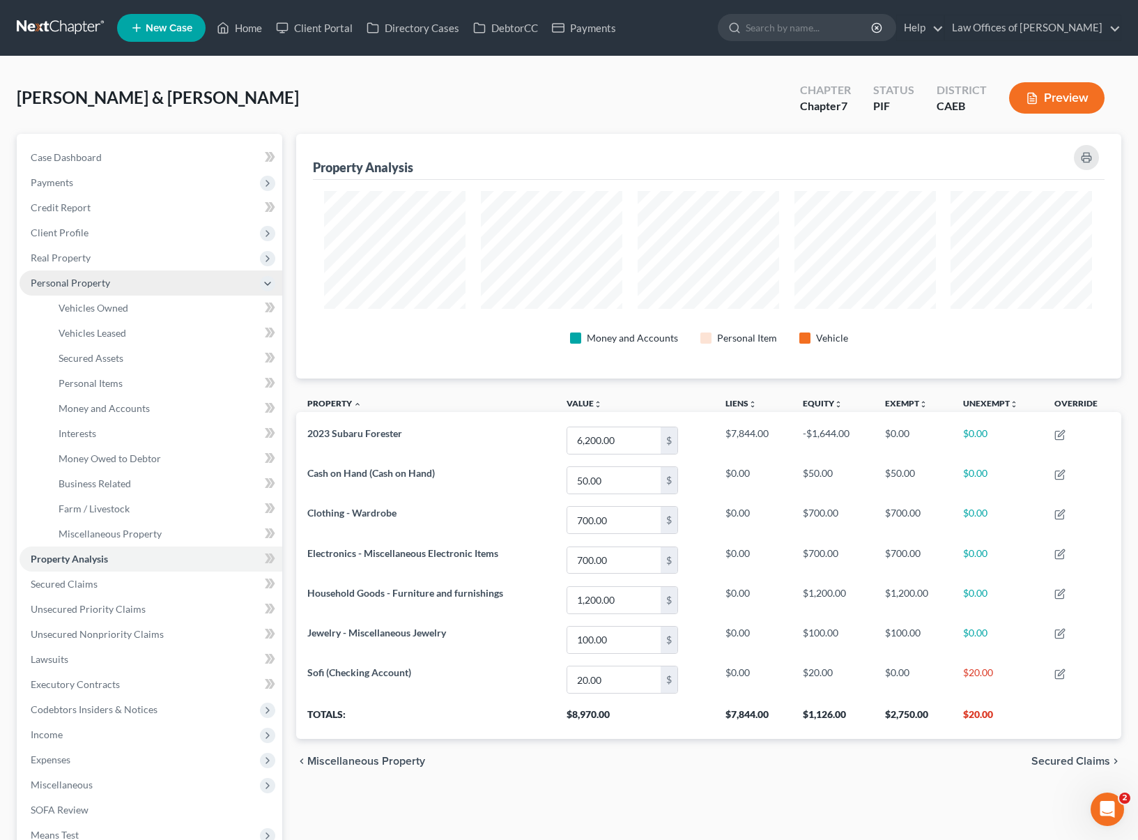
scroll to position [696931, 696358]
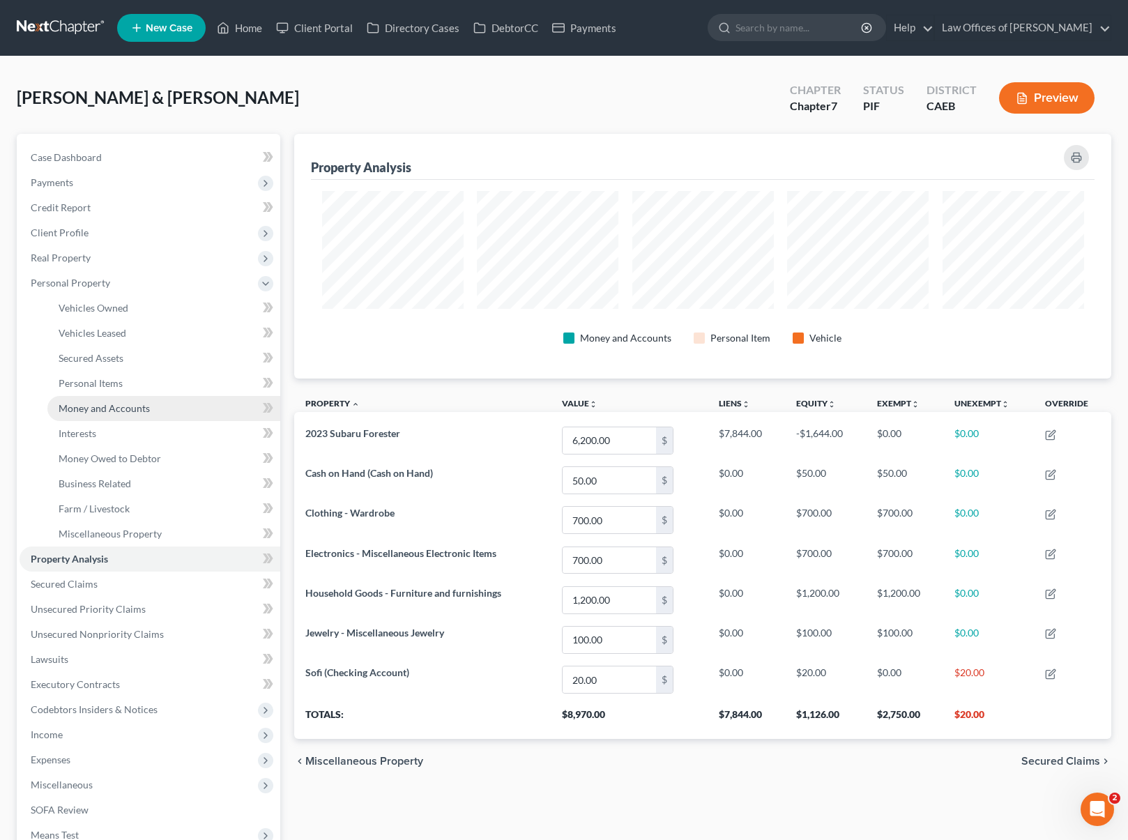
click at [162, 409] on link "Money and Accounts" at bounding box center [163, 408] width 233 height 25
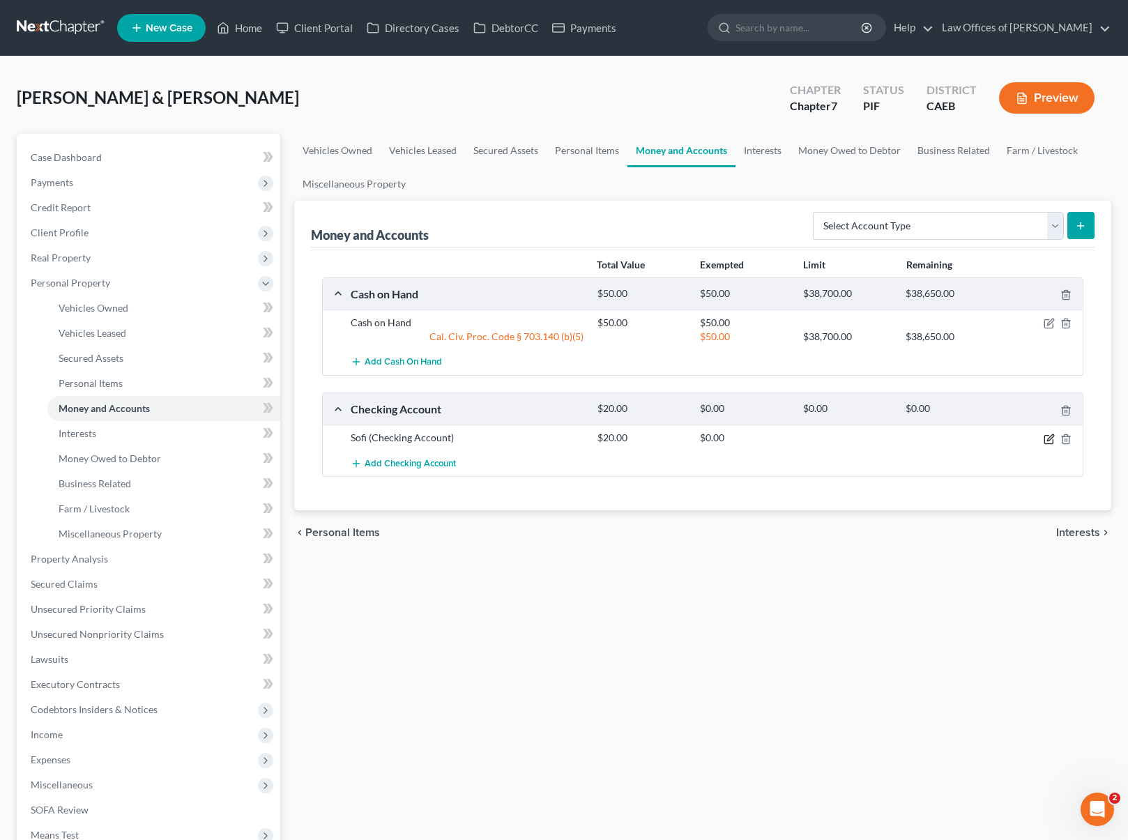
click at [1049, 439] on icon "button" at bounding box center [1049, 439] width 11 height 11
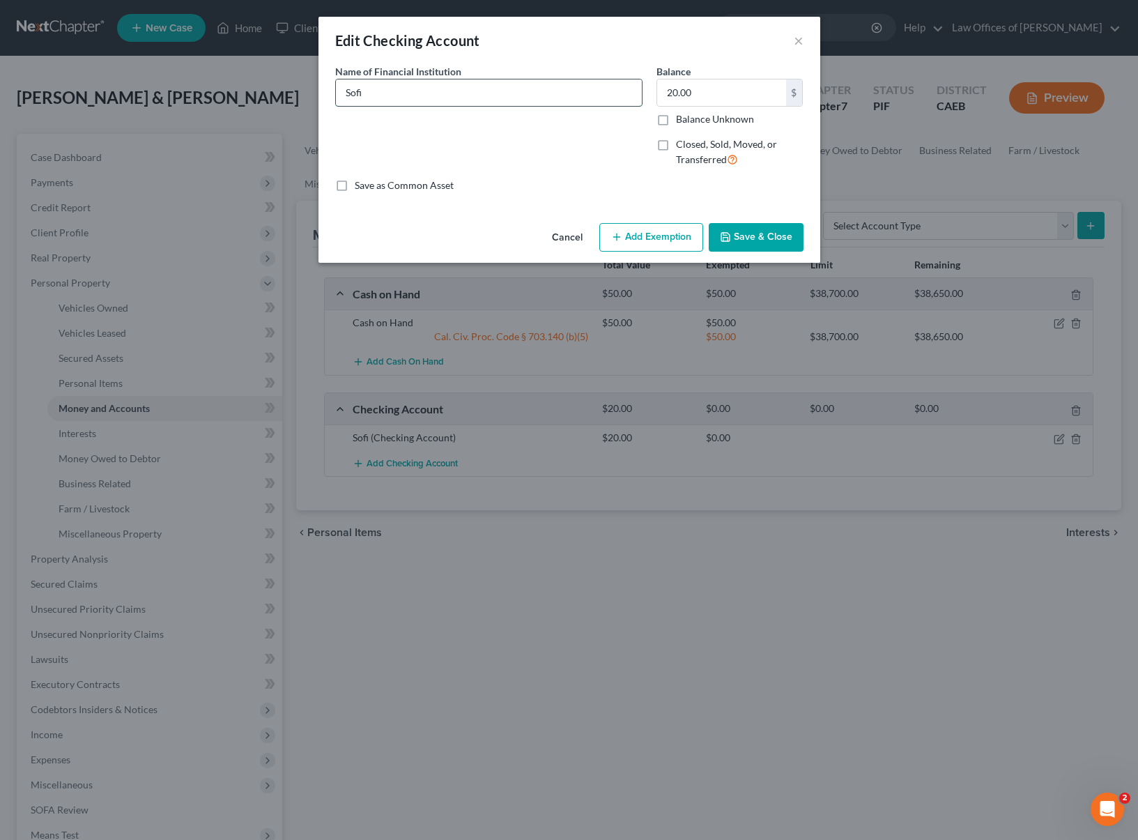
click at [425, 97] on input "Sofi" at bounding box center [489, 92] width 306 height 26
type input "Sofi On Line Account"
click at [621, 239] on icon "button" at bounding box center [616, 236] width 11 height 11
select select "2"
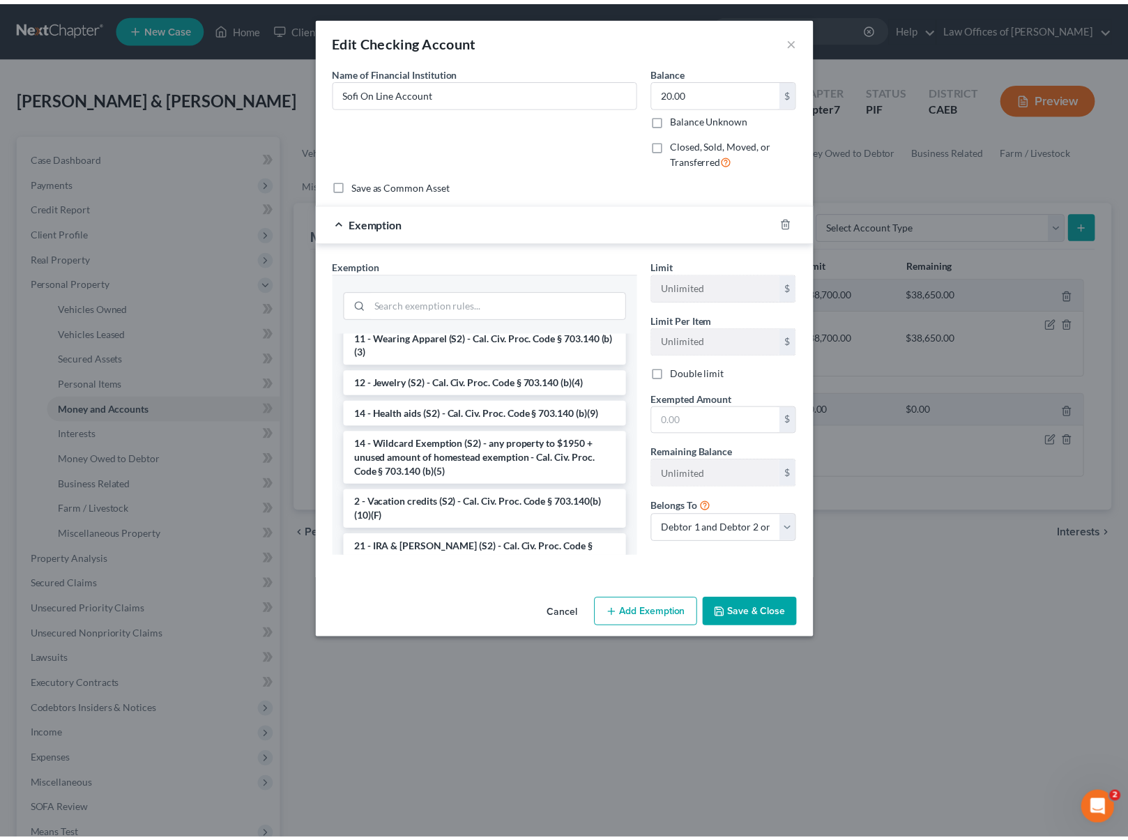
scroll to position [255, 0]
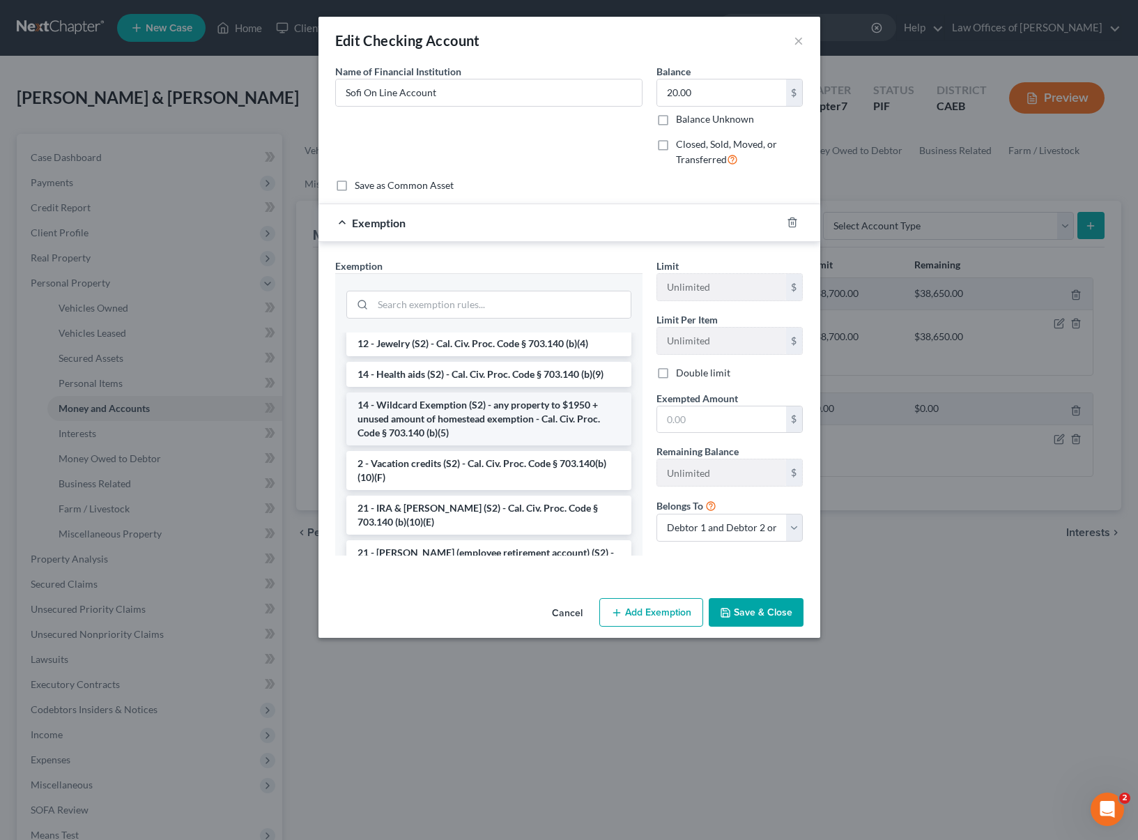
click at [501, 420] on li "14 - Wildcard Exemption (S2) - any property to $1950 + unused amount of homeste…" at bounding box center [488, 419] width 285 height 53
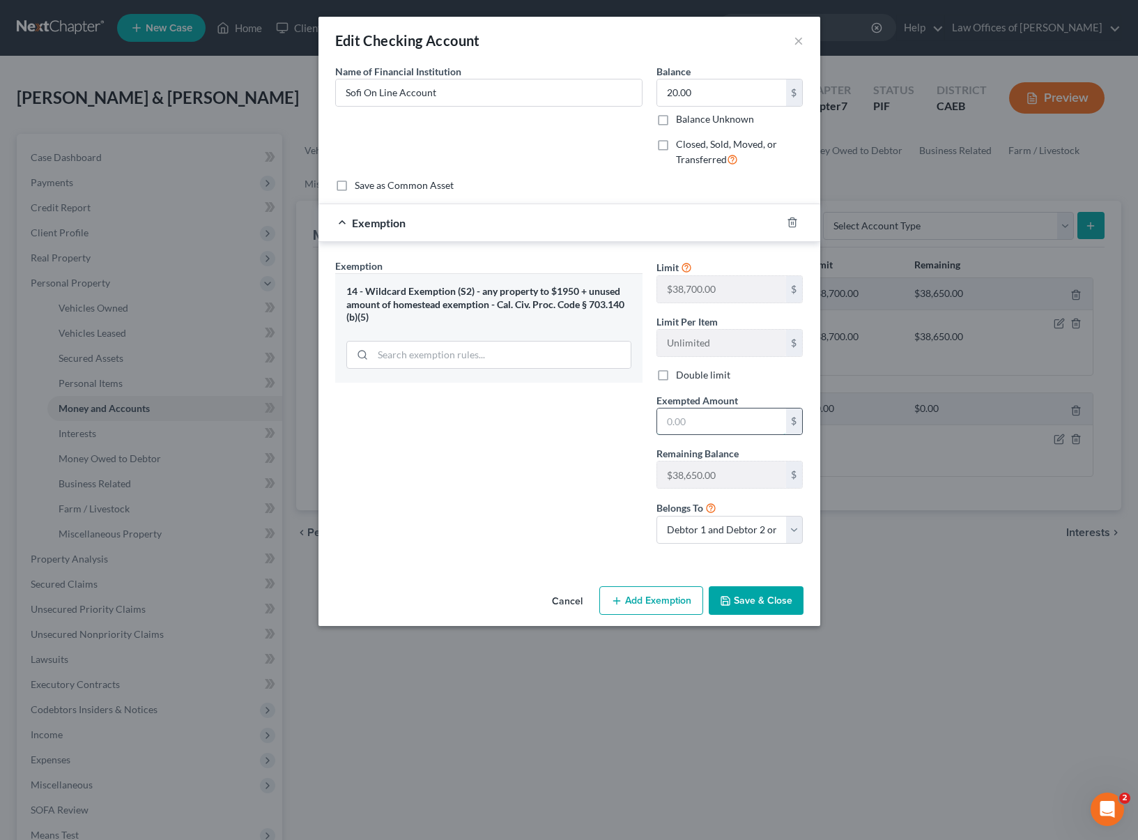
click at [732, 417] on input "text" at bounding box center [721, 422] width 129 height 26
type input "20.00"
click at [761, 602] on button "Save & Close" at bounding box center [756, 600] width 95 height 29
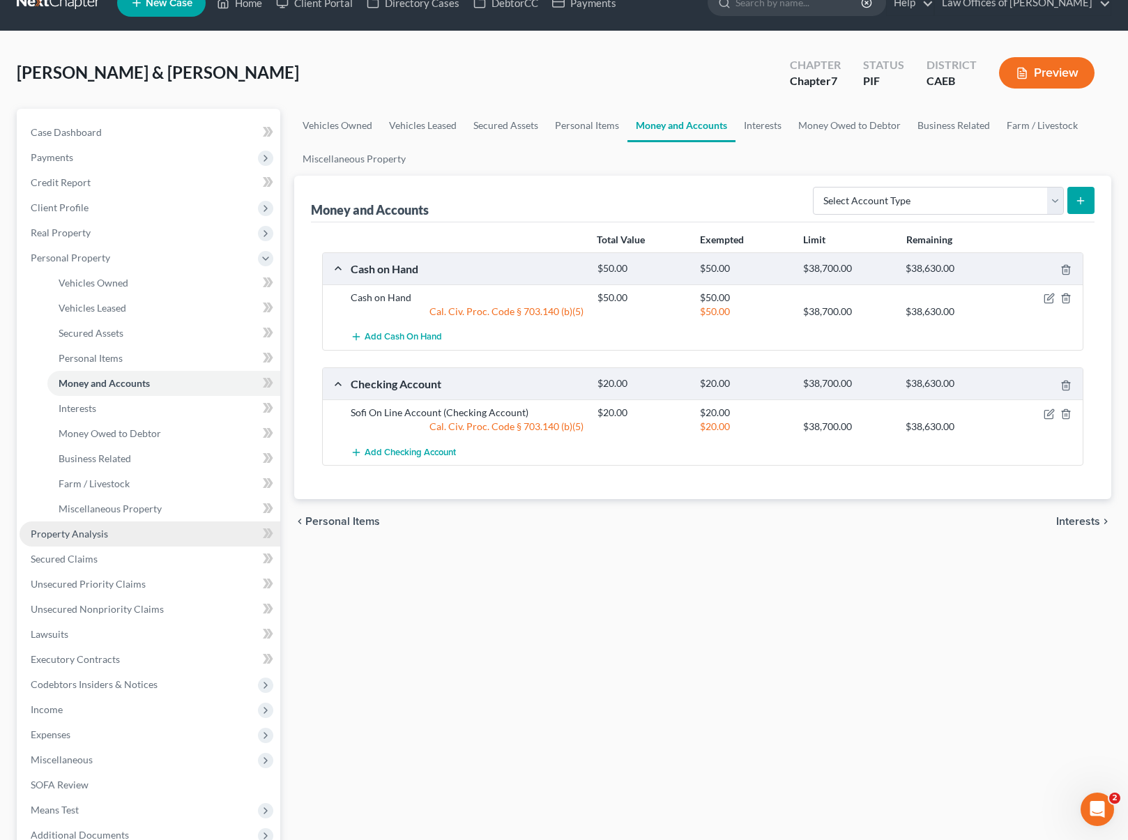
click at [160, 535] on link "Property Analysis" at bounding box center [150, 533] width 261 height 25
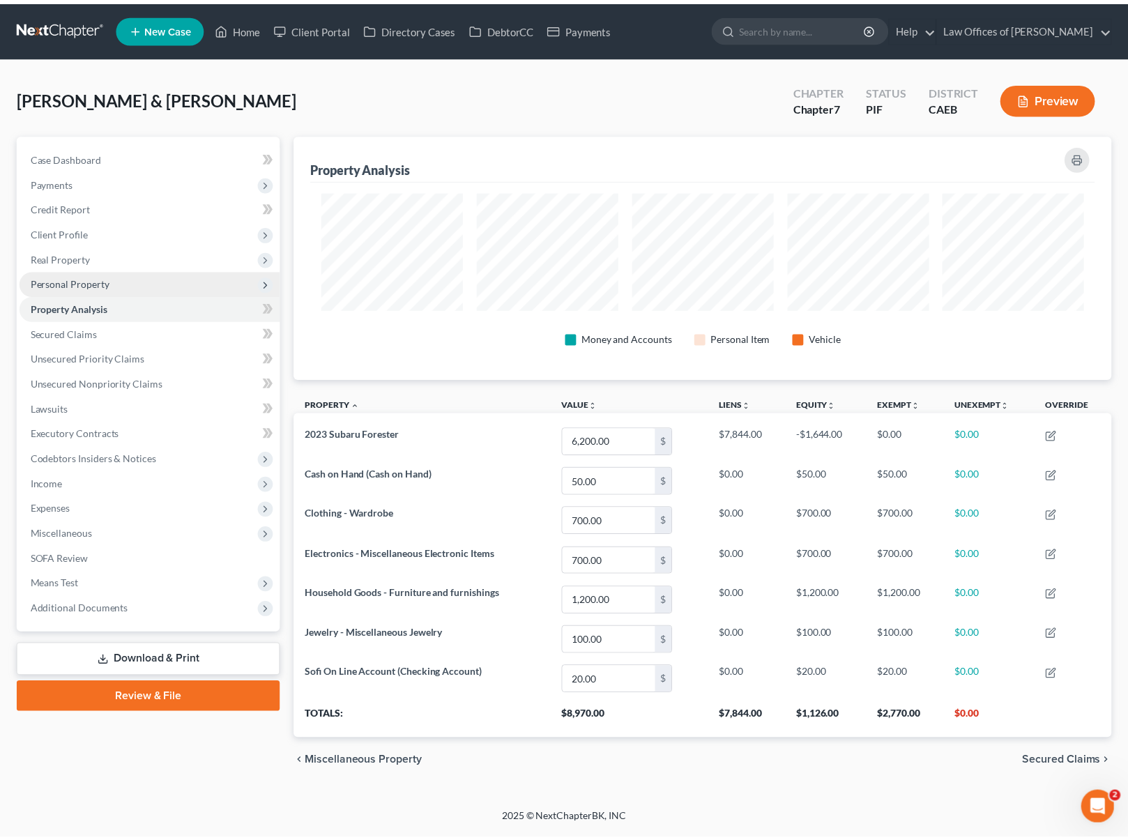
scroll to position [245, 825]
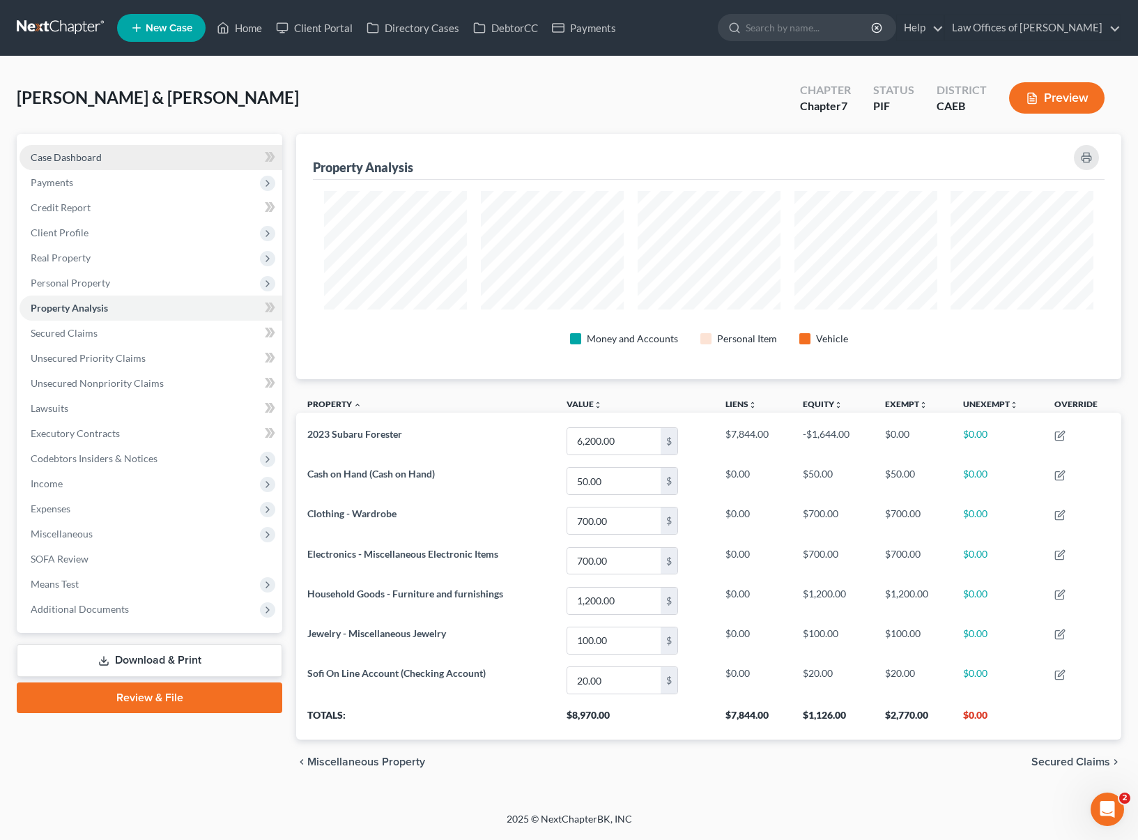
click at [120, 163] on link "Case Dashboard" at bounding box center [151, 157] width 263 height 25
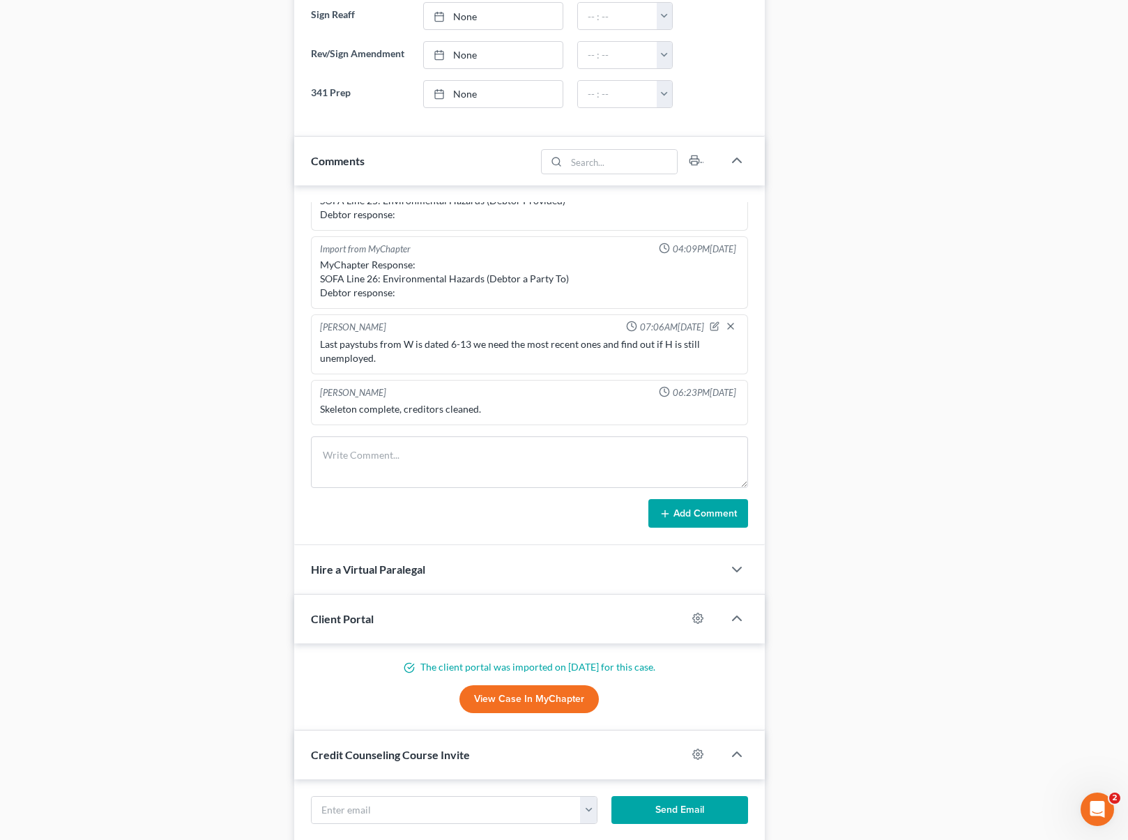
scroll to position [885, 0]
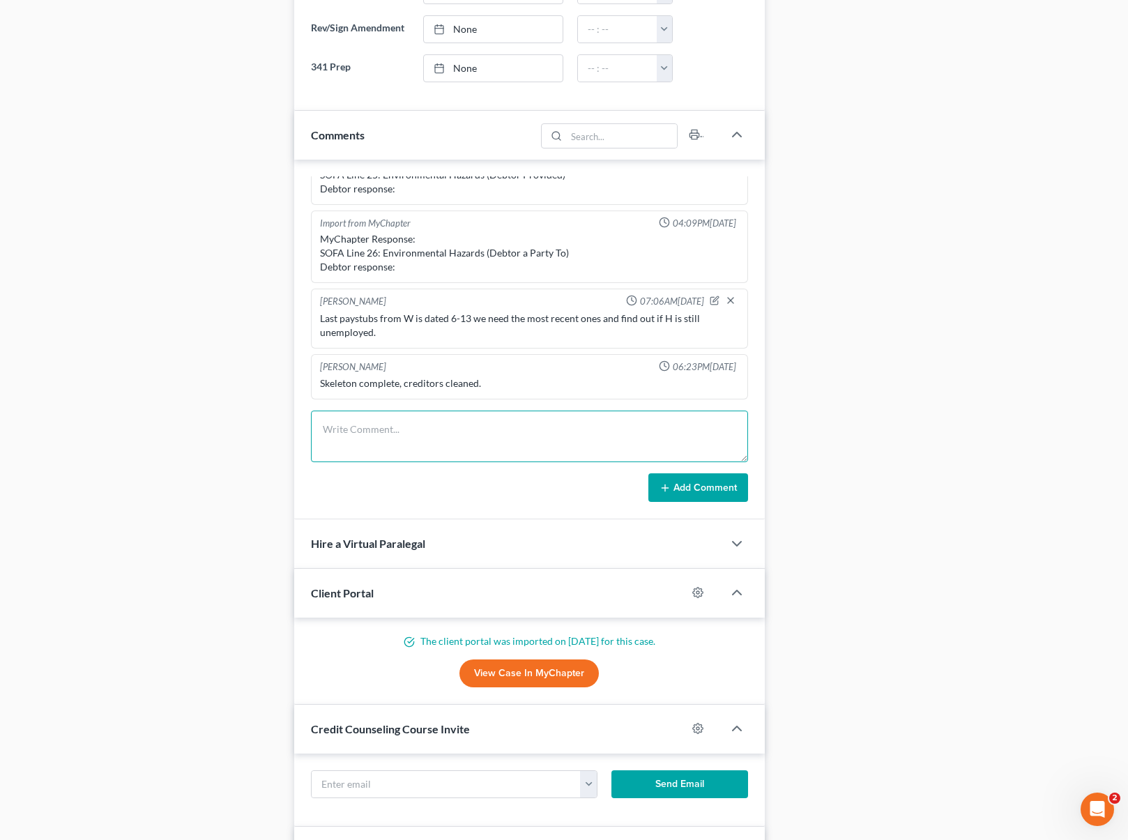
click at [427, 431] on textarea at bounding box center [530, 437] width 438 height 52
type textarea "Last paystub from W is dated 6-13, is H still unemployed ? we need the lawsuit.…"
click at [694, 492] on button "Add Comment" at bounding box center [698, 487] width 100 height 29
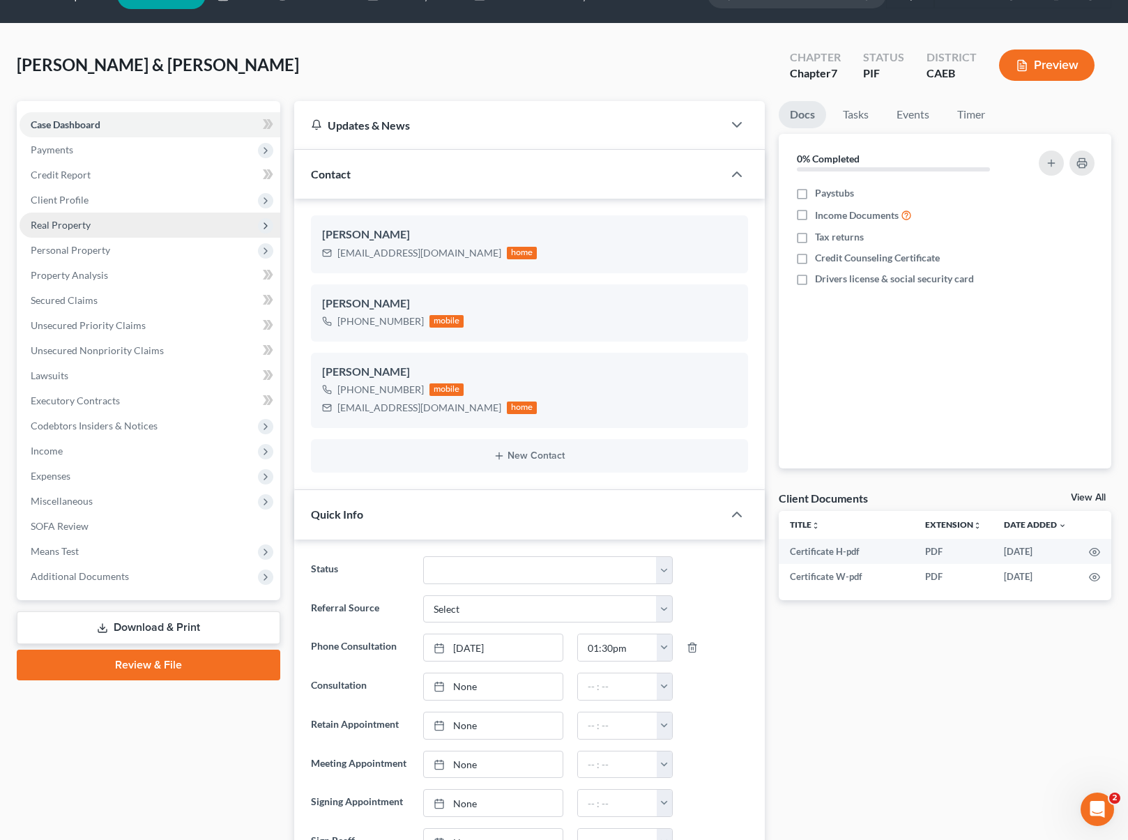
scroll to position [0, 0]
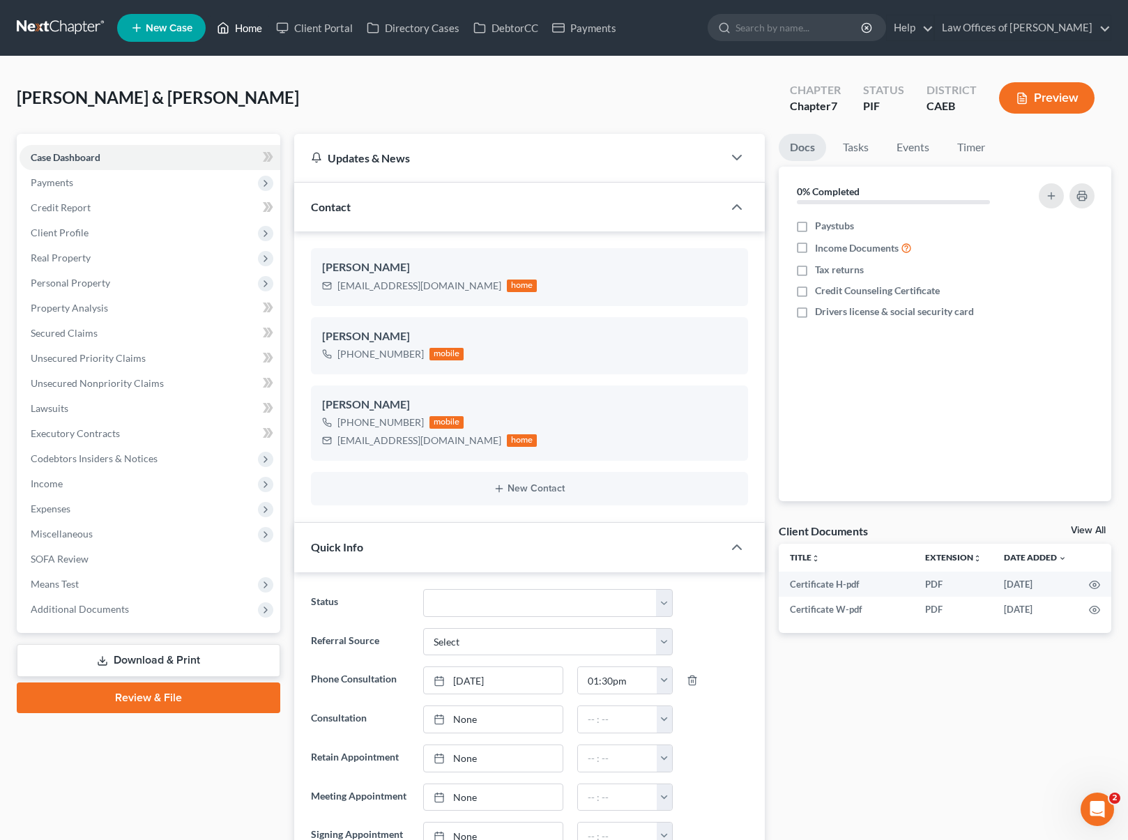
click at [248, 33] on link "Home" at bounding box center [239, 27] width 59 height 25
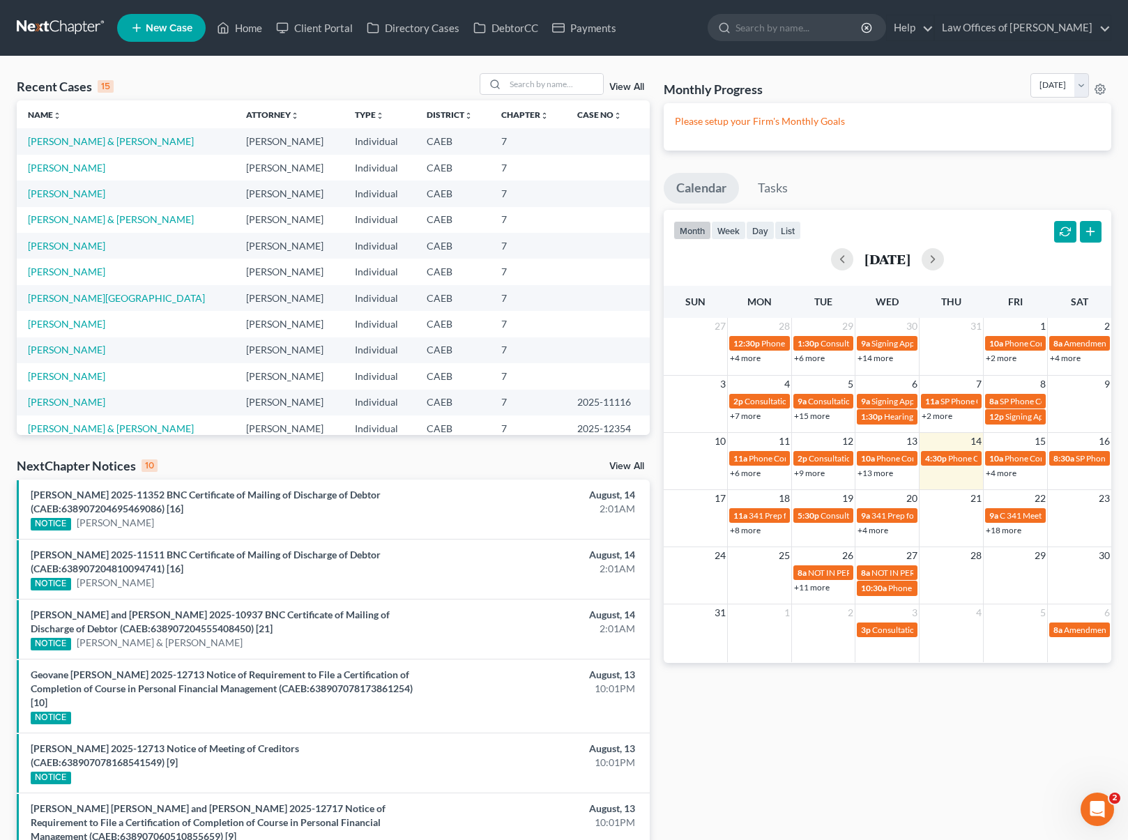
click at [993, 473] on link "+4 more" at bounding box center [1001, 473] width 31 height 10
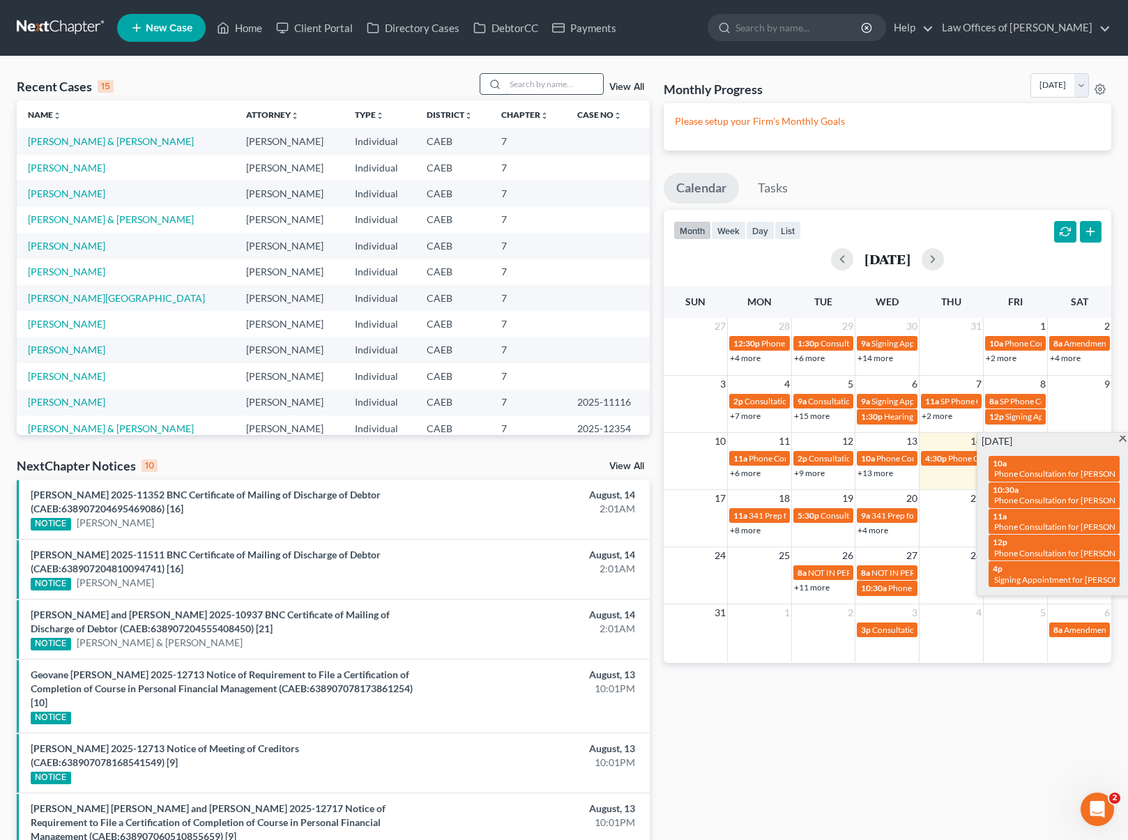
click at [558, 91] on input "search" at bounding box center [554, 84] width 98 height 20
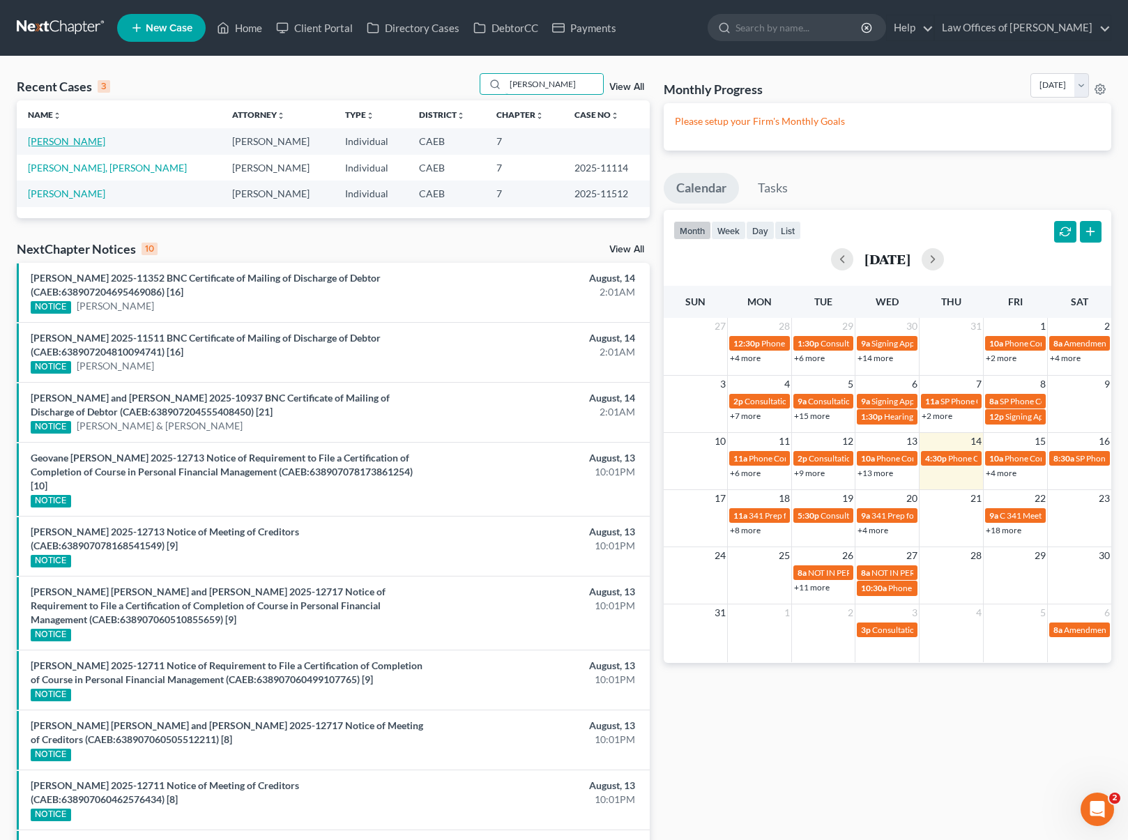
type input "[PERSON_NAME]"
click at [84, 145] on link "[PERSON_NAME]" at bounding box center [66, 141] width 77 height 12
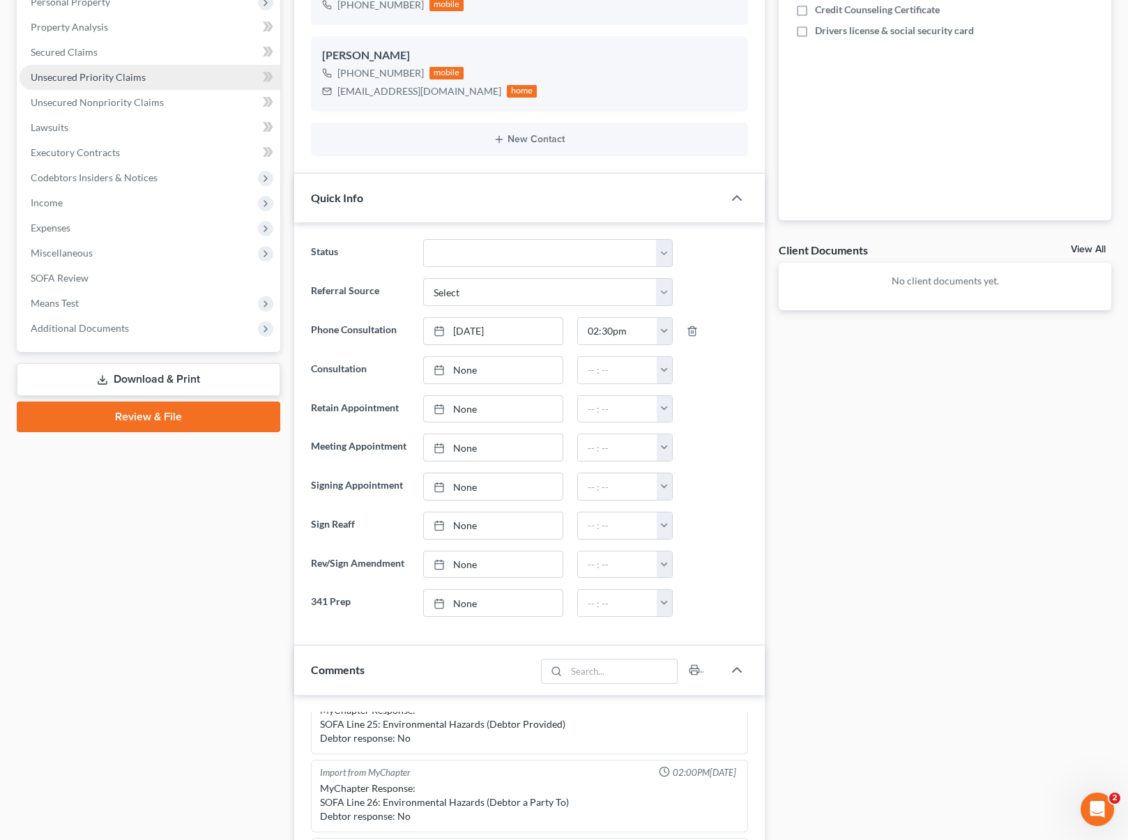
scroll to position [43, 0]
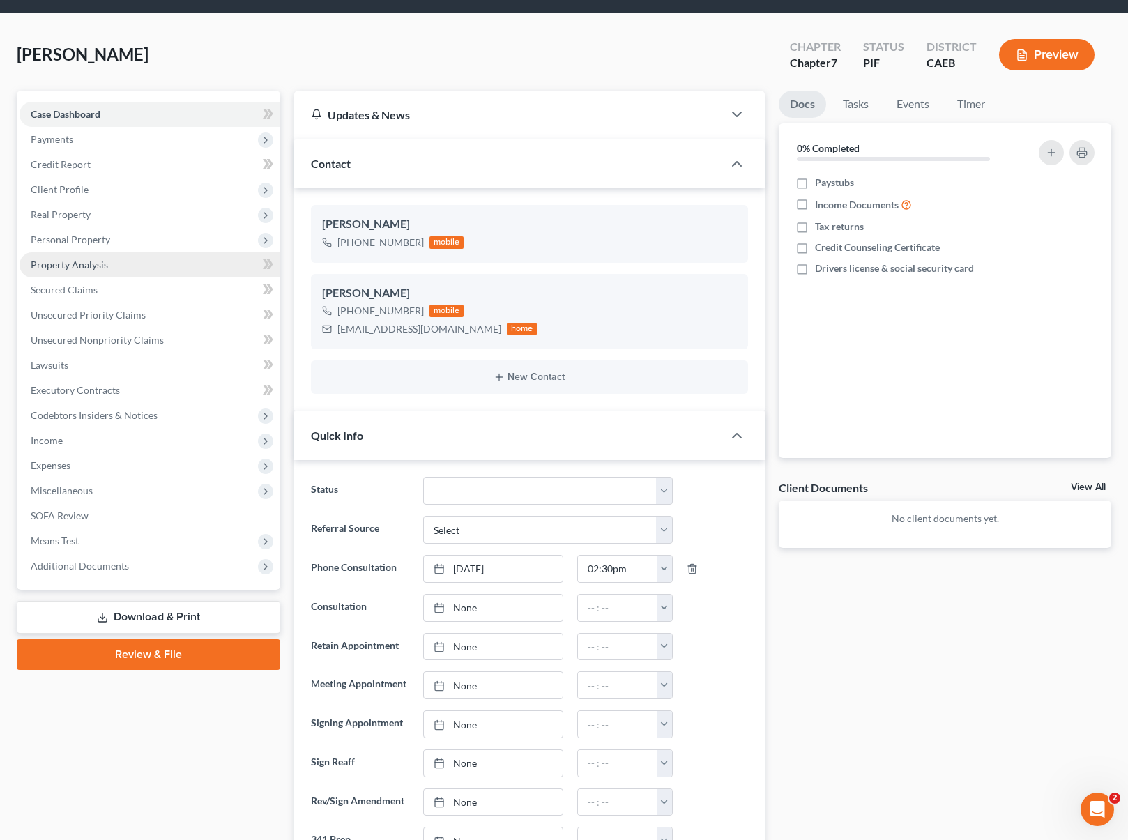
click at [116, 261] on link "Property Analysis" at bounding box center [150, 264] width 261 height 25
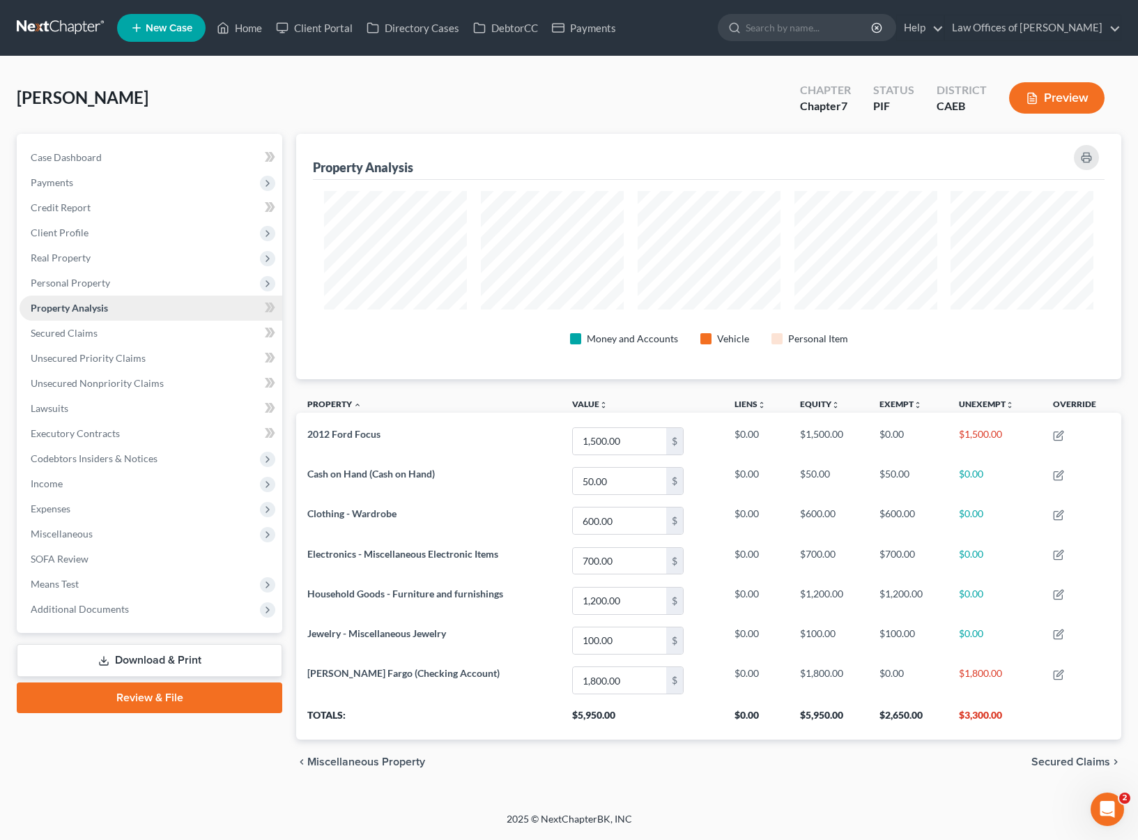
scroll to position [696930, 696350]
click at [146, 381] on span "Unsecured Nonpriority Claims" at bounding box center [97, 383] width 133 height 12
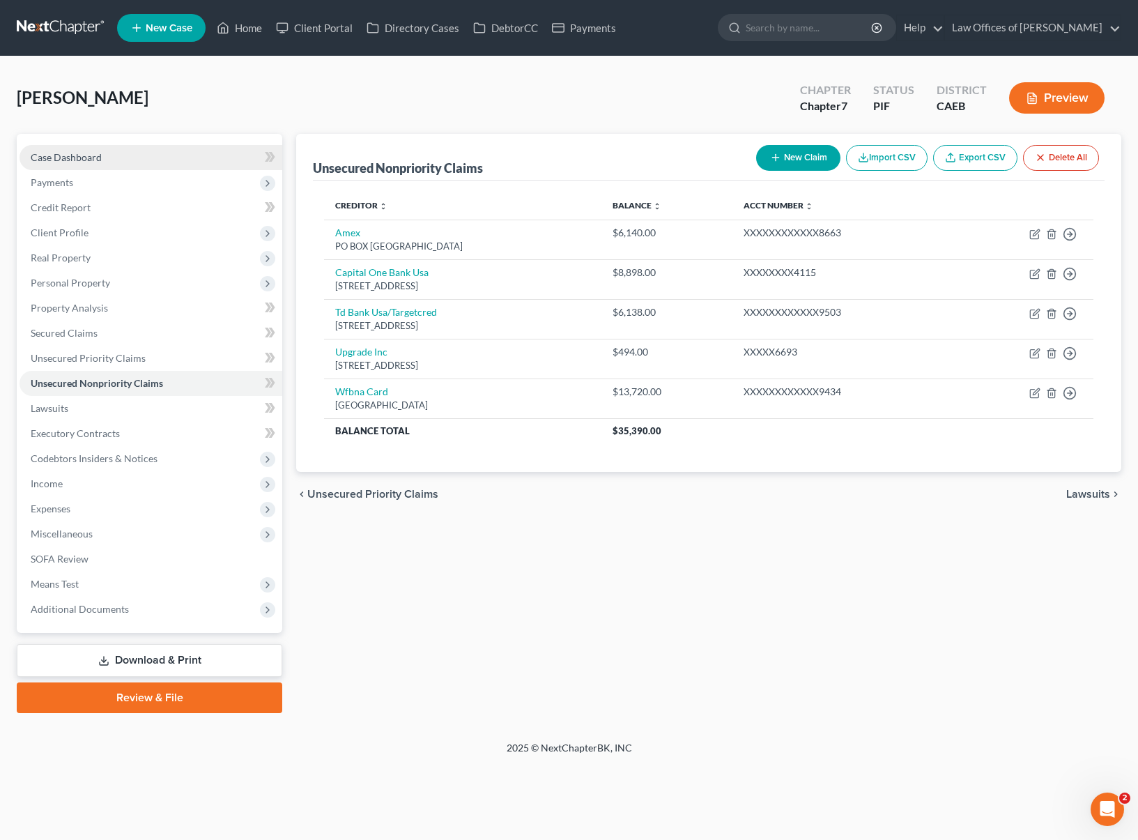
click at [140, 166] on link "Case Dashboard" at bounding box center [151, 157] width 263 height 25
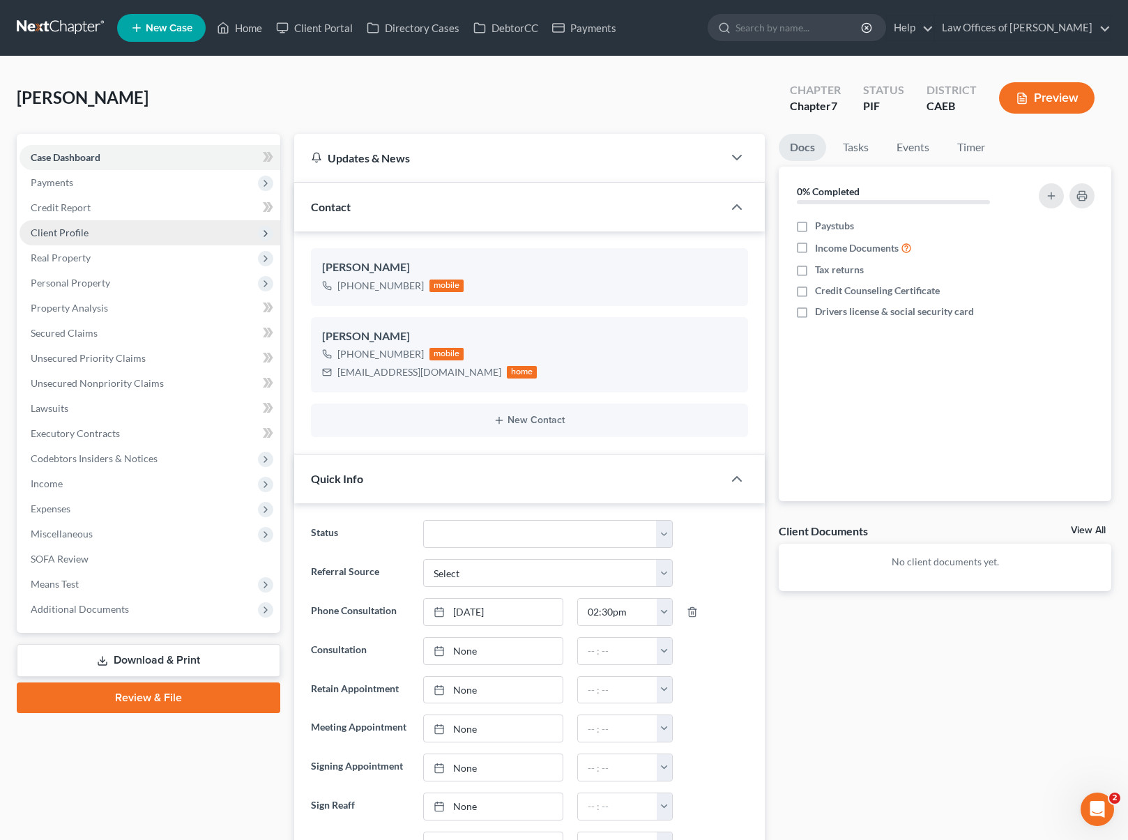
click at [84, 239] on span "Client Profile" at bounding box center [150, 232] width 261 height 25
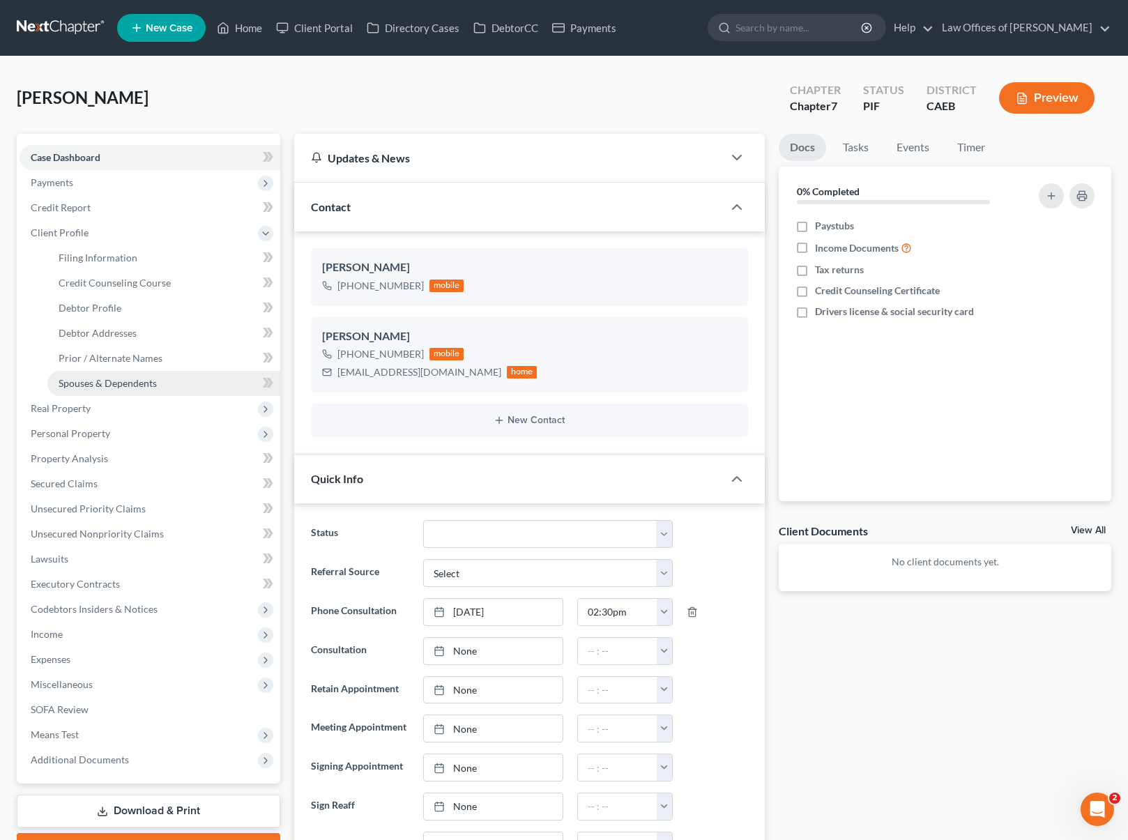
click at [150, 381] on span "Spouses & Dependents" at bounding box center [108, 383] width 98 height 12
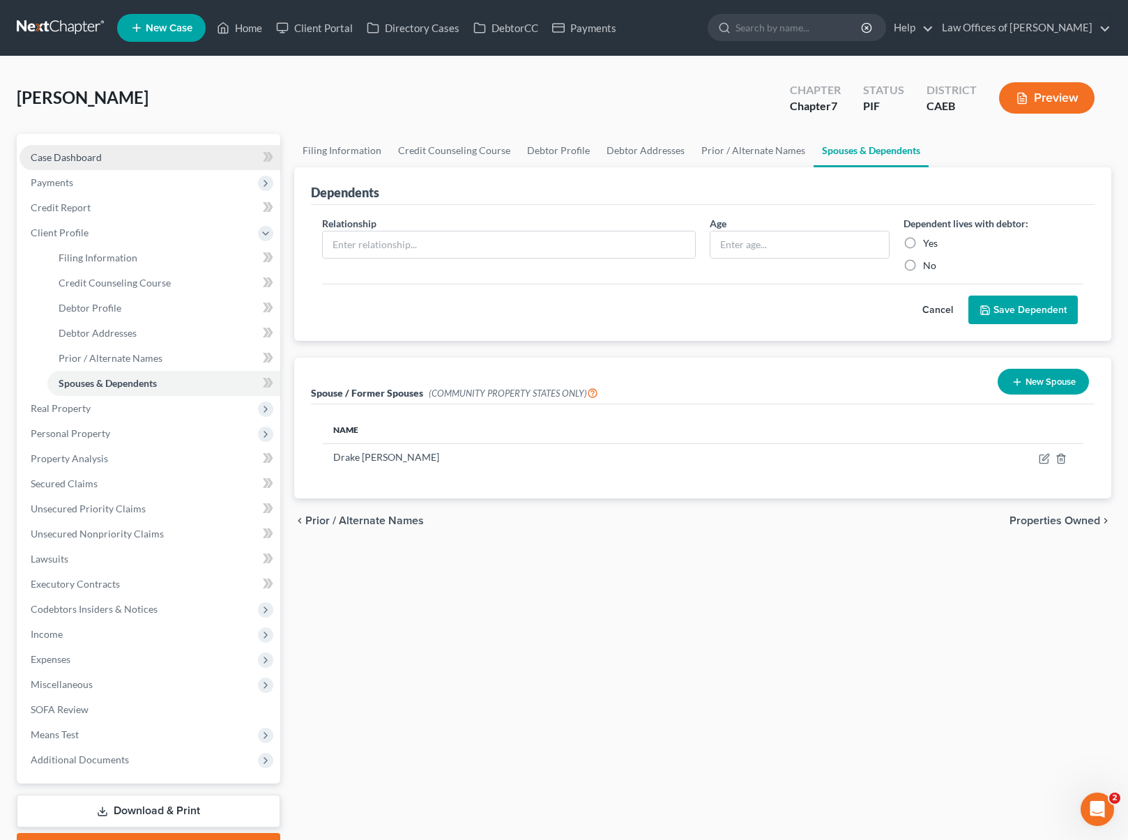
click at [116, 154] on link "Case Dashboard" at bounding box center [150, 157] width 261 height 25
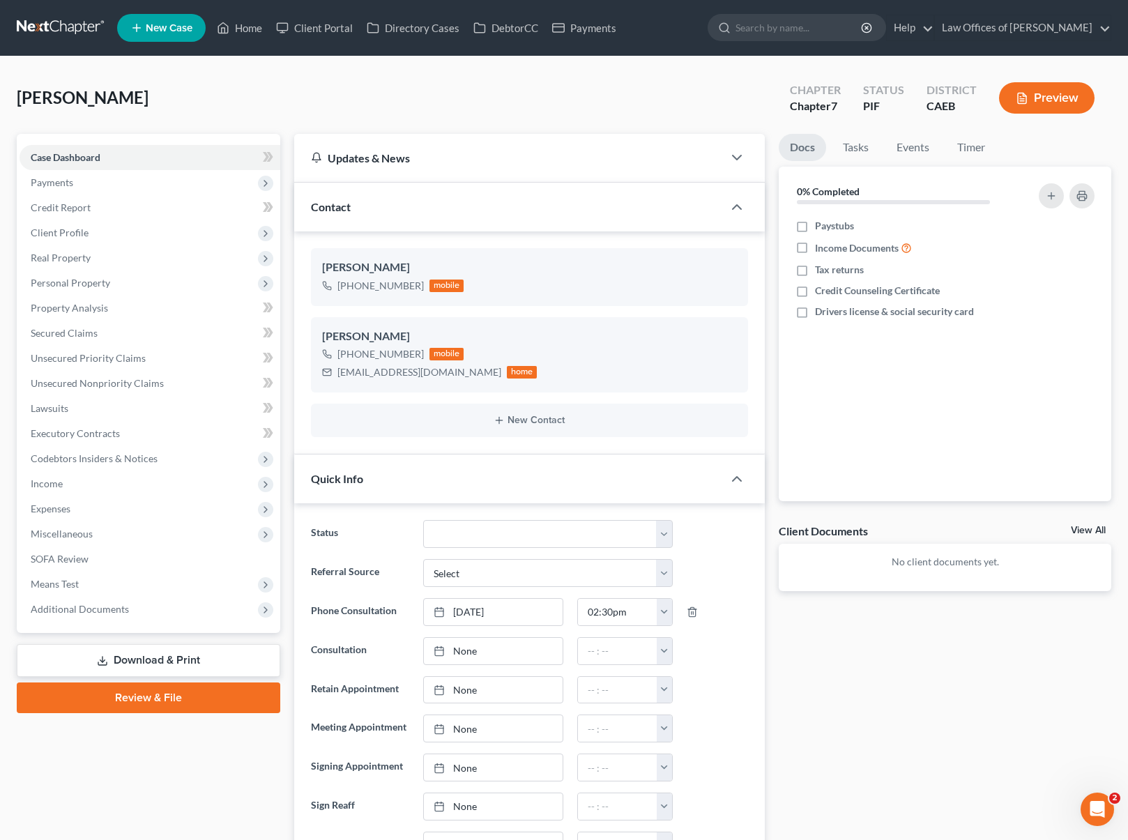
scroll to position [1820, 0]
click at [251, 33] on link "Home" at bounding box center [239, 27] width 59 height 25
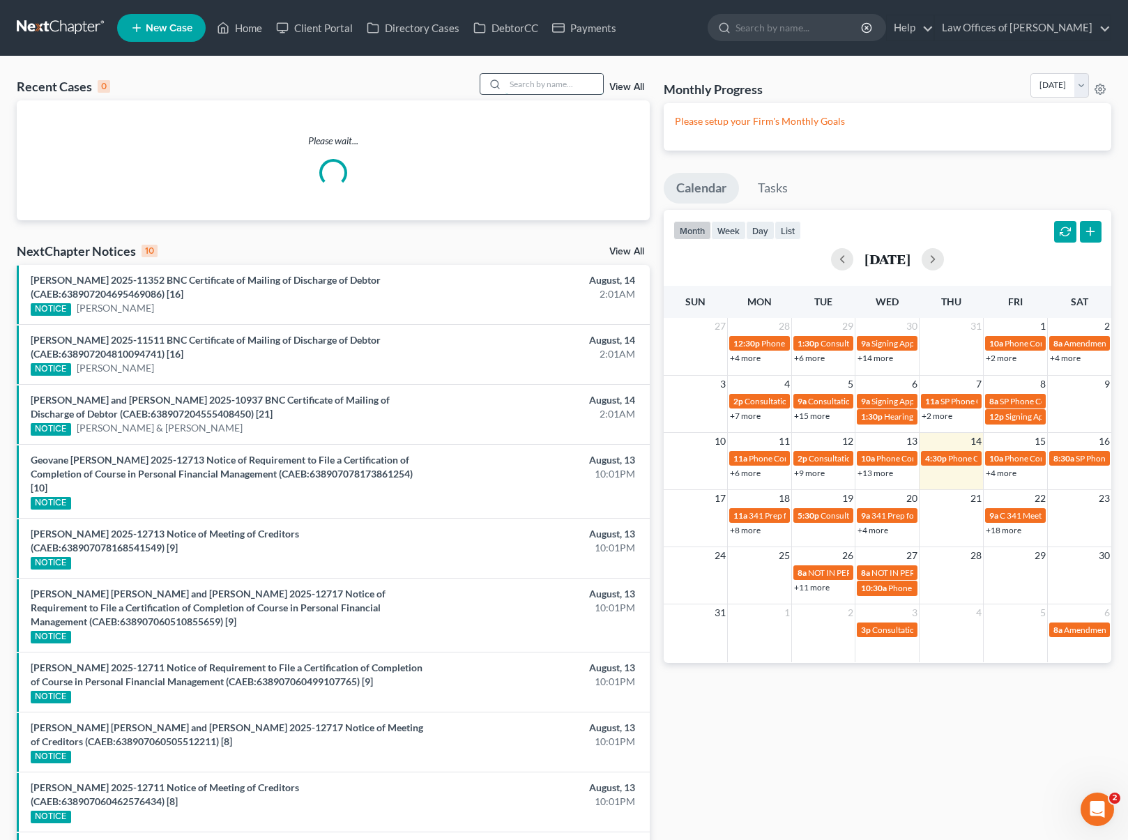
click at [538, 86] on input "search" at bounding box center [554, 84] width 98 height 20
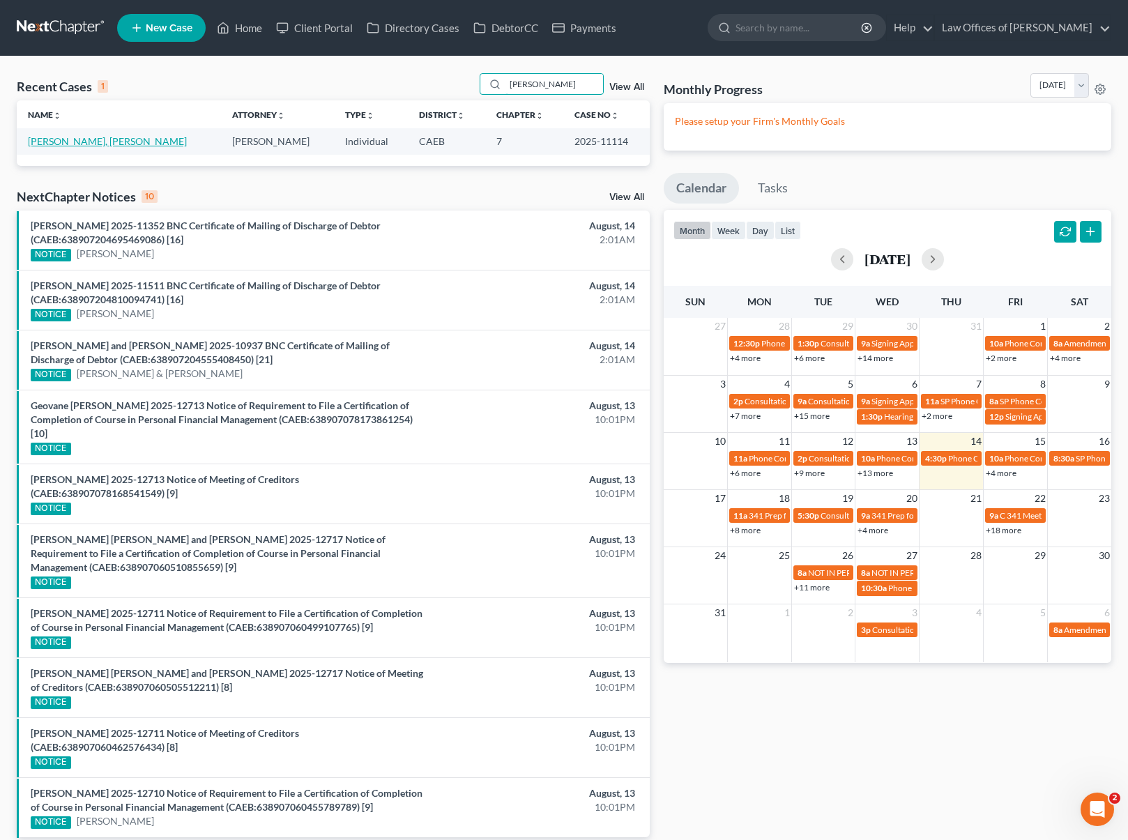
type input "[PERSON_NAME]"
click at [67, 142] on link "[PERSON_NAME], [PERSON_NAME]" at bounding box center [107, 141] width 159 height 12
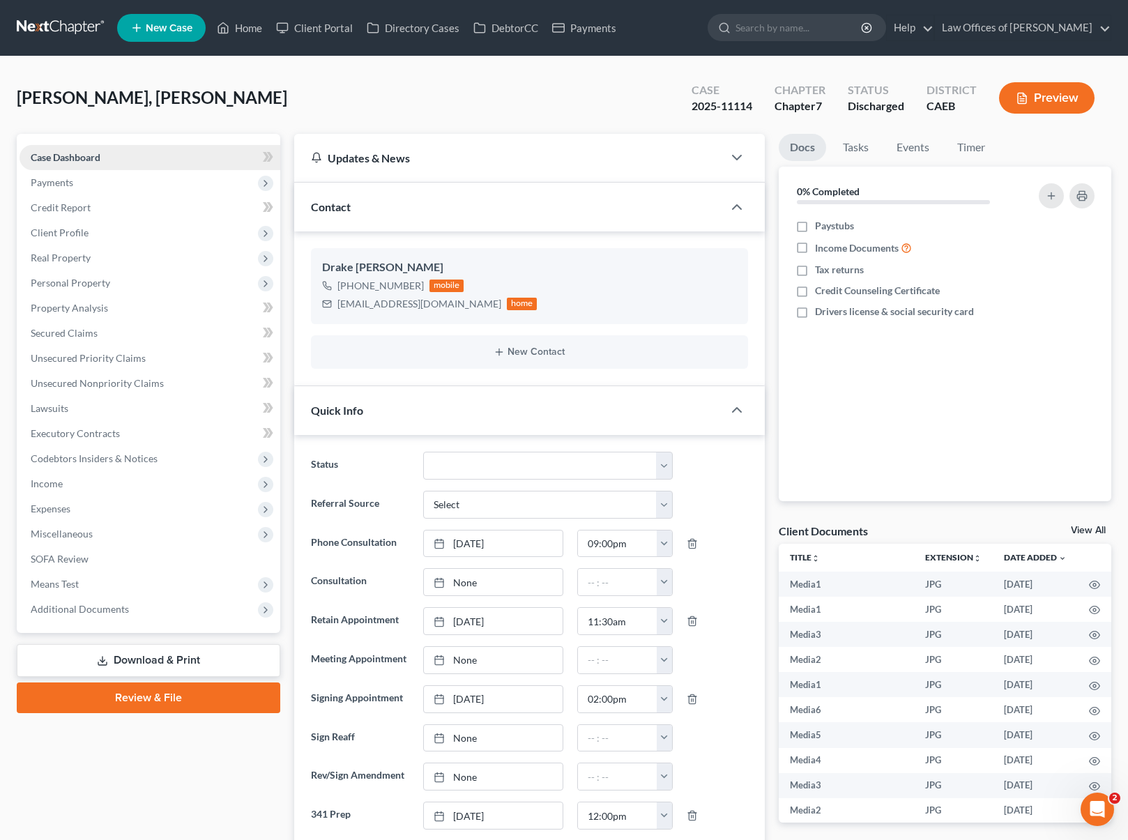
scroll to position [12106, 0]
click at [84, 491] on span "Income" at bounding box center [150, 483] width 261 height 25
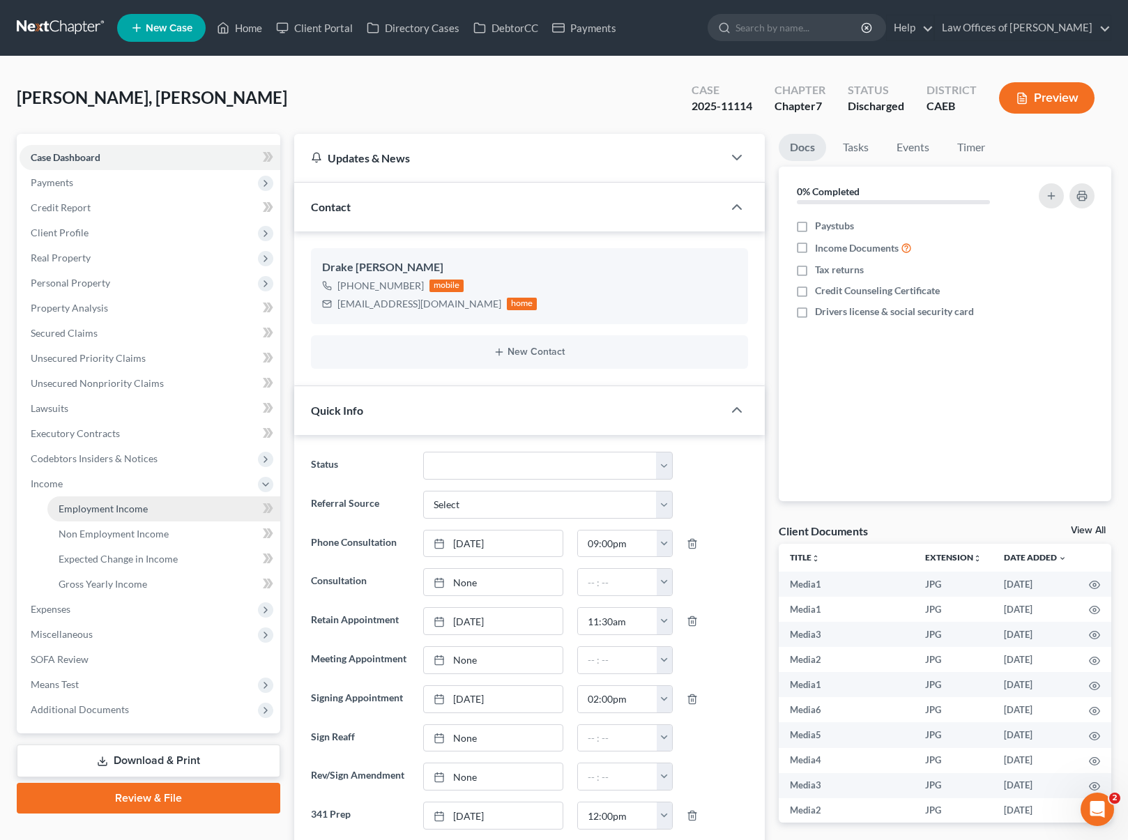
click at [91, 511] on span "Employment Income" at bounding box center [103, 509] width 89 height 12
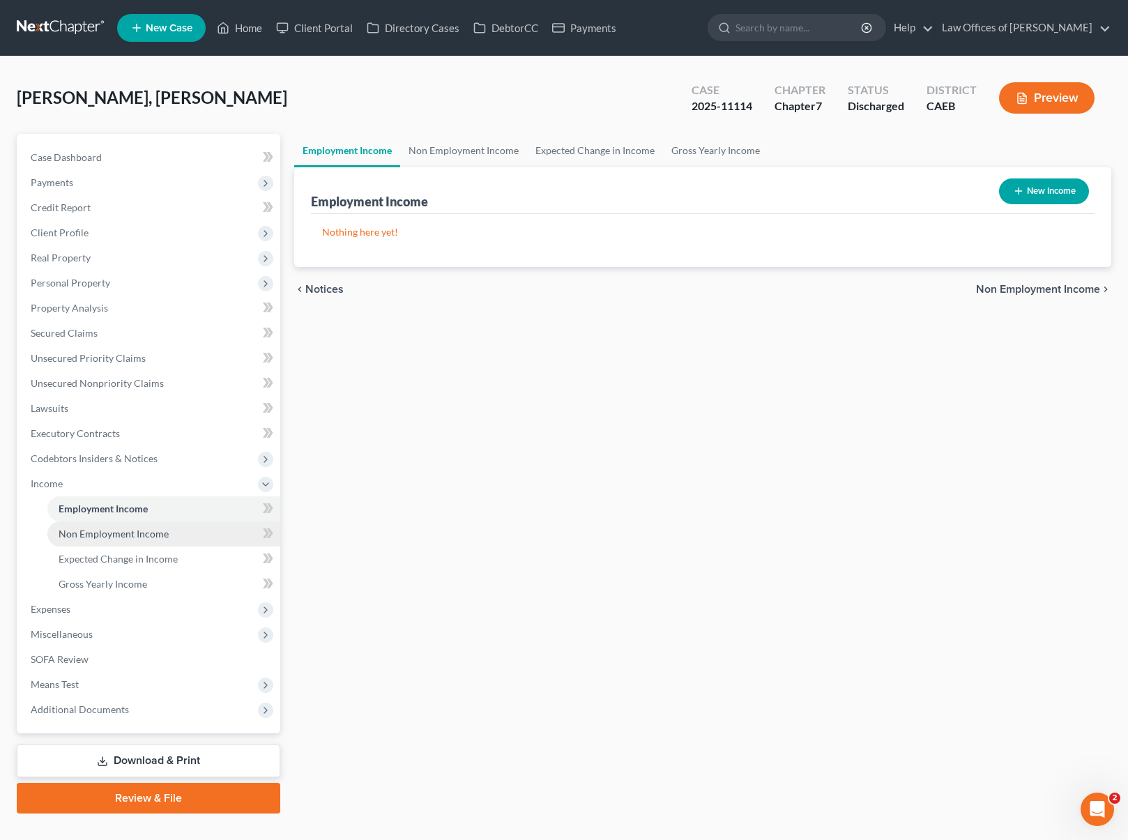
click at [84, 531] on span "Non Employment Income" at bounding box center [114, 534] width 110 height 12
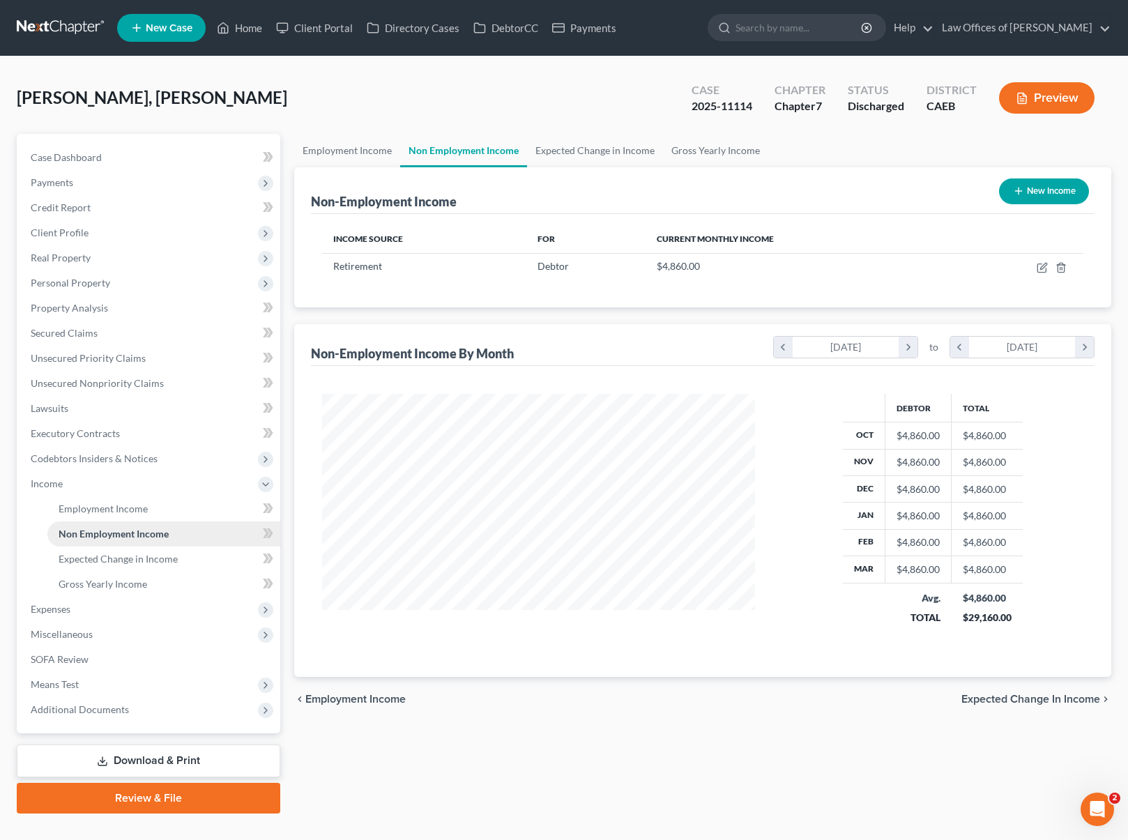
scroll to position [250, 461]
click at [248, 33] on link "Home" at bounding box center [239, 27] width 59 height 25
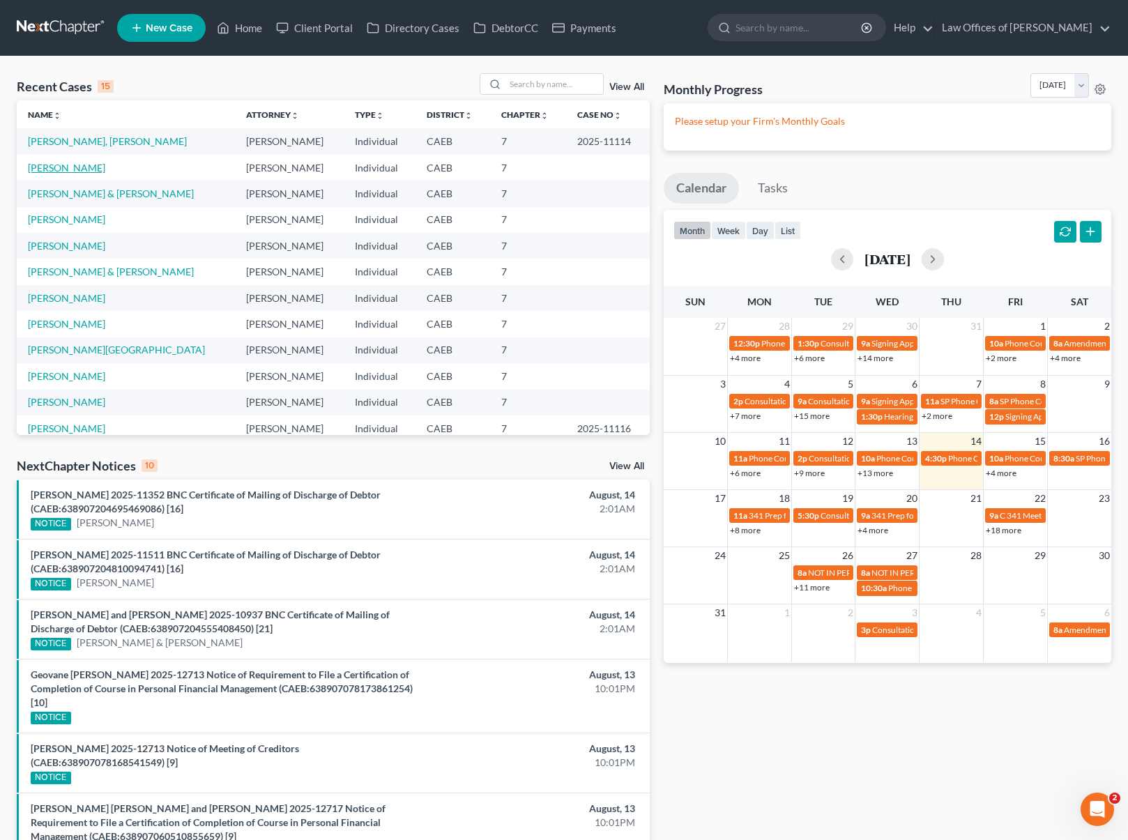
click at [88, 170] on link "[PERSON_NAME]" at bounding box center [66, 168] width 77 height 12
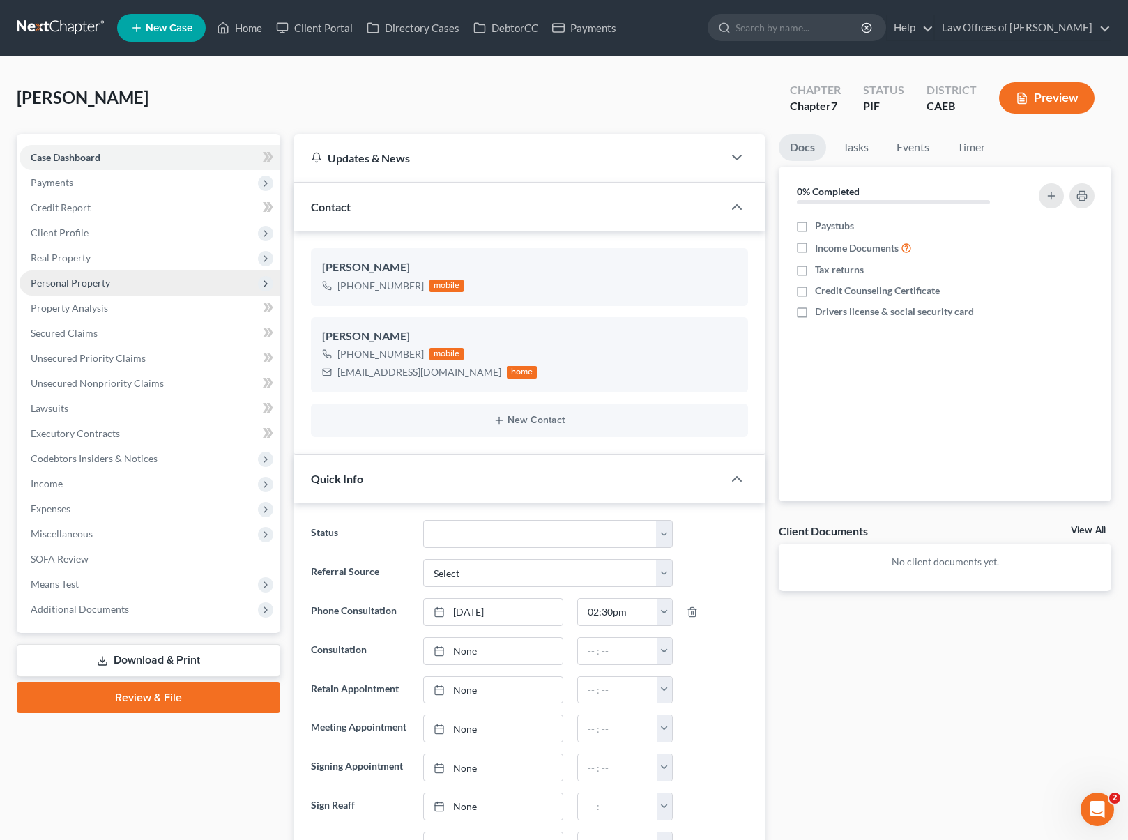
click at [136, 289] on span "Personal Property" at bounding box center [150, 283] width 261 height 25
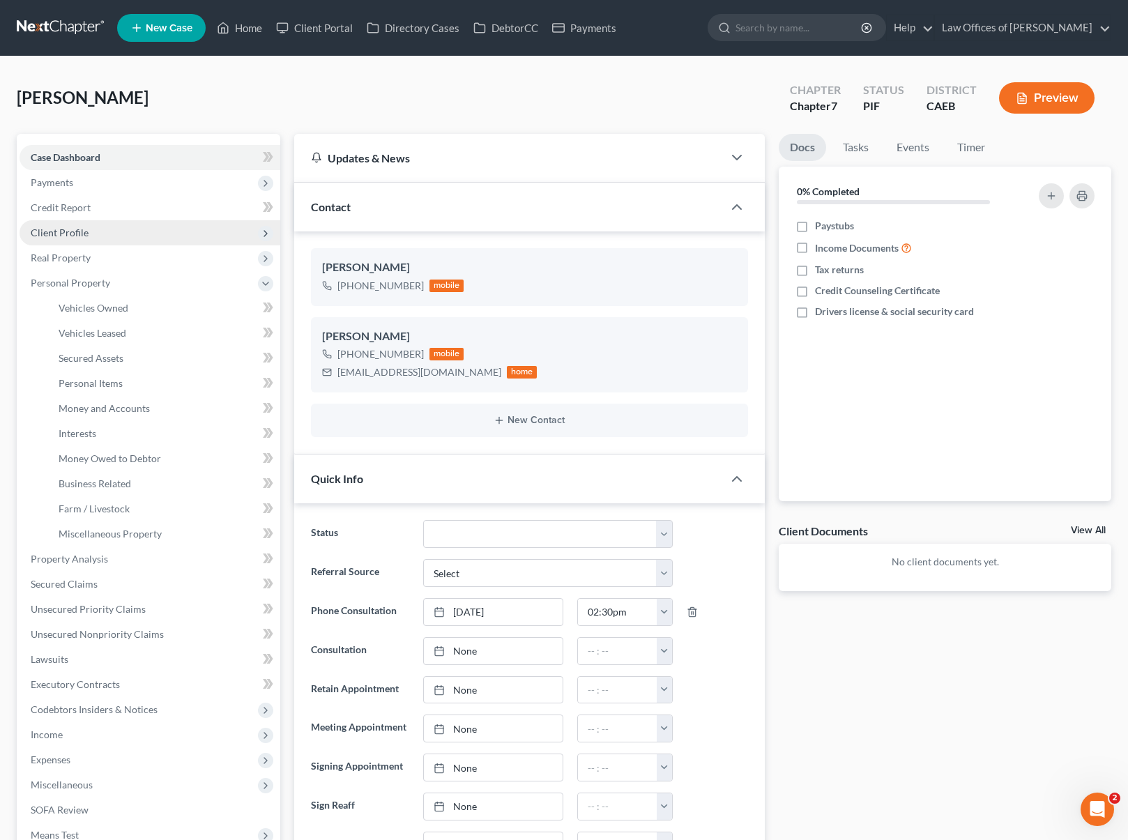
click at [99, 235] on span "Client Profile" at bounding box center [150, 232] width 261 height 25
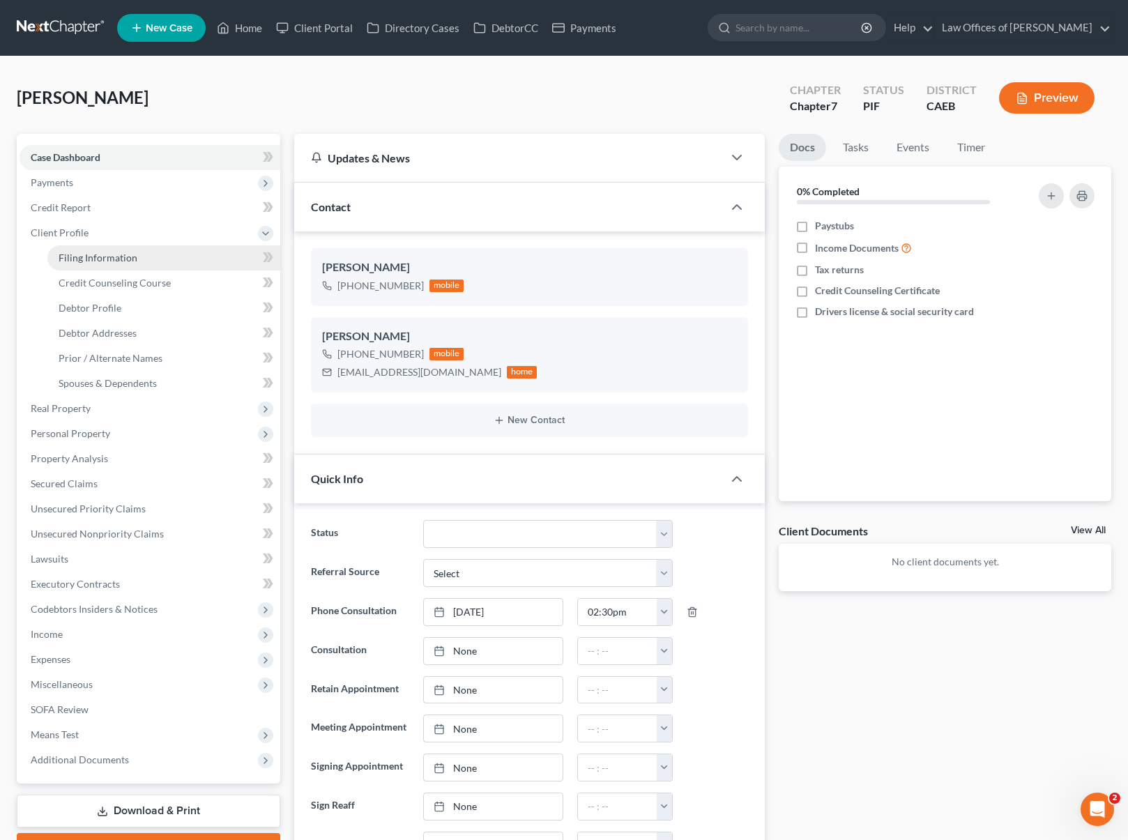
click at [112, 253] on span "Filing Information" at bounding box center [98, 258] width 79 height 12
select select "1"
select select "0"
select select "8"
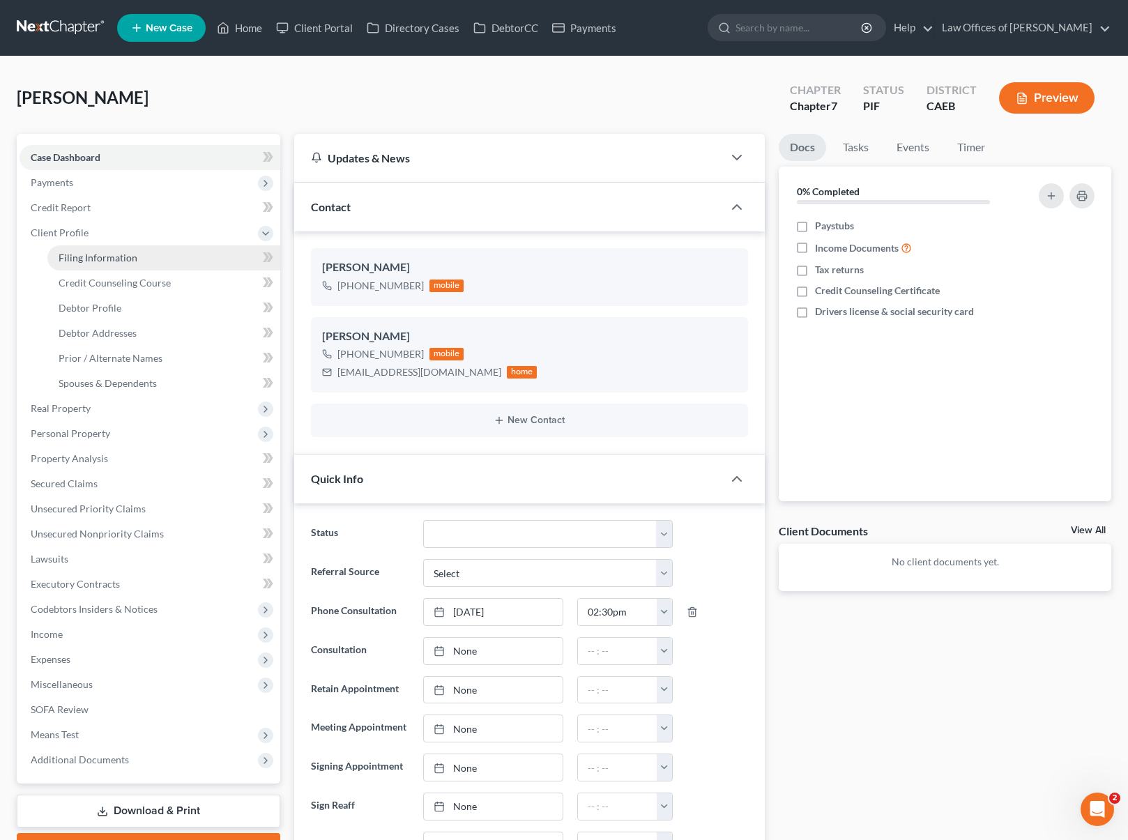
select select "0"
select select "4"
select select "0"
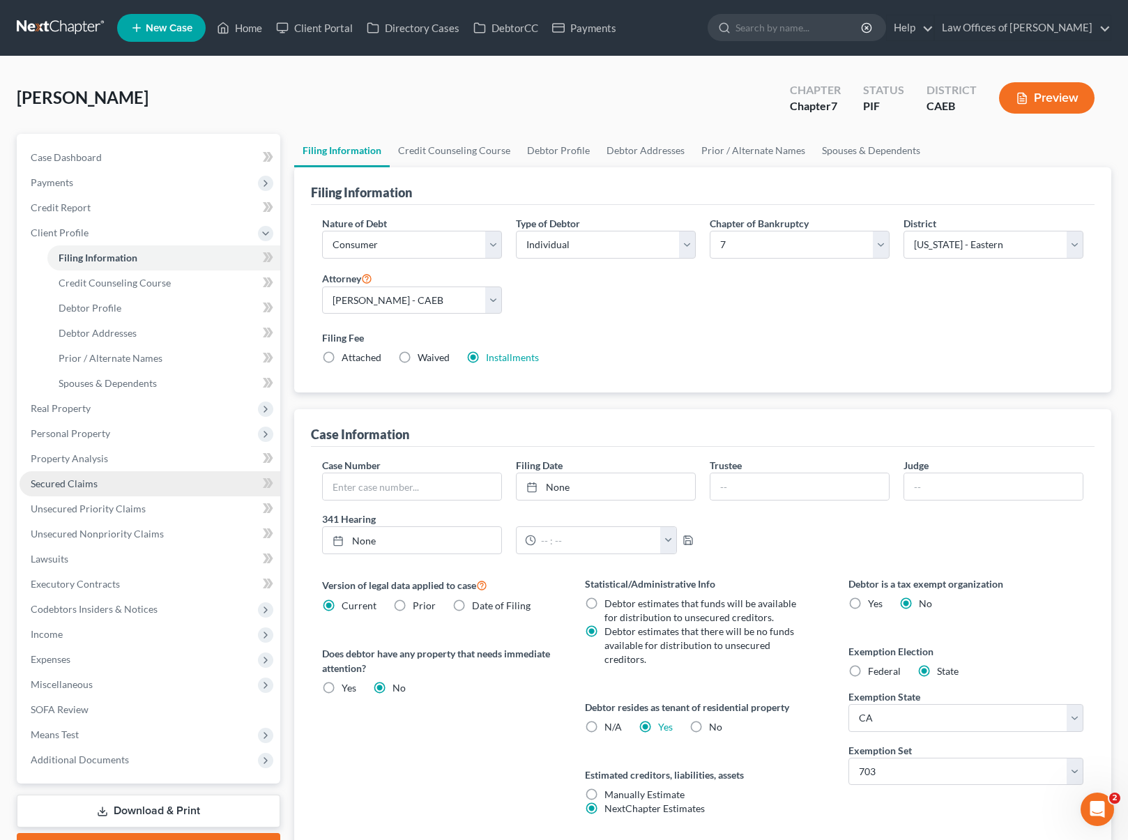
click at [114, 487] on link "Secured Claims" at bounding box center [150, 483] width 261 height 25
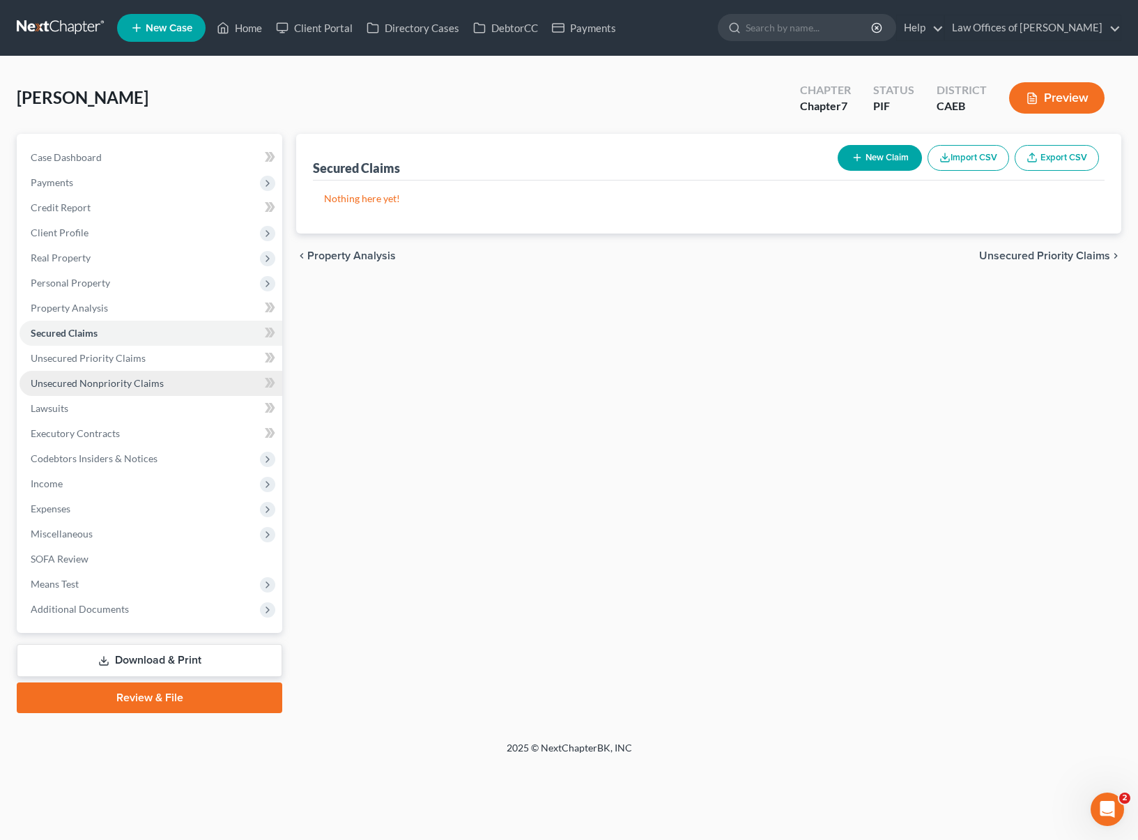
click at [140, 390] on link "Unsecured Nonpriority Claims" at bounding box center [151, 383] width 263 height 25
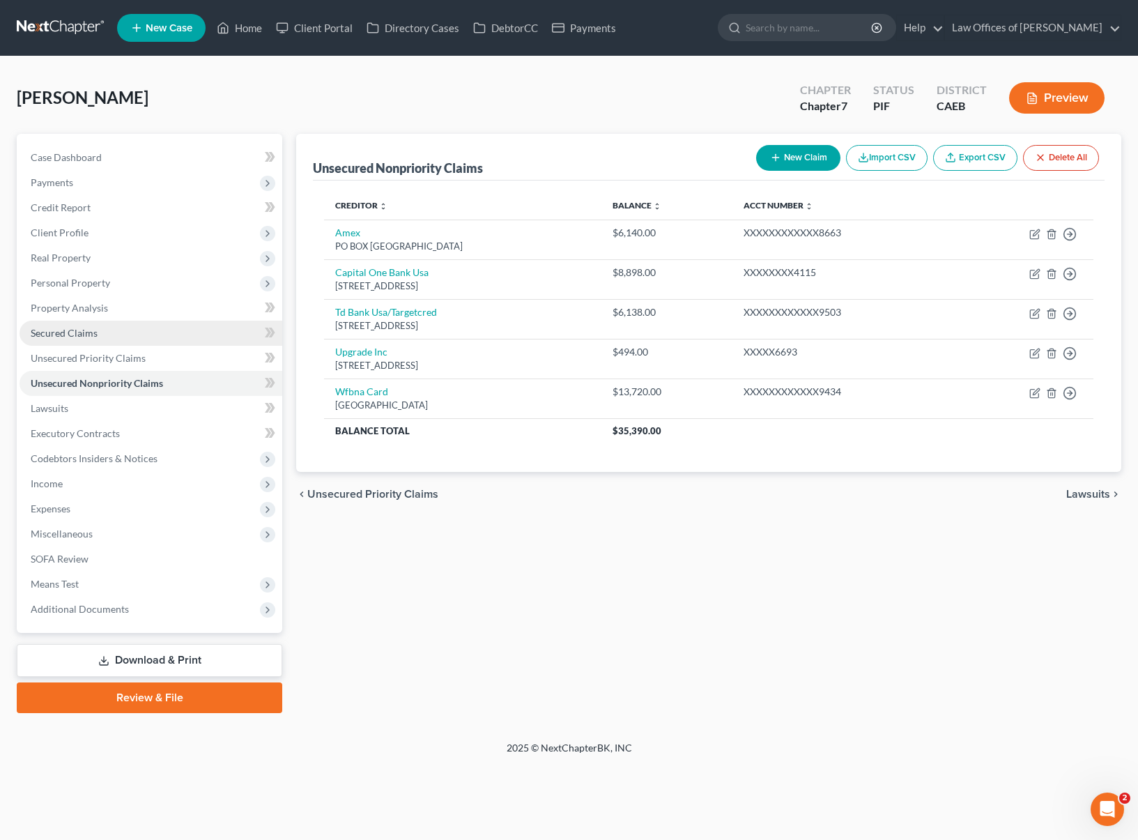
click at [119, 340] on link "Secured Claims" at bounding box center [151, 333] width 263 height 25
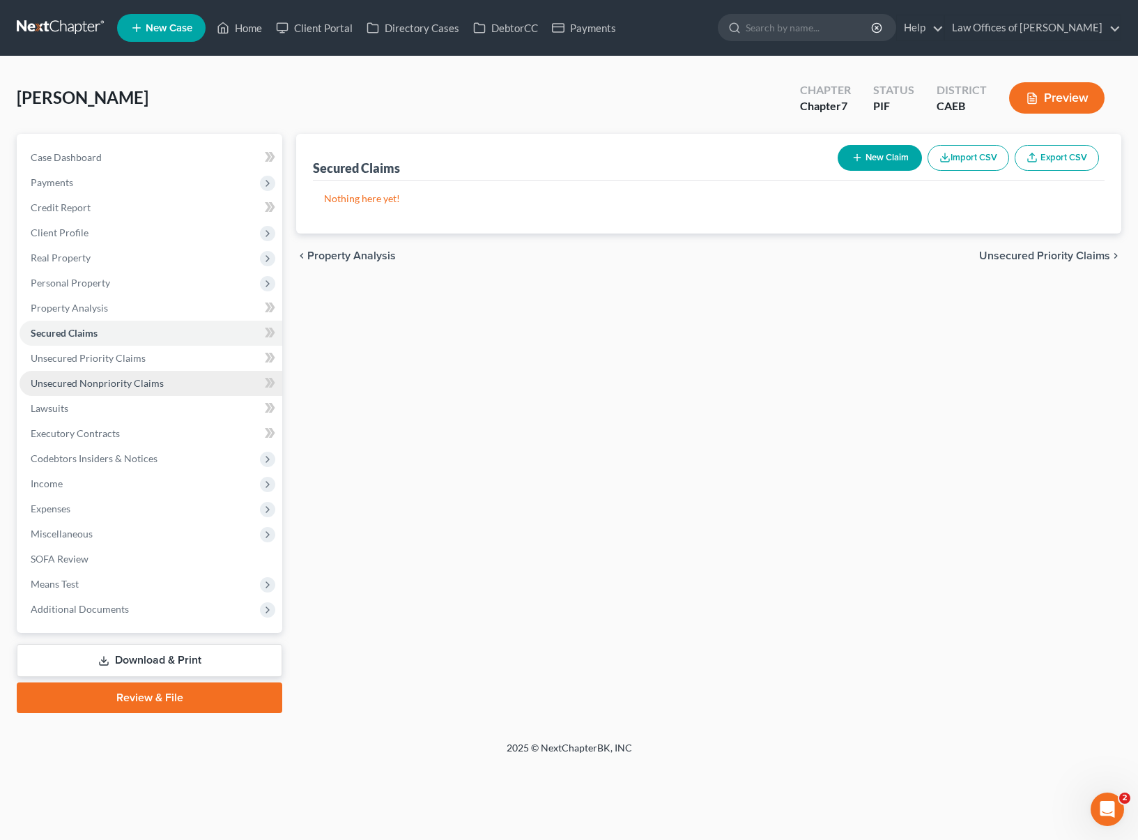
click at [183, 388] on link "Unsecured Nonpriority Claims" at bounding box center [151, 383] width 263 height 25
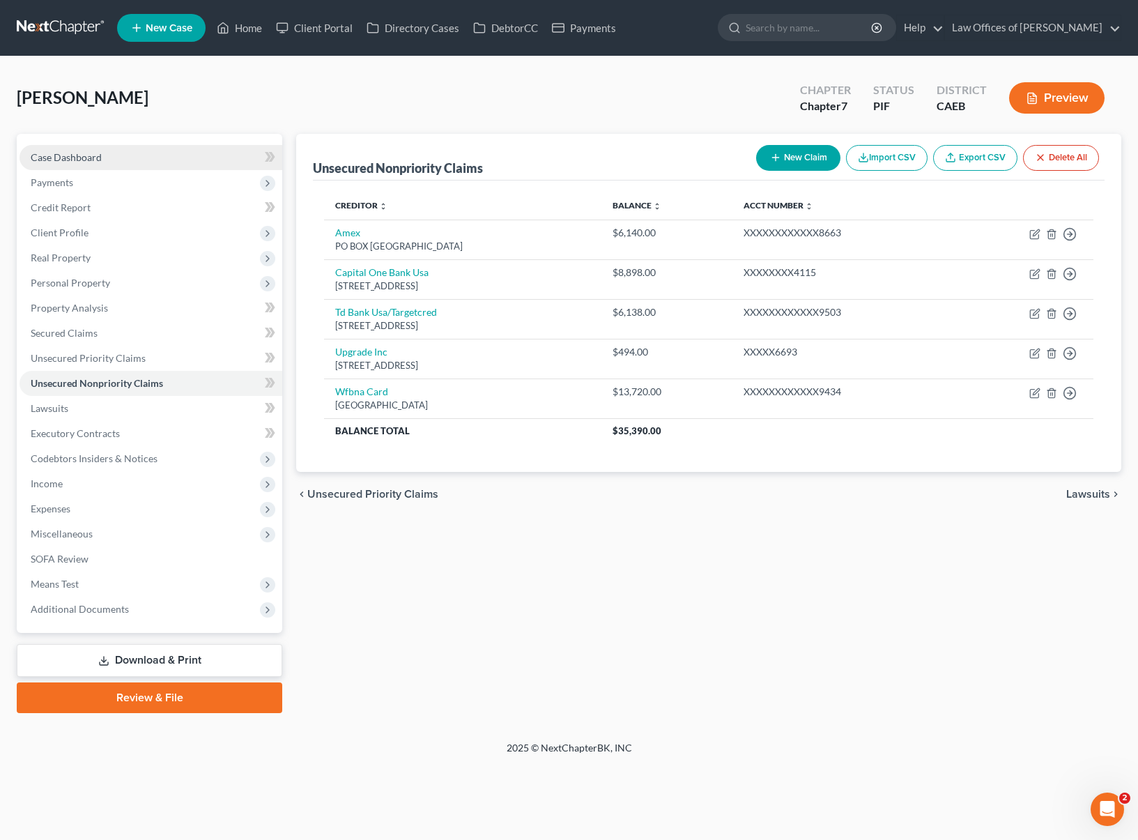
click at [167, 166] on link "Case Dashboard" at bounding box center [151, 157] width 263 height 25
